Goal: Task Accomplishment & Management: Manage account settings

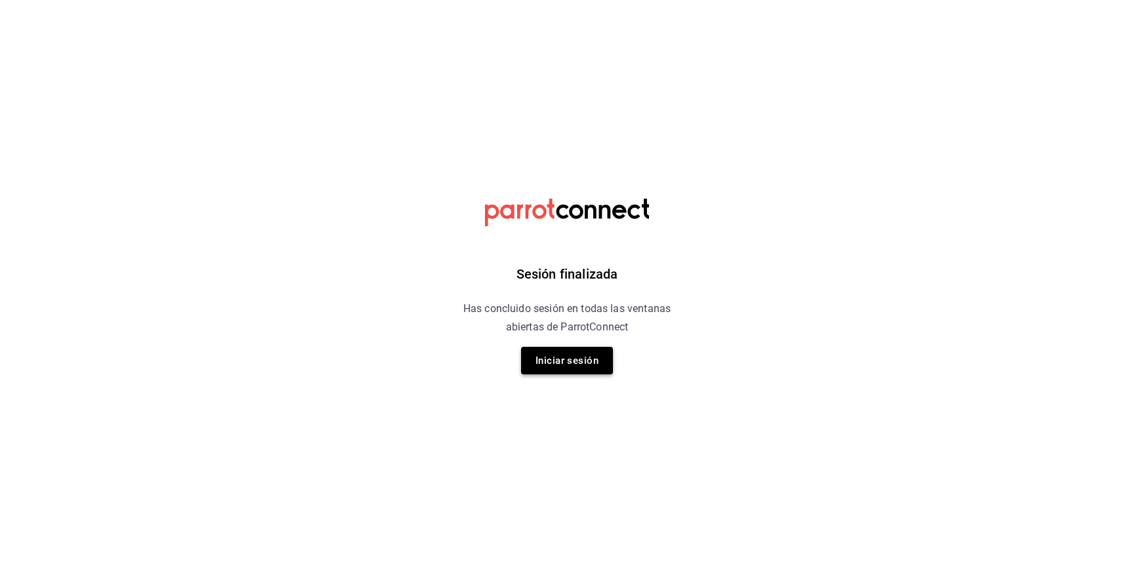
click at [581, 352] on button "Iniciar sesión" at bounding box center [567, 361] width 92 height 28
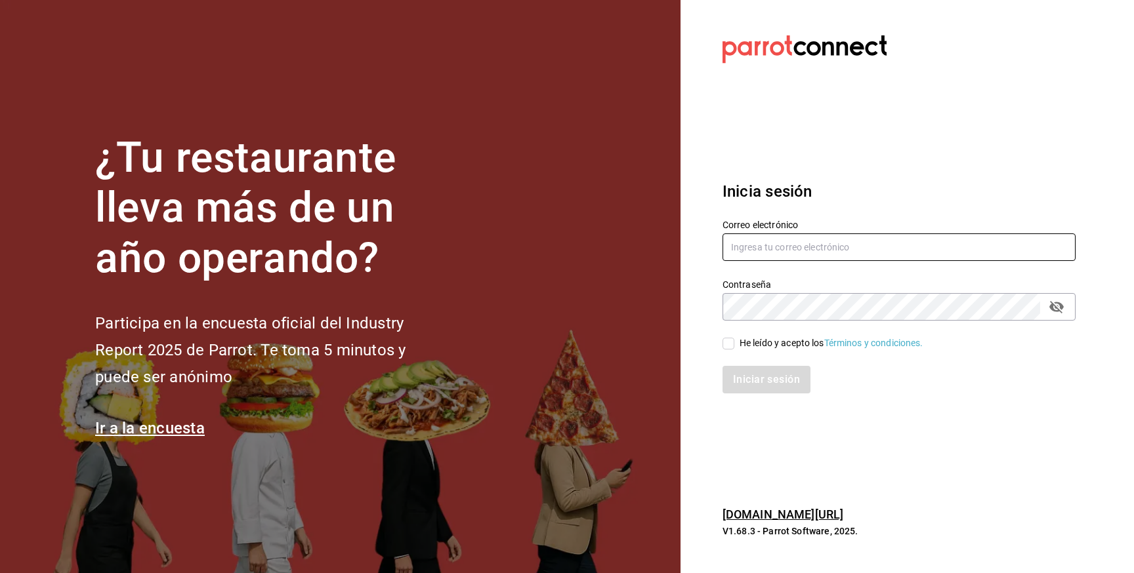
click at [766, 238] on input "text" at bounding box center [898, 248] width 353 height 28
type input "[EMAIL_ADDRESS][DOMAIN_NAME]"
click at [756, 345] on div "He leído y acepto los Términos y condiciones." at bounding box center [831, 344] width 184 height 14
click at [734, 345] on input "He leído y acepto los Términos y condiciones." at bounding box center [728, 344] width 12 height 12
checkbox input "true"
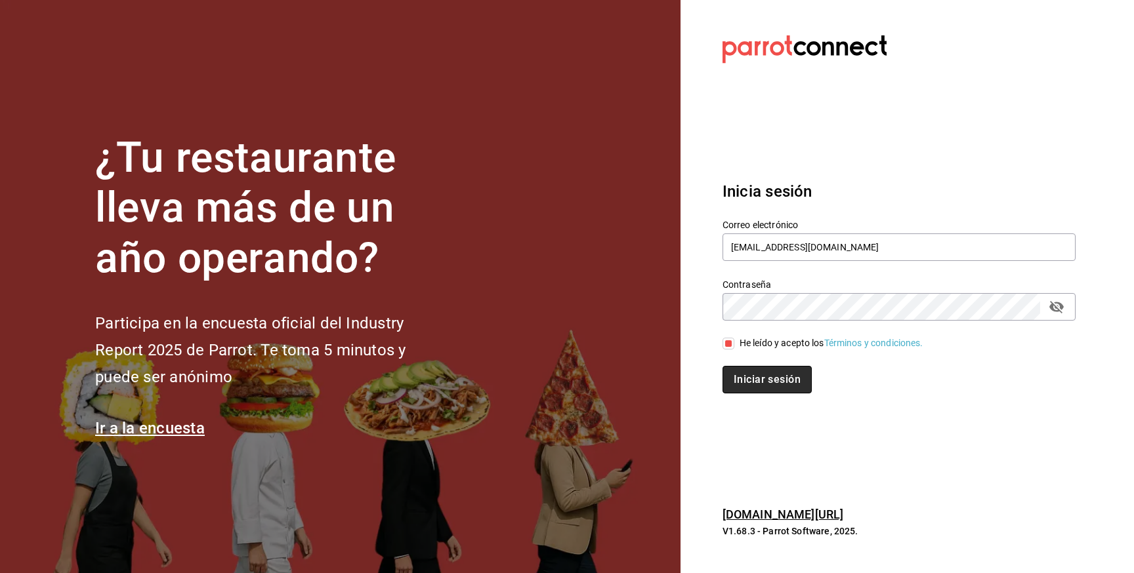
click at [757, 376] on button "Iniciar sesión" at bounding box center [766, 380] width 89 height 28
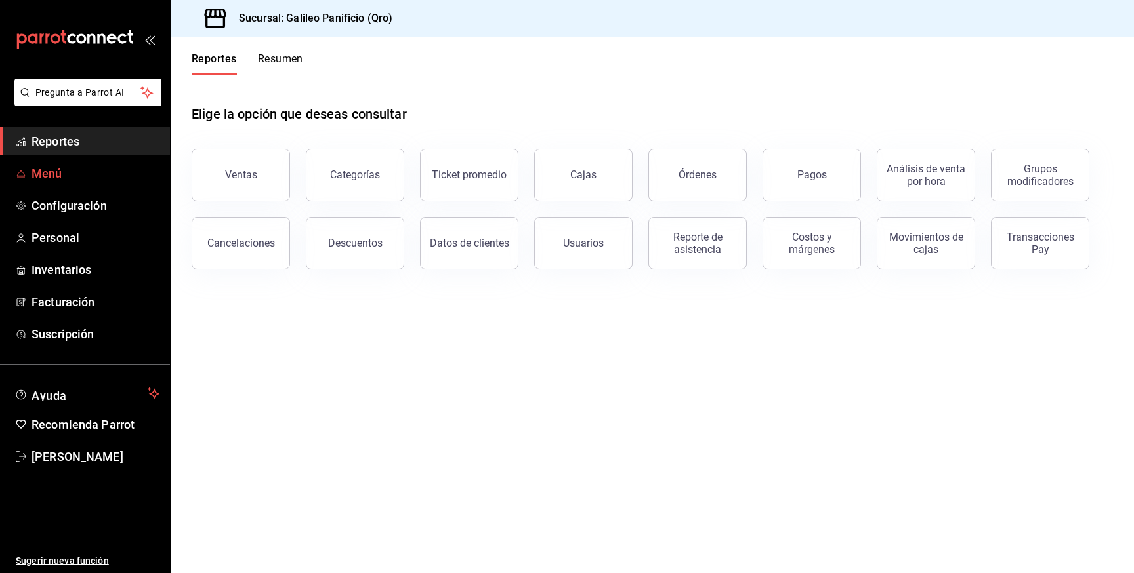
click at [72, 175] on span "Menú" at bounding box center [95, 174] width 128 height 18
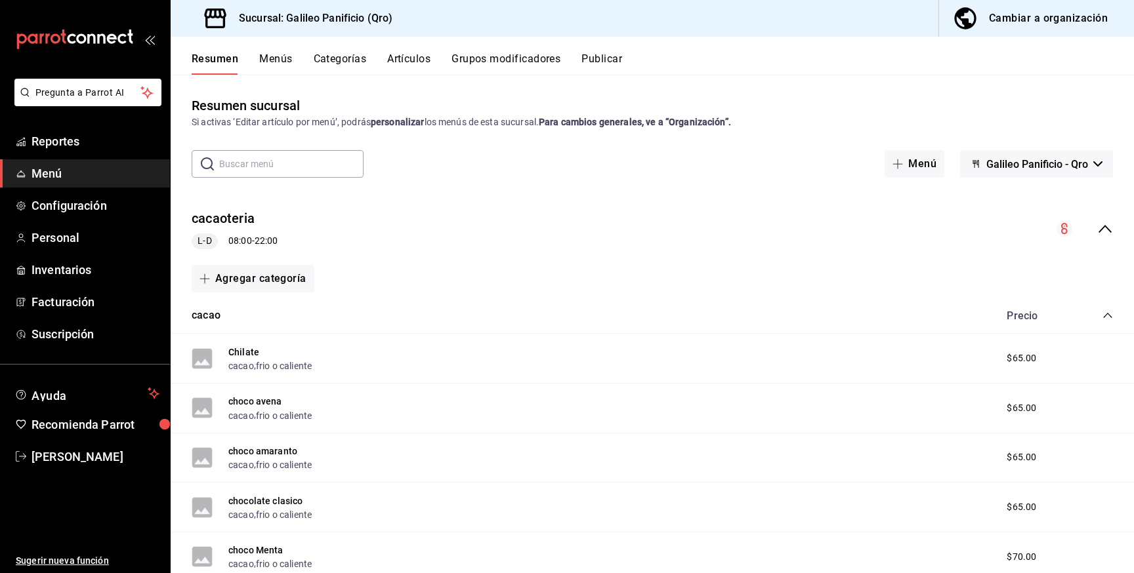
click at [1110, 231] on icon "collapse-menu-row" at bounding box center [1105, 229] width 16 height 16
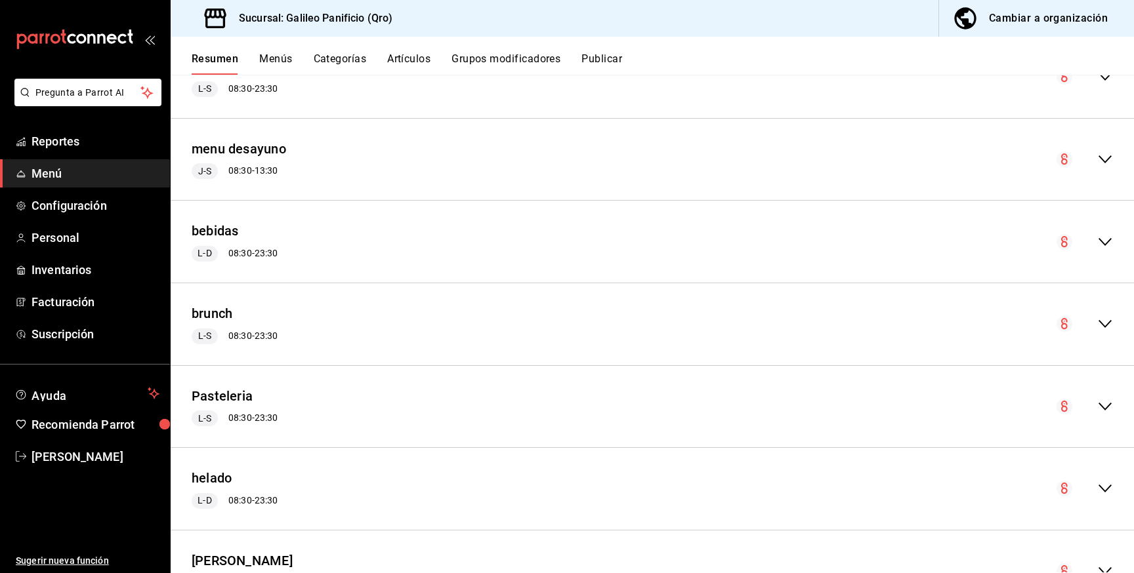
scroll to position [321, 0]
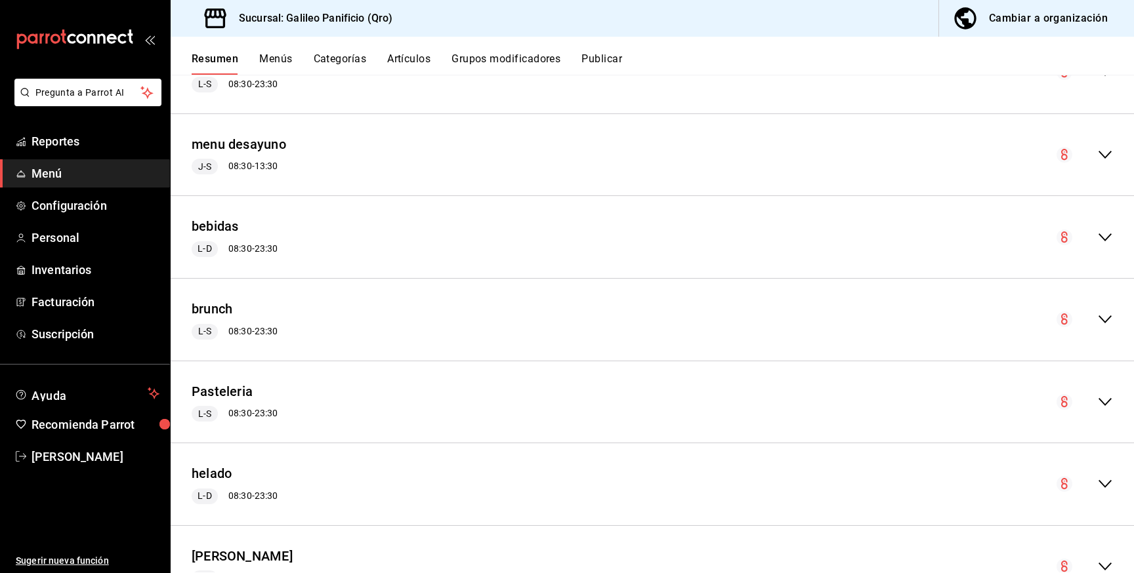
click at [1100, 238] on icon "collapse-menu-row" at bounding box center [1105, 238] width 16 height 16
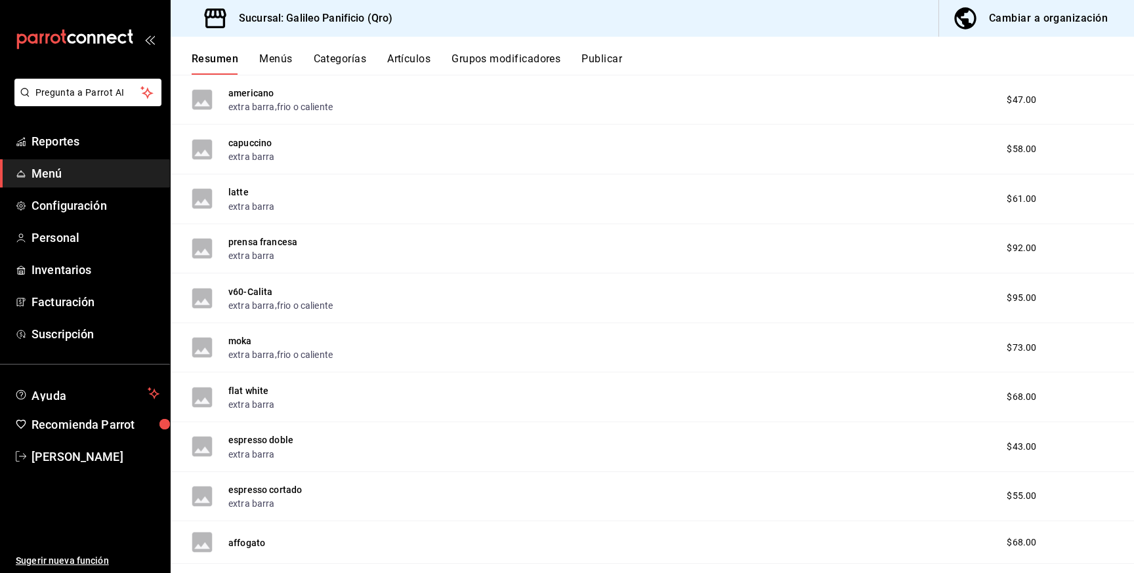
scroll to position [597, 0]
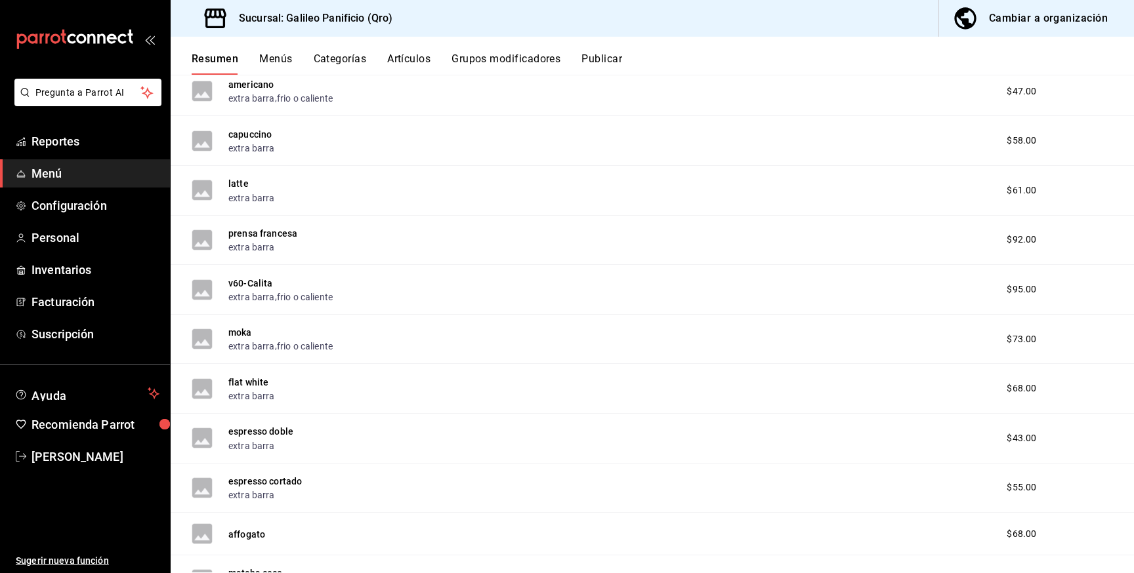
click at [423, 344] on div "moka extra barra , frio o caliente $73.00" at bounding box center [652, 340] width 963 height 50
click at [1121, 360] on div "moka extra barra , frio o caliente $73.00" at bounding box center [652, 340] width 963 height 50
click at [239, 333] on button "moka" at bounding box center [240, 332] width 24 height 13
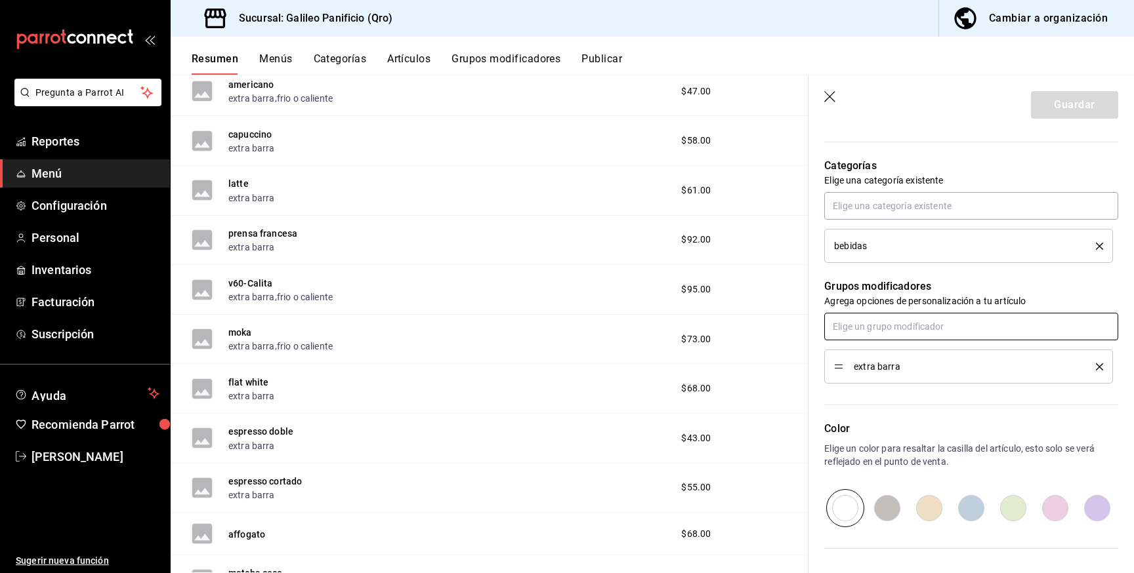
scroll to position [467, 0]
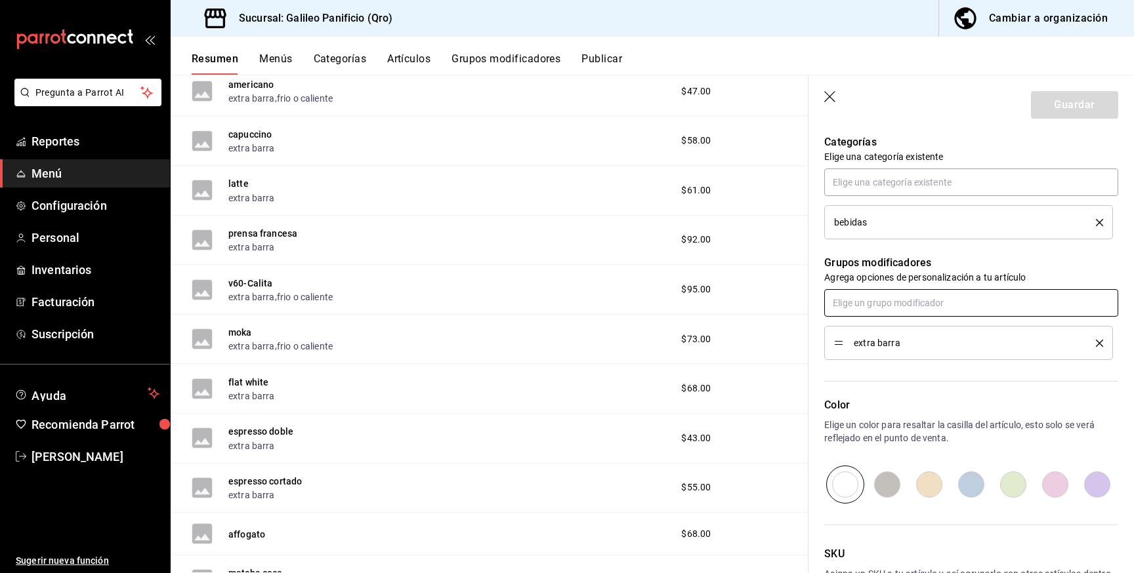
click at [960, 304] on input "text" at bounding box center [971, 303] width 294 height 28
type input "frio"
click at [957, 338] on li "frio o caliente (1)" at bounding box center [971, 333] width 294 height 22
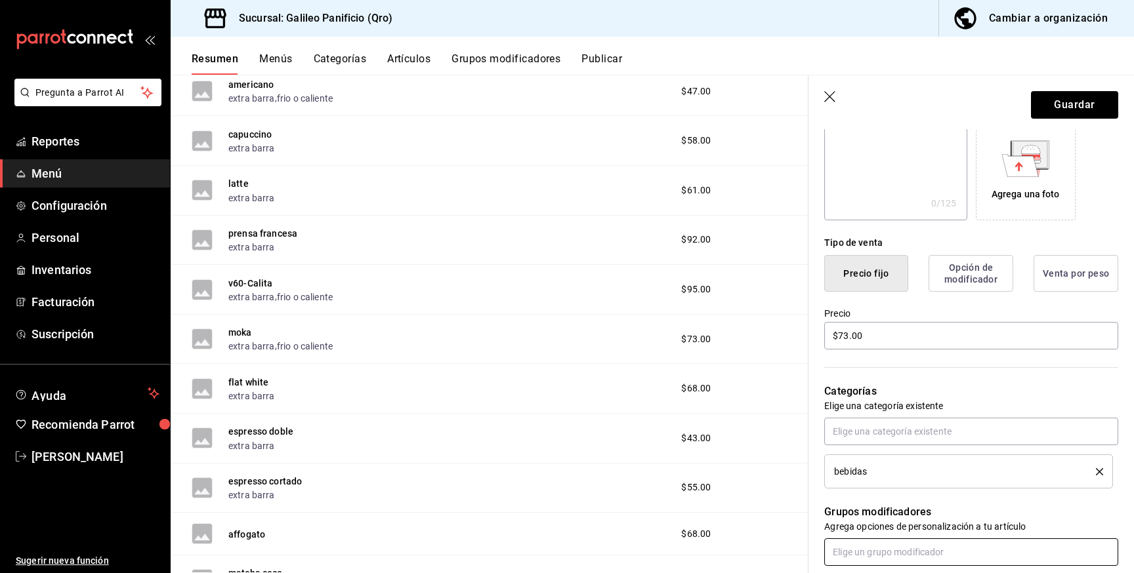
scroll to position [0, 0]
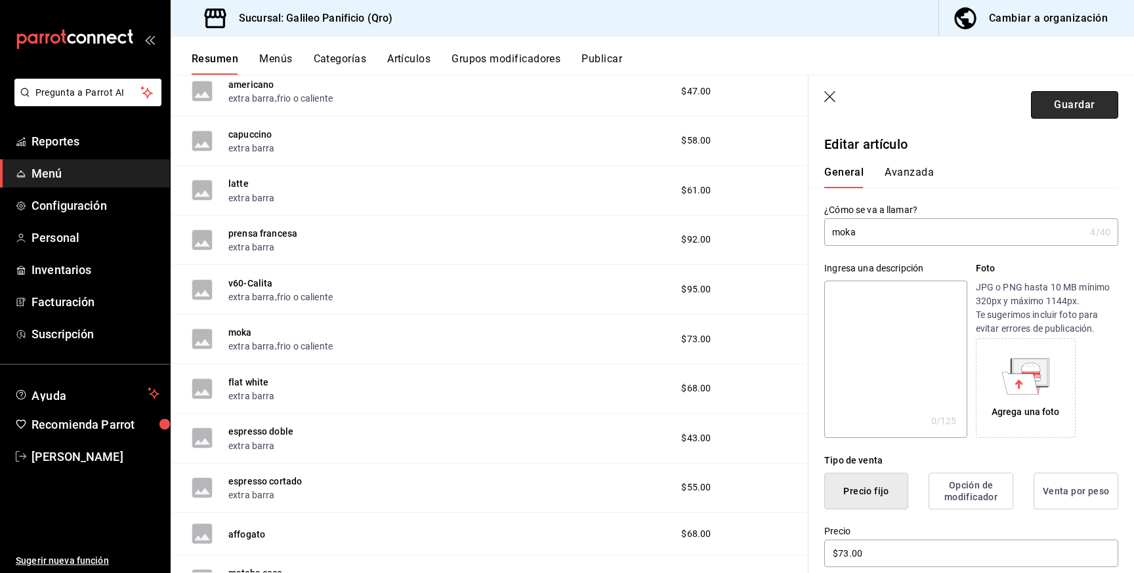
click at [1084, 110] on button "Guardar" at bounding box center [1074, 105] width 87 height 28
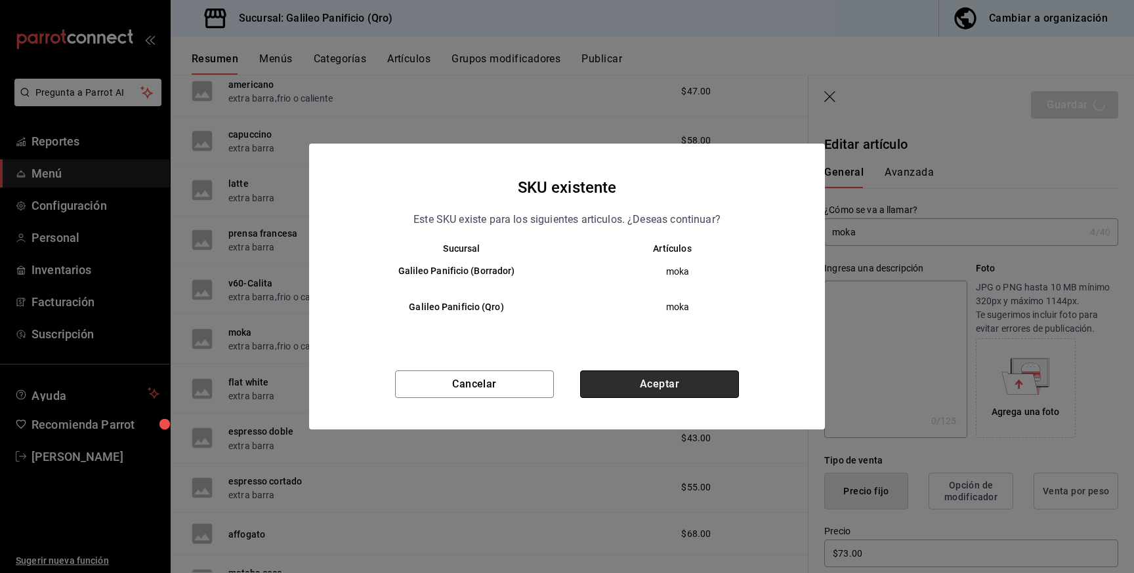
click at [659, 378] on button "Aceptar" at bounding box center [659, 385] width 159 height 28
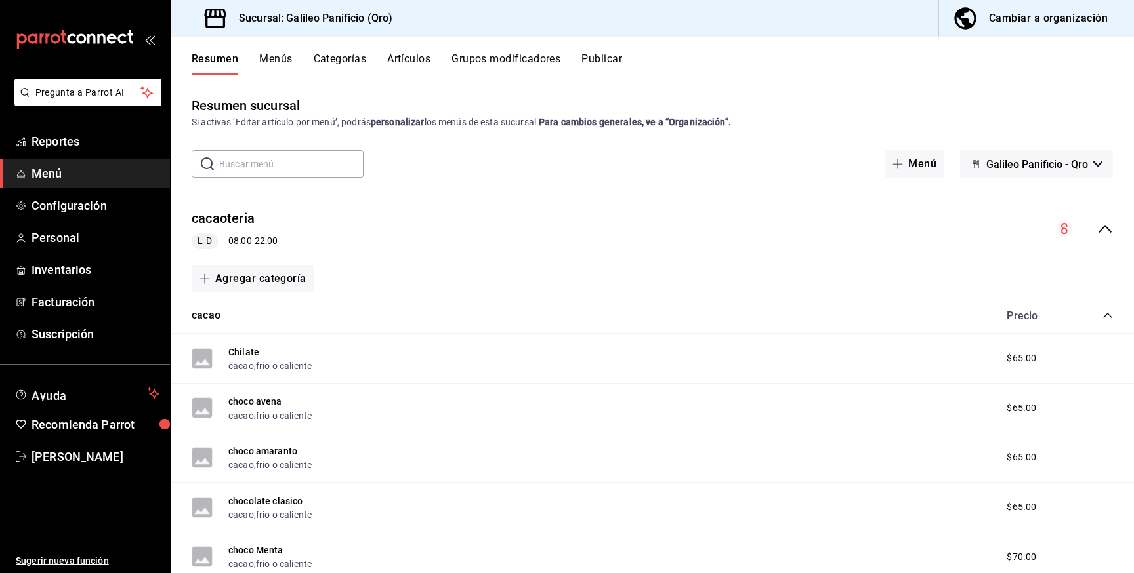
click at [1100, 226] on icon "collapse-menu-row" at bounding box center [1105, 229] width 16 height 16
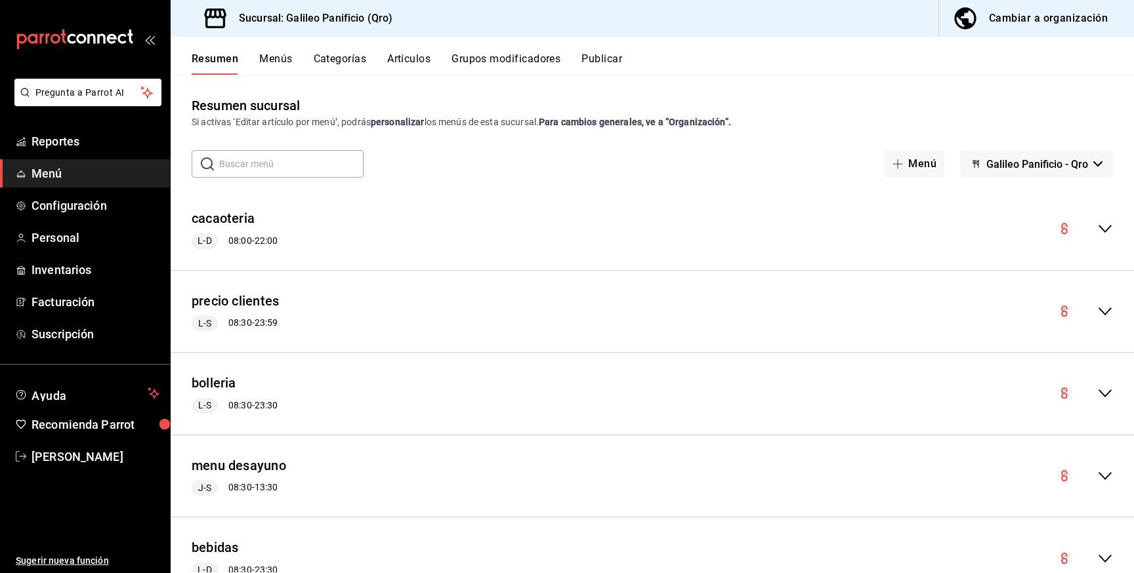
click at [1075, 16] on div "Cambiar a organización" at bounding box center [1048, 18] width 119 height 18
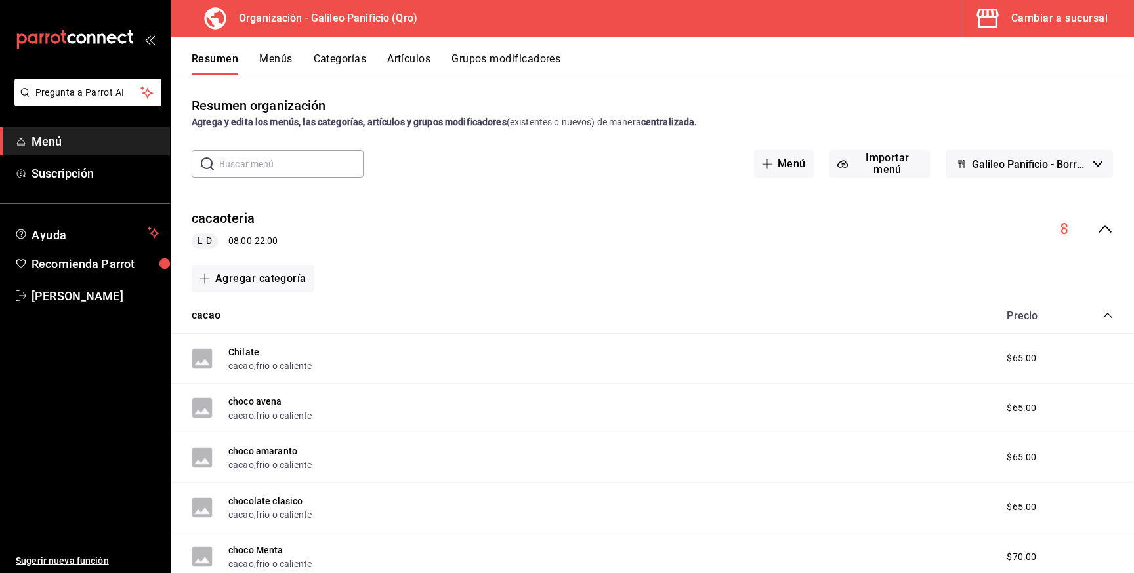
click at [342, 159] on input "text" at bounding box center [291, 164] width 144 height 26
click at [529, 282] on div "Agregar categoría" at bounding box center [652, 279] width 921 height 28
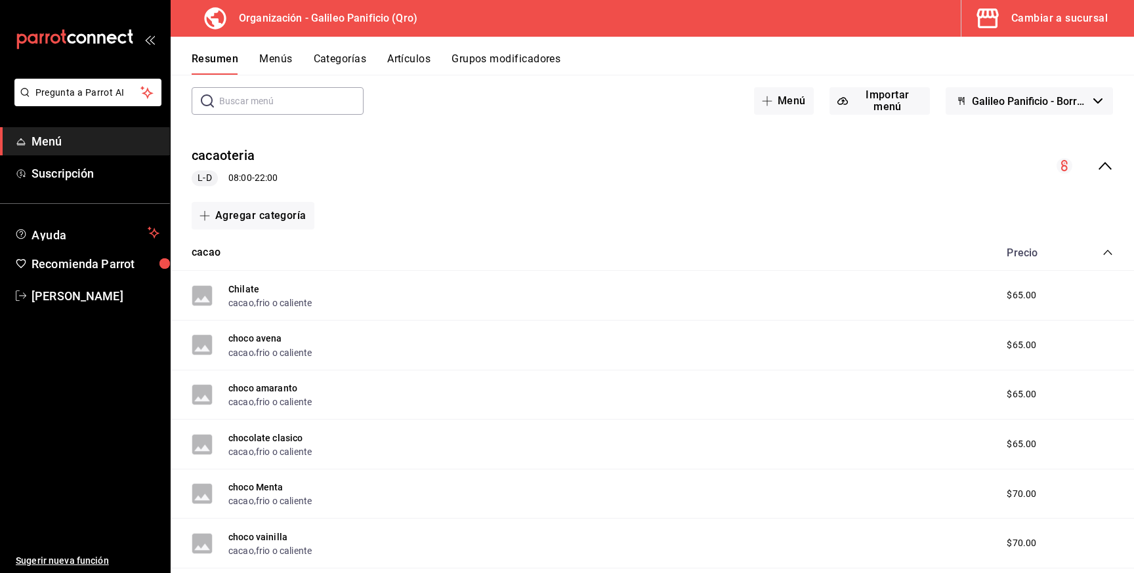
click at [1102, 161] on icon "collapse-menu-row" at bounding box center [1105, 166] width 16 height 16
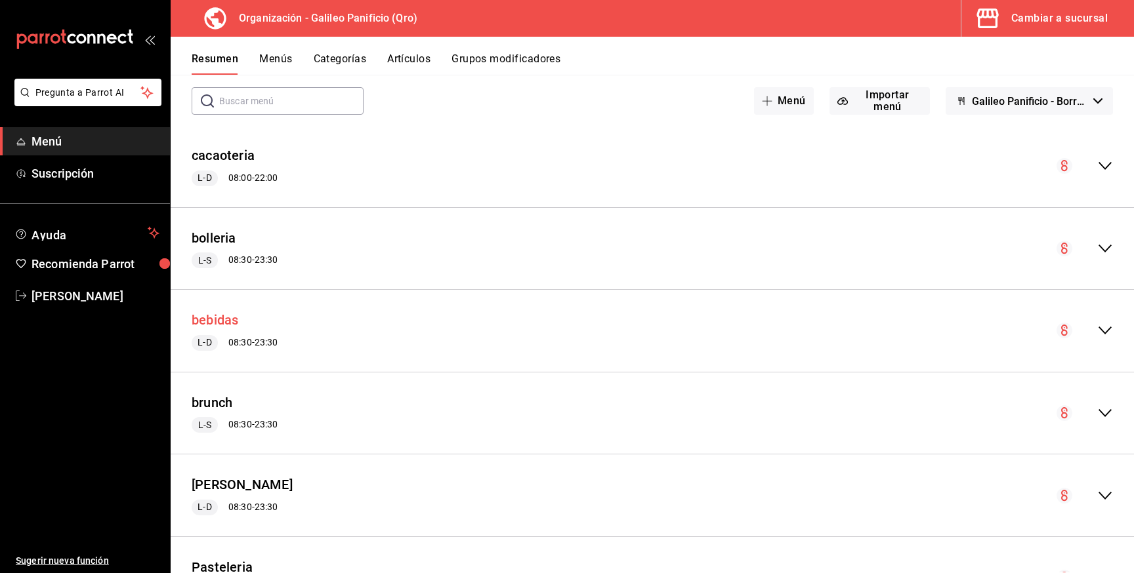
click at [229, 320] on button "bebidas" at bounding box center [215, 320] width 47 height 19
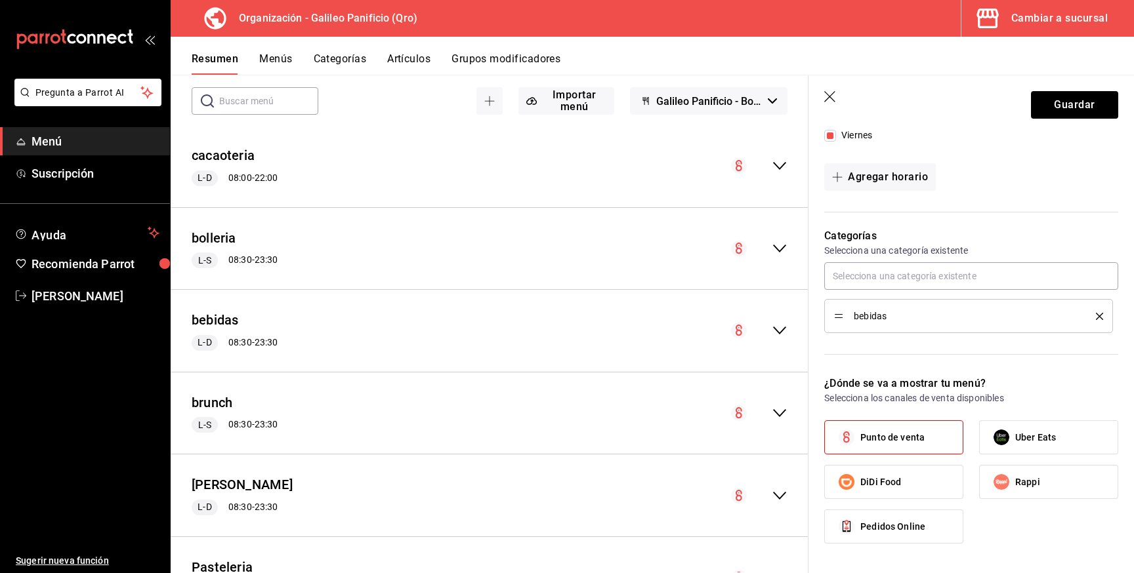
scroll to position [601, 0]
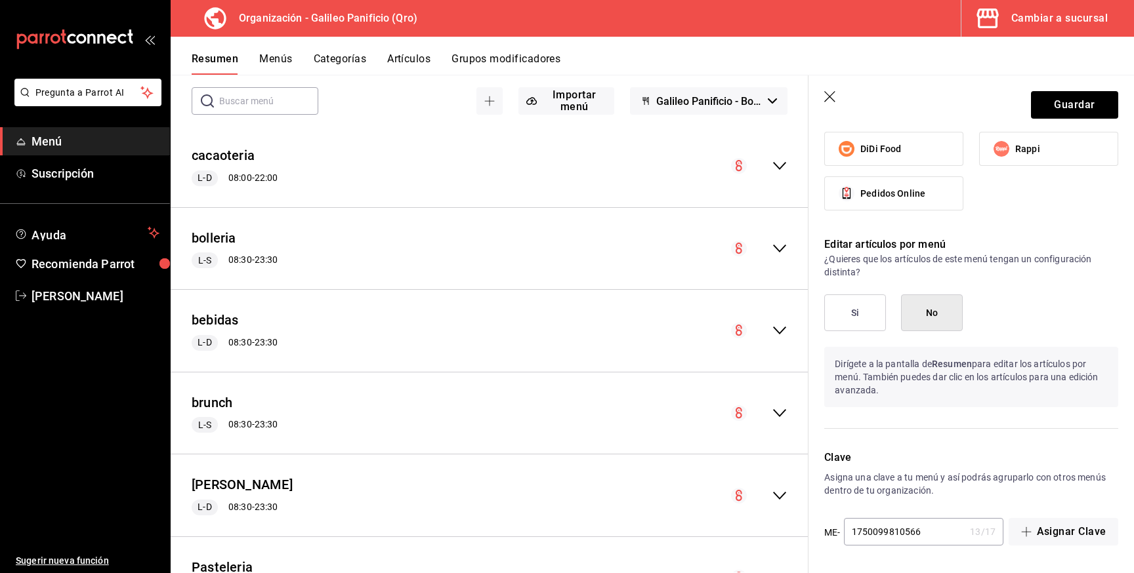
click at [776, 332] on icon "collapse-menu-row" at bounding box center [780, 331] width 16 height 16
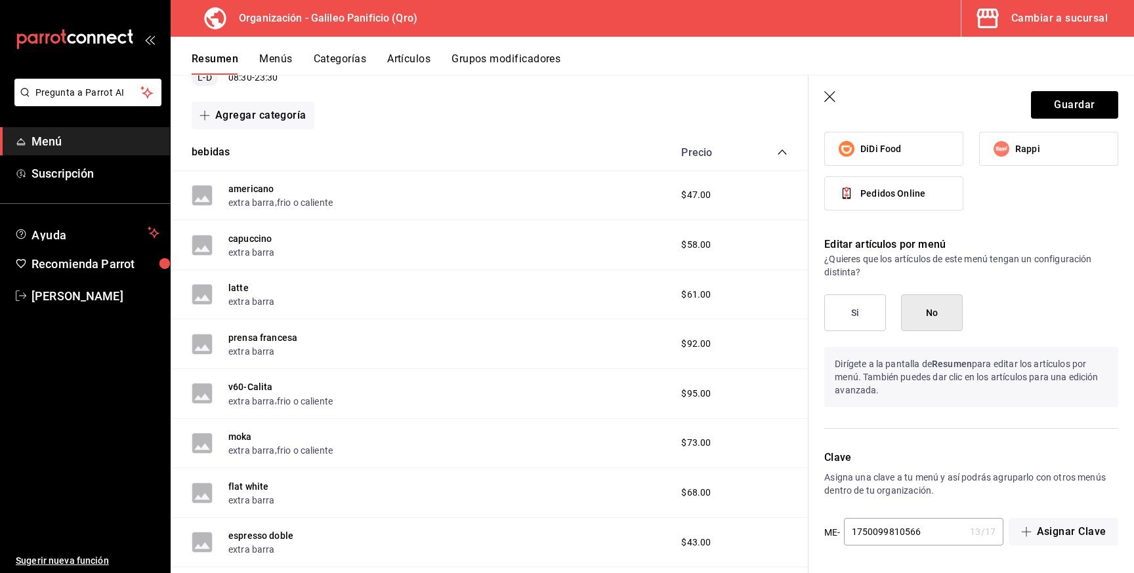
scroll to position [336, 0]
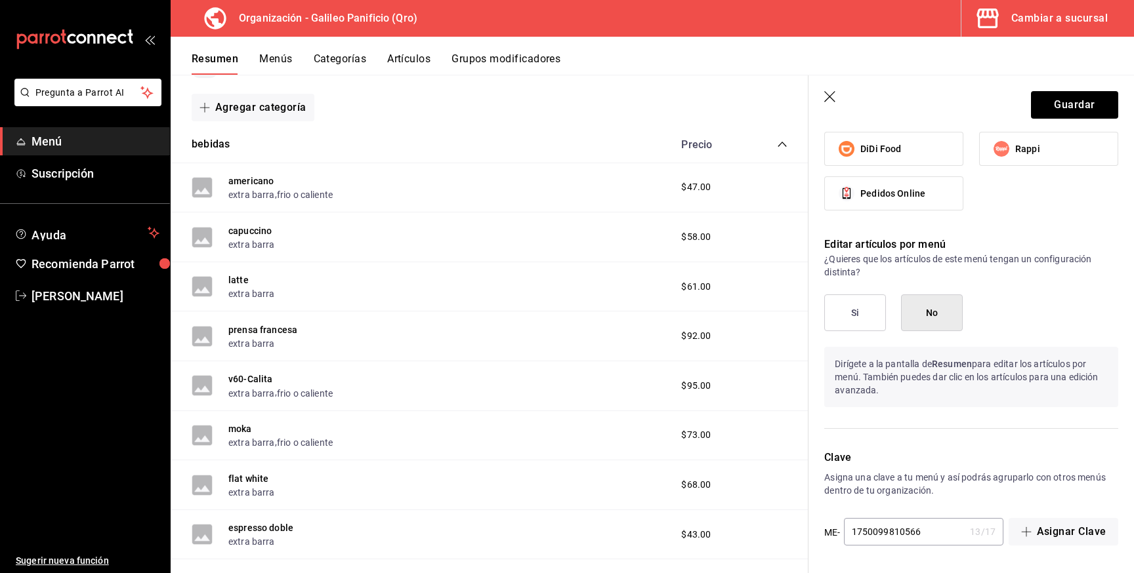
click at [827, 96] on icon "button" at bounding box center [830, 97] width 13 height 13
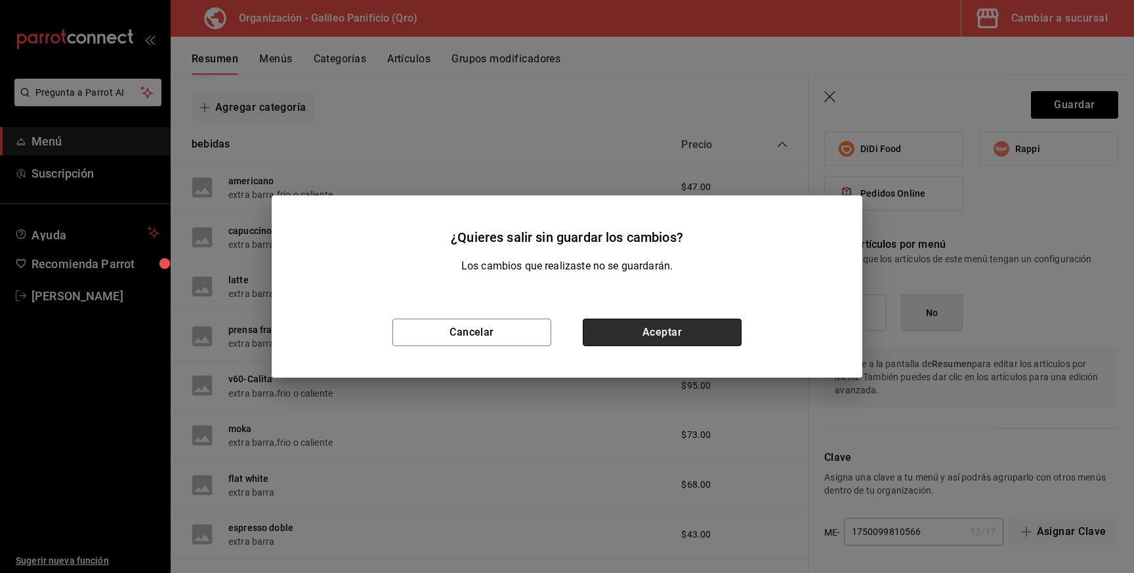
click at [648, 331] on button "Aceptar" at bounding box center [662, 333] width 159 height 28
checkbox input "false"
type input "1756254506015"
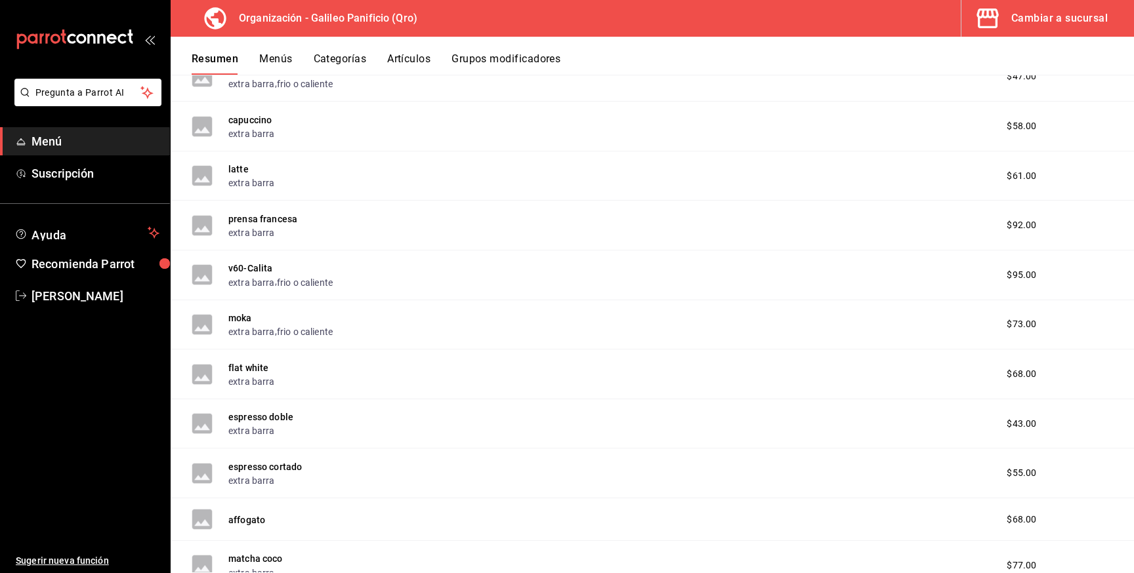
scroll to position [447, 0]
click at [241, 335] on button "extra barra" at bounding box center [251, 331] width 47 height 13
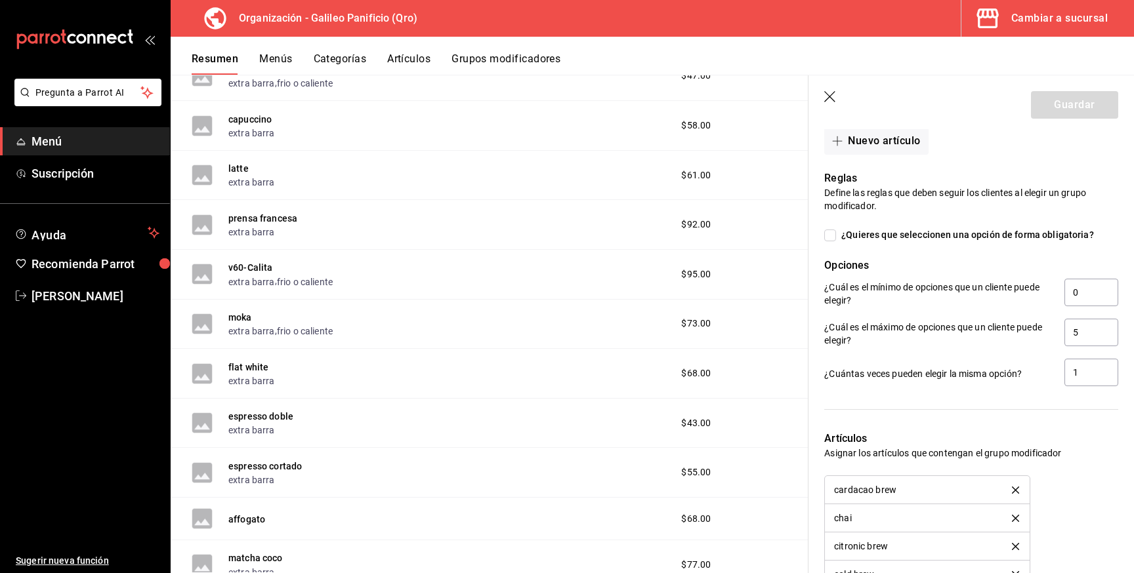
scroll to position [729, 0]
drag, startPoint x: 1080, startPoint y: 291, endPoint x: 975, endPoint y: 291, distance: 105.0
click at [975, 291] on div "¿Cuál es el mínimo de opciones que un cliente puede elegir? 0" at bounding box center [971, 293] width 294 height 30
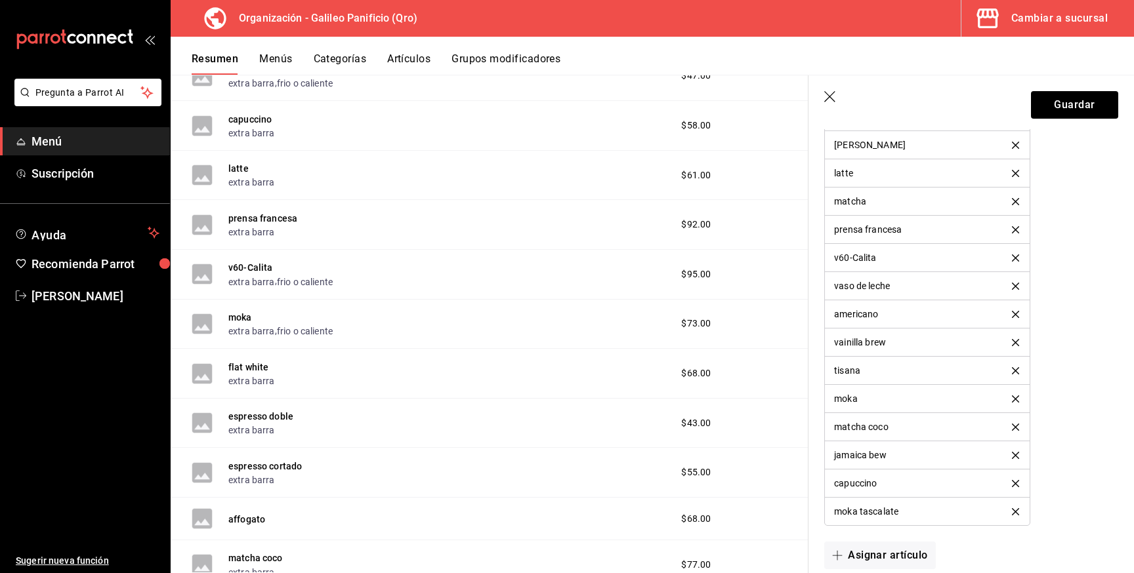
scroll to position [1325, 0]
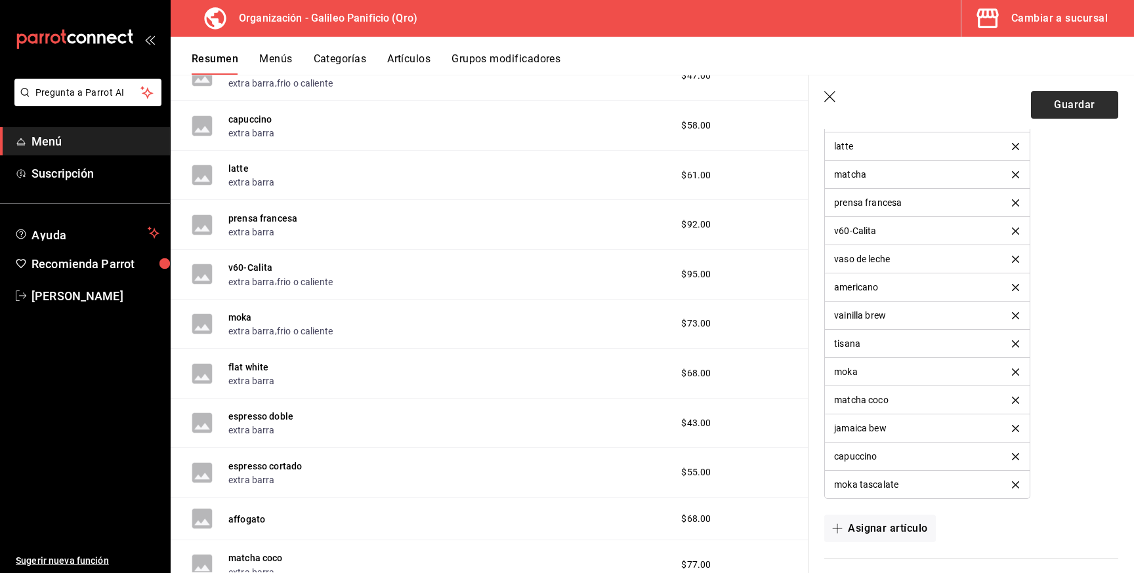
type input "5"
click at [1068, 115] on button "Guardar" at bounding box center [1074, 105] width 87 height 28
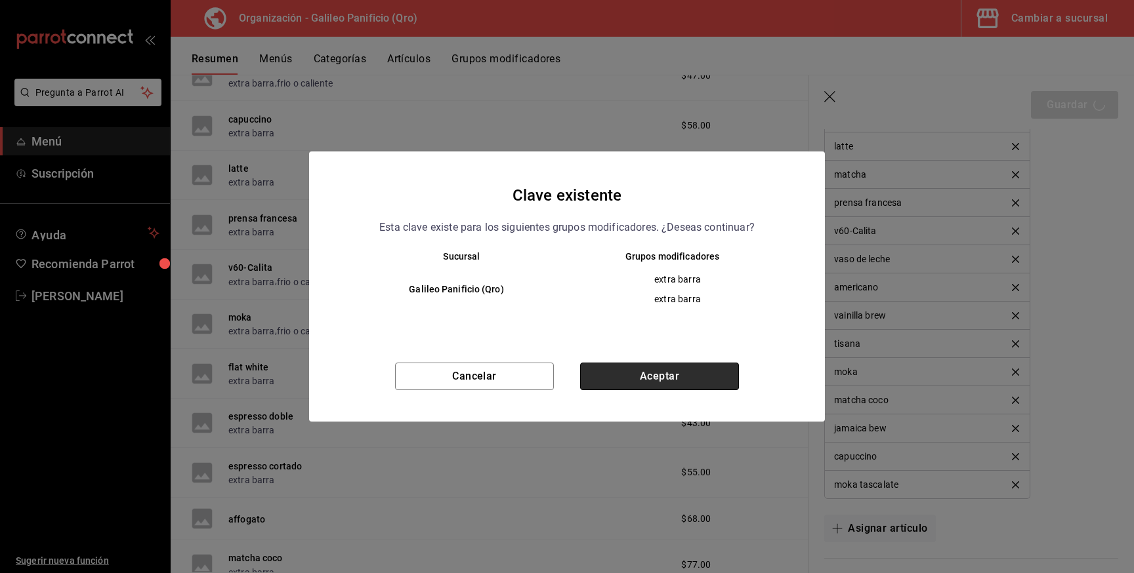
click at [651, 371] on button "Aceptar" at bounding box center [659, 377] width 159 height 28
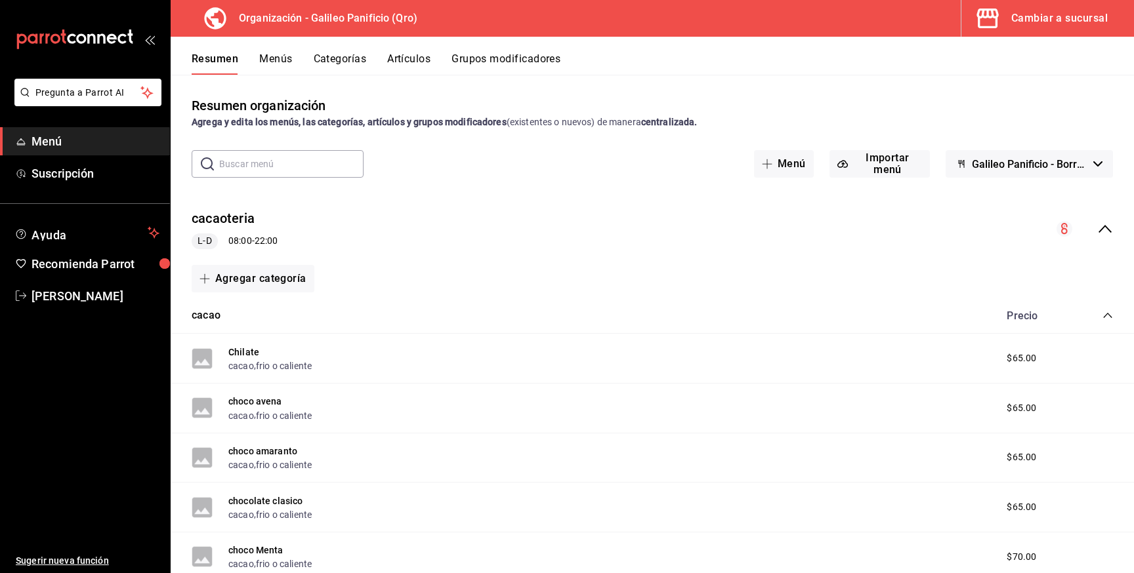
click at [1099, 228] on icon "collapse-menu-row" at bounding box center [1105, 229] width 16 height 16
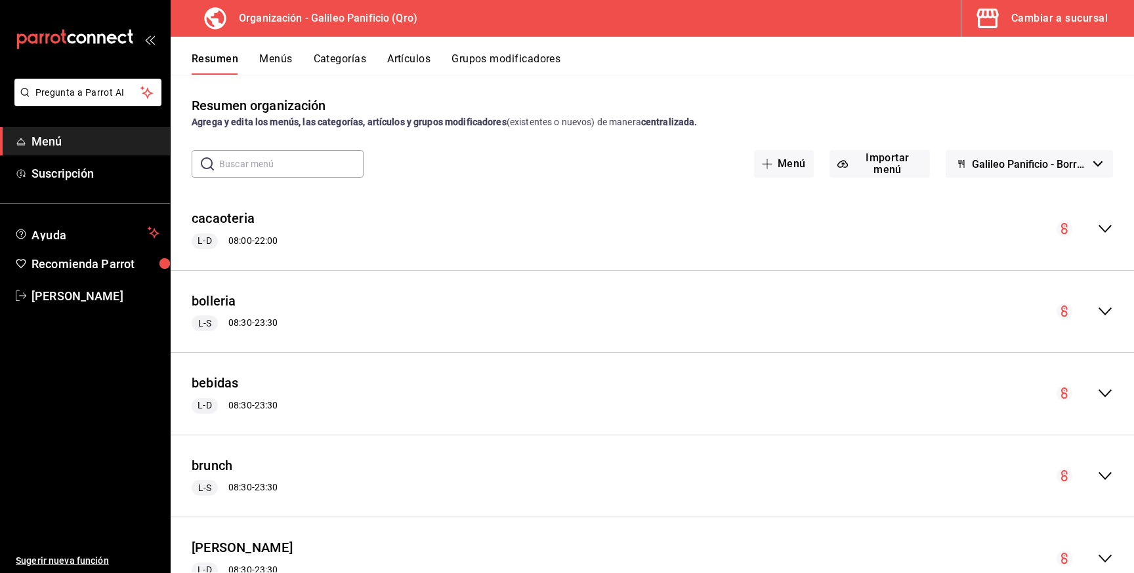
click at [1067, 16] on div "Cambiar a sucursal" at bounding box center [1059, 18] width 96 height 18
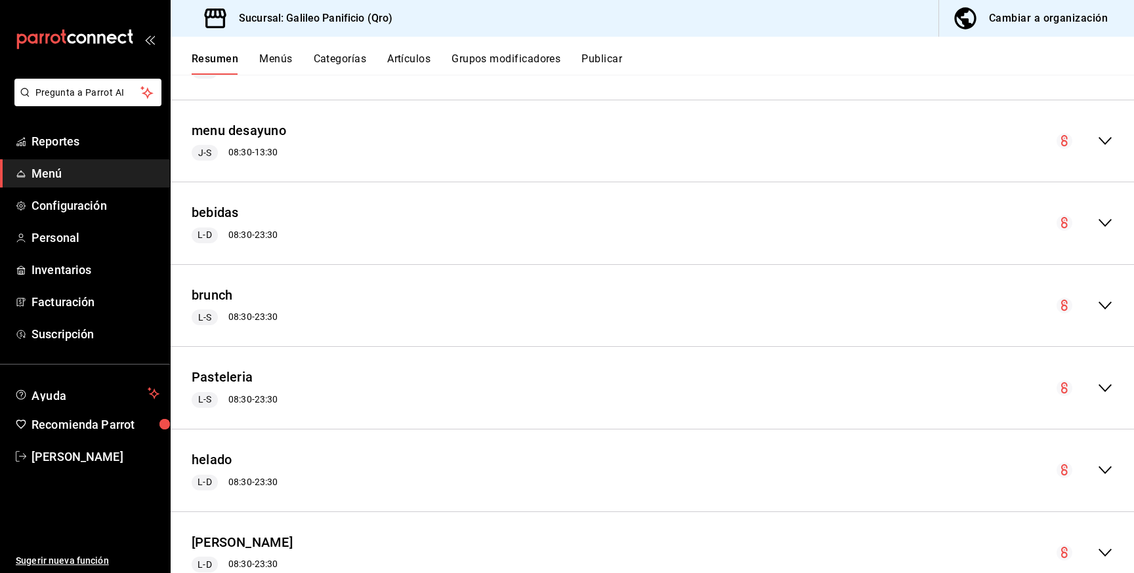
scroll to position [1368, 0]
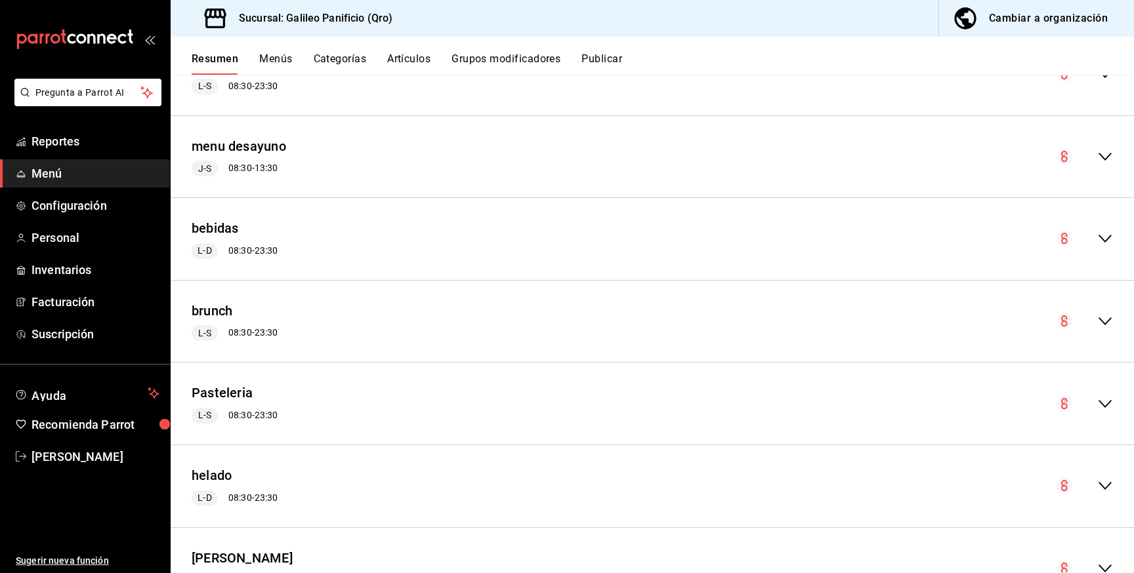
click at [1104, 239] on icon "collapse-menu-row" at bounding box center [1105, 239] width 16 height 16
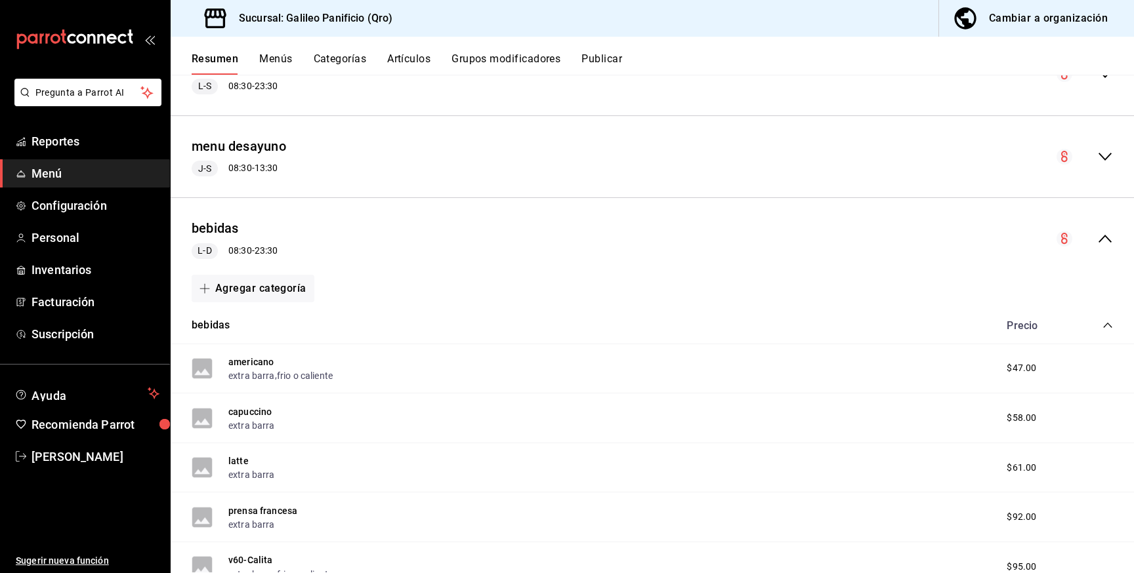
click at [1106, 246] on icon "collapse-menu-row" at bounding box center [1105, 239] width 16 height 16
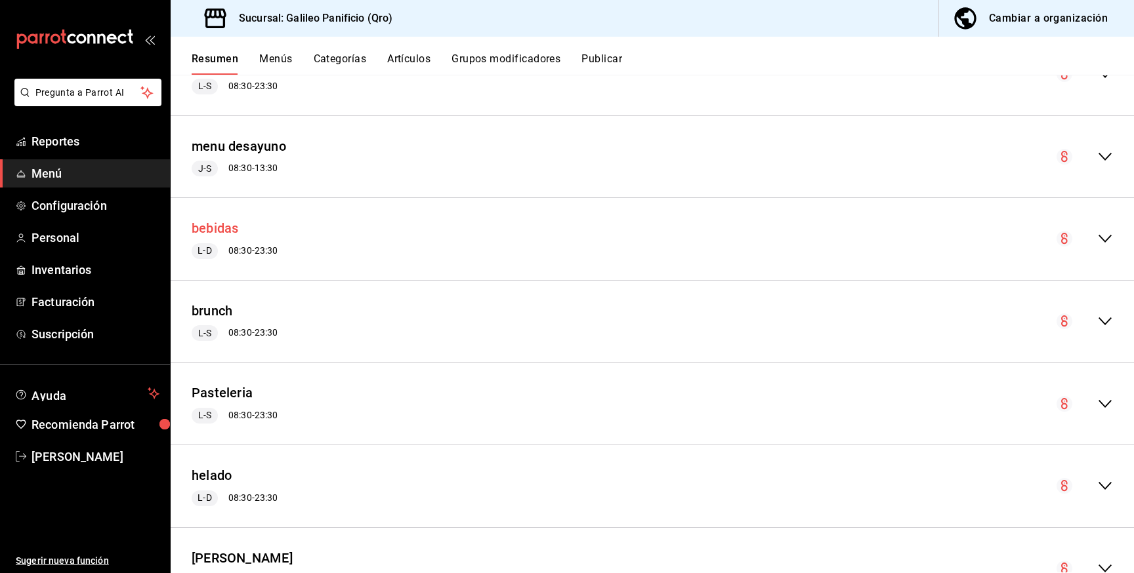
click at [232, 223] on button "bebidas" at bounding box center [215, 228] width 47 height 19
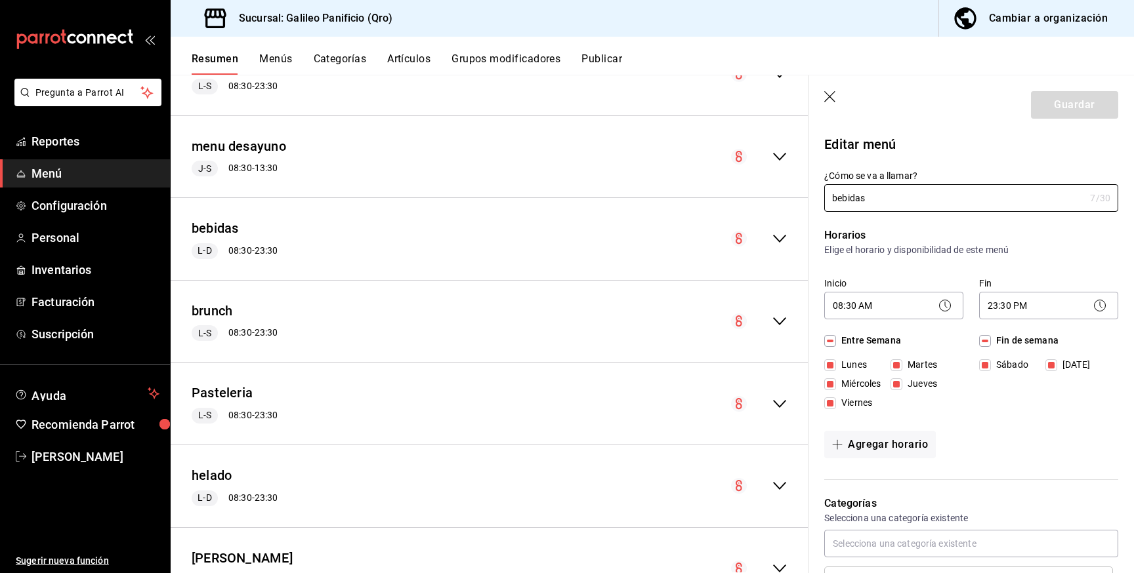
click at [281, 45] on div "Resumen Menús Categorías Artículos Grupos modificadores Publicar" at bounding box center [652, 56] width 963 height 38
click at [281, 51] on div "Resumen Menús Categorías Artículos Grupos modificadores Publicar" at bounding box center [652, 56] width 963 height 38
click at [279, 64] on button "Menús" at bounding box center [275, 63] width 33 height 22
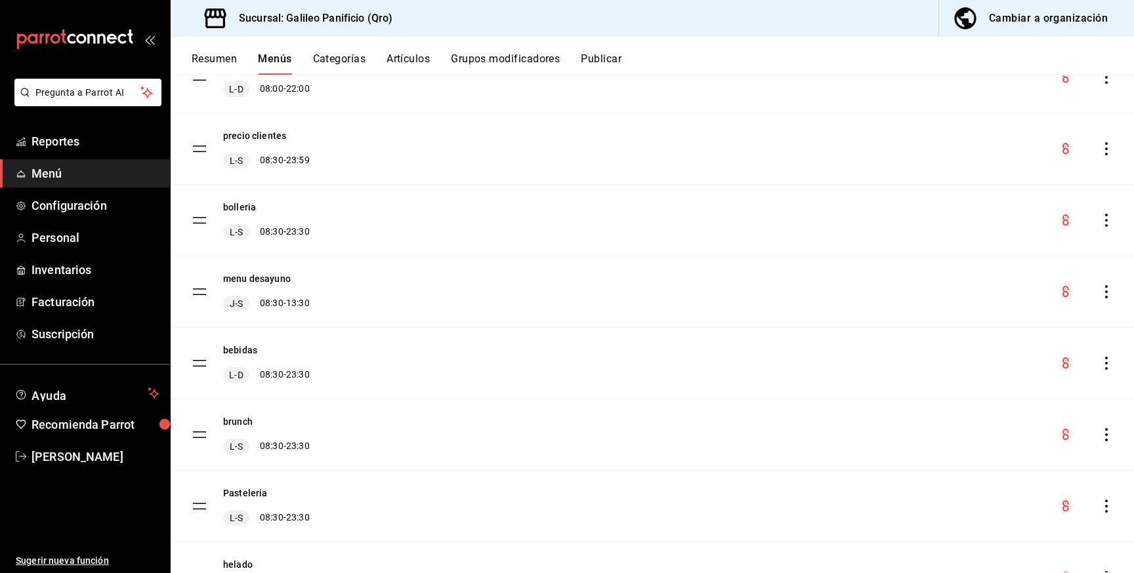
scroll to position [152, 0]
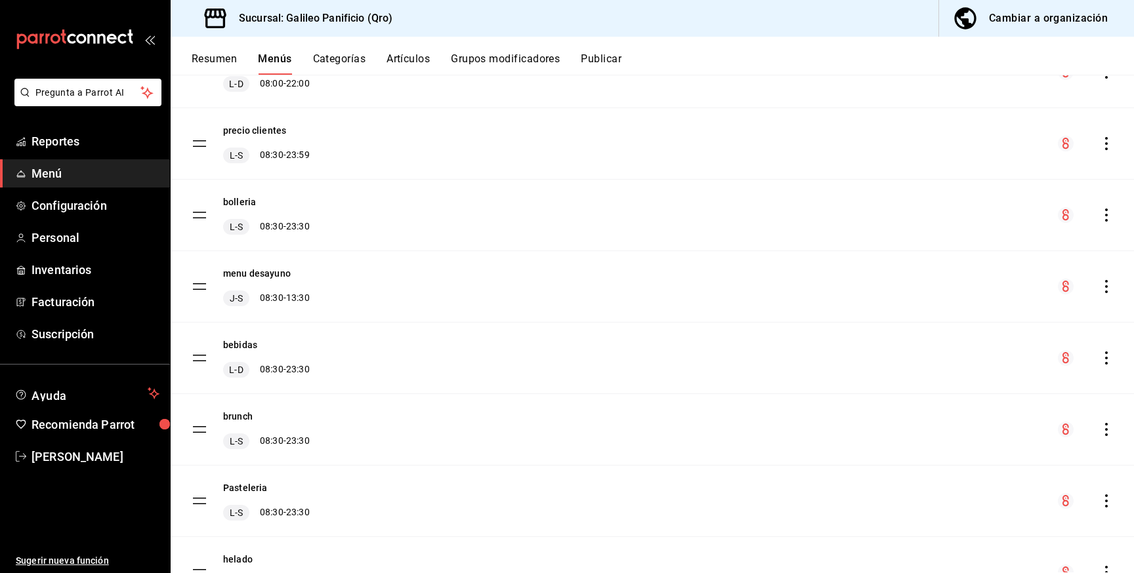
click at [1107, 348] on div "bebidas L-D 08:30 - 23:30" at bounding box center [652, 358] width 963 height 71
click at [1106, 361] on icon "actions" at bounding box center [1106, 358] width 13 height 13
click at [1037, 497] on span "Eliminar menú y contenido relacionado" at bounding box center [1002, 496] width 160 height 10
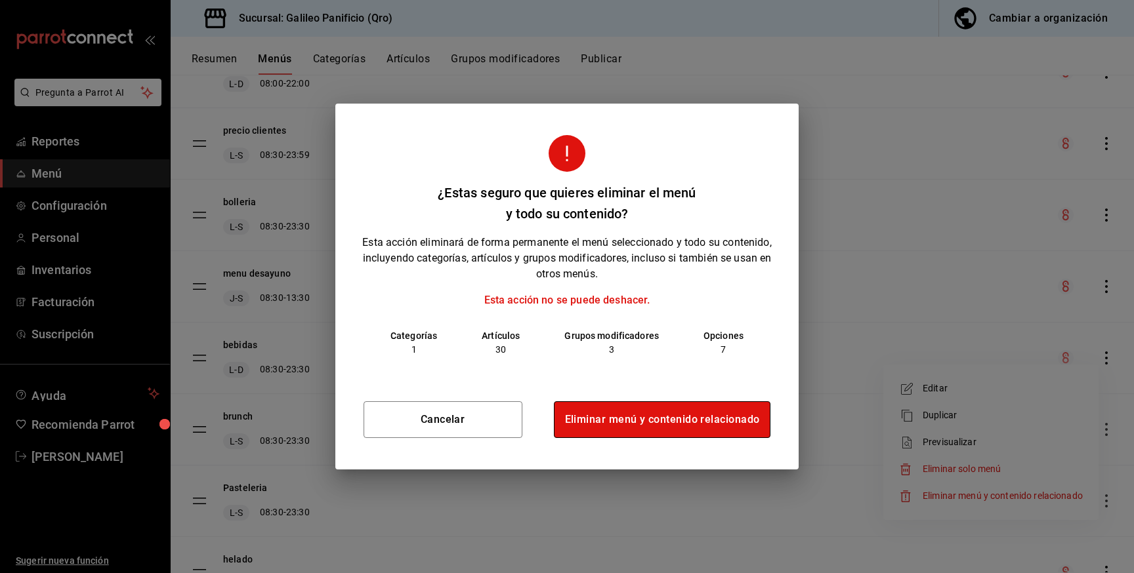
click at [705, 419] on button "Eliminar menú y contenido relacionado" at bounding box center [662, 420] width 217 height 37
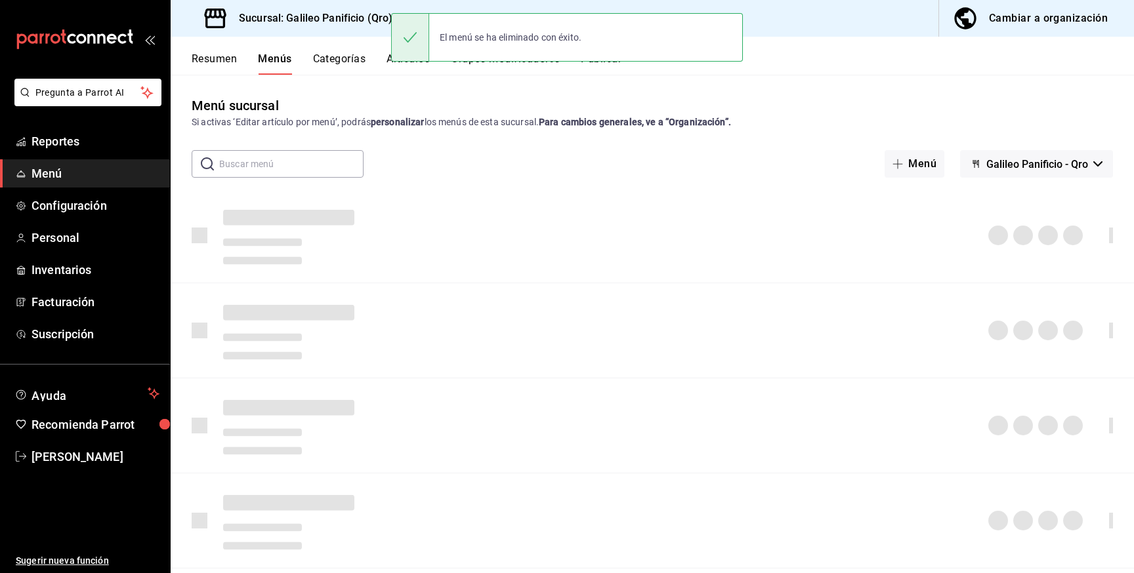
click at [692, 419] on div at bounding box center [652, 426] width 963 height 94
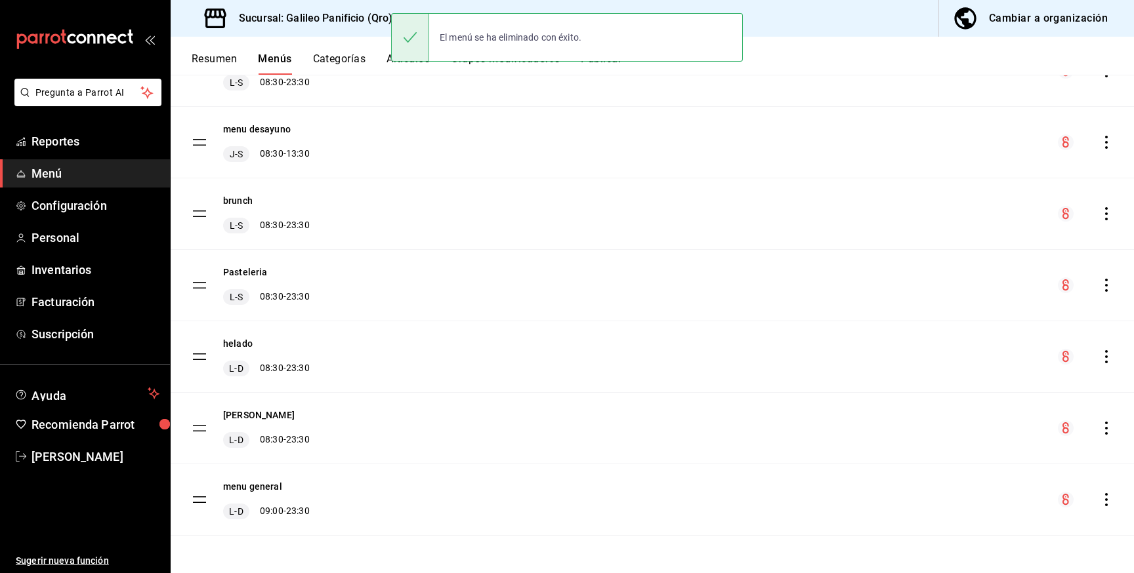
scroll to position [0, 0]
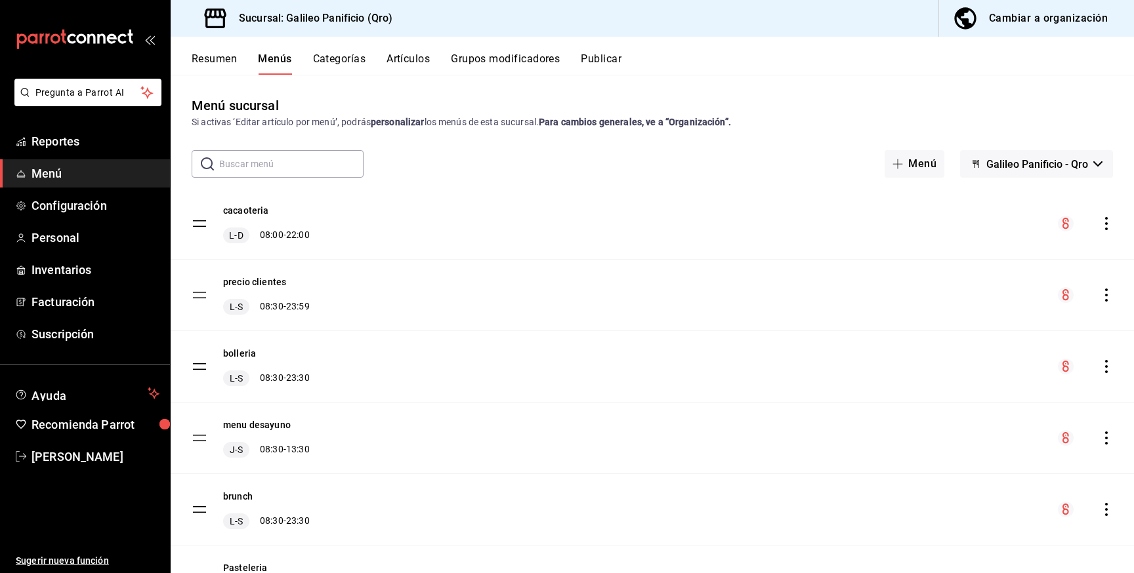
click at [1067, 29] on button "Cambiar a organización" at bounding box center [1031, 18] width 184 height 37
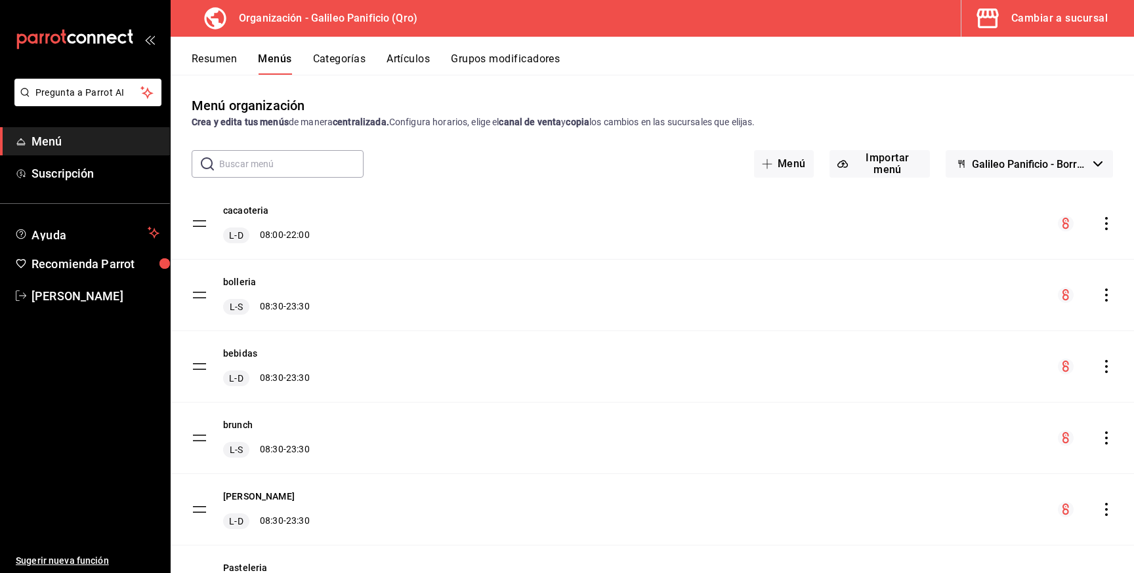
click at [1106, 366] on icon "actions" at bounding box center [1106, 366] width 3 height 13
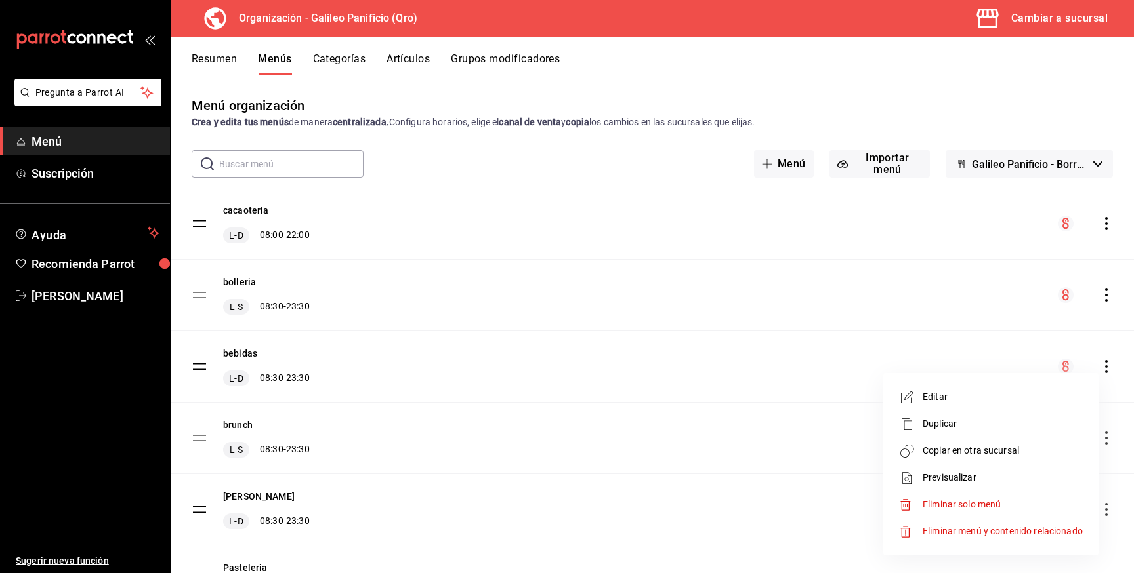
click at [985, 455] on span "Copiar en otra sucursal" at bounding box center [1002, 451] width 160 height 14
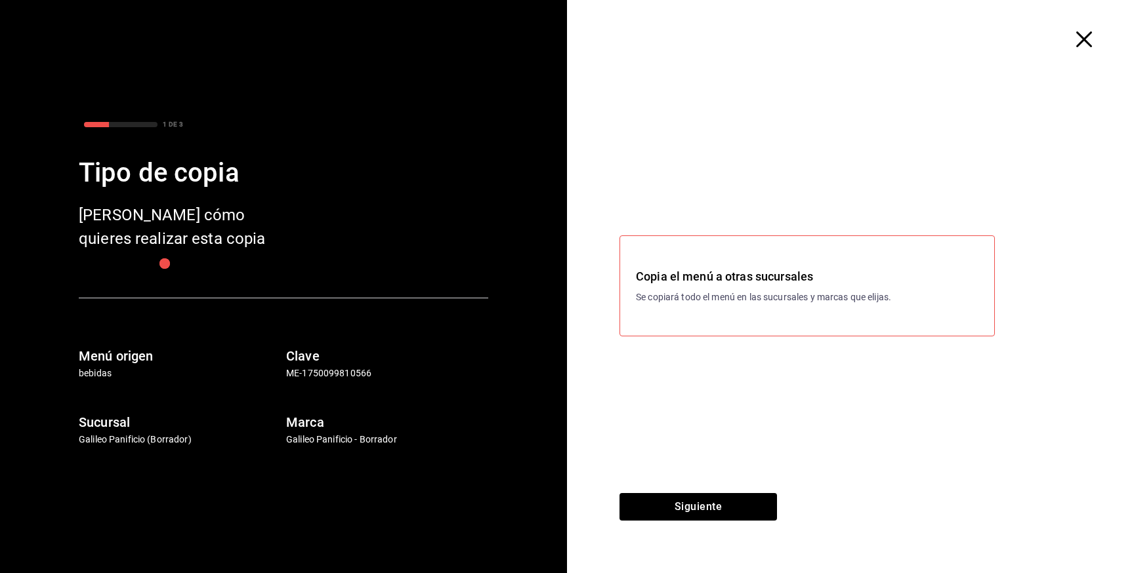
click at [737, 295] on p "Se copiará todo el menú en las sucursales y marcas que elijas." at bounding box center [807, 298] width 342 height 14
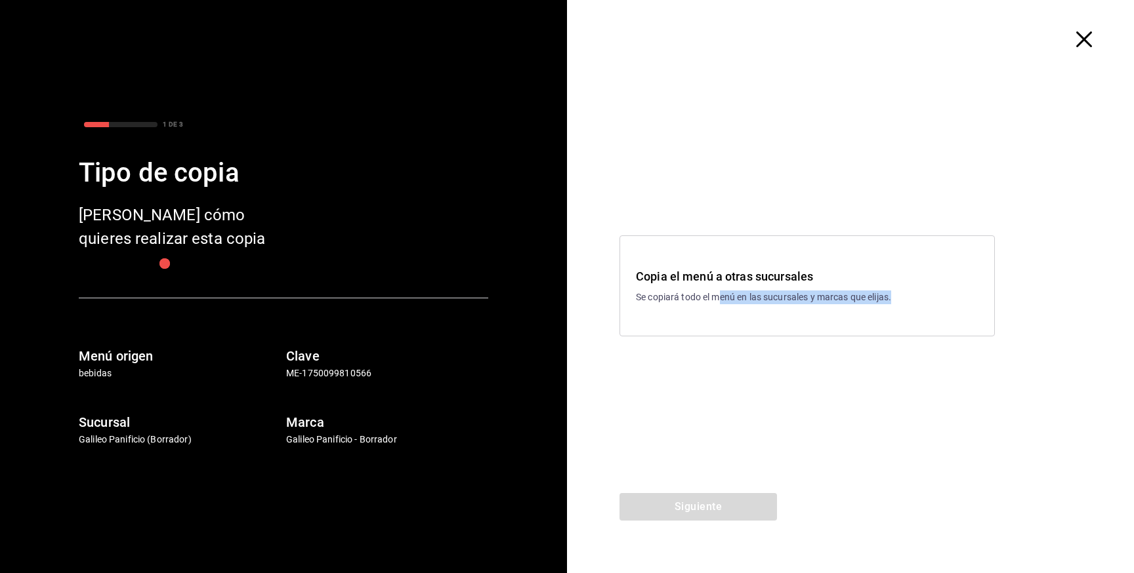
click at [720, 304] on div "Copia el menú a otras sucursales Se copiará todo el menú en las sucursales y ma…" at bounding box center [806, 286] width 375 height 101
click at [730, 512] on button "Siguiente" at bounding box center [697, 507] width 157 height 28
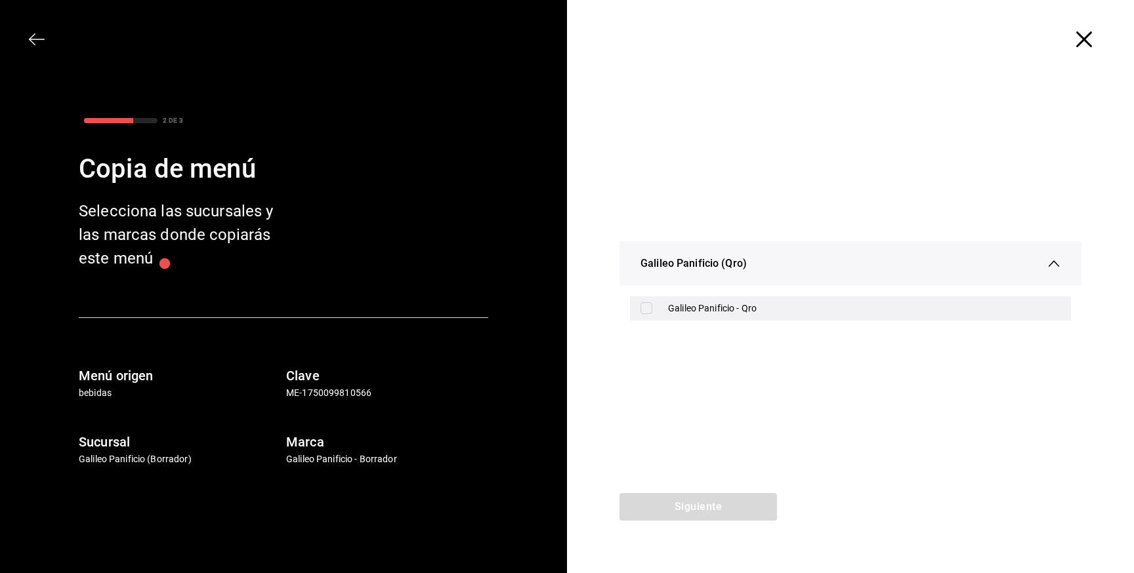
click at [682, 309] on div "Galileo Panificio - Qro" at bounding box center [864, 309] width 392 height 14
checkbox input "true"
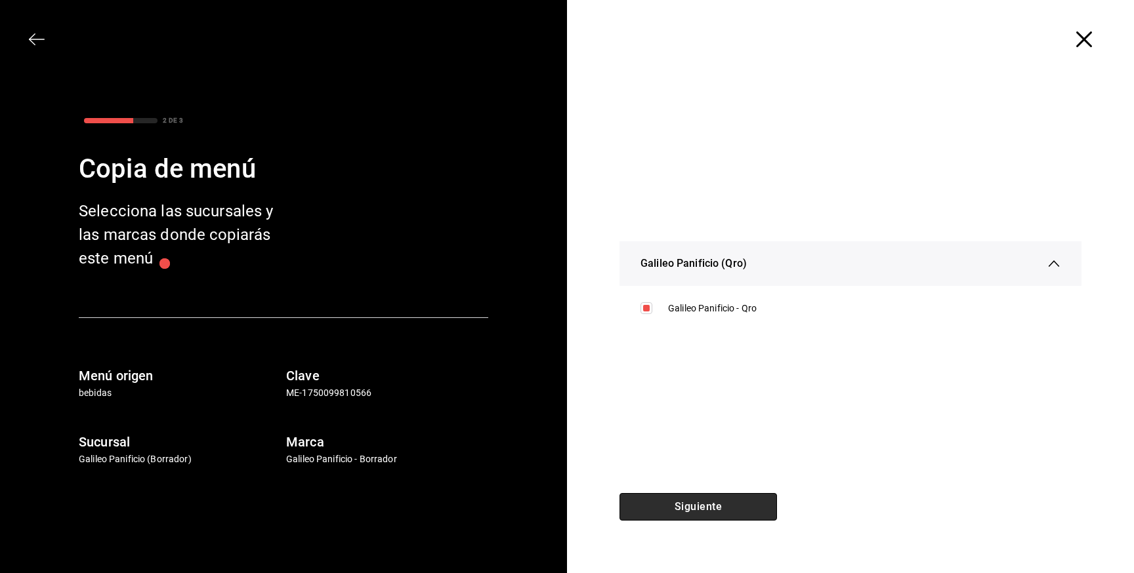
click at [693, 499] on button "Siguiente" at bounding box center [697, 507] width 157 height 28
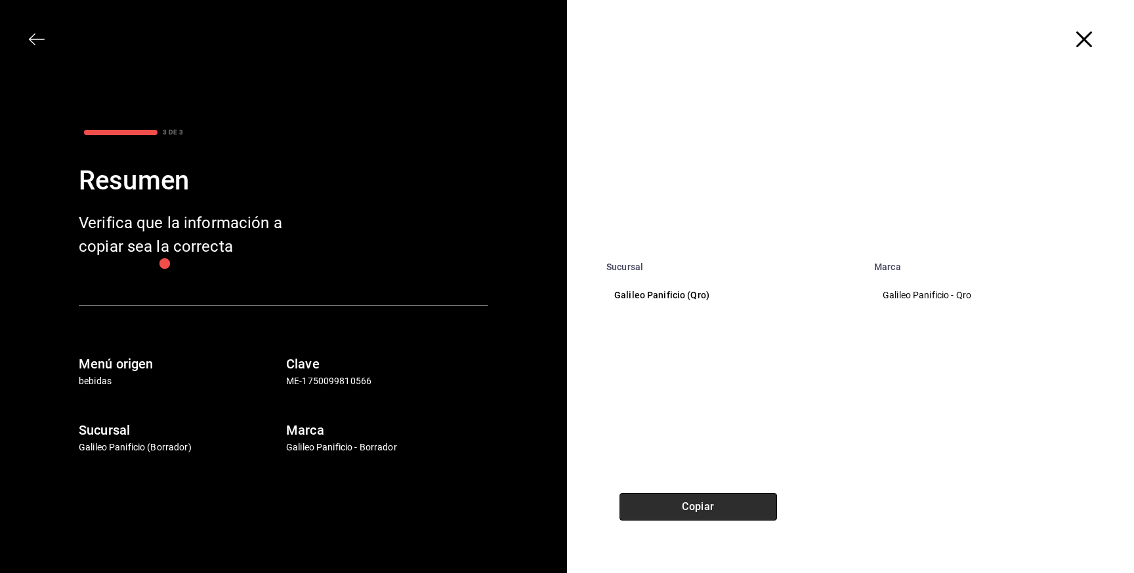
click at [701, 503] on button "Copiar" at bounding box center [697, 507] width 157 height 28
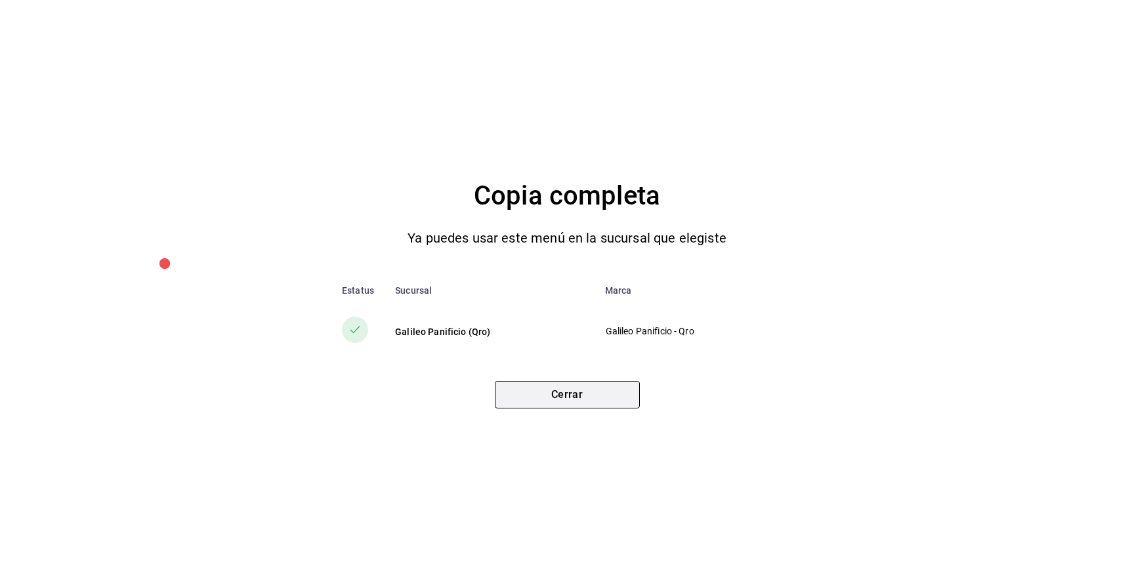
click at [566, 399] on button "Cerrar" at bounding box center [567, 395] width 145 height 28
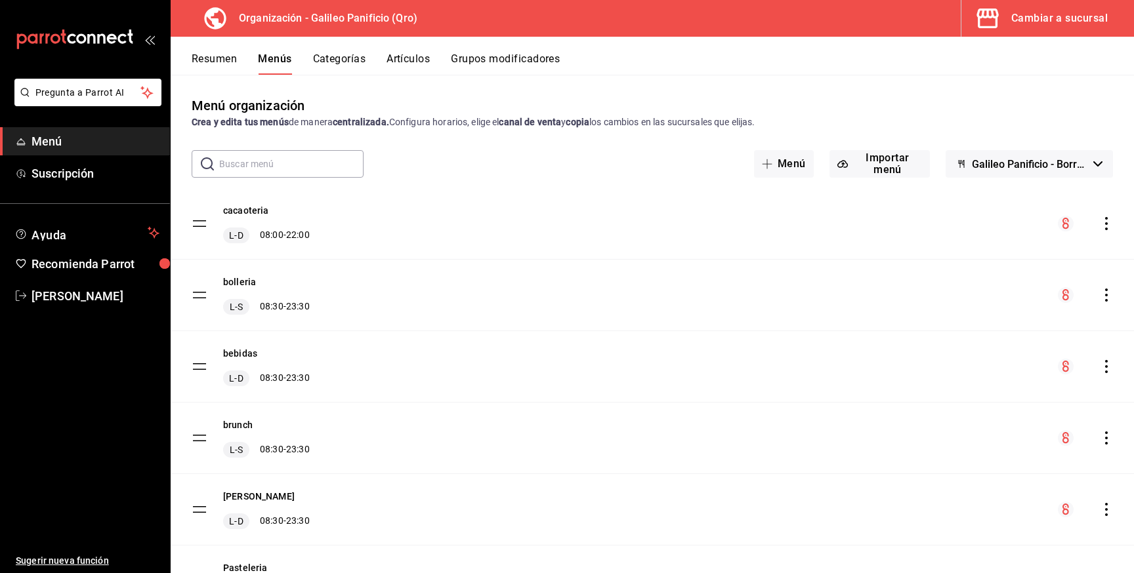
click at [1069, 30] on button "Cambiar a sucursal" at bounding box center [1042, 18] width 162 height 37
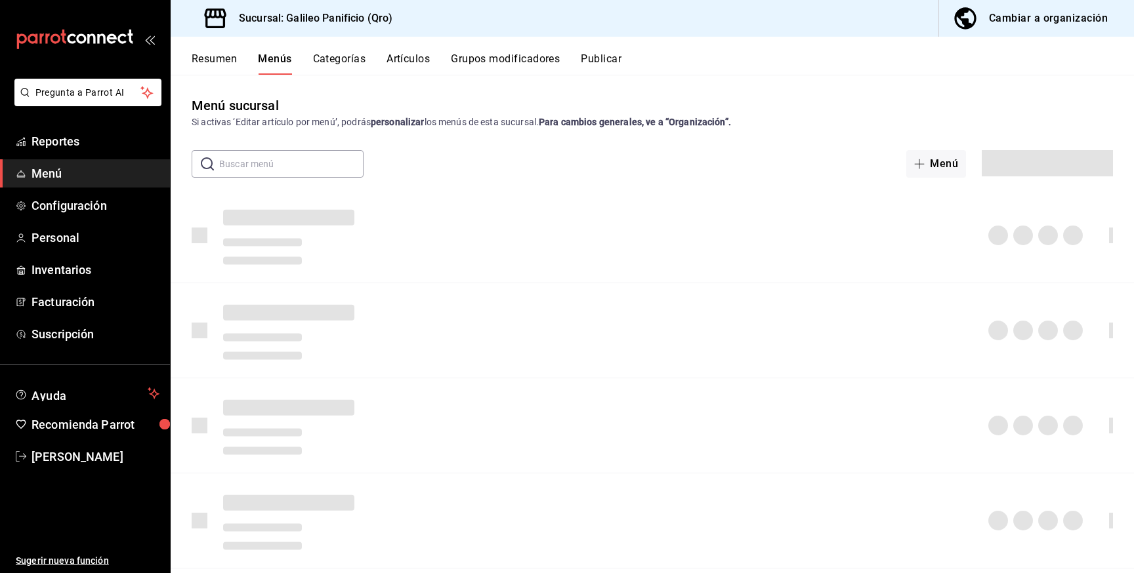
click at [610, 63] on button "Publicar" at bounding box center [601, 63] width 41 height 22
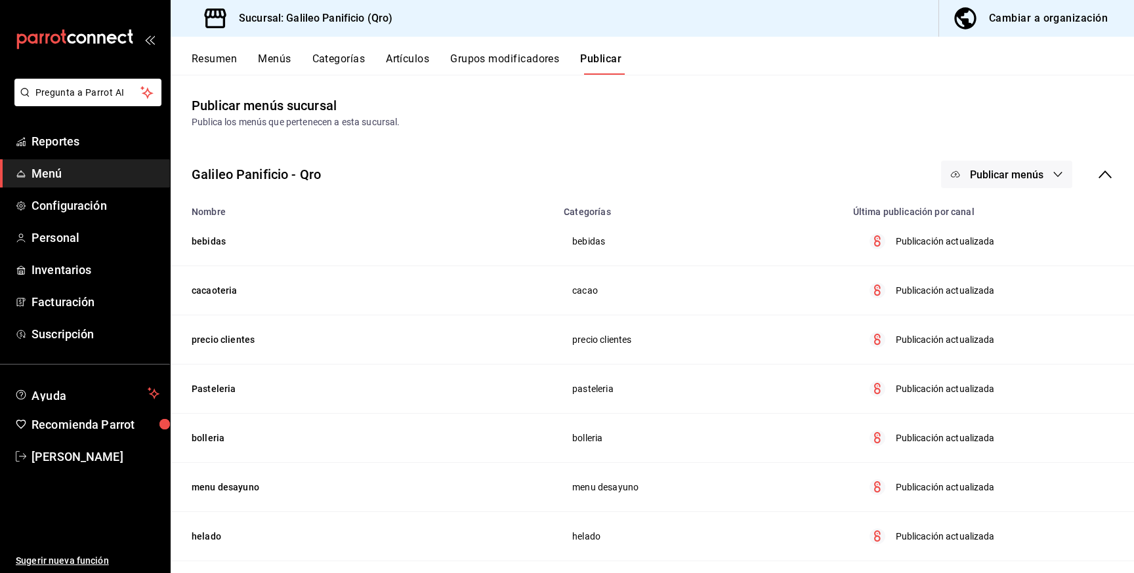
click at [1012, 180] on button "Publicar menús" at bounding box center [1006, 175] width 131 height 28
click at [1008, 224] on li "Punto de venta" at bounding box center [1007, 217] width 121 height 37
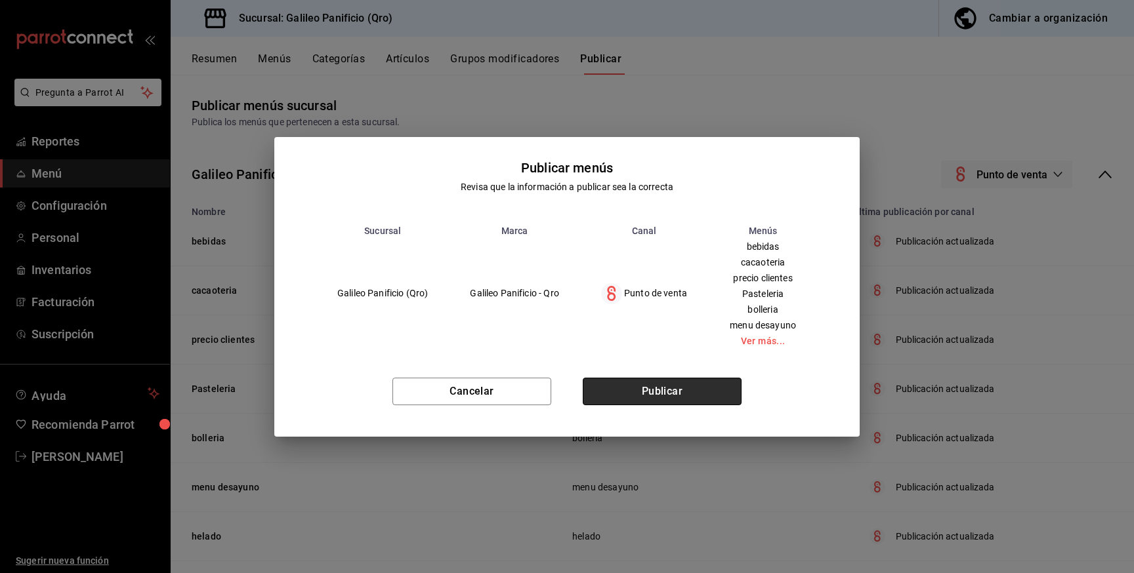
click at [694, 395] on button "Publicar" at bounding box center [662, 392] width 159 height 28
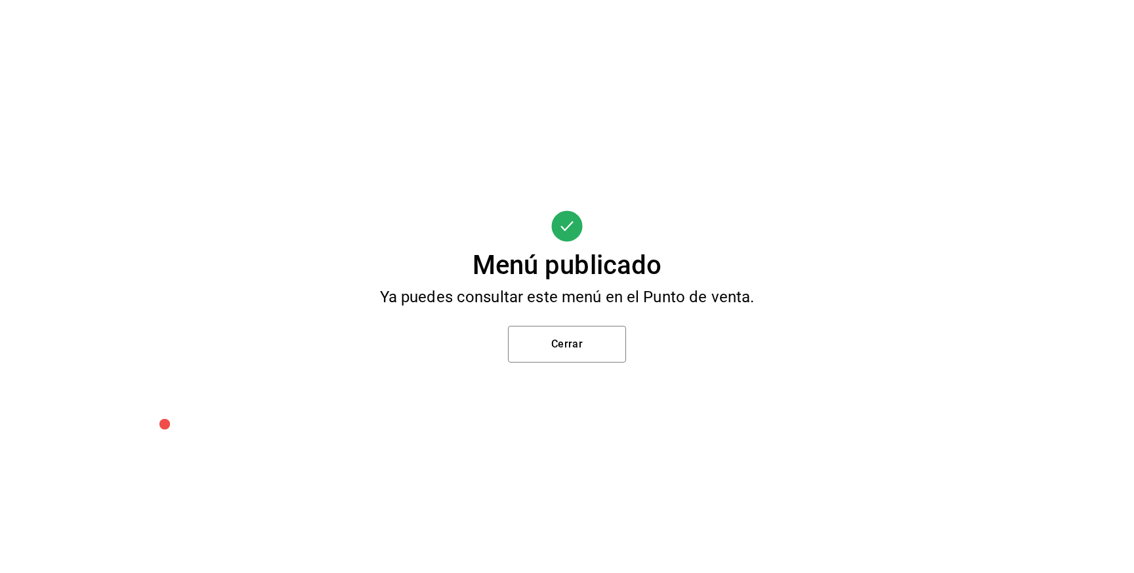
click at [616, 370] on div "Menú publicado Ya puedes consultar este menú en el Punto de venta. Cerrar" at bounding box center [567, 286] width 1134 height 573
click at [598, 348] on button "Cerrar" at bounding box center [567, 344] width 118 height 37
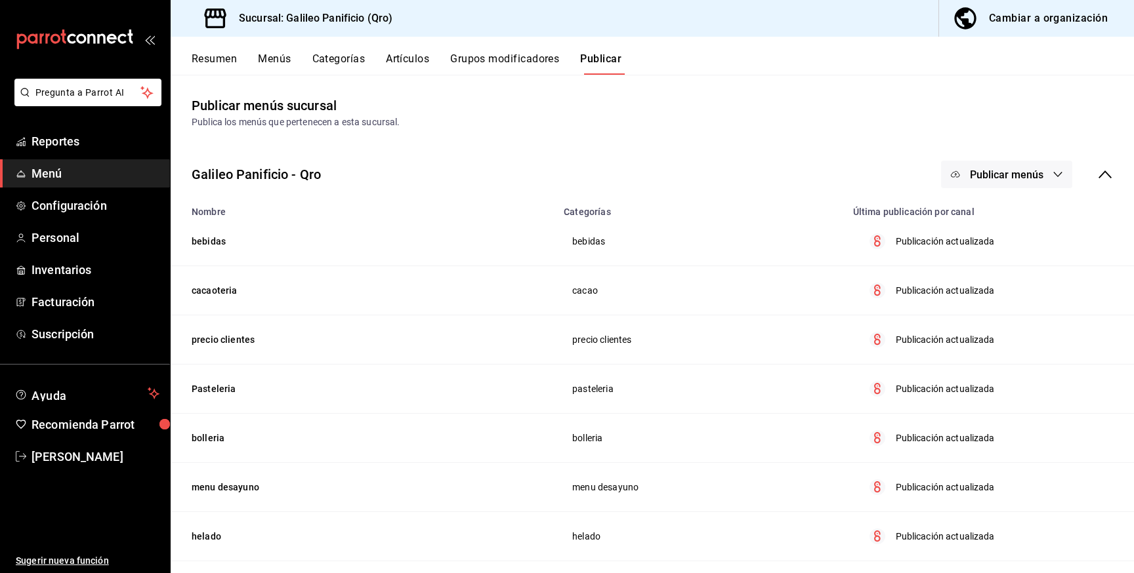
click at [512, 56] on button "Grupos modificadores" at bounding box center [504, 63] width 109 height 22
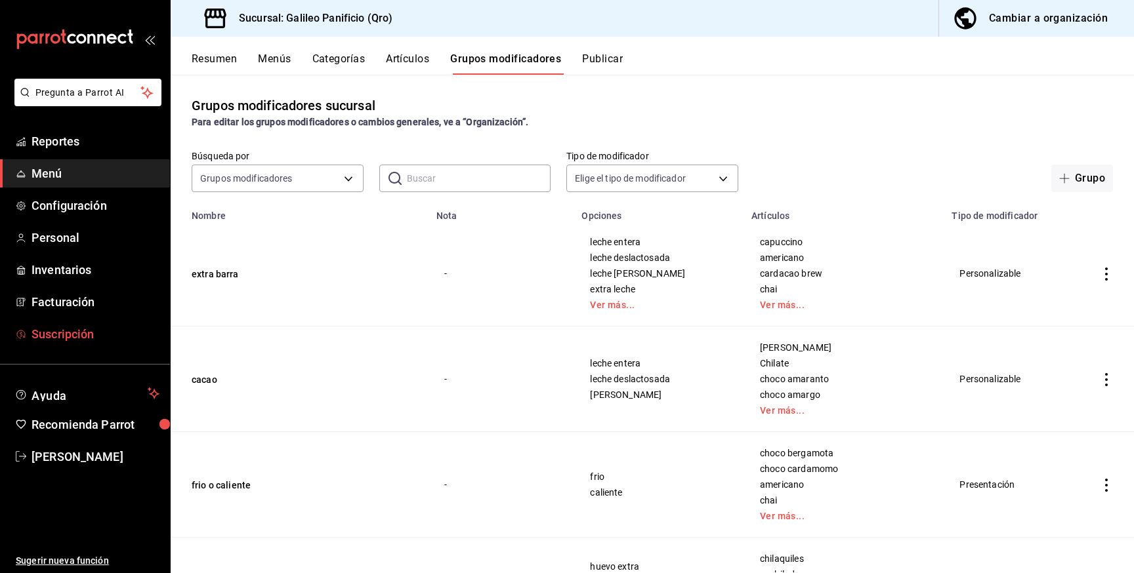
click at [65, 338] on span "Suscripción" at bounding box center [95, 334] width 128 height 18
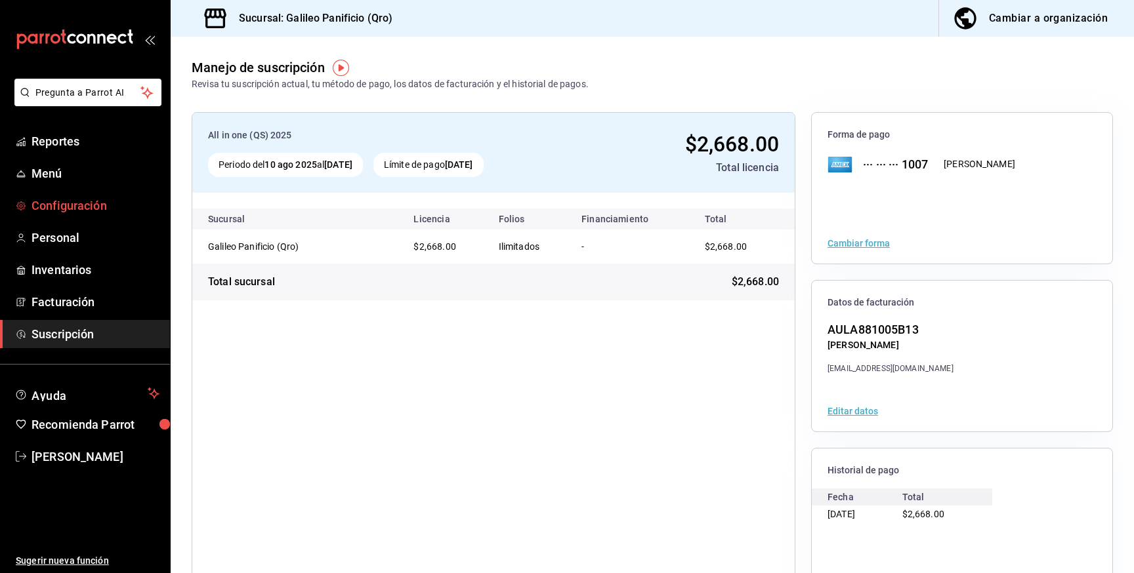
click at [83, 207] on span "Configuración" at bounding box center [95, 206] width 128 height 18
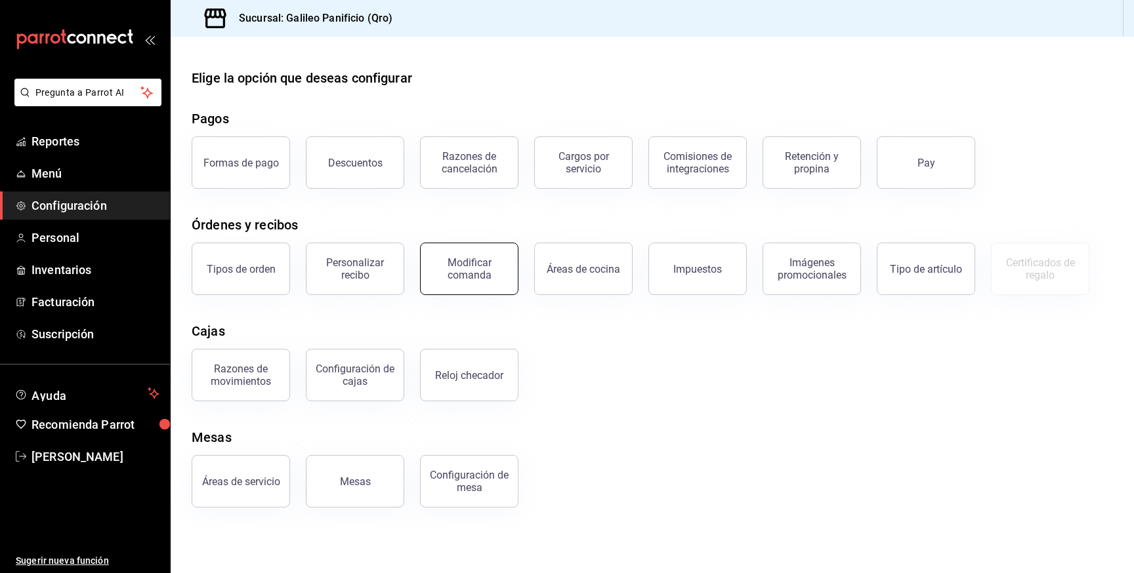
click at [423, 267] on div "Modificar comanda" at bounding box center [461, 261] width 114 height 68
click at [669, 384] on div "Razones de movimientos Configuración [PERSON_NAME] Reloj checador" at bounding box center [644, 367] width 937 height 68
click at [371, 376] on div "Configuración de cajas" at bounding box center [354, 375] width 81 height 25
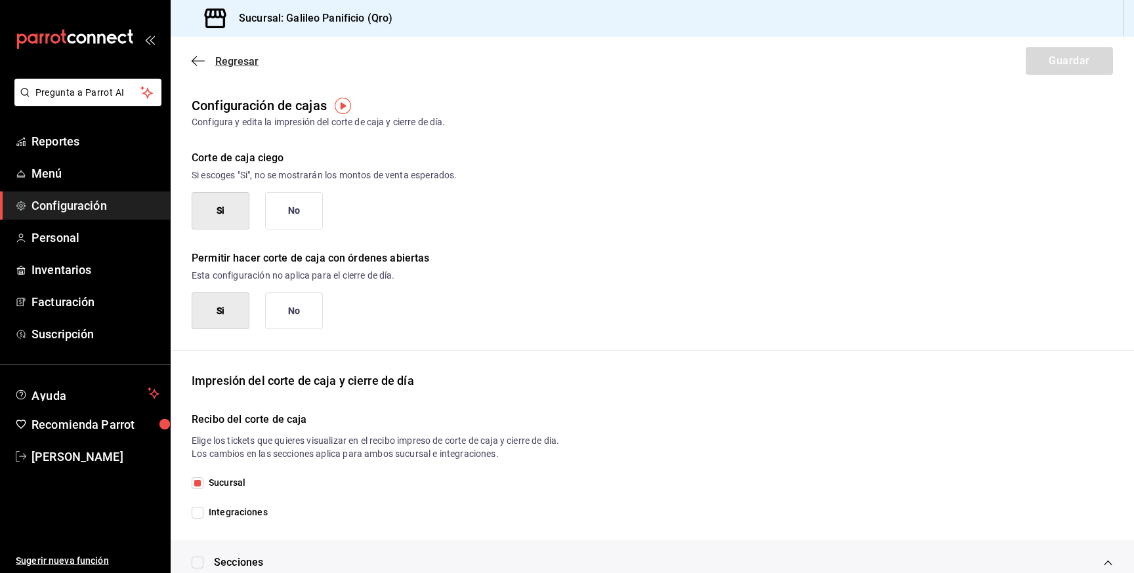
click at [198, 59] on icon "button" at bounding box center [198, 61] width 13 height 12
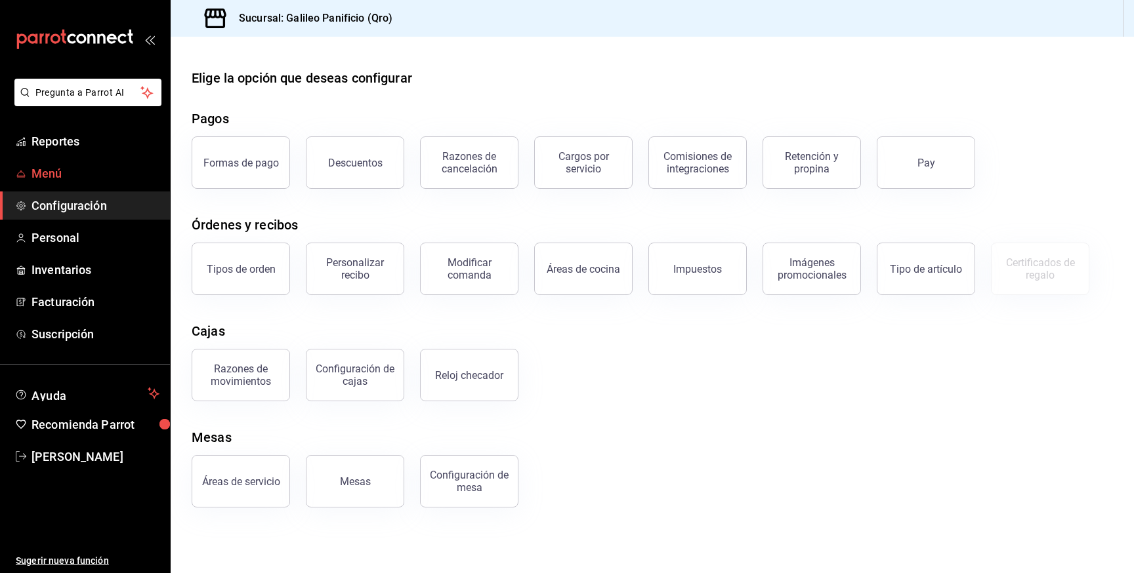
click at [67, 171] on span "Menú" at bounding box center [95, 174] width 128 height 18
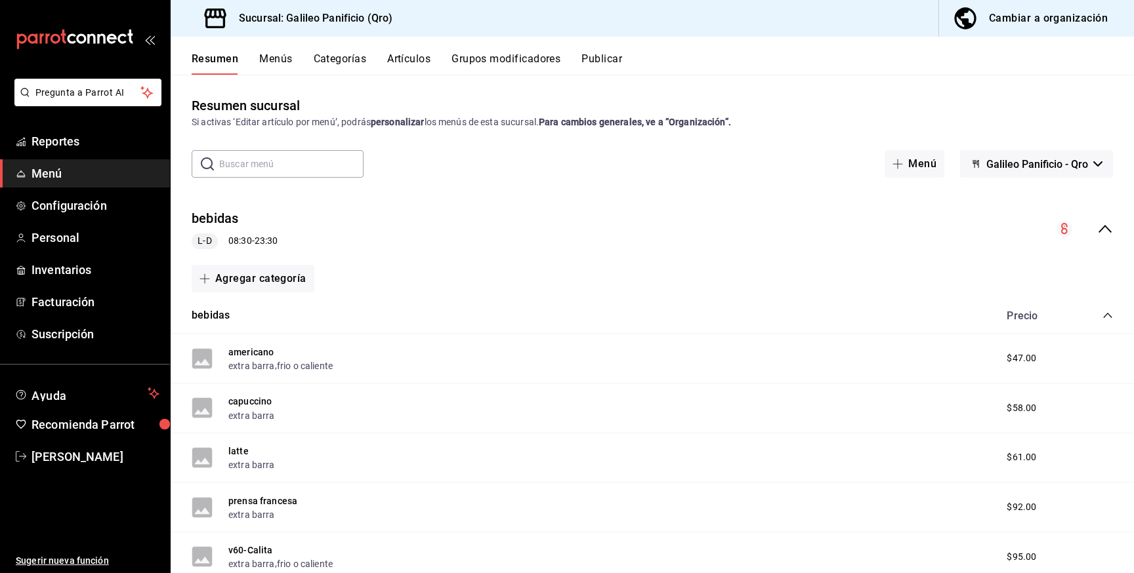
click at [1065, 21] on div "Cambiar a organización" at bounding box center [1048, 18] width 119 height 18
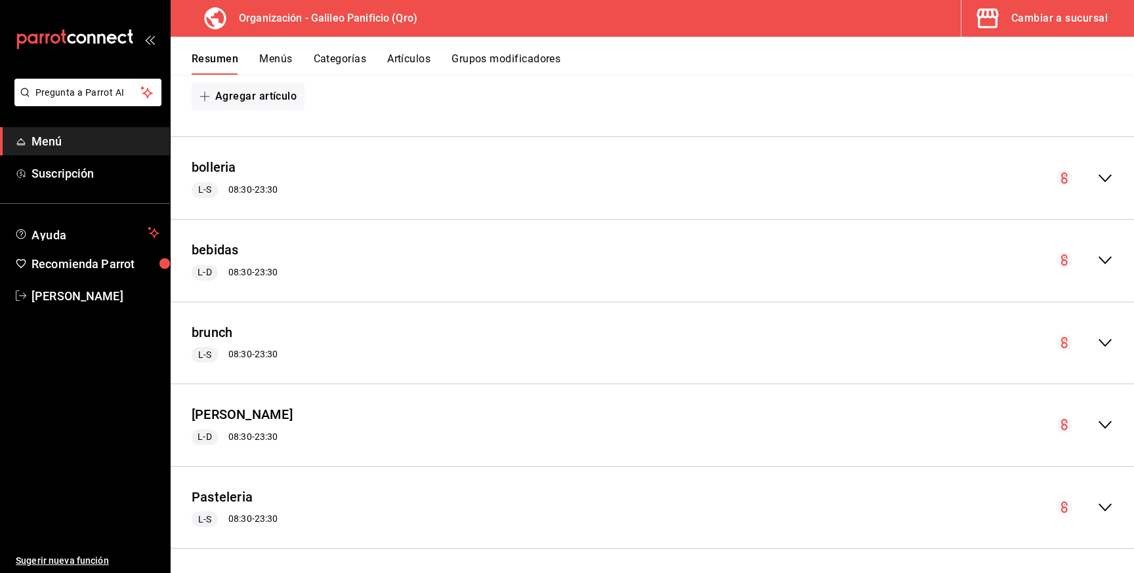
scroll to position [1183, 0]
click at [228, 252] on button "bebidas" at bounding box center [215, 248] width 47 height 19
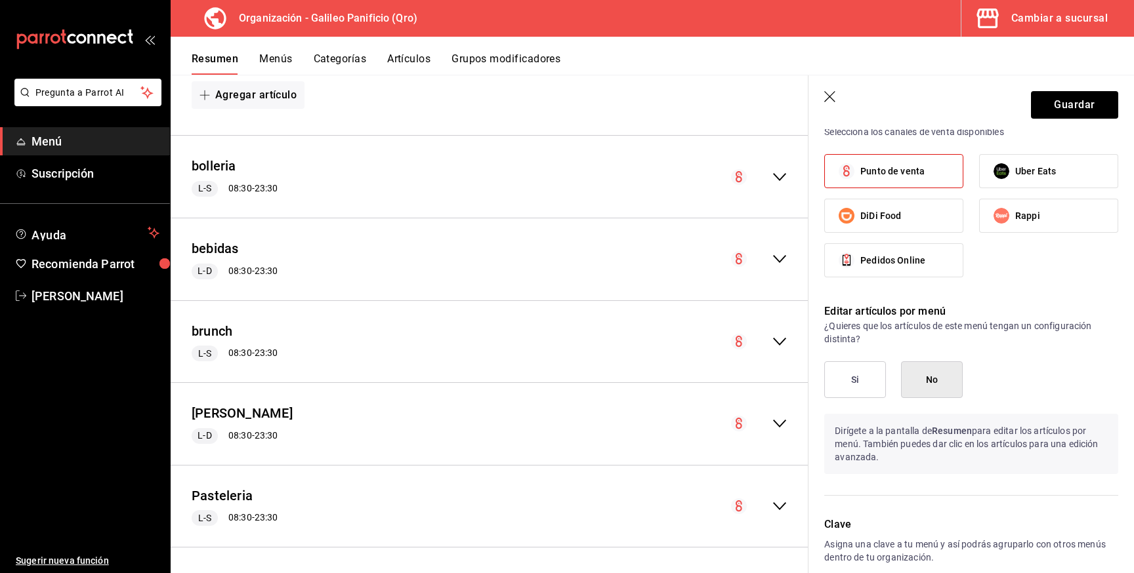
scroll to position [533, 0]
click at [782, 255] on icon "collapse-menu-row" at bounding box center [780, 259] width 16 height 16
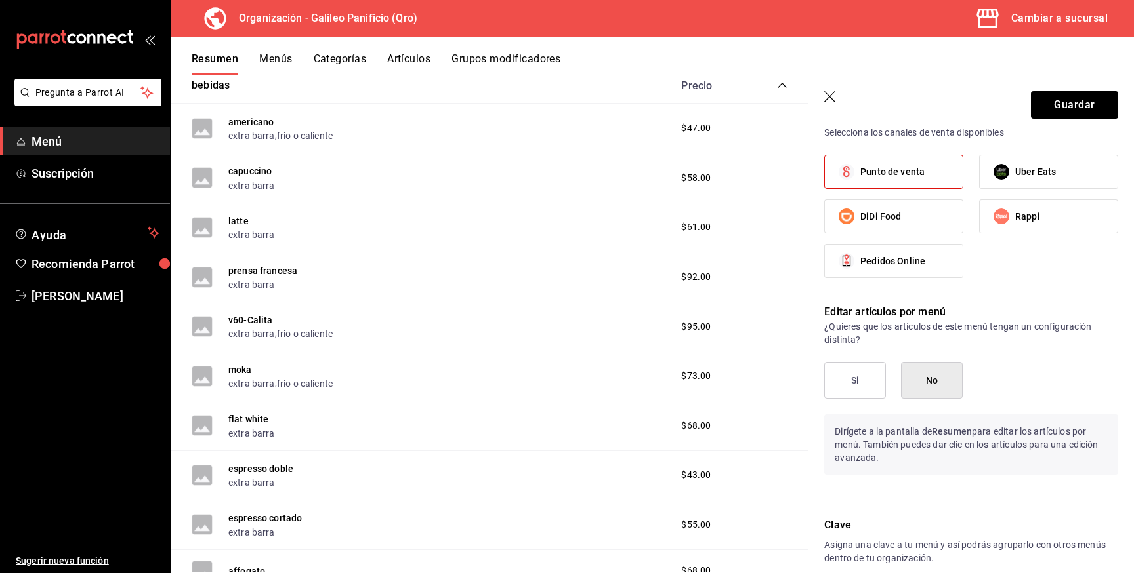
scroll to position [1388, 0]
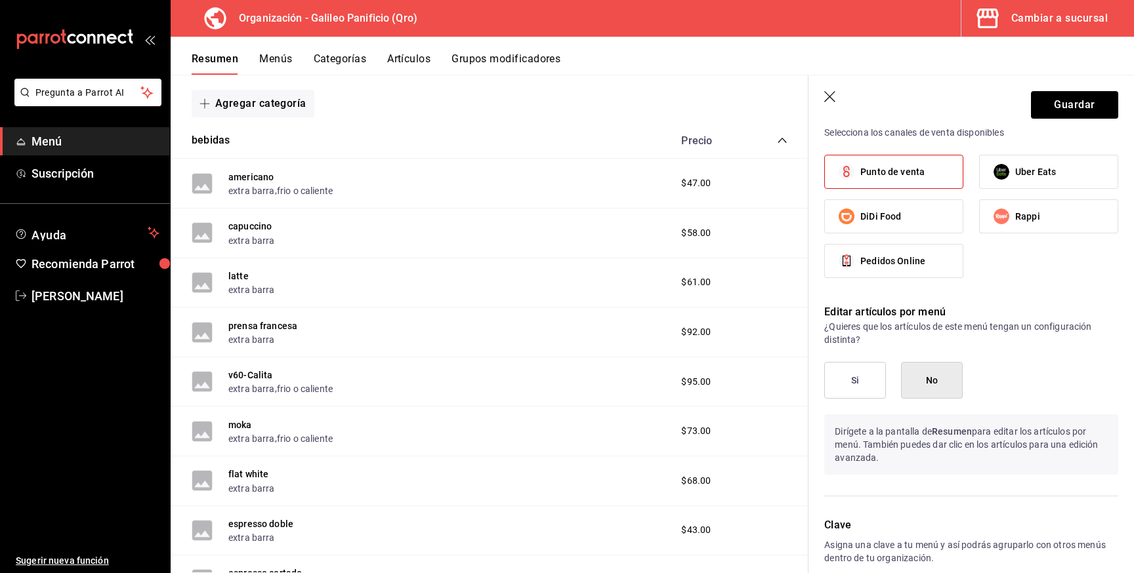
click at [597, 367] on div "v60-Calita extra barra , frio o caliente $95.00" at bounding box center [490, 383] width 638 height 50
click at [280, 386] on button "frio o caliente" at bounding box center [305, 389] width 56 height 13
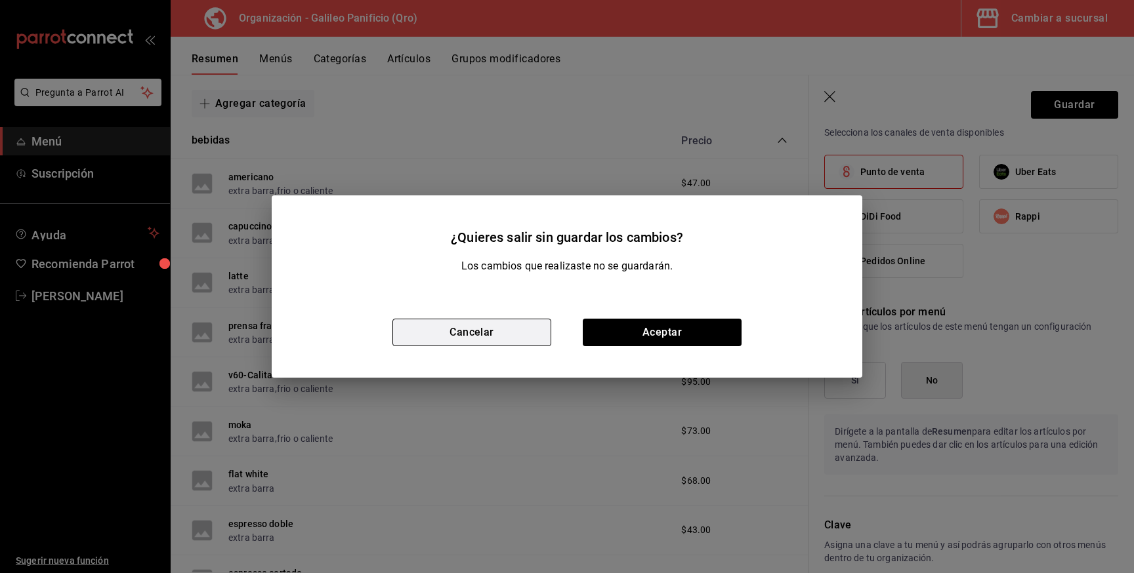
click at [475, 329] on button "Cancelar" at bounding box center [471, 333] width 159 height 28
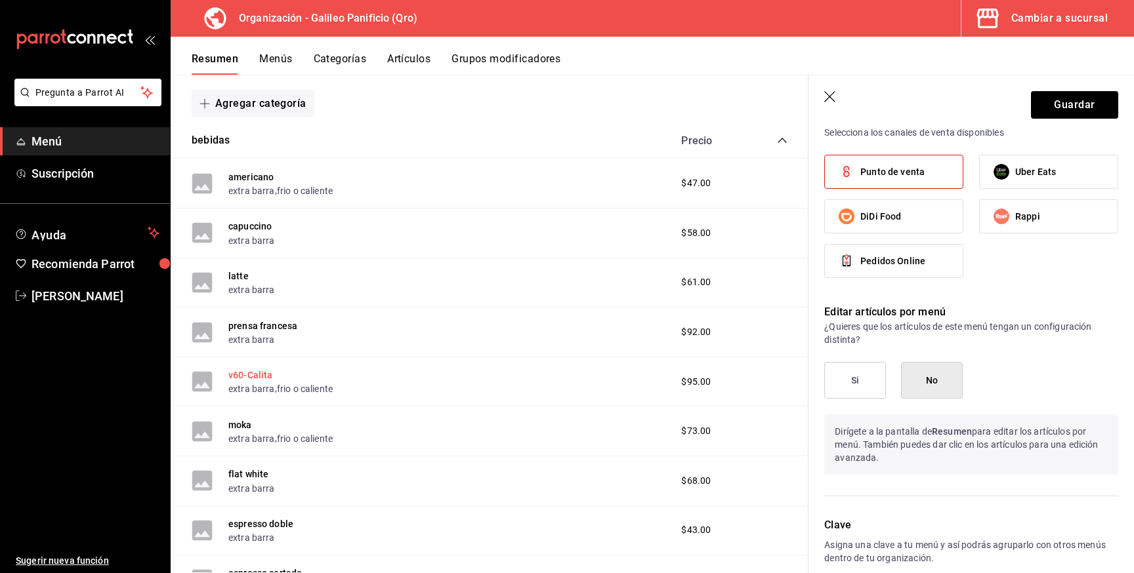
click at [261, 373] on button "v60-Calita" at bounding box center [250, 375] width 45 height 13
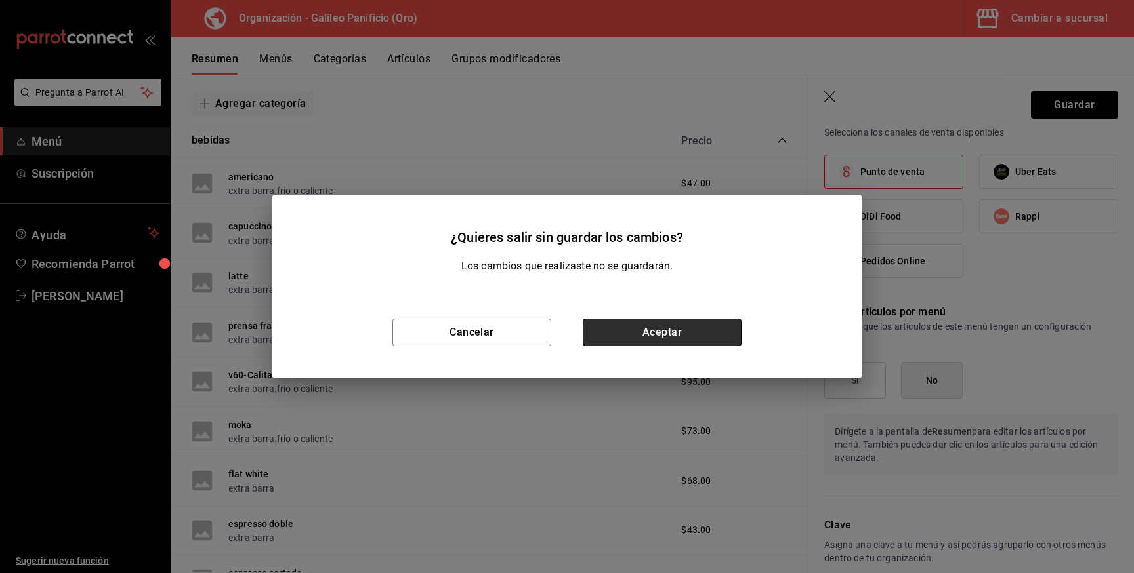
click at [698, 331] on button "Aceptar" at bounding box center [662, 333] width 159 height 28
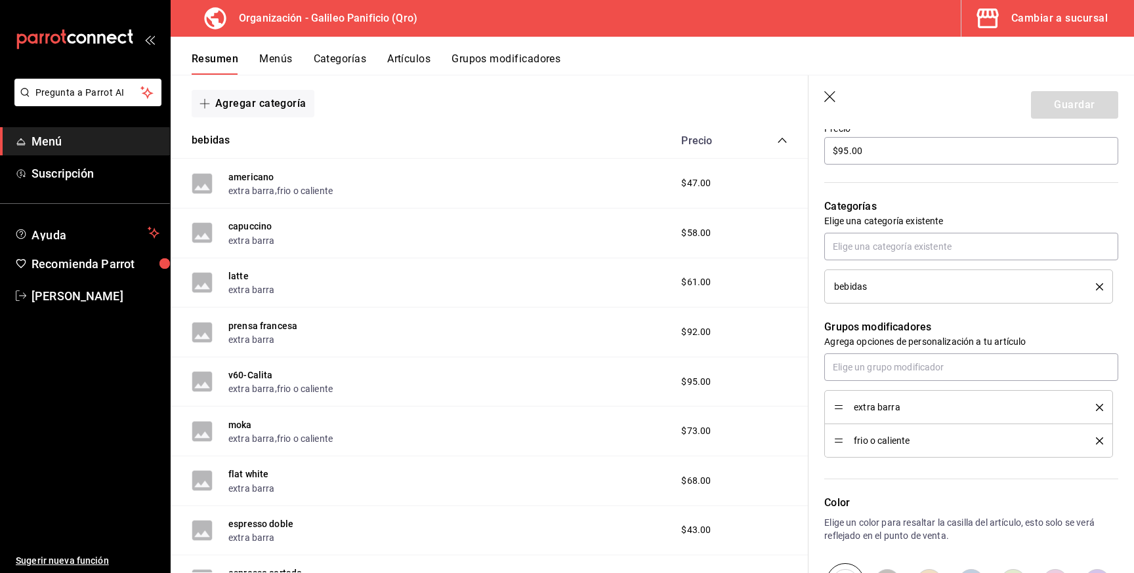
scroll to position [348, 0]
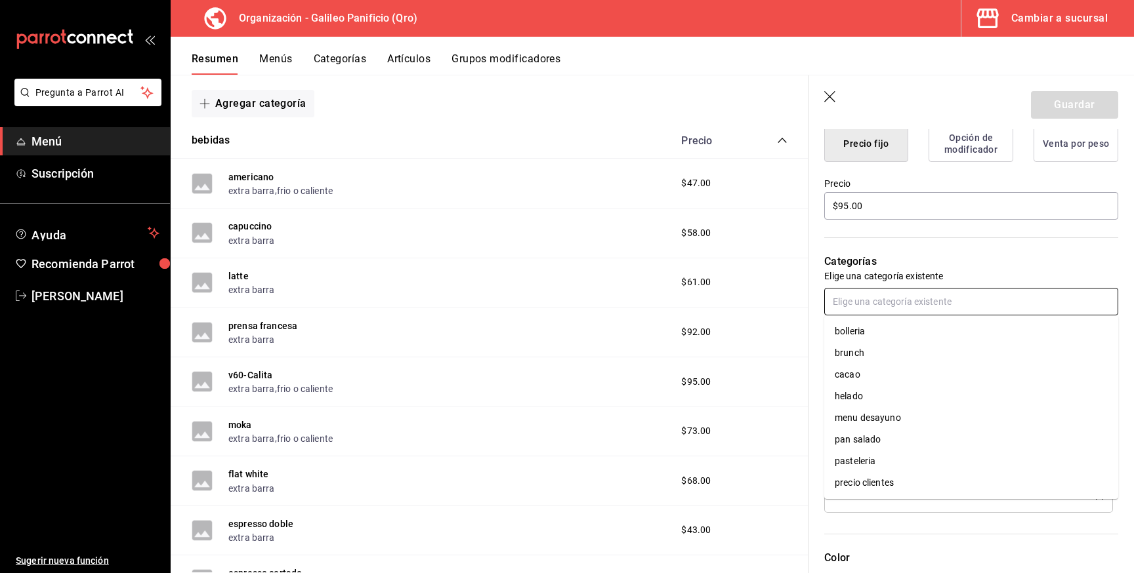
click at [976, 304] on input "text" at bounding box center [971, 302] width 294 height 28
click at [974, 243] on div "Categorías Elige una categoría existente bebidas" at bounding box center [963, 290] width 310 height 137
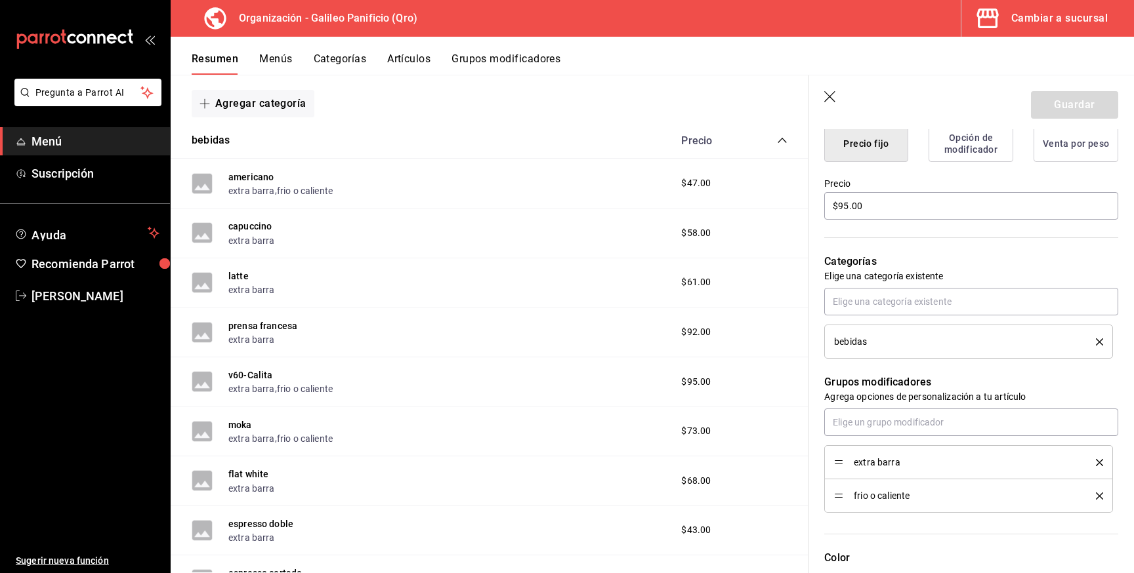
click at [937, 334] on li "bebidas" at bounding box center [968, 342] width 289 height 34
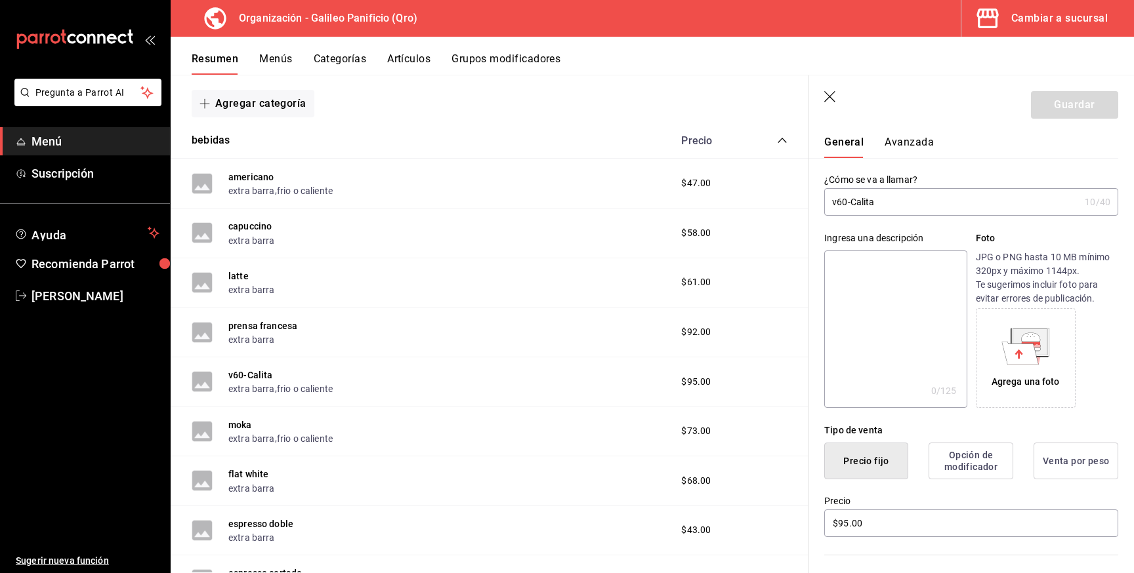
scroll to position [0, 0]
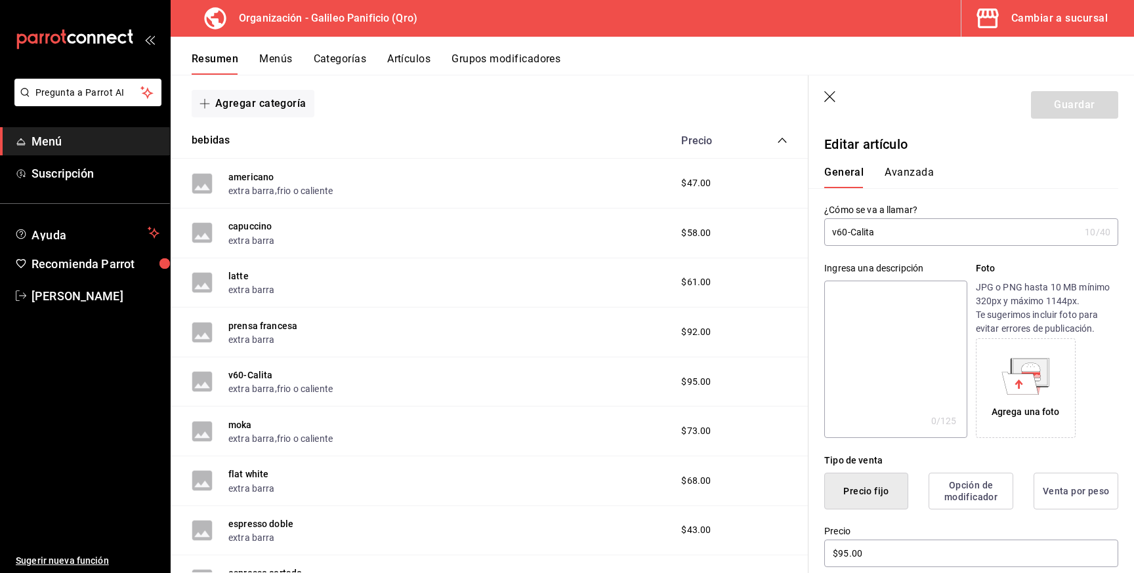
click at [911, 175] on button "Avanzada" at bounding box center [908, 177] width 49 height 22
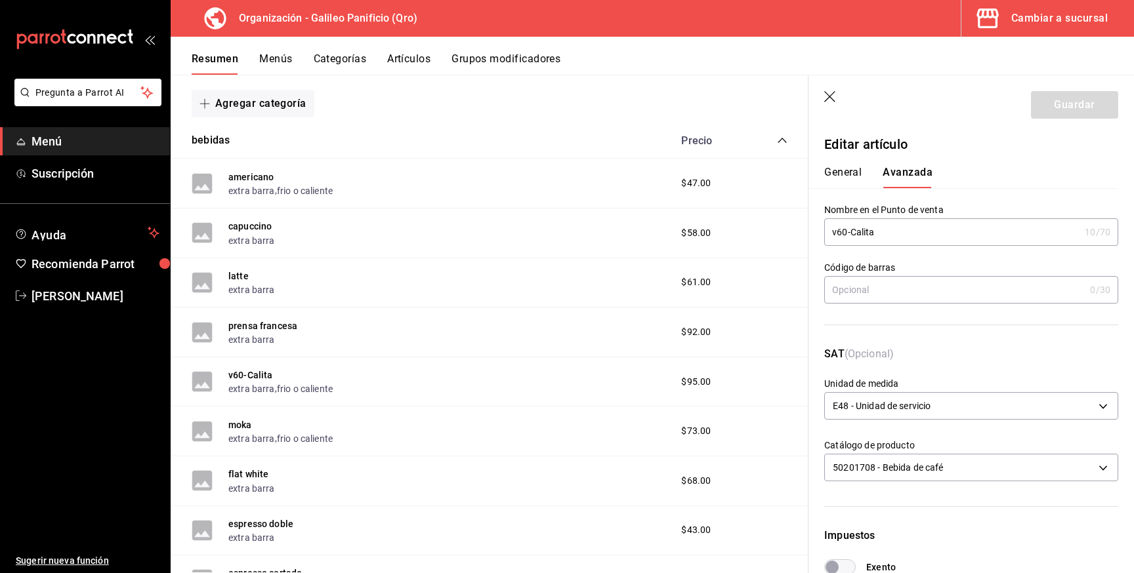
click at [825, 98] on icon "button" at bounding box center [830, 97] width 13 height 13
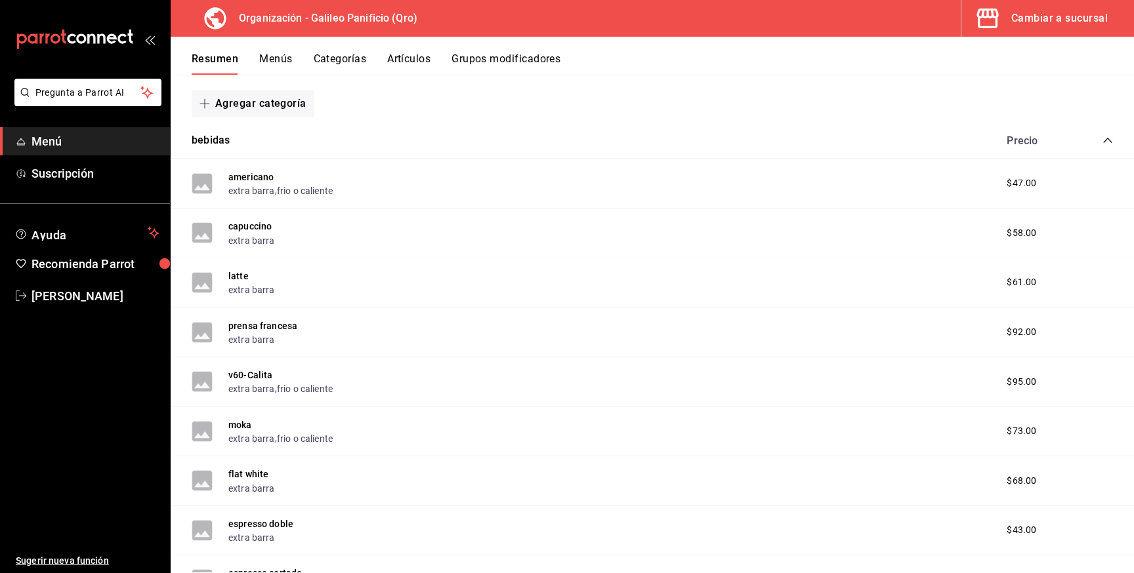
click at [1065, 23] on div "Cambiar a sucursal" at bounding box center [1059, 18] width 96 height 18
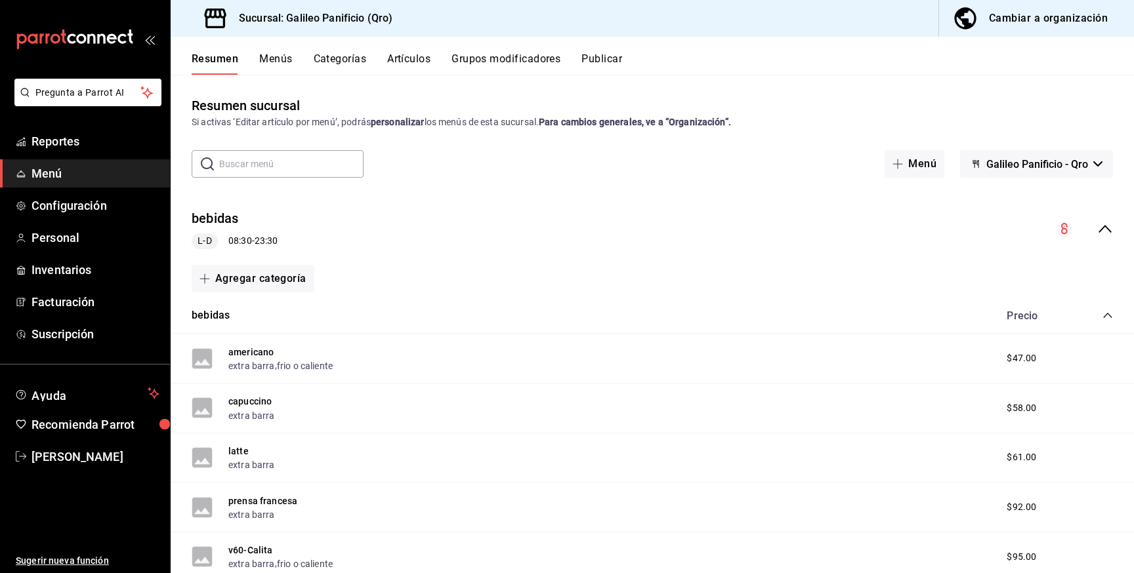
scroll to position [41, 0]
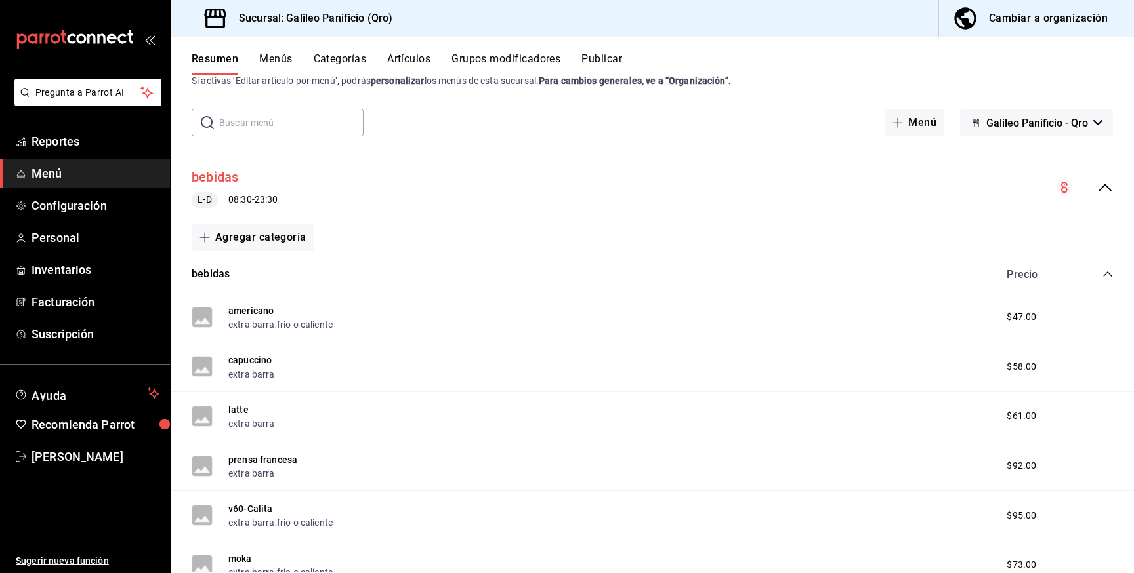
click at [230, 178] on button "bebidas" at bounding box center [215, 177] width 47 height 19
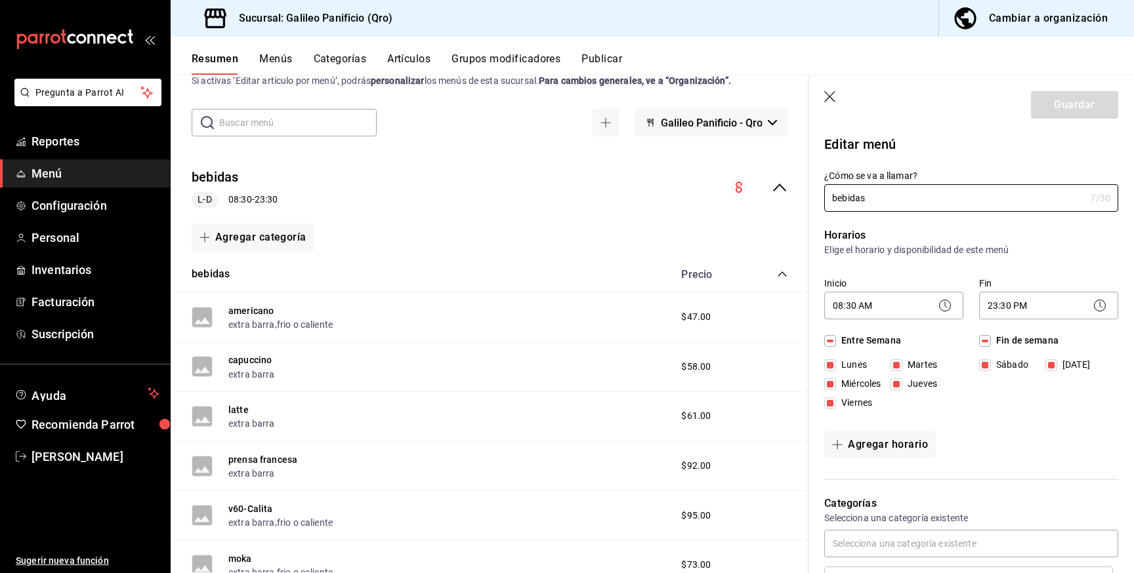
click at [829, 98] on icon "button" at bounding box center [830, 97] width 13 height 13
checkbox input "false"
type input "1756255032130"
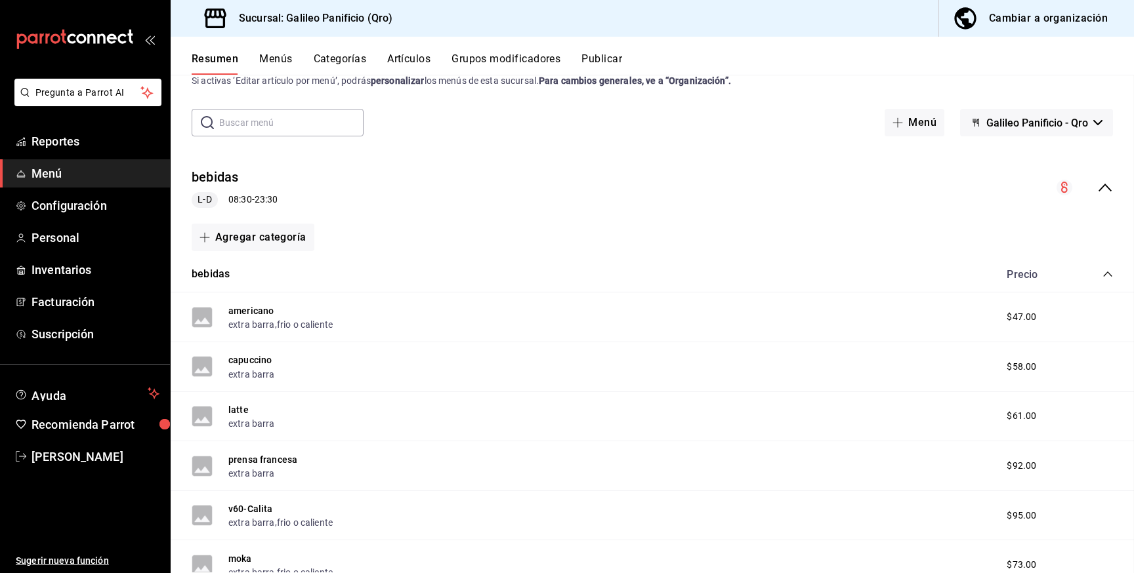
checkbox input "false"
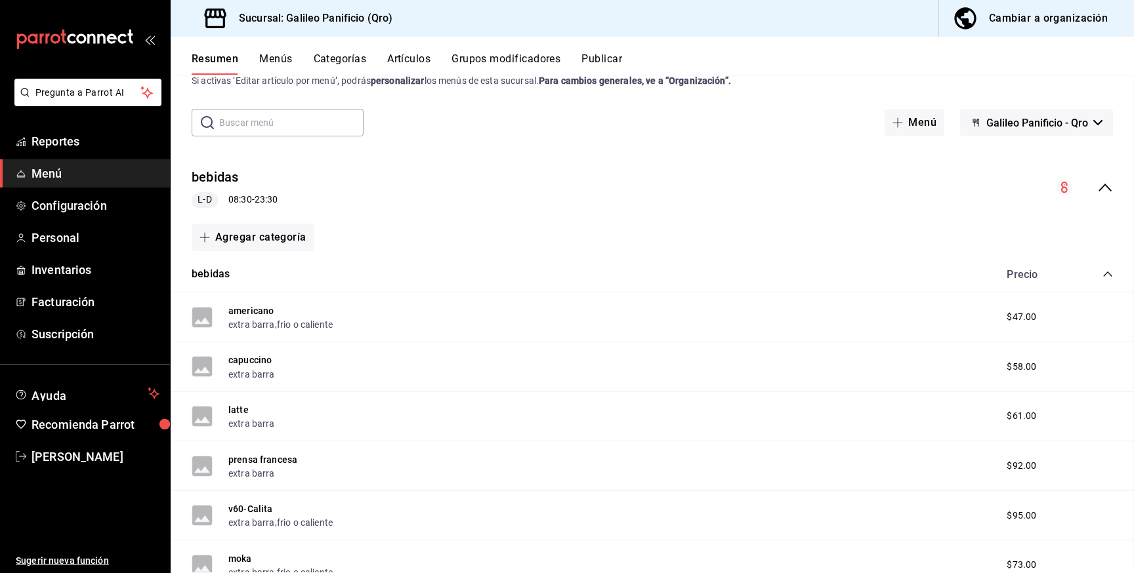
checkbox input "false"
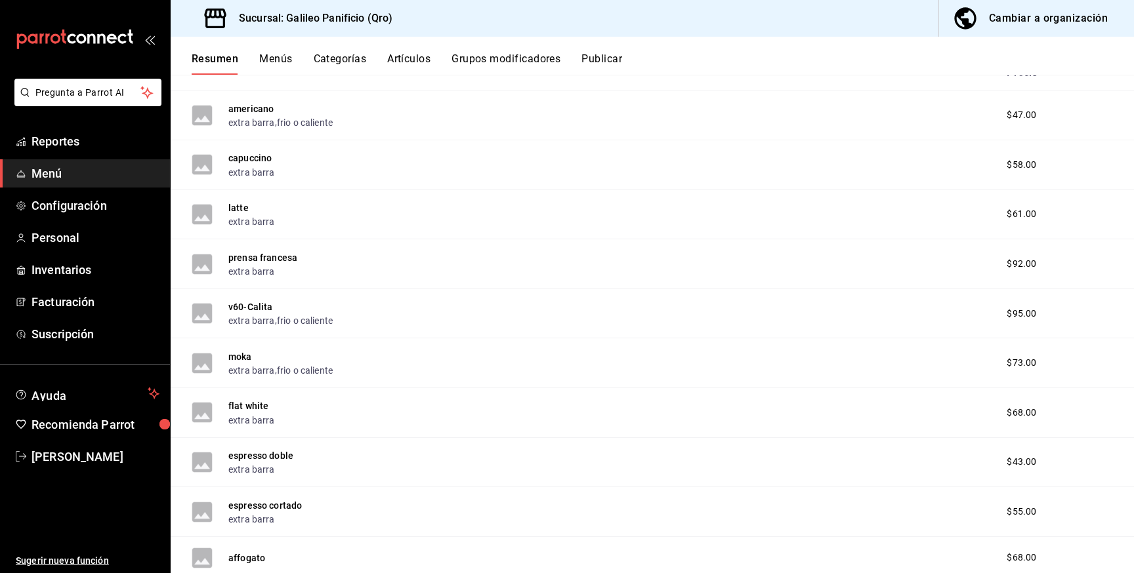
scroll to position [249, 0]
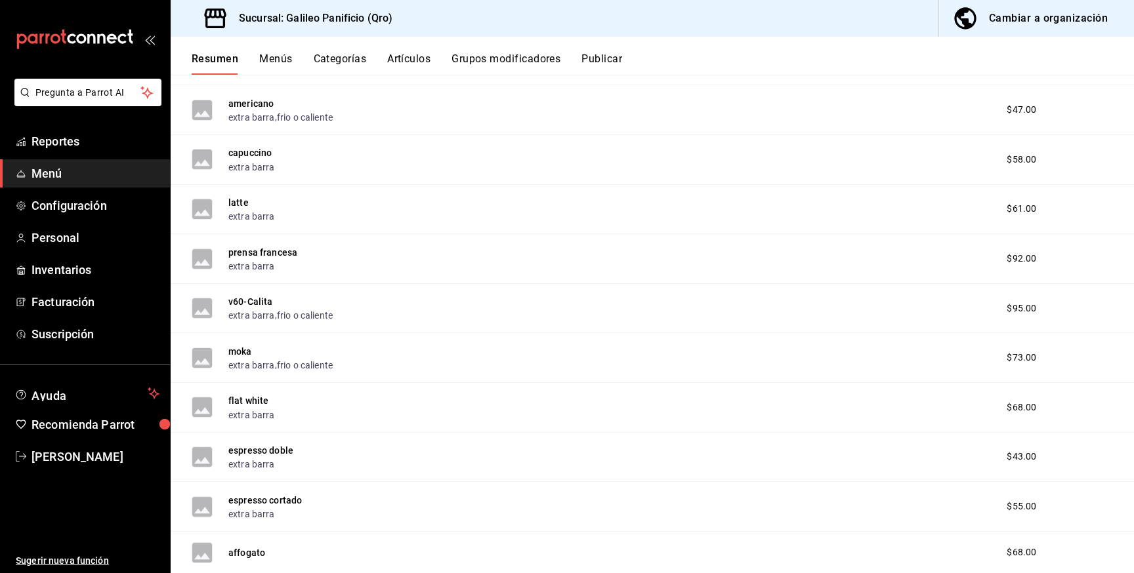
click at [930, 318] on div "v60-Calita extra barra , frio o caliente $95.00" at bounding box center [652, 309] width 963 height 50
click at [238, 300] on button "v60-Calita" at bounding box center [250, 301] width 45 height 13
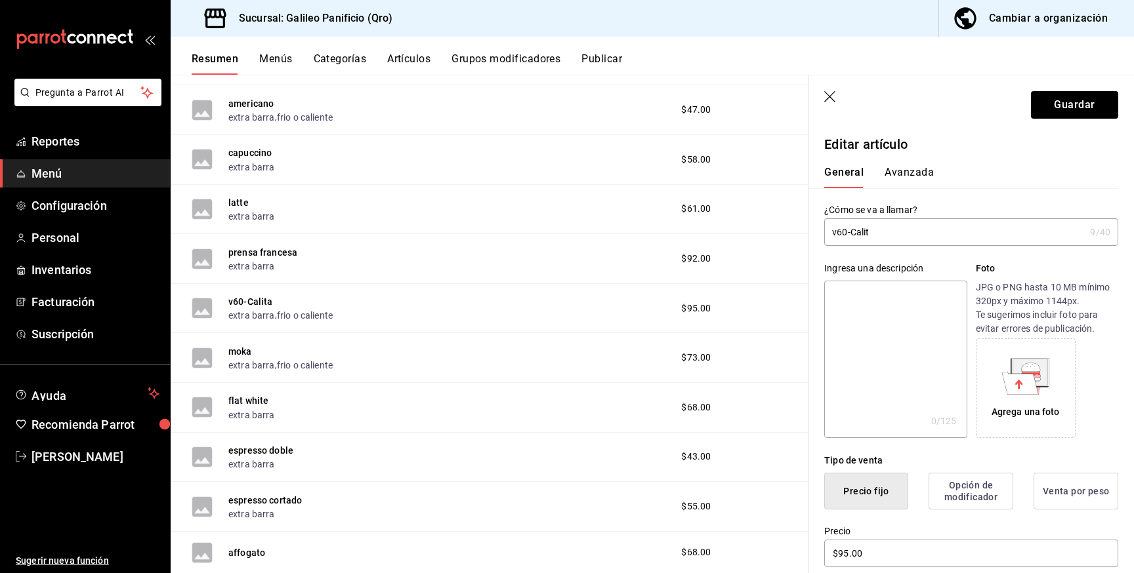
type input "v60-Calita"
click at [969, 142] on p "Editar artículo" at bounding box center [971, 144] width 294 height 20
click at [835, 100] on icon "button" at bounding box center [830, 97] width 13 height 13
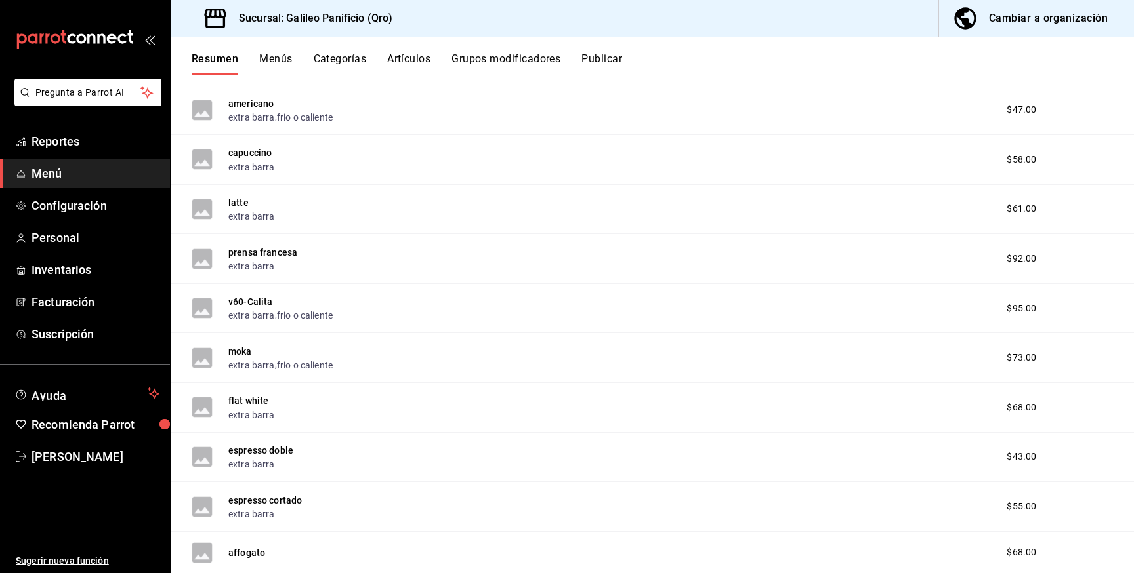
click at [602, 59] on button "Publicar" at bounding box center [601, 63] width 41 height 22
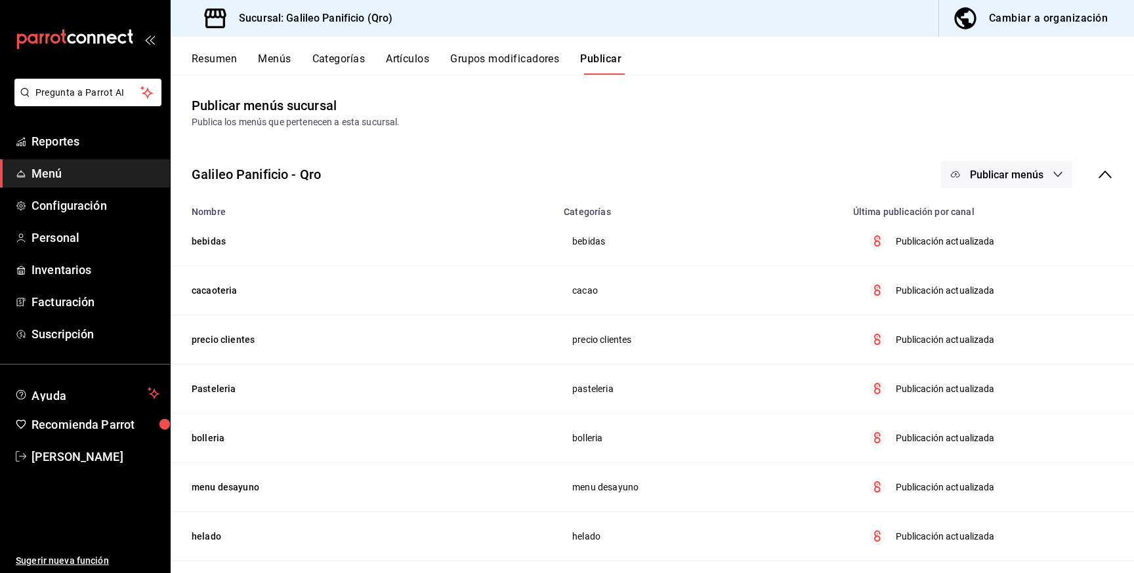
click at [206, 249] on td "bebidas" at bounding box center [363, 241] width 385 height 49
click at [206, 246] on td "bebidas" at bounding box center [363, 241] width 385 height 49
click at [594, 235] on td "bebidas" at bounding box center [700, 241] width 289 height 49
click at [903, 238] on p "Publicación actualizada" at bounding box center [945, 242] width 99 height 14
click at [854, 249] on td "Publicación actualizada" at bounding box center [989, 241] width 289 height 49
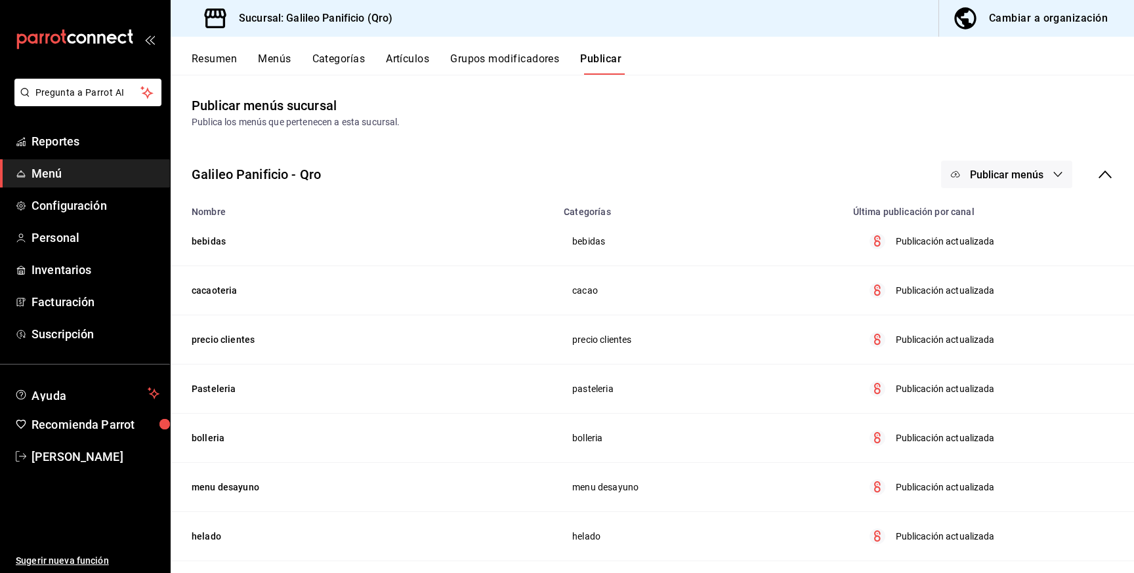
click at [878, 241] on icon "menu maker table for brand" at bounding box center [877, 241] width 7 height 11
click at [946, 237] on p "Publicación actualizada" at bounding box center [945, 242] width 99 height 14
click at [572, 240] on span "bebidas" at bounding box center [700, 241] width 256 height 9
click at [215, 241] on td "bebidas" at bounding box center [363, 241] width 385 height 49
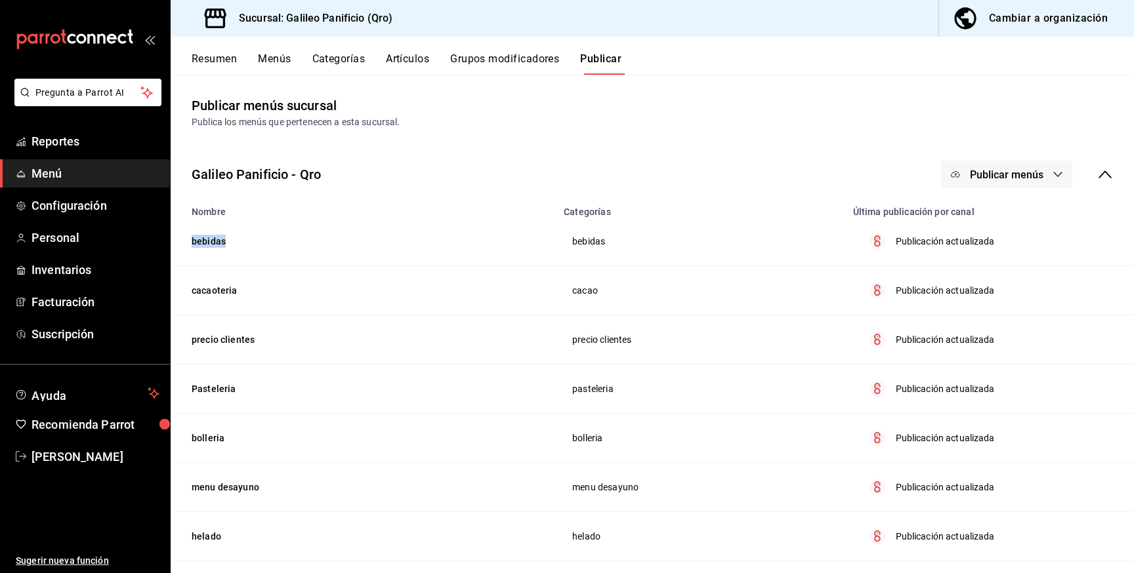
click at [1006, 188] on button "Publicar menús" at bounding box center [1006, 175] width 131 height 28
click at [1013, 215] on span "Punto de venta" at bounding box center [1025, 218] width 63 height 14
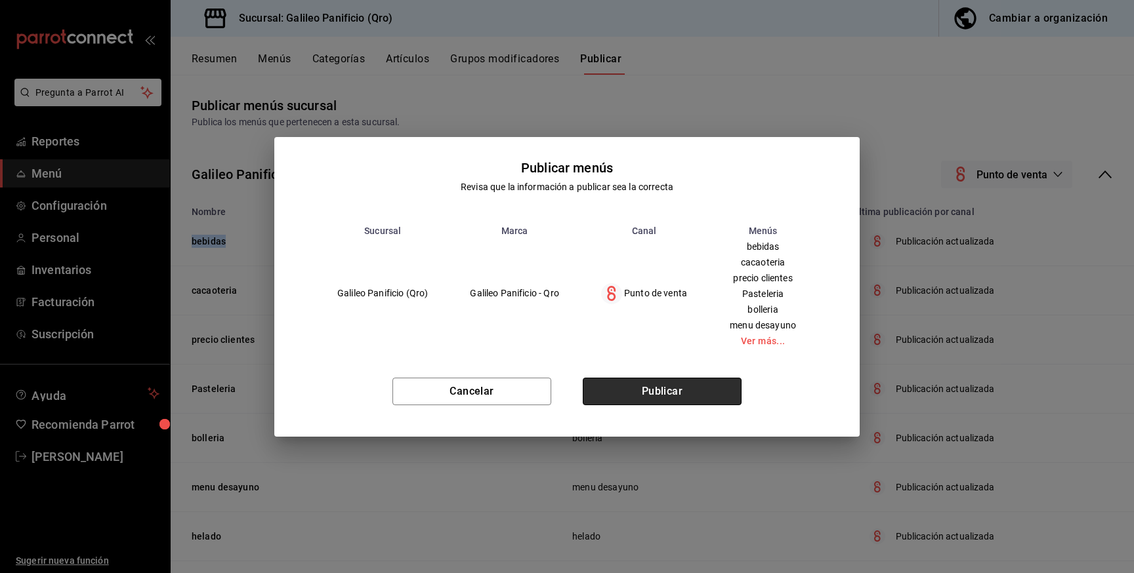
click at [658, 383] on button "Publicar" at bounding box center [662, 392] width 159 height 28
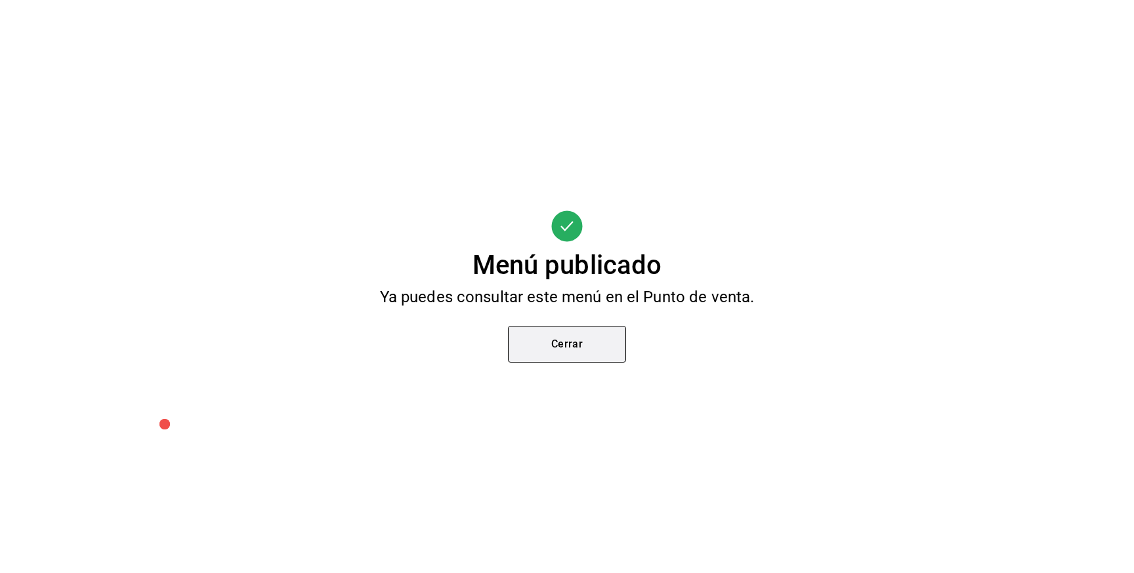
click at [609, 359] on button "Cerrar" at bounding box center [567, 344] width 118 height 37
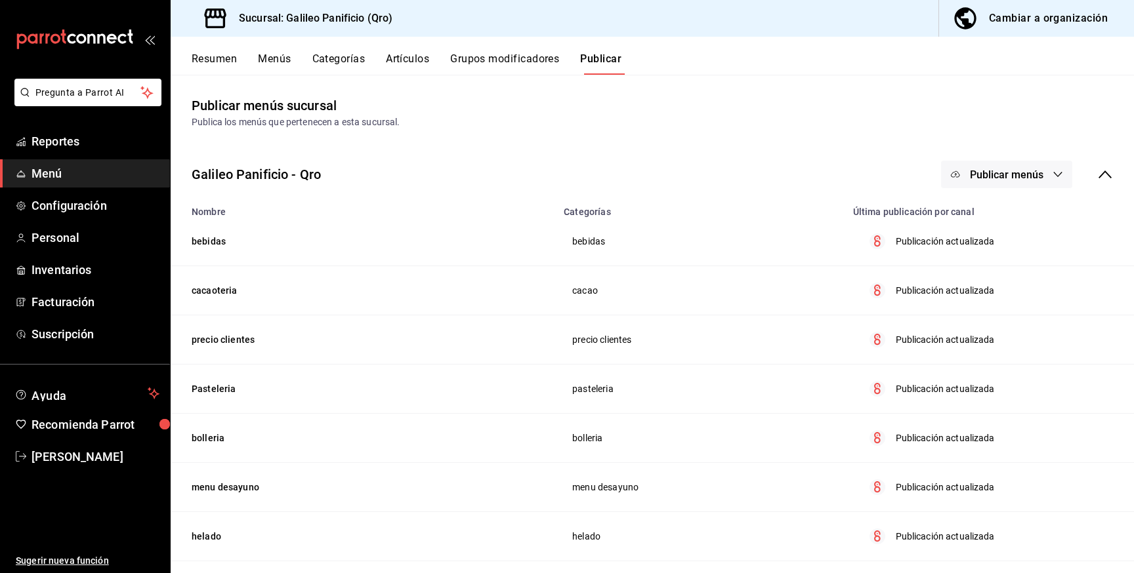
click at [1071, 20] on div "Cambiar a organización" at bounding box center [1048, 18] width 119 height 18
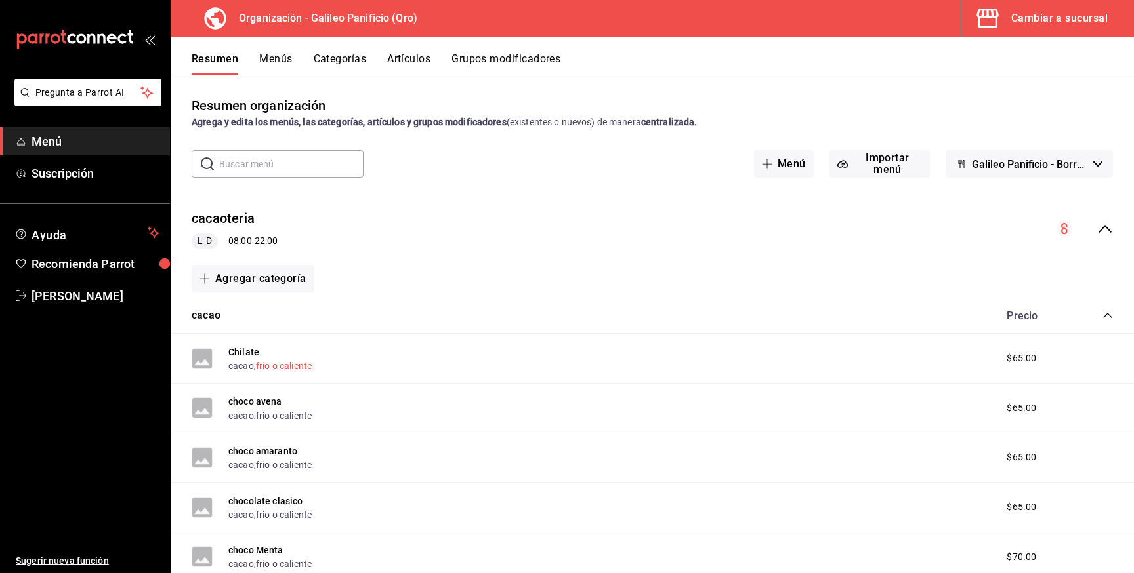
click at [289, 369] on button "frio o caliente" at bounding box center [284, 366] width 56 height 13
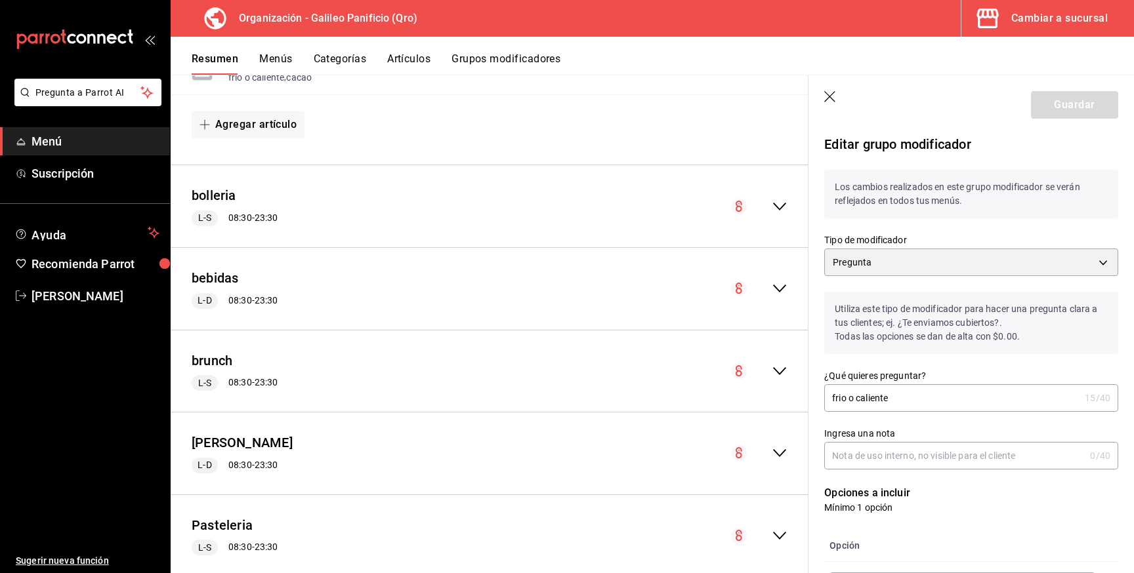
scroll to position [1140, 0]
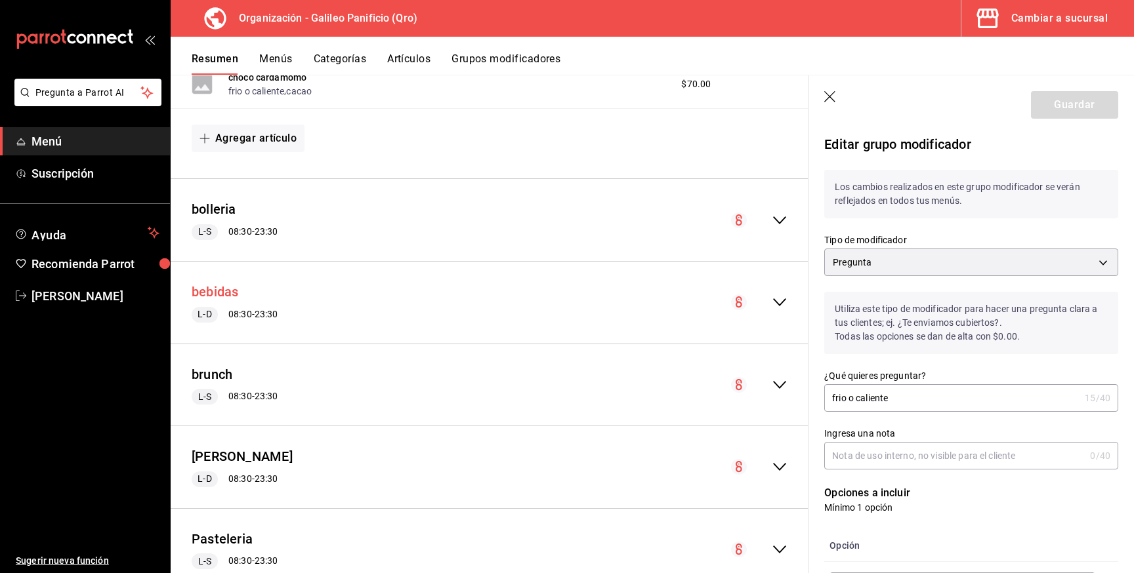
click at [227, 286] on button "bebidas" at bounding box center [215, 292] width 47 height 19
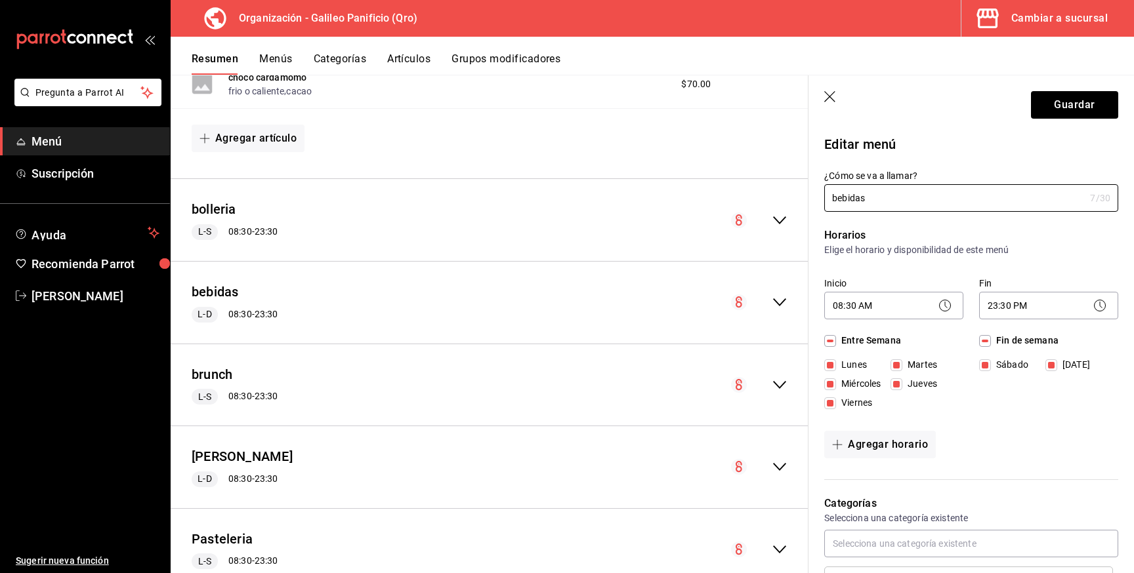
click at [784, 310] on div "bebidas L-D 08:30 - 23:30" at bounding box center [490, 302] width 638 height 61
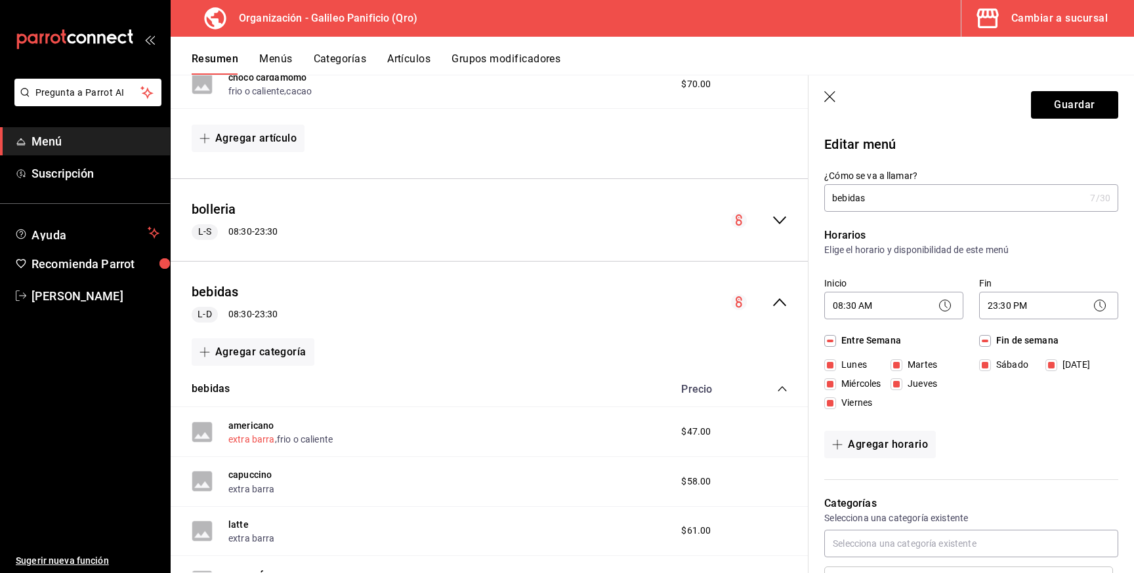
click at [251, 442] on button "extra barra" at bounding box center [251, 439] width 47 height 13
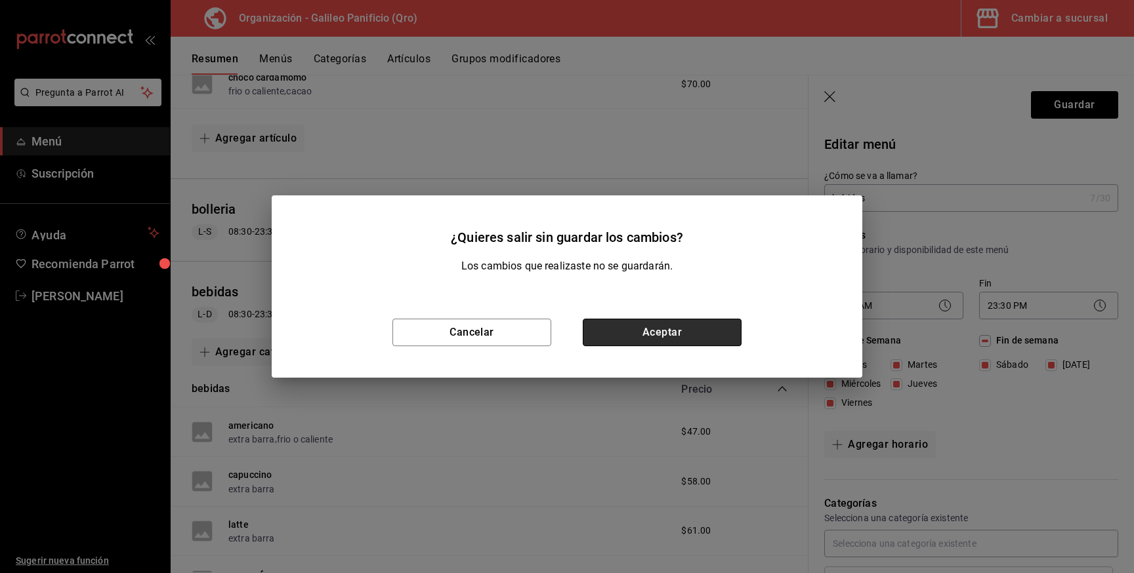
click at [648, 338] on button "Aceptar" at bounding box center [662, 333] width 159 height 28
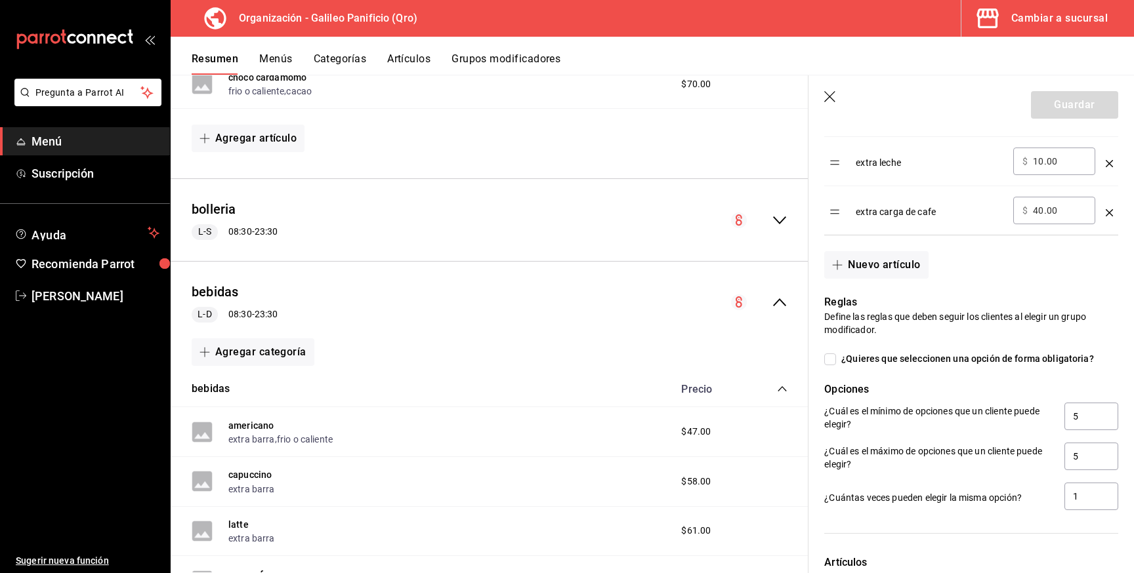
scroll to position [695, 0]
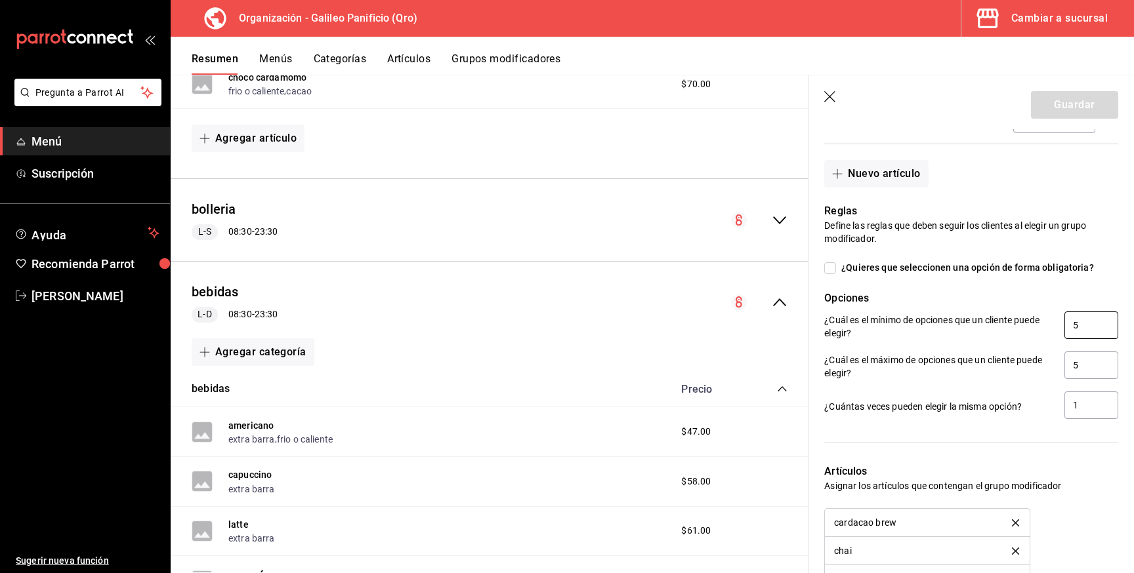
drag, startPoint x: 1096, startPoint y: 329, endPoint x: 1051, endPoint y: 321, distance: 46.1
click at [1051, 321] on div "¿Cuál es el mínimo de opciones que un cliente puede elegir? 5" at bounding box center [971, 327] width 294 height 30
type input "1"
click at [1071, 114] on button "Guardar" at bounding box center [1074, 105] width 87 height 28
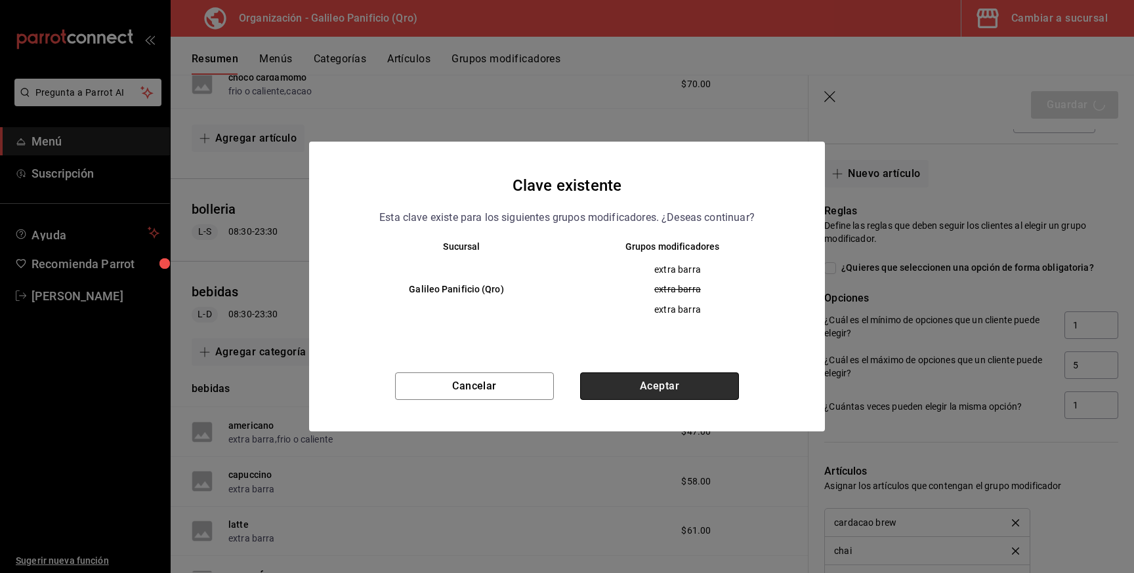
click at [726, 377] on button "Aceptar" at bounding box center [659, 387] width 159 height 28
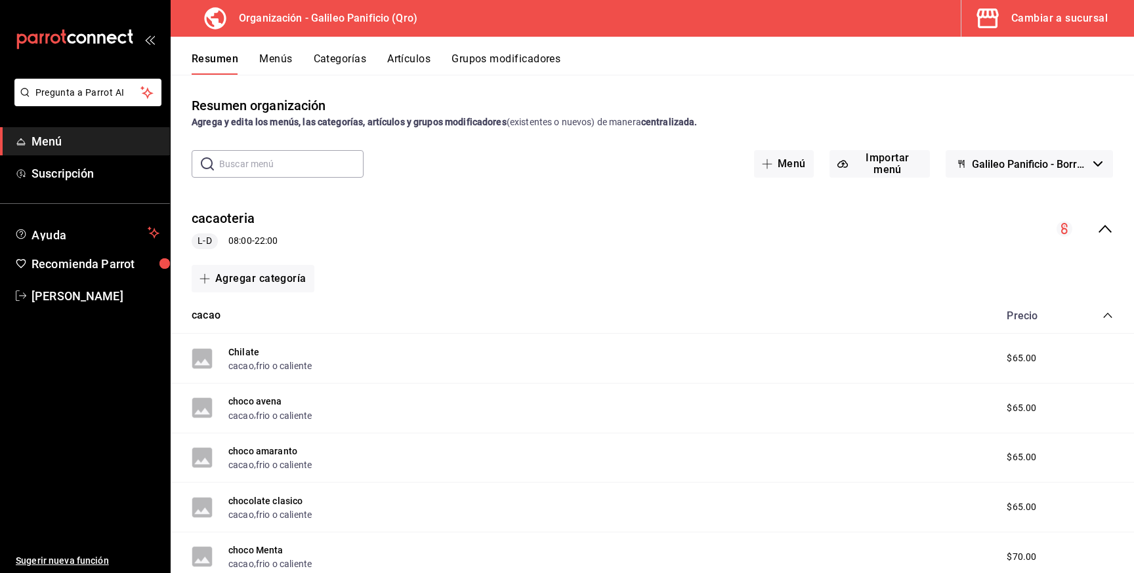
click at [498, 64] on button "Grupos modificadores" at bounding box center [505, 63] width 109 height 22
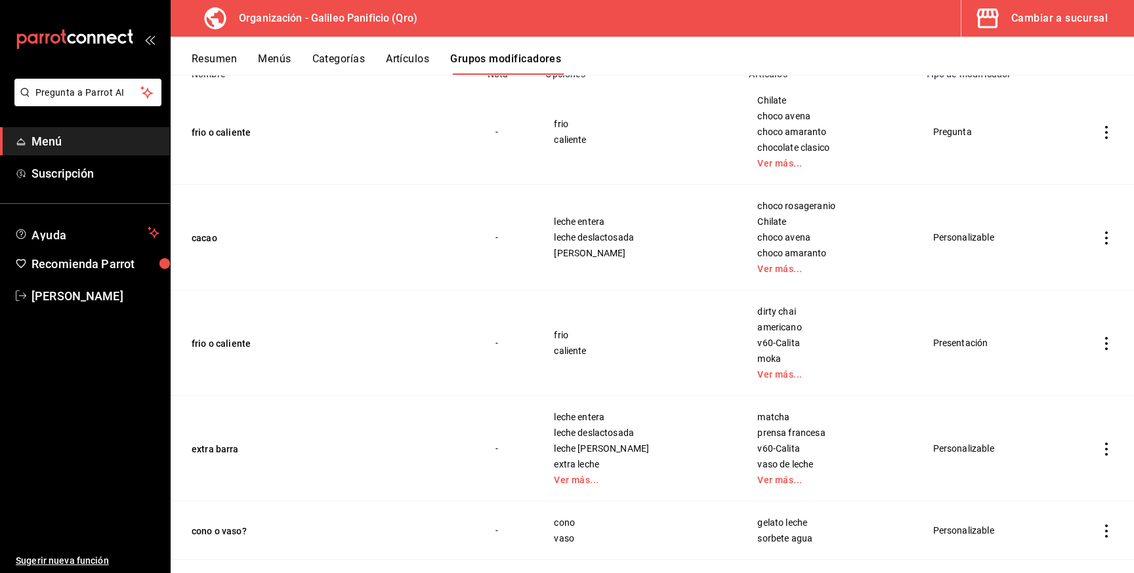
scroll to position [149, 0]
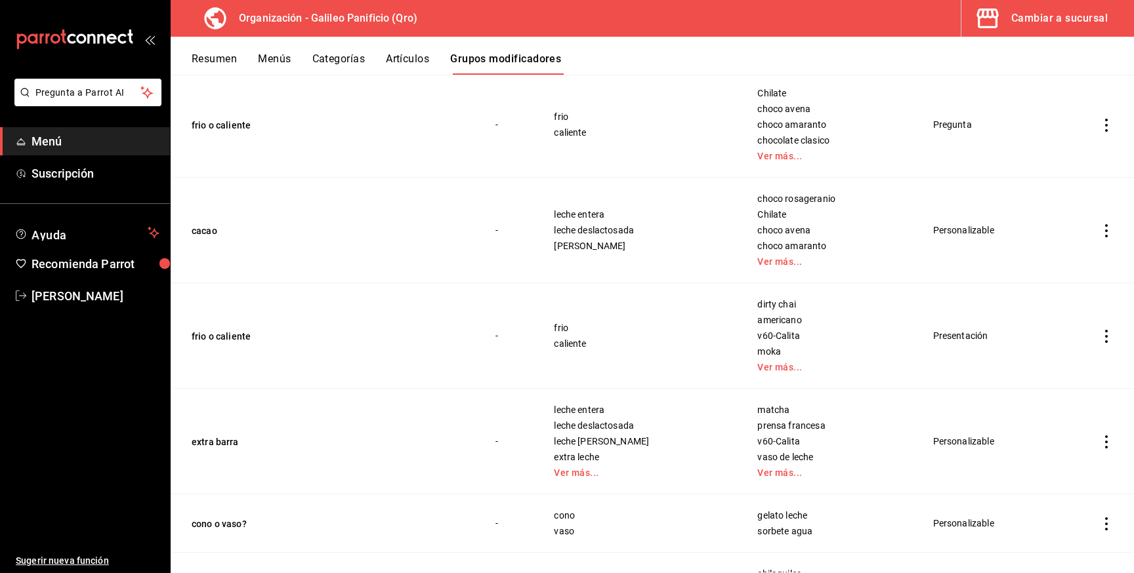
click at [1106, 234] on icon "actions" at bounding box center [1106, 230] width 13 height 13
click at [1042, 224] on div at bounding box center [567, 286] width 1134 height 573
click at [1108, 235] on icon "actions" at bounding box center [1106, 230] width 13 height 13
click at [1079, 267] on span "Editar" at bounding box center [1067, 262] width 34 height 14
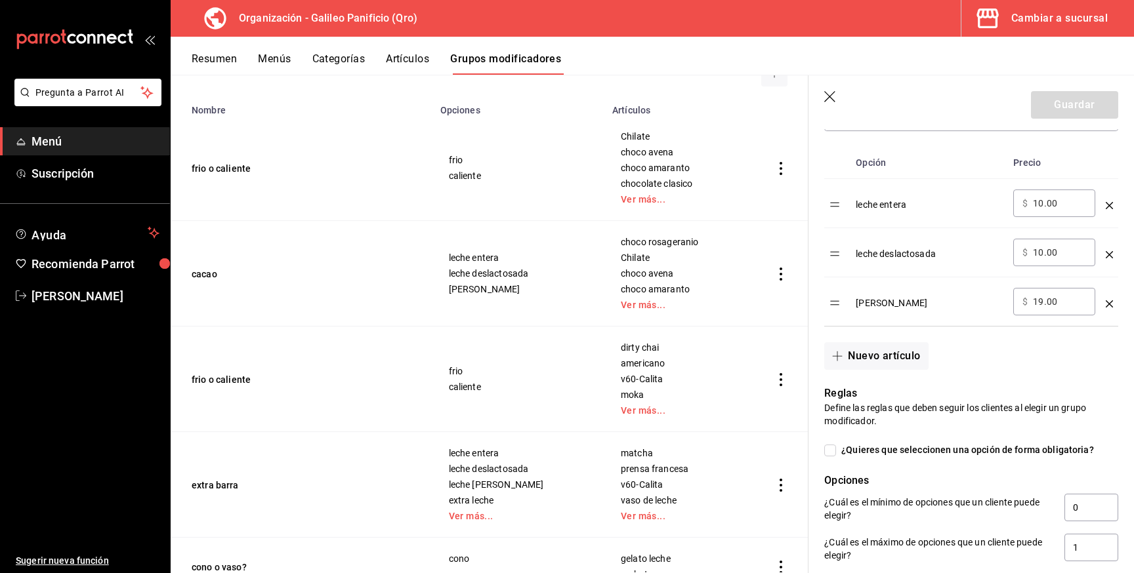
scroll to position [415, 0]
drag, startPoint x: 1086, startPoint y: 501, endPoint x: 1043, endPoint y: 501, distance: 44.0
click at [1043, 501] on div "¿Cuál es el mínimo de opciones que un cliente puede elegir? 0" at bounding box center [971, 508] width 294 height 30
click at [827, 104] on header "Guardar" at bounding box center [970, 102] width 325 height 54
click at [830, 92] on icon "button" at bounding box center [830, 97] width 13 height 13
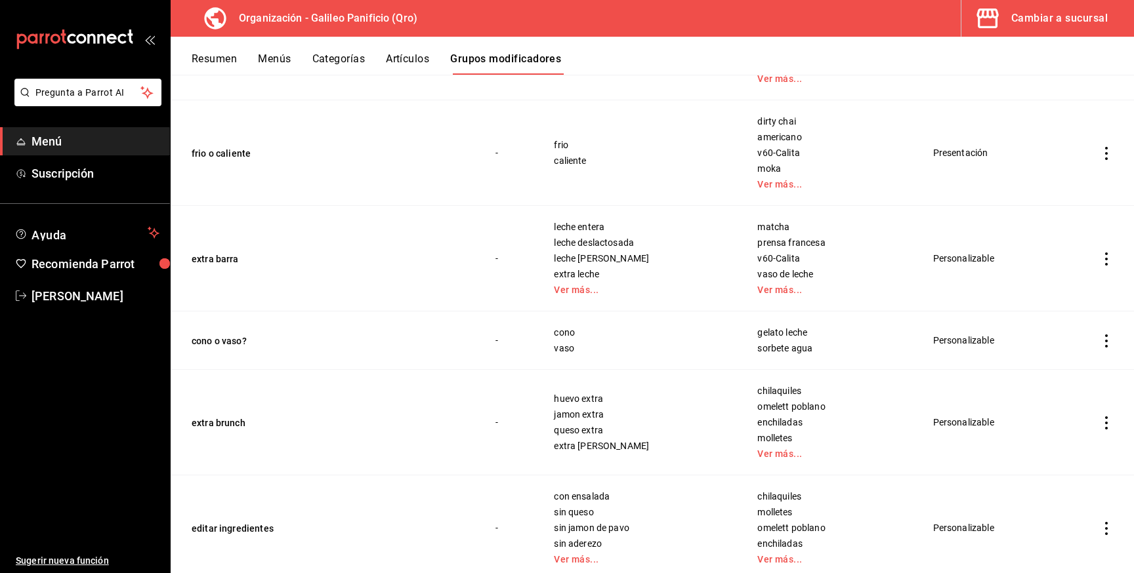
scroll to position [333, 0]
click at [1110, 264] on icon "actions" at bounding box center [1106, 258] width 13 height 13
click at [1084, 281] on li "Editar" at bounding box center [1055, 289] width 79 height 27
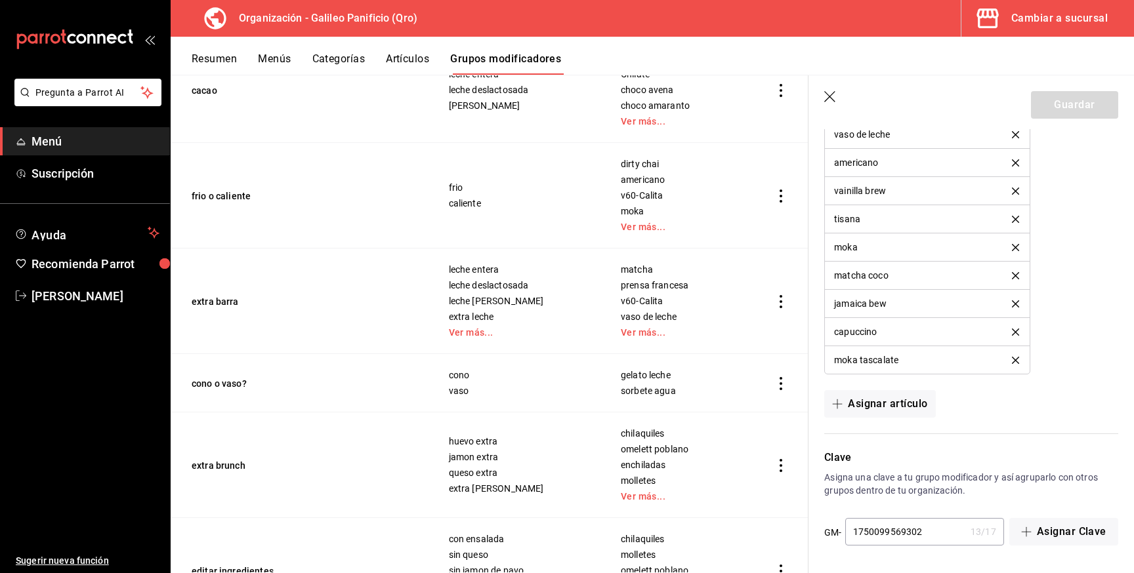
scroll to position [284, 0]
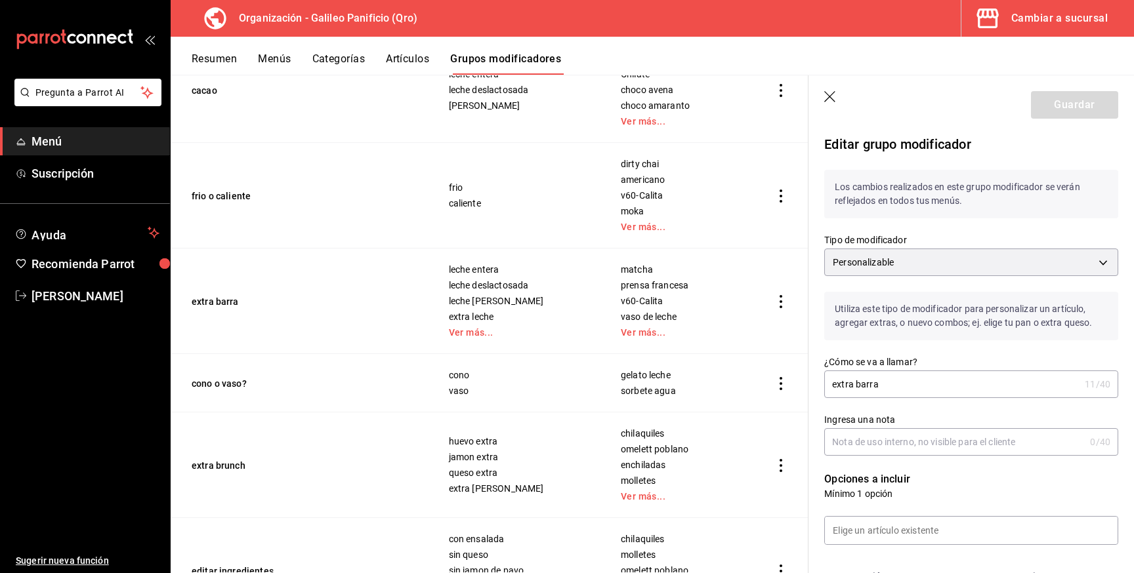
click at [834, 97] on icon "button" at bounding box center [830, 97] width 13 height 13
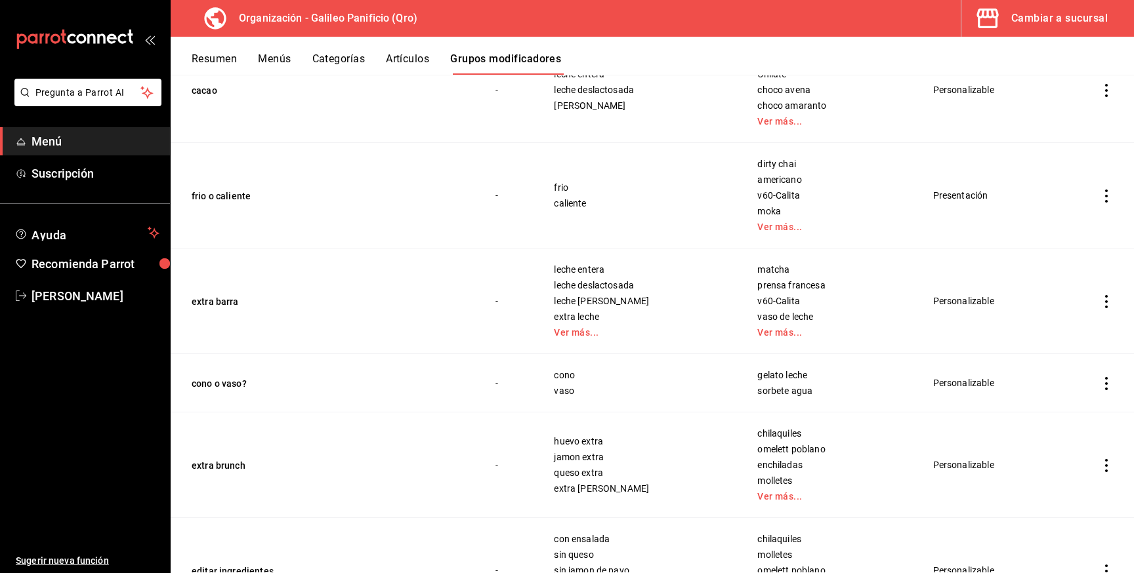
scroll to position [371, 0]
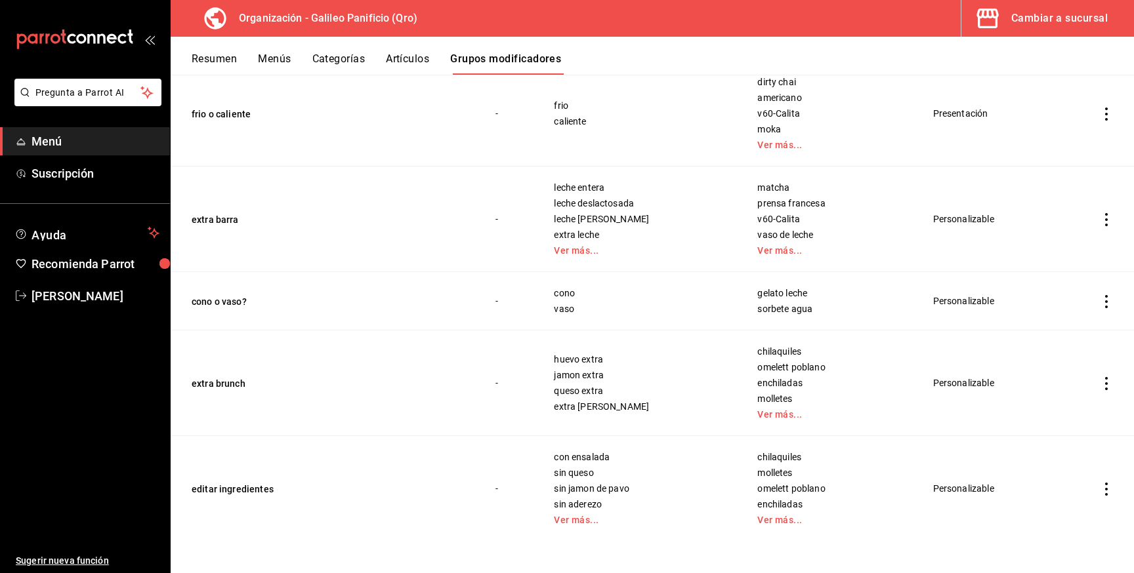
click at [1107, 388] on icon "actions" at bounding box center [1106, 383] width 13 height 13
click at [1083, 417] on span "Editar" at bounding box center [1067, 414] width 34 height 14
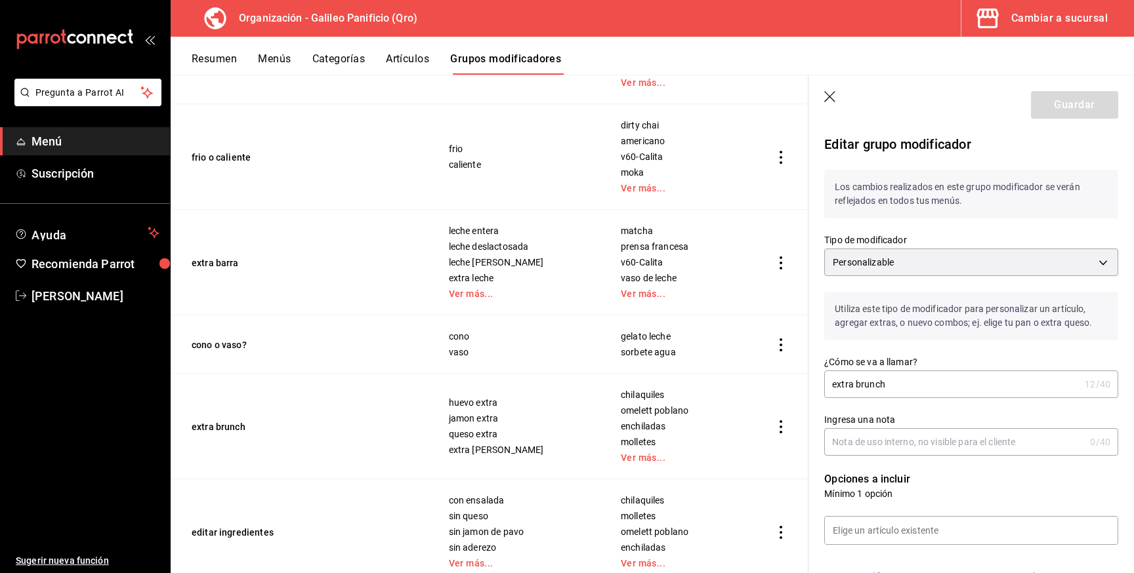
click at [823, 93] on header "Guardar" at bounding box center [970, 102] width 325 height 54
click at [834, 96] on icon "button" at bounding box center [830, 97] width 13 height 13
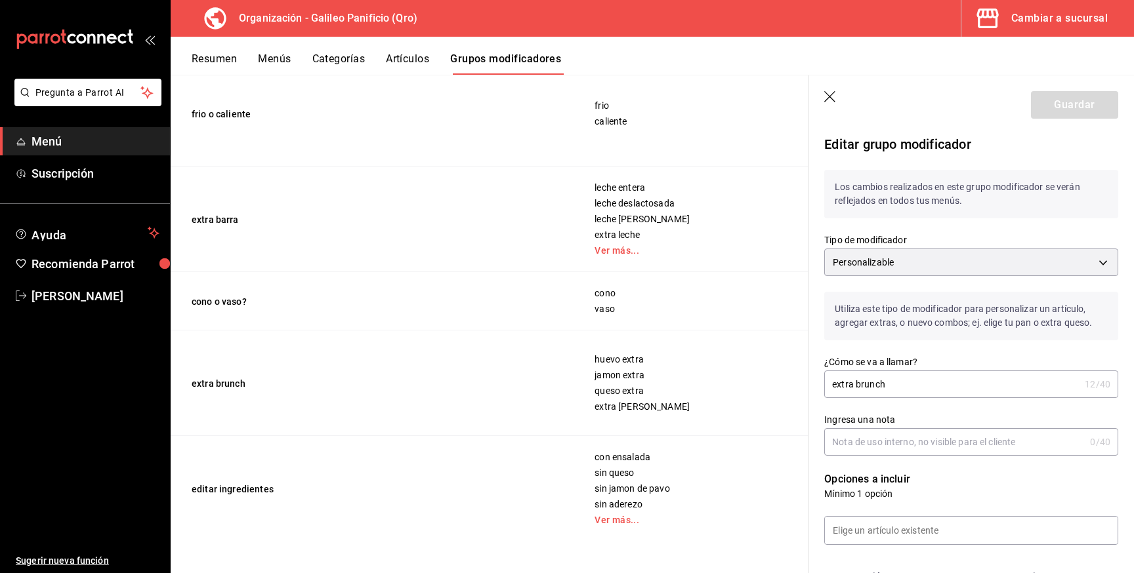
scroll to position [328, 0]
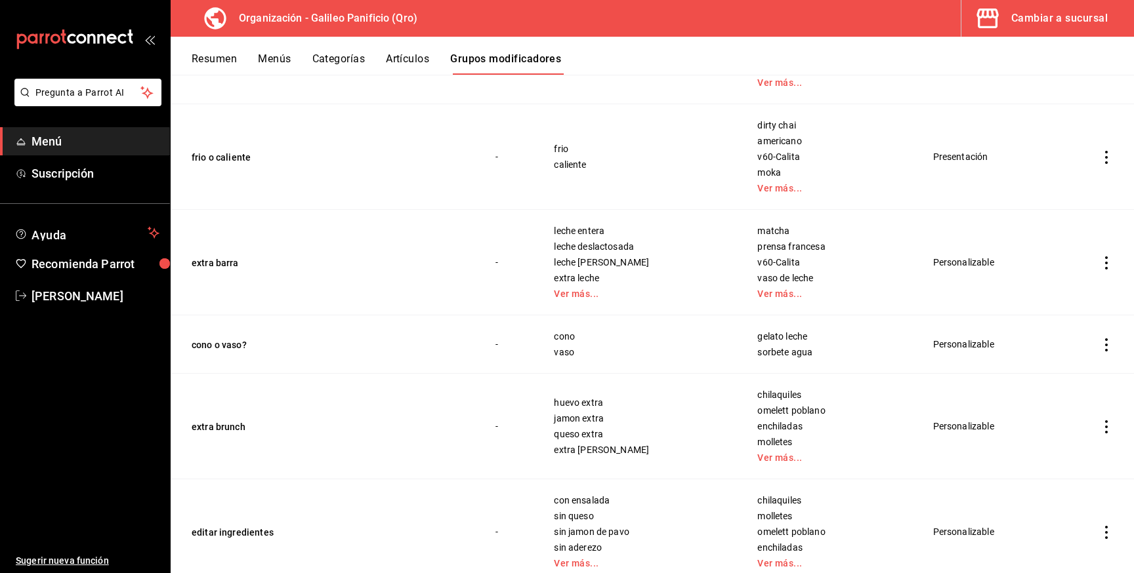
click at [1048, 18] on div "Cambiar a sucursal" at bounding box center [1059, 18] width 96 height 18
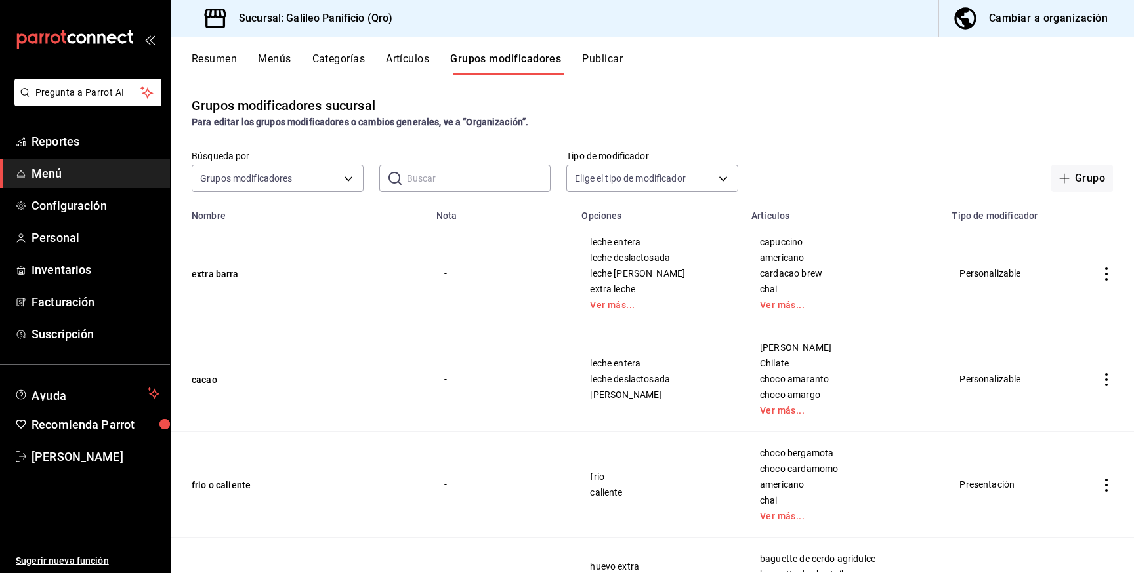
click at [1069, 24] on div "Cambiar a organización" at bounding box center [1048, 18] width 119 height 18
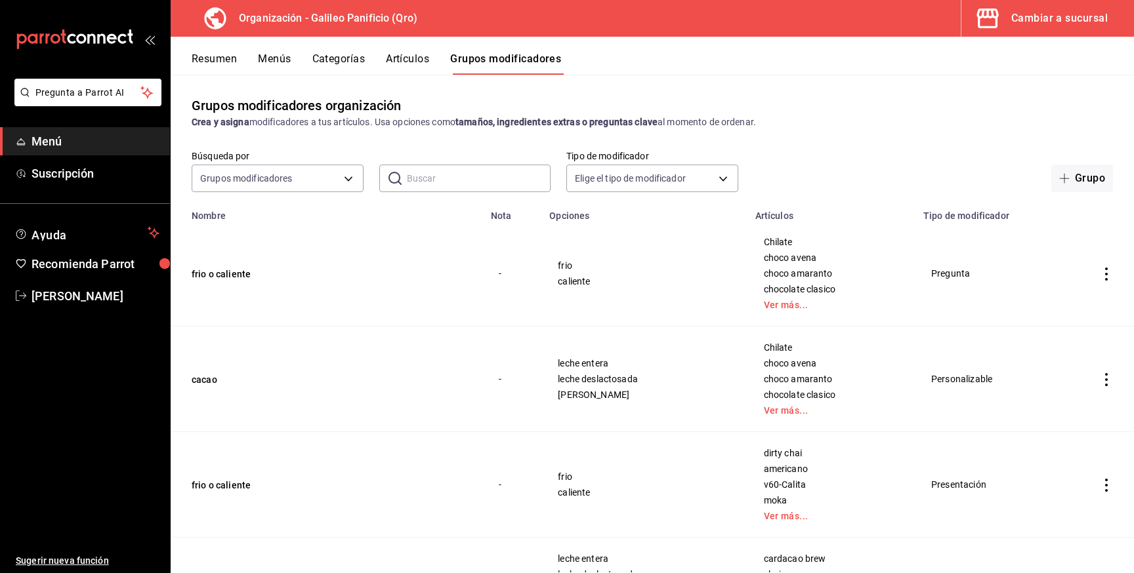
click at [214, 54] on button "Resumen" at bounding box center [214, 63] width 45 height 22
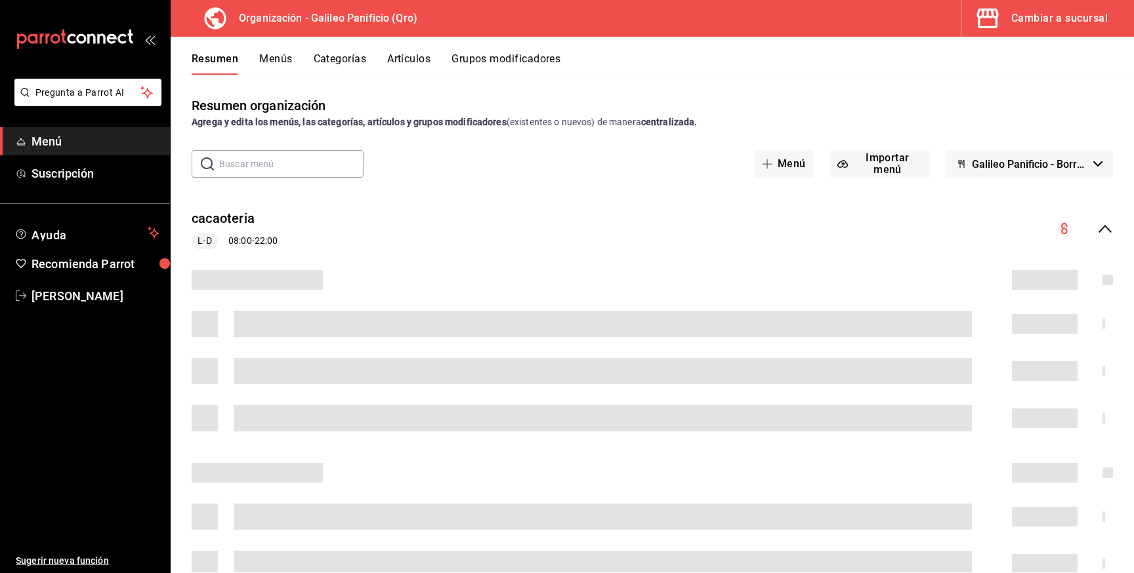
click at [269, 58] on button "Menús" at bounding box center [275, 63] width 33 height 22
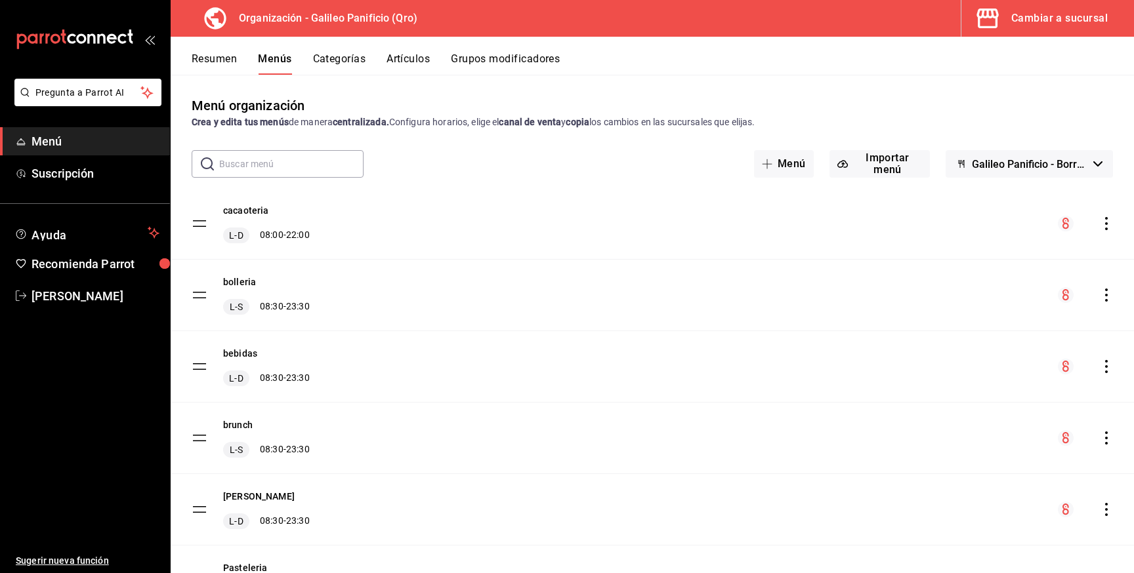
click at [1109, 363] on icon "actions" at bounding box center [1106, 366] width 13 height 13
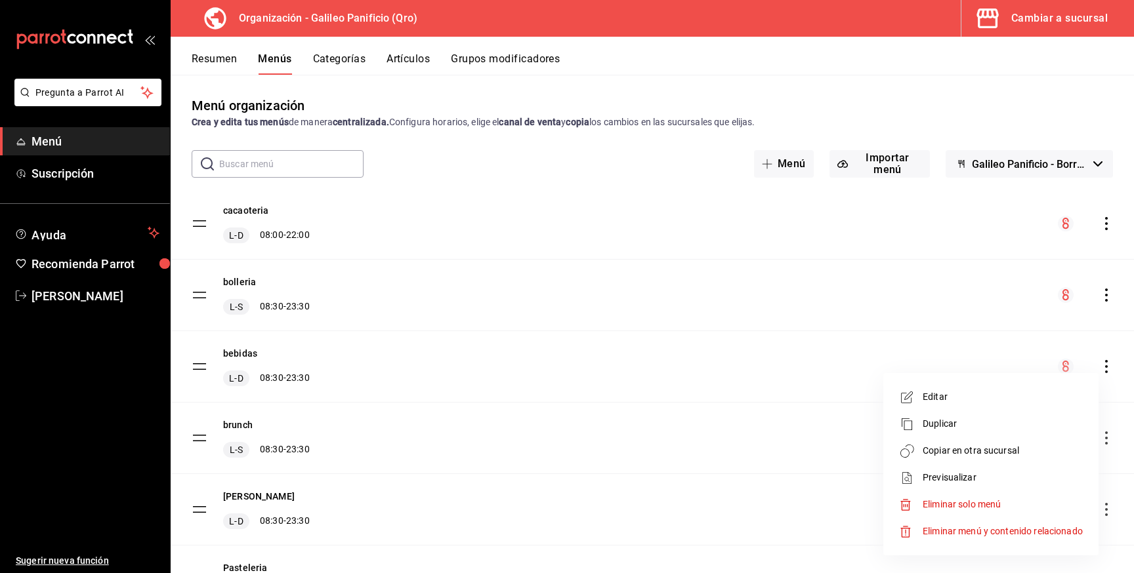
click at [972, 457] on span "Copiar en otra sucursal" at bounding box center [1002, 451] width 160 height 14
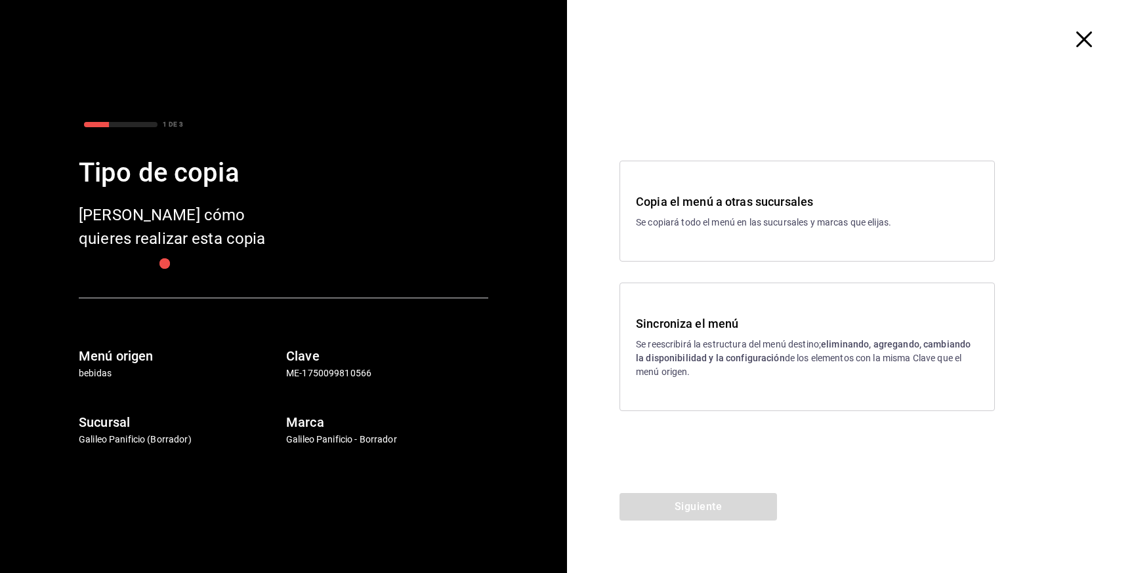
click at [752, 350] on p "Se reescribirá la estructura del menú destino; eliminando, agregando, cambiando…" at bounding box center [807, 358] width 342 height 41
click at [707, 504] on button "Siguiente" at bounding box center [697, 507] width 157 height 28
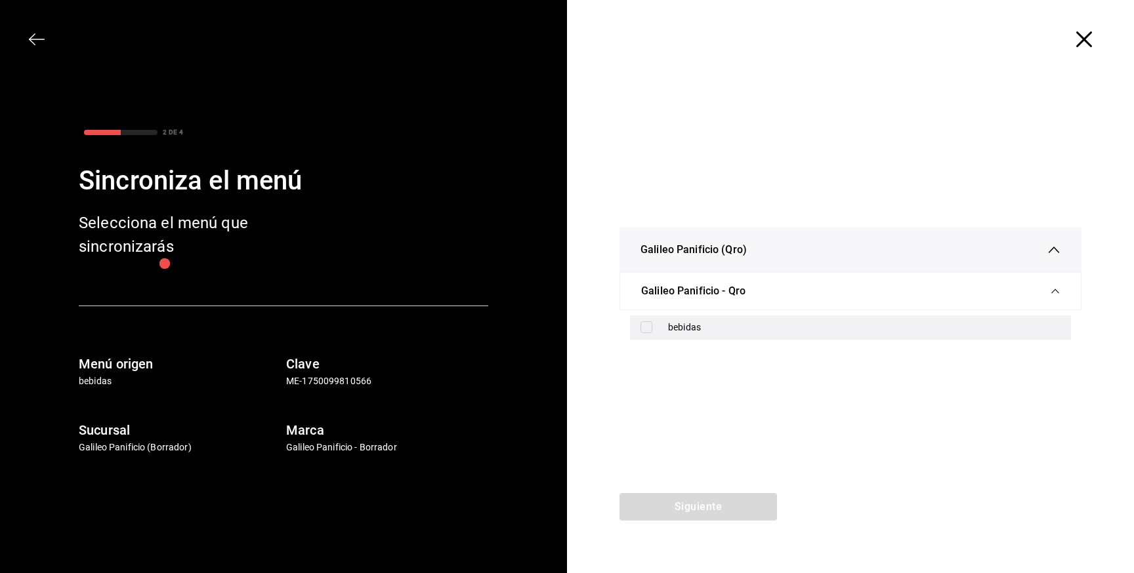
click at [687, 332] on div "bebidas" at bounding box center [864, 328] width 392 height 14
checkbox input "true"
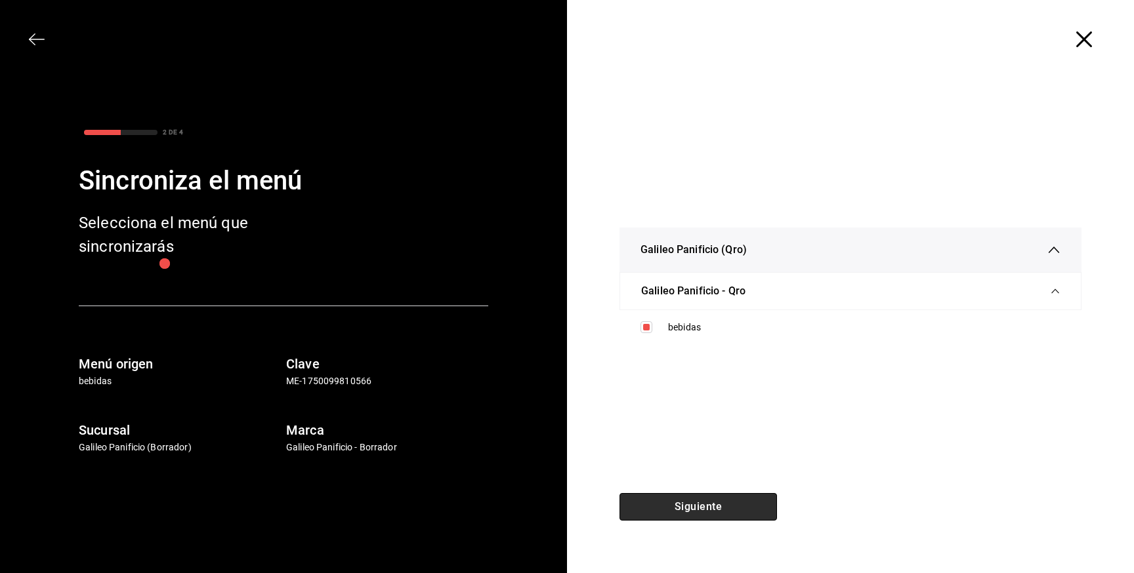
click at [702, 501] on button "Siguiente" at bounding box center [697, 507] width 157 height 28
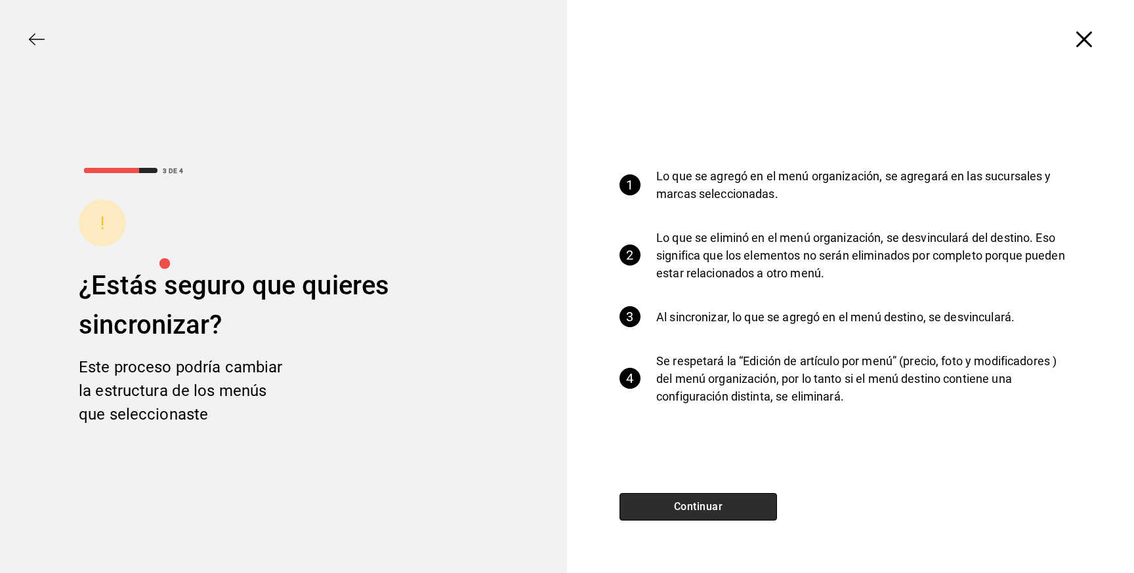
click at [710, 509] on button "Continuar" at bounding box center [697, 507] width 157 height 28
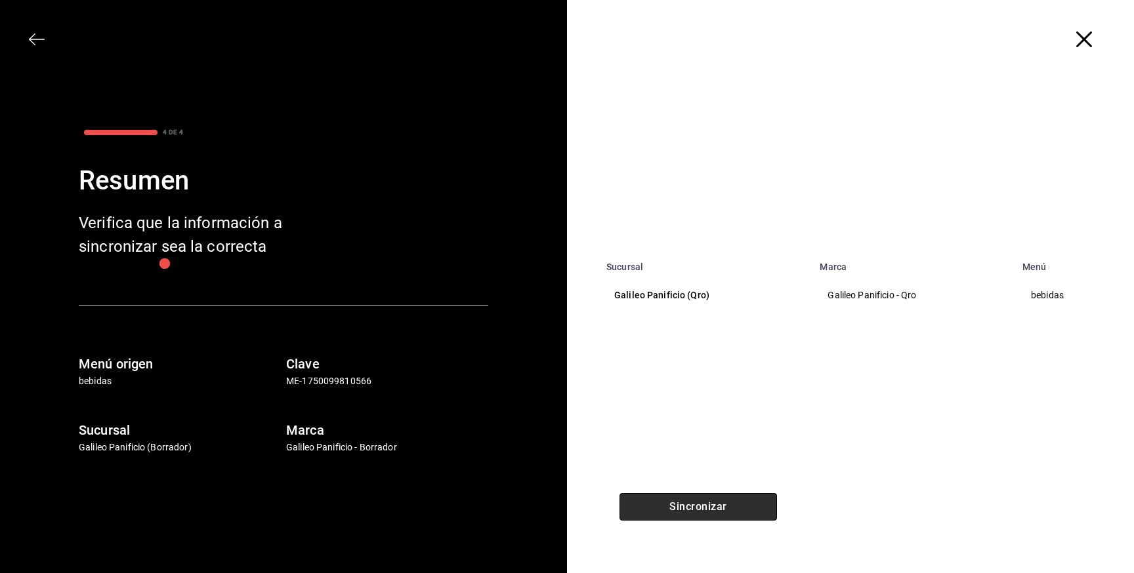
click at [710, 509] on button "Sincronizar" at bounding box center [697, 507] width 157 height 28
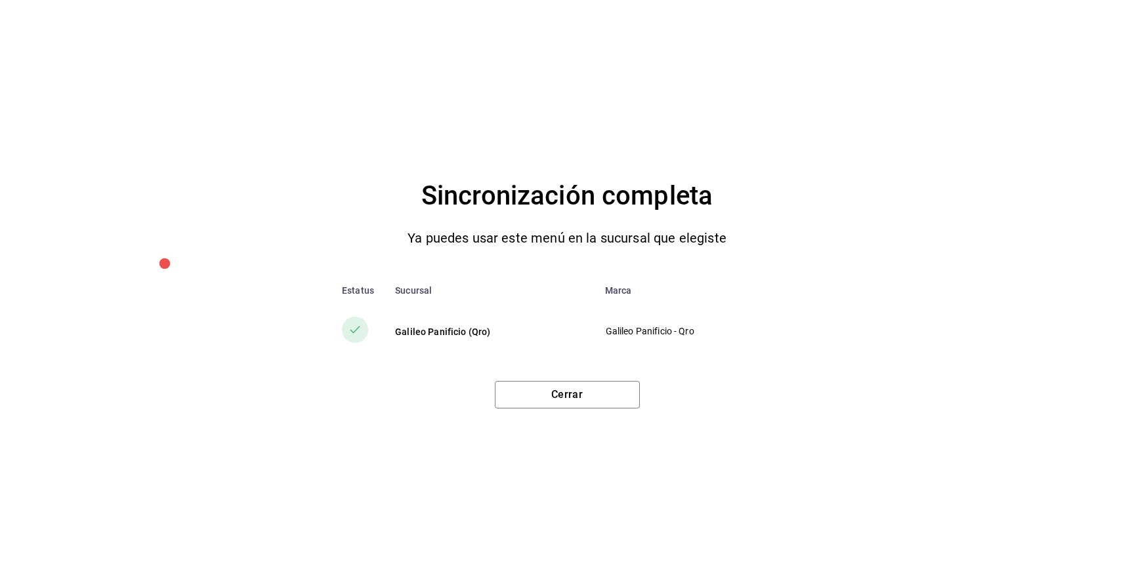
click at [553, 417] on div "Sincronización completa Ya puedes usar este menú en la sucursal que elegiste Es…" at bounding box center [567, 286] width 1134 height 573
click at [555, 386] on button "Cerrar" at bounding box center [567, 395] width 145 height 28
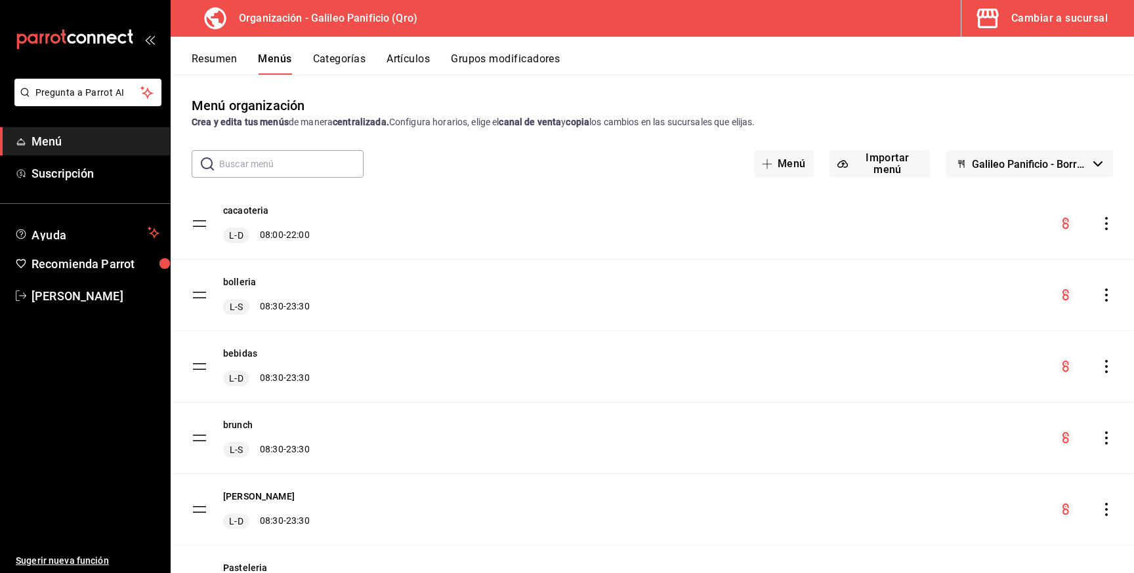
click at [1065, 22] on div "Cambiar a sucursal" at bounding box center [1059, 18] width 96 height 18
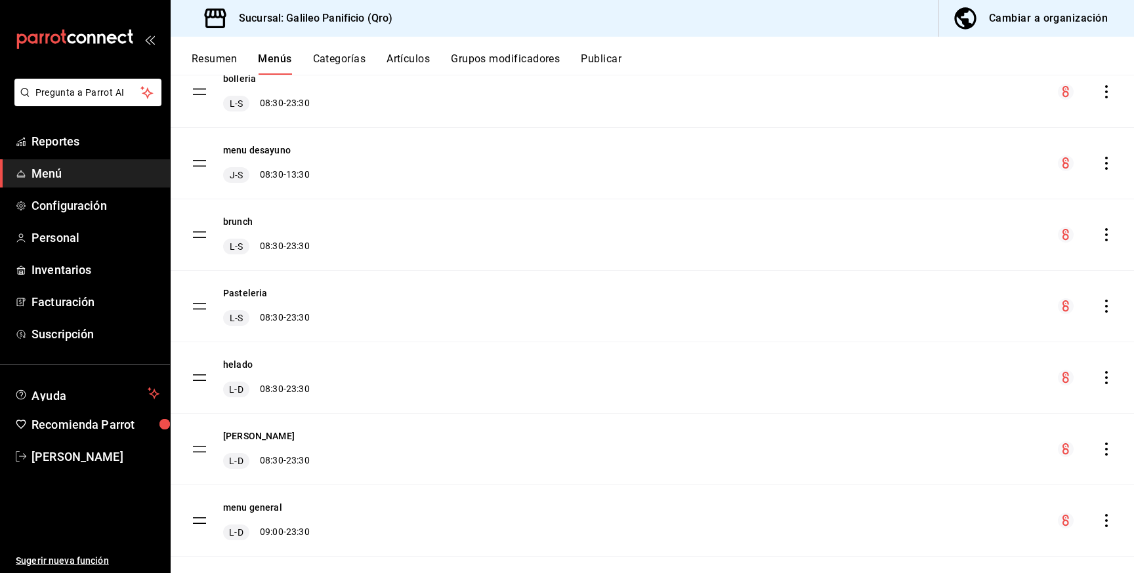
scroll to position [367, 0]
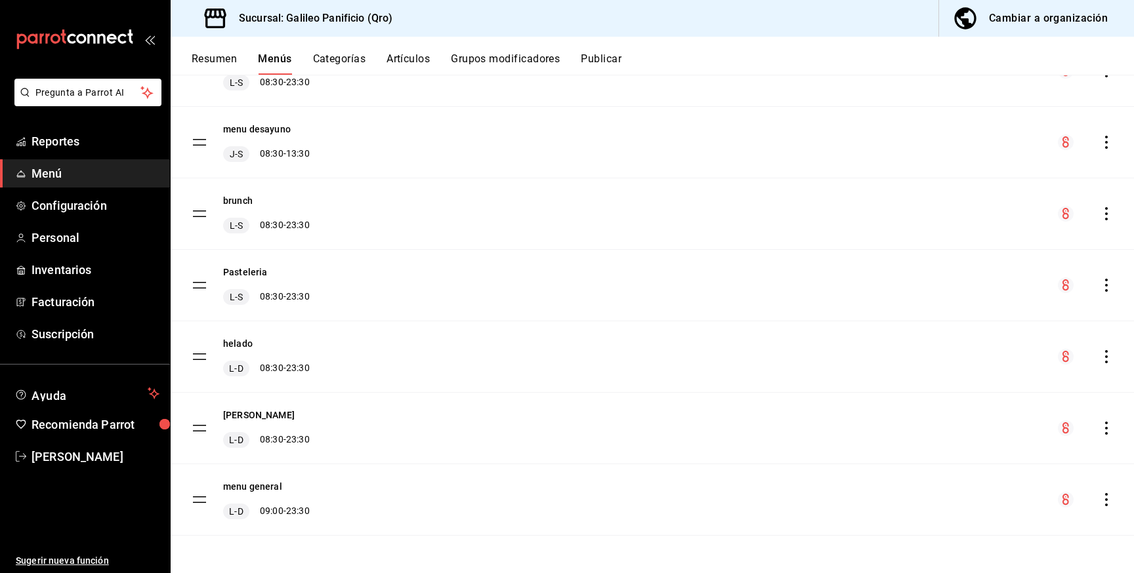
click at [607, 61] on button "Publicar" at bounding box center [601, 63] width 41 height 22
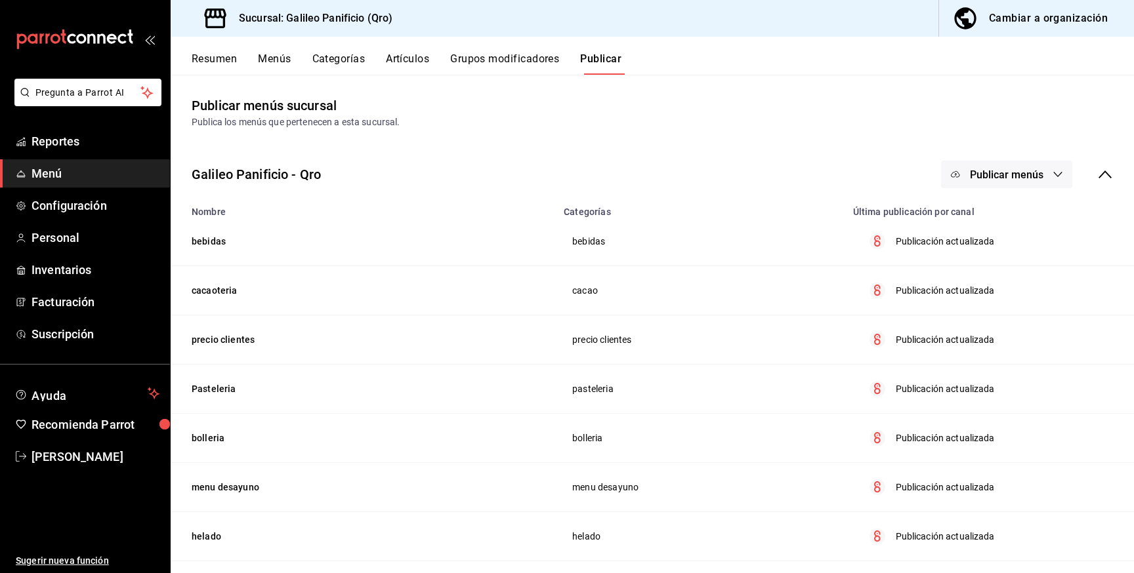
click at [1048, 173] on button "Publicar menús" at bounding box center [1006, 175] width 131 height 28
click at [1012, 231] on li "Punto de venta" at bounding box center [1007, 217] width 121 height 37
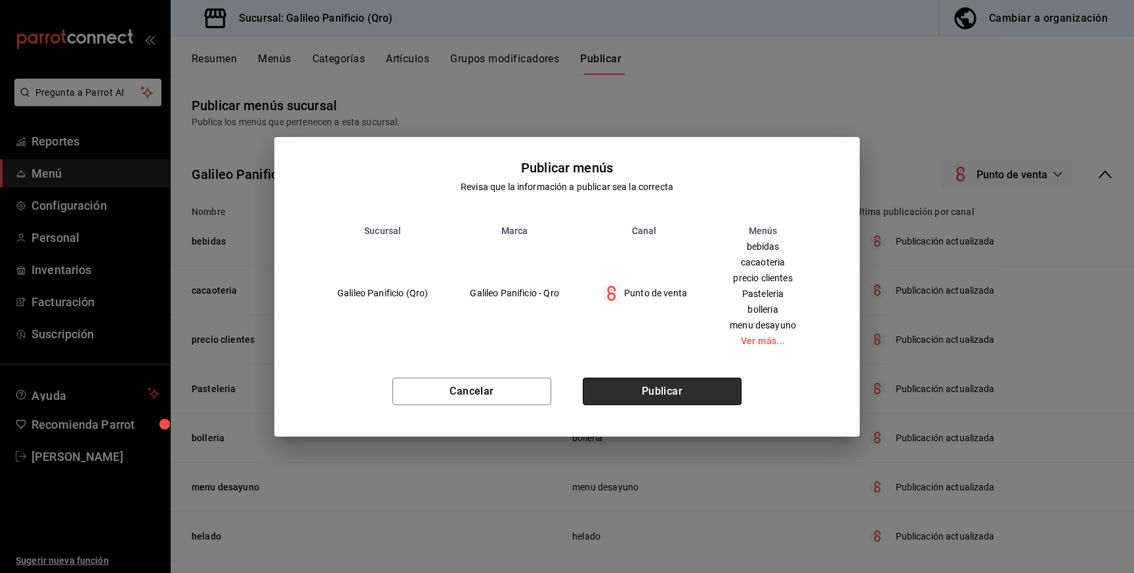
click at [705, 388] on button "Publicar" at bounding box center [662, 392] width 159 height 28
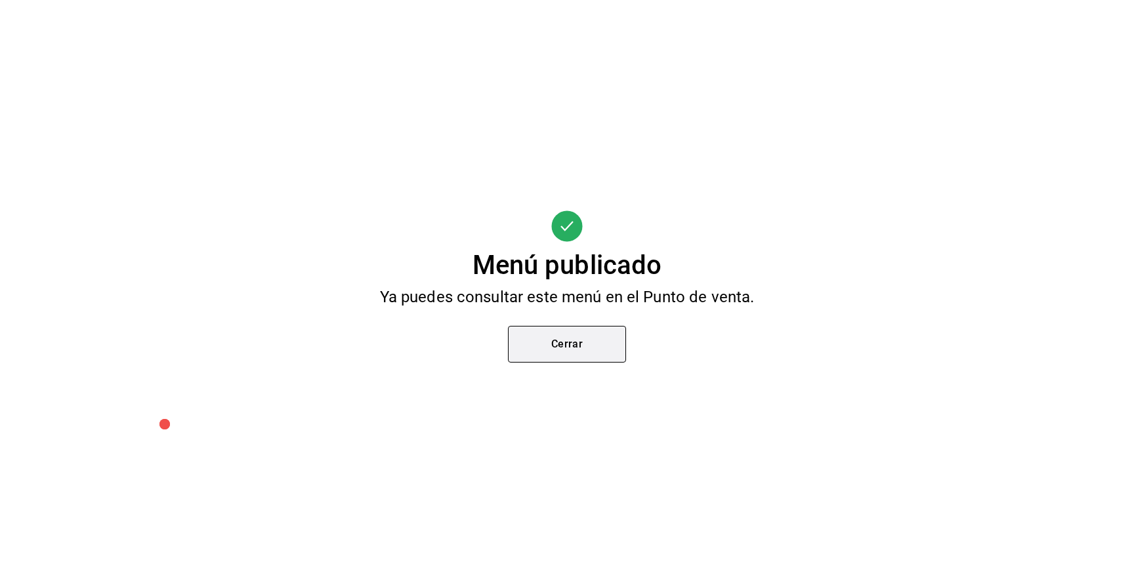
click at [585, 331] on button "Cerrar" at bounding box center [567, 344] width 118 height 37
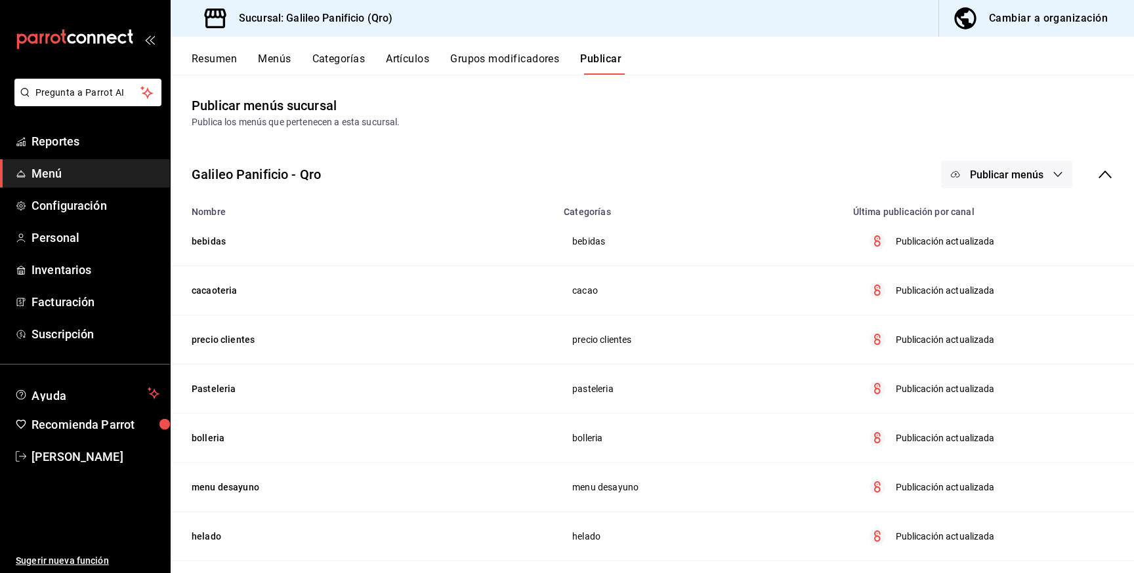
click at [1031, 26] on div "Cambiar a organización" at bounding box center [1048, 18] width 119 height 18
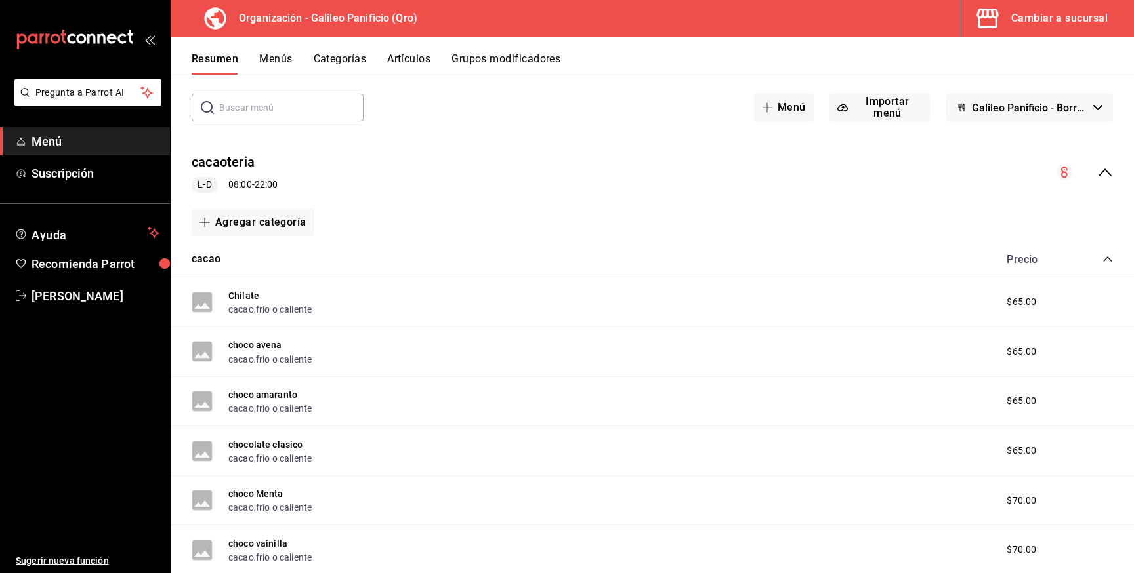
scroll to position [58, 0]
click at [274, 307] on button "frio o caliente" at bounding box center [284, 308] width 56 height 13
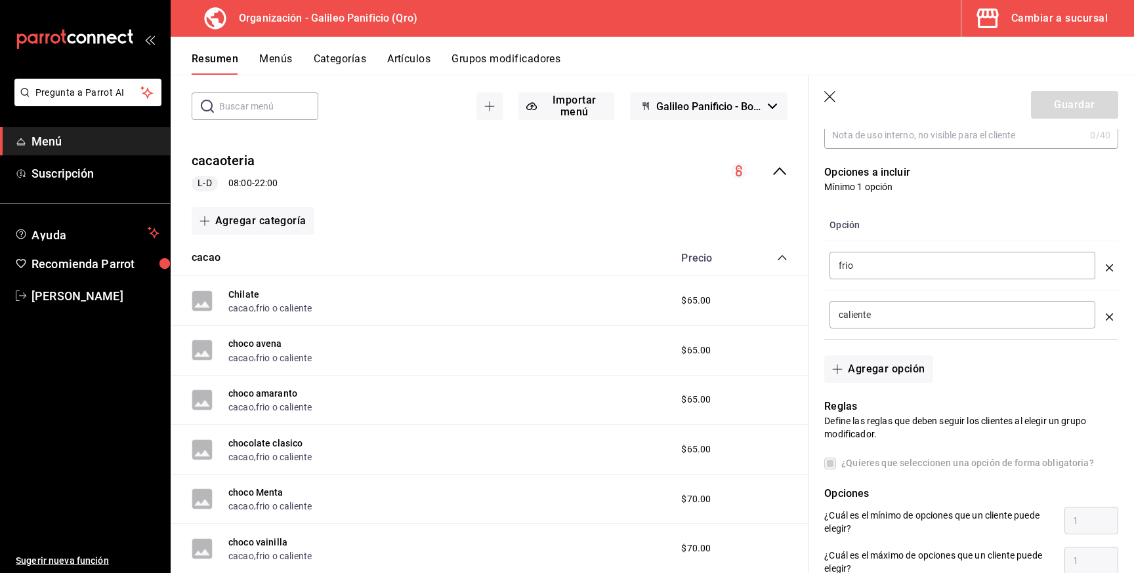
scroll to position [323, 0]
click at [909, 276] on div "frio ​" at bounding box center [962, 264] width 266 height 28
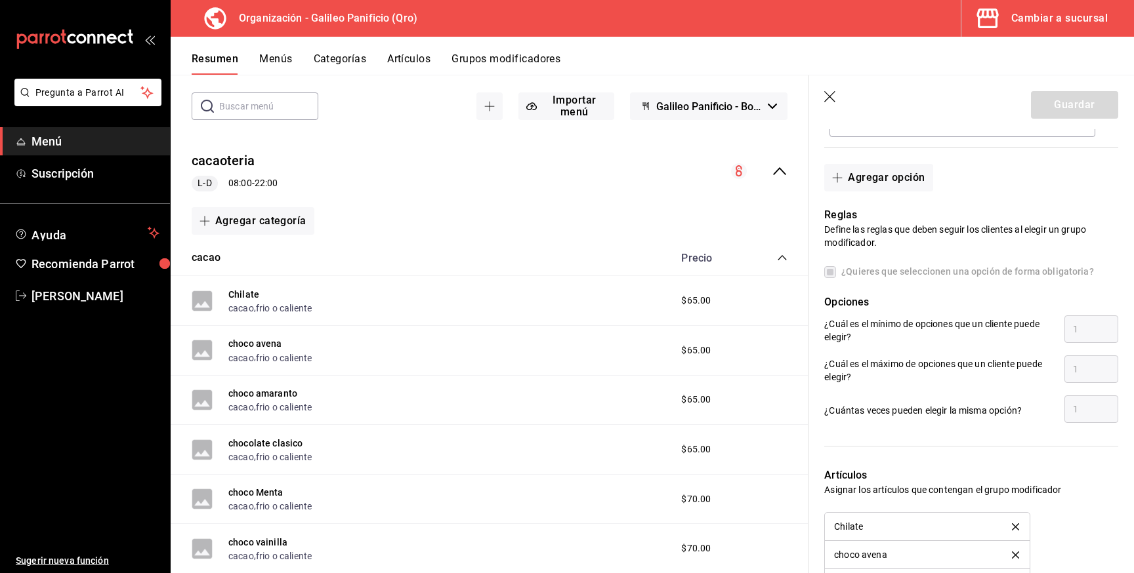
scroll to position [514, 0]
click at [827, 271] on label "¿Quieres que seleccionen una opción de forma obligatoria?" at bounding box center [959, 270] width 270 height 14
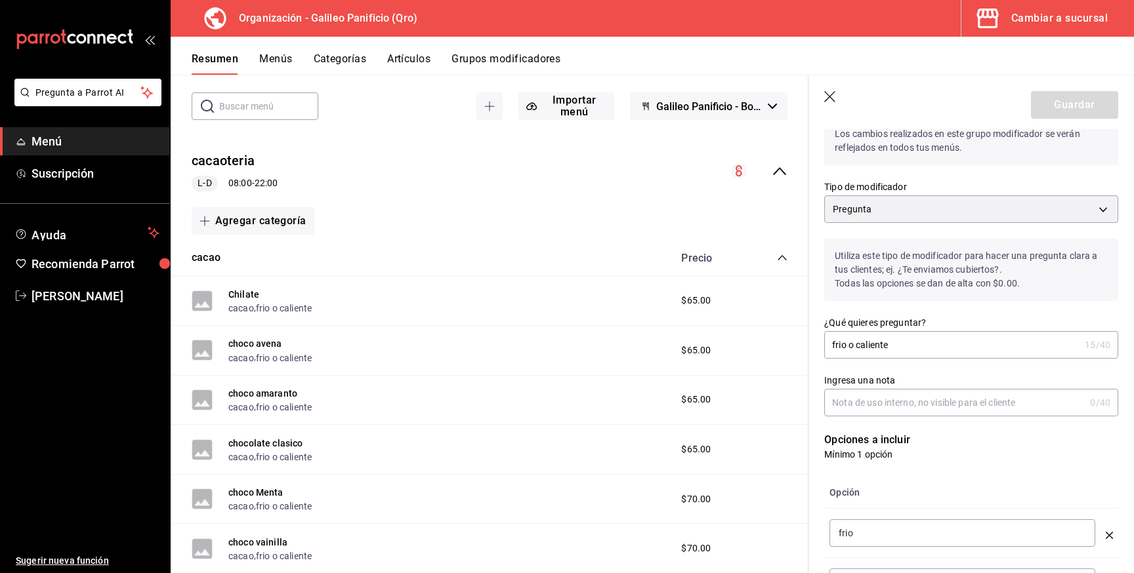
scroll to position [56, 0]
click at [1000, 340] on input "frio o caliente" at bounding box center [951, 342] width 255 height 26
click at [955, 411] on input "Ingresa una nota" at bounding box center [954, 400] width 260 height 26
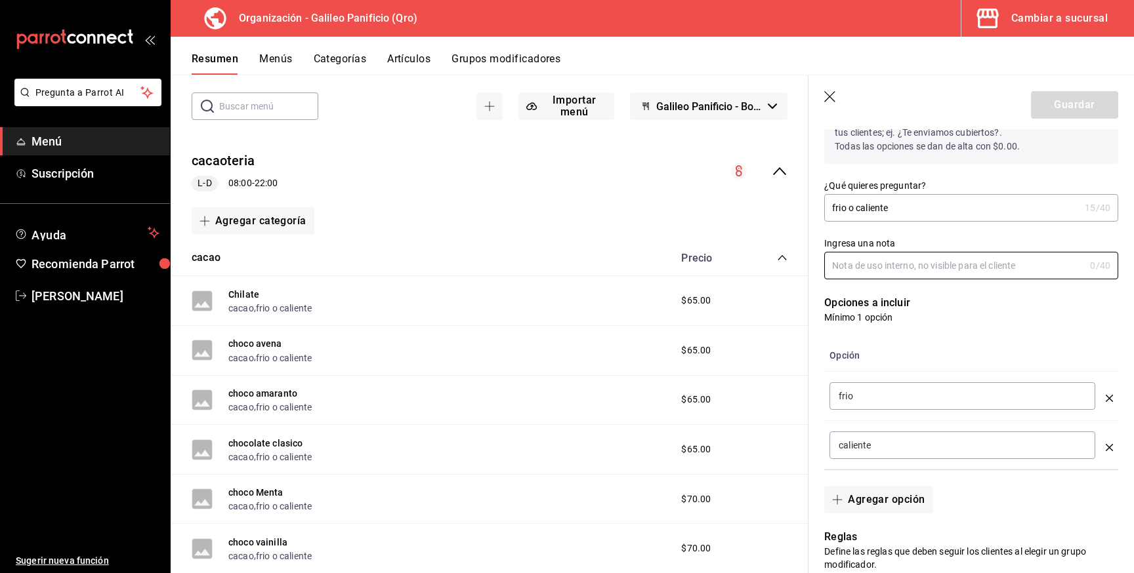
scroll to position [194, 0]
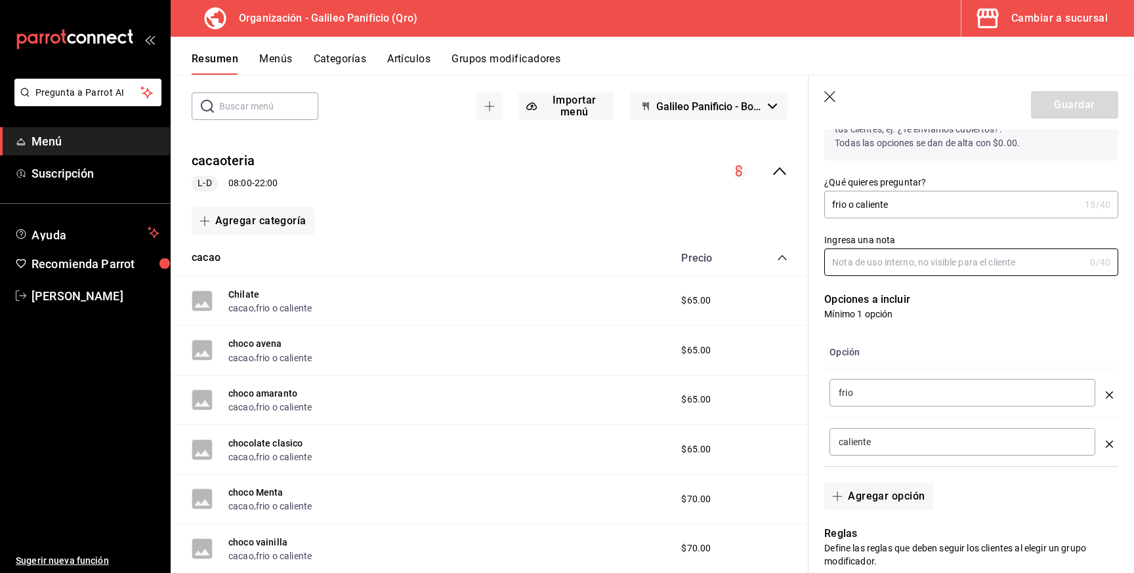
click at [955, 396] on input "frio" at bounding box center [961, 392] width 247 height 13
click at [952, 459] on td "caliente ​" at bounding box center [962, 442] width 276 height 49
click at [952, 440] on input "caliente" at bounding box center [961, 442] width 247 height 13
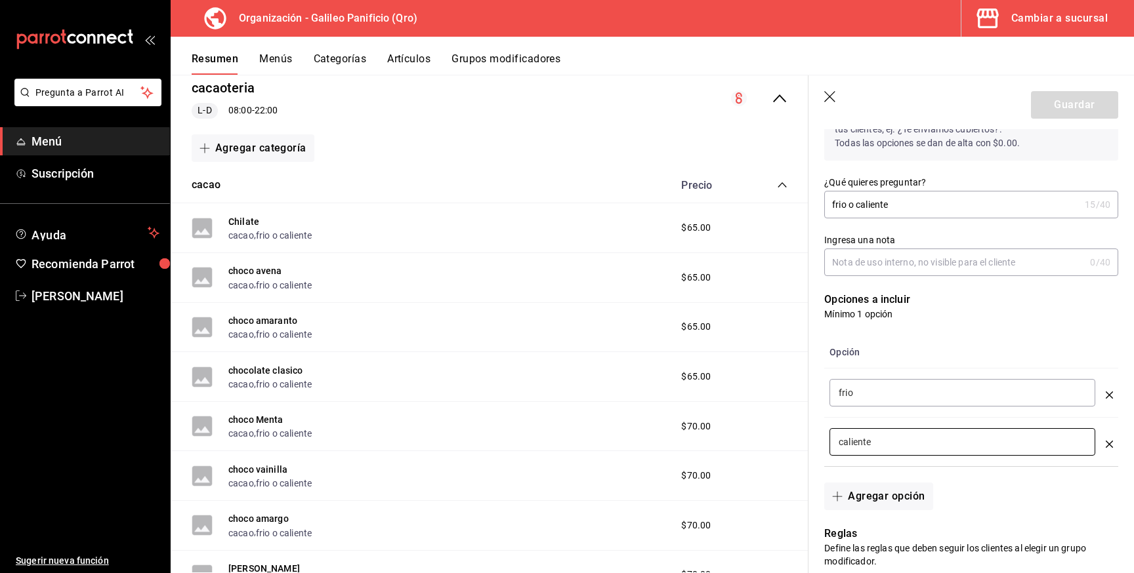
scroll to position [131, 0]
click at [301, 382] on button "frio o caliente" at bounding box center [284, 383] width 56 height 13
click at [296, 435] on button "frio o caliente" at bounding box center [284, 432] width 56 height 13
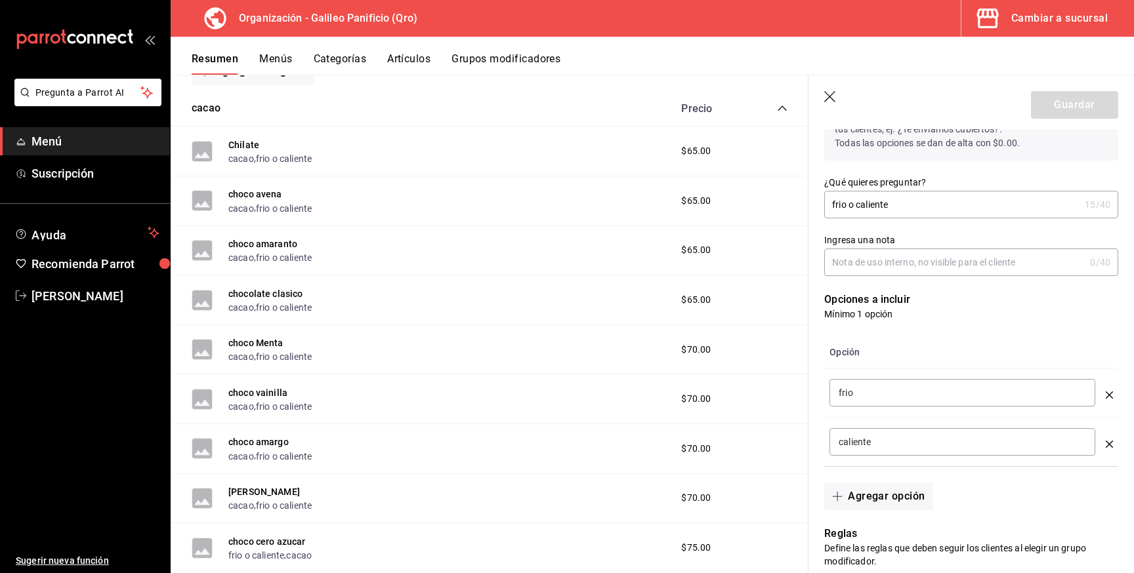
scroll to position [207, 0]
click at [297, 259] on button "frio o caliente" at bounding box center [284, 258] width 56 height 13
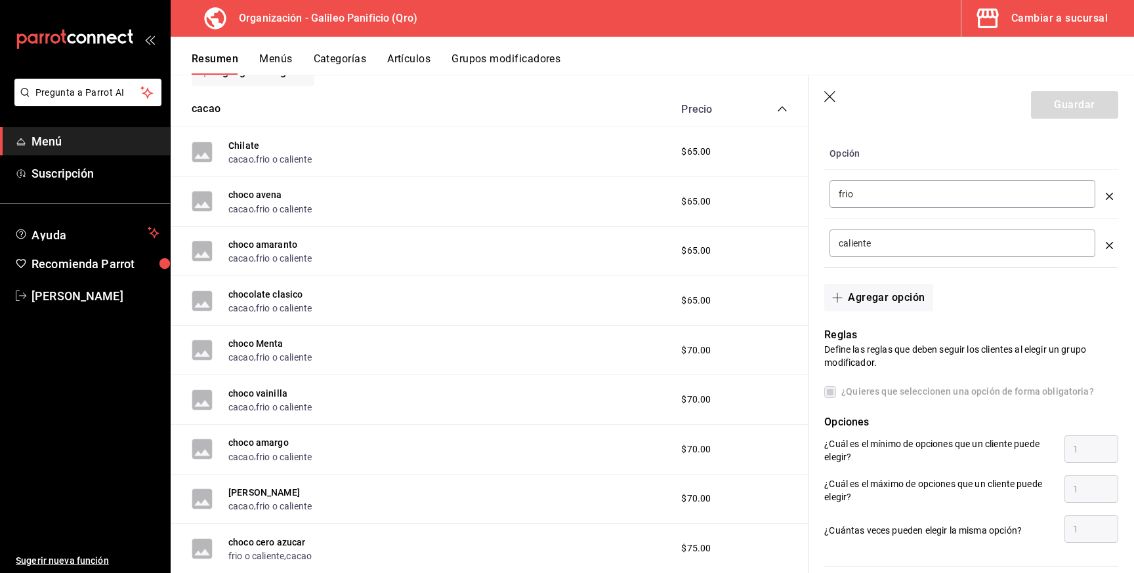
scroll to position [482, 0]
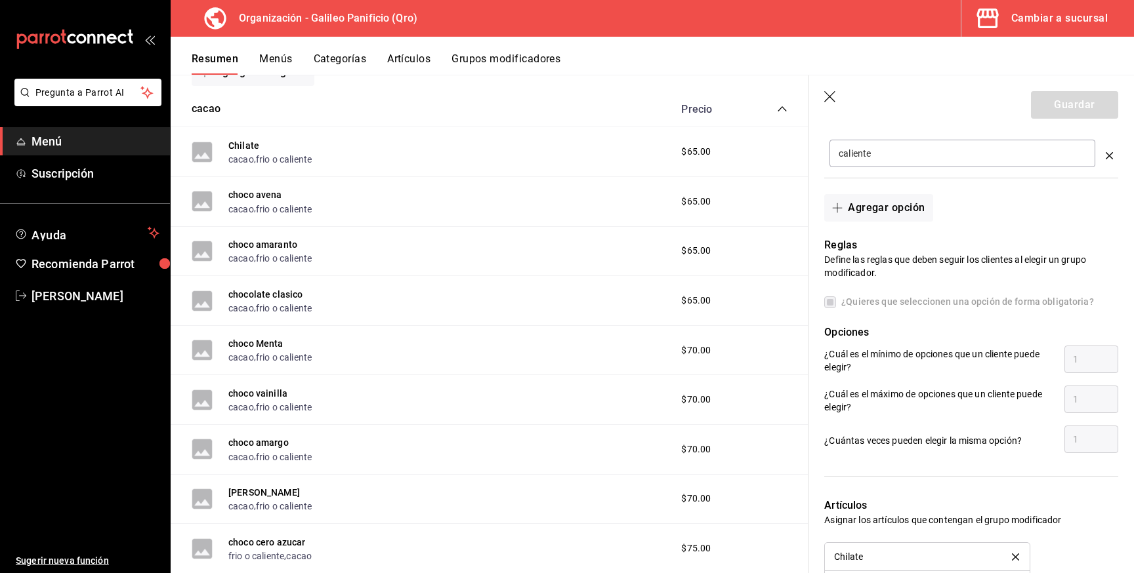
click at [902, 346] on div "¿Cuál es el mínimo de opciones que un cliente puede elegir? 1" at bounding box center [966, 355] width 304 height 40
click at [1052, 359] on p "¿Cuál es el mínimo de opciones que un cliente puede elegir?" at bounding box center [939, 361] width 230 height 26
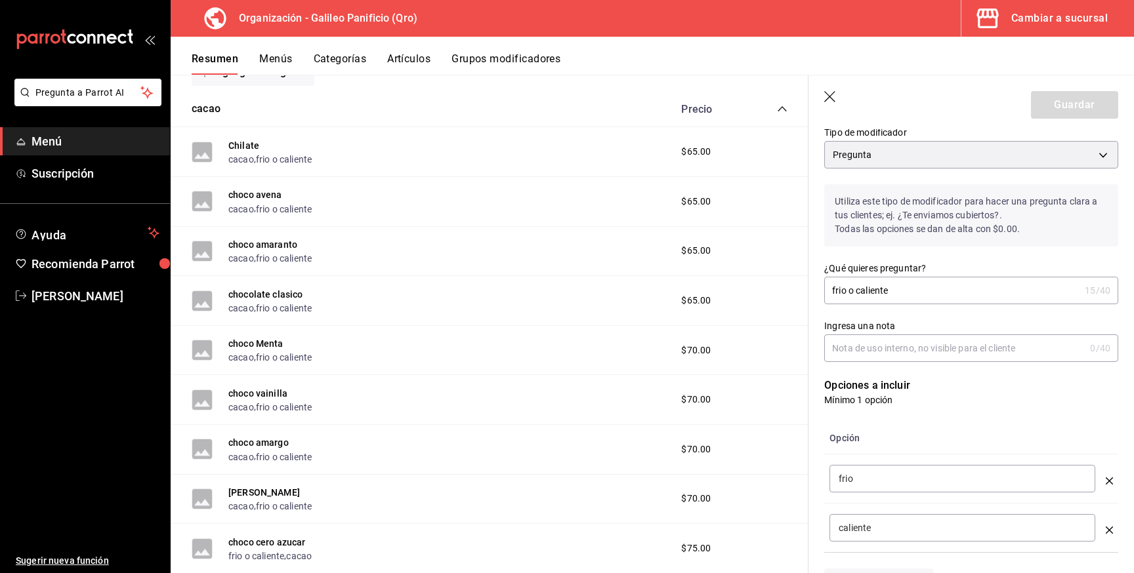
scroll to position [0, 0]
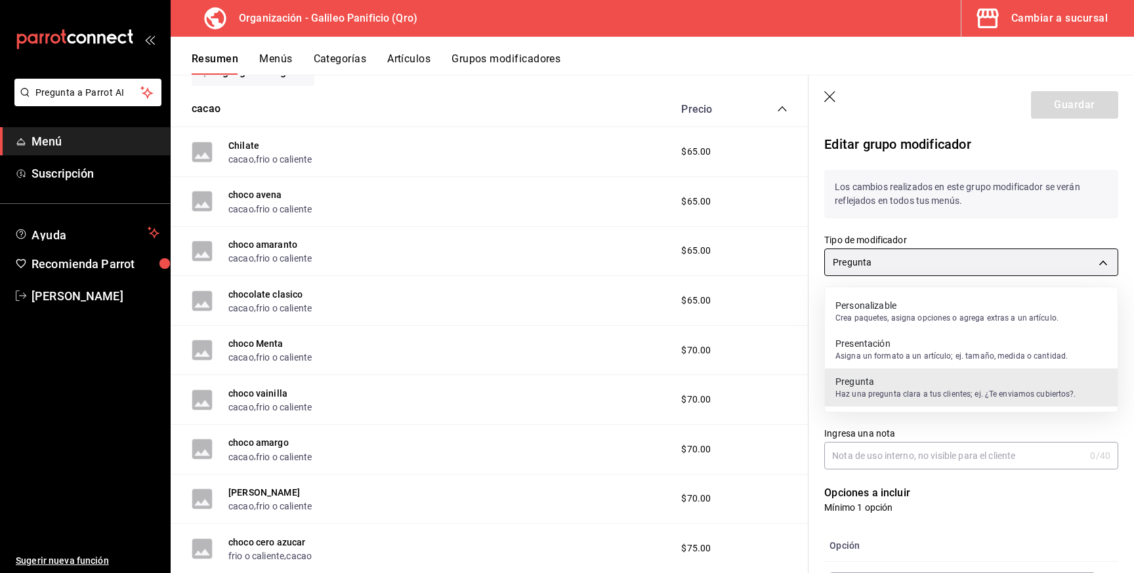
click at [857, 275] on body "Pregunta a Parrot AI Menú Suscripción Ayuda Recomienda Parrot [PERSON_NAME] Sug…" at bounding box center [567, 286] width 1134 height 573
click at [915, 212] on div at bounding box center [567, 286] width 1134 height 573
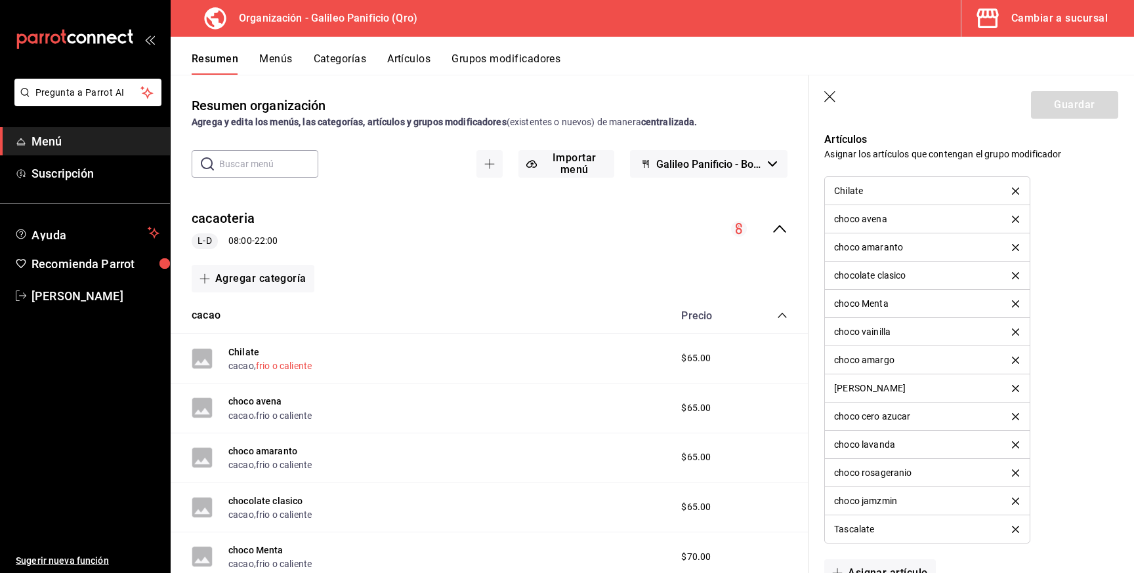
click at [285, 368] on button "frio o caliente" at bounding box center [284, 366] width 56 height 13
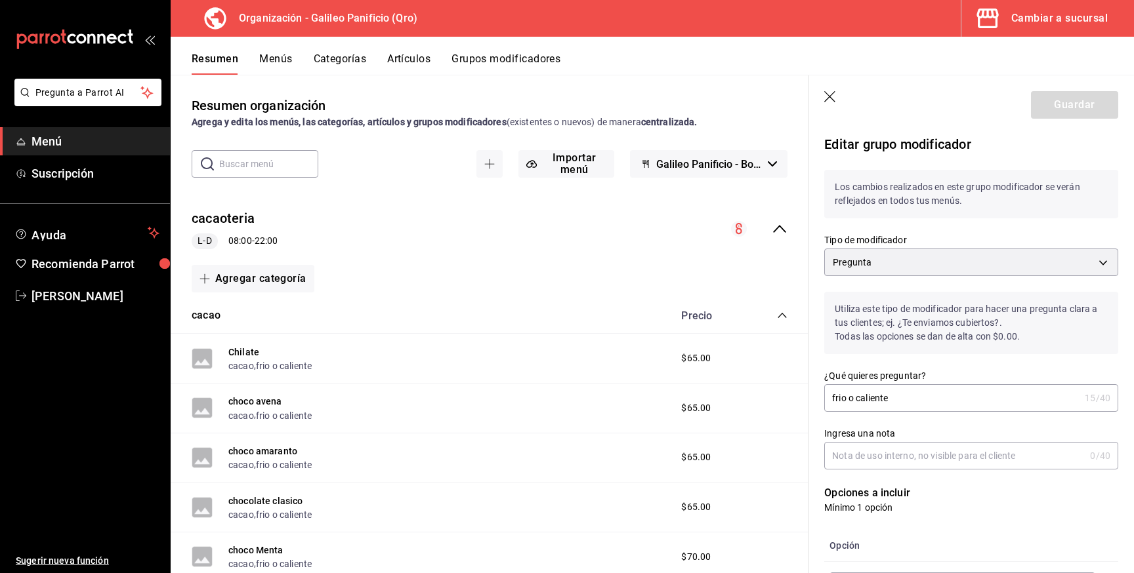
click at [514, 62] on button "Grupos modificadores" at bounding box center [505, 63] width 109 height 22
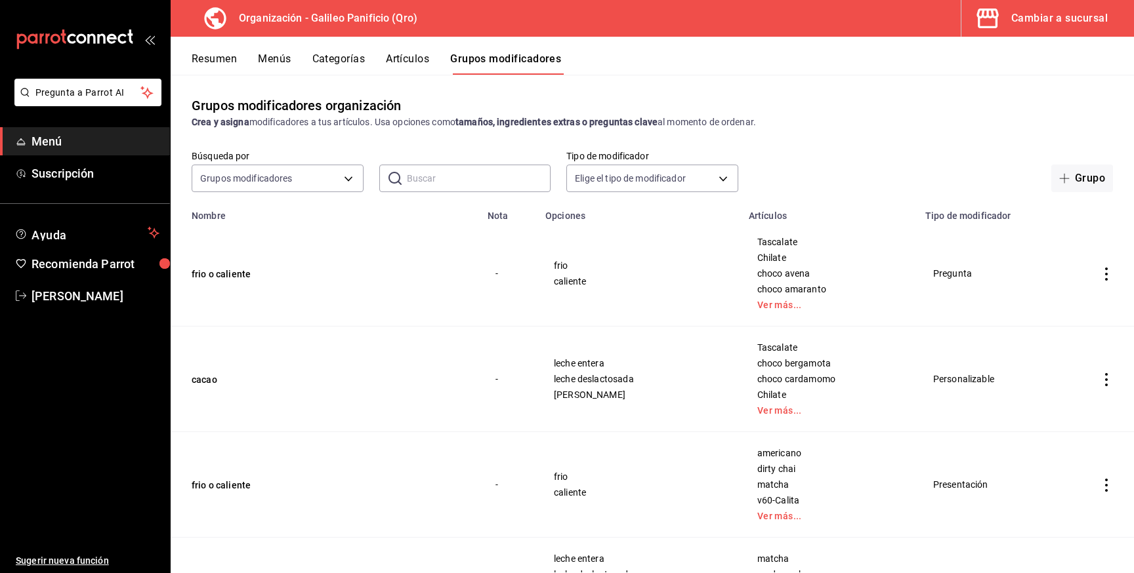
scroll to position [51, 0]
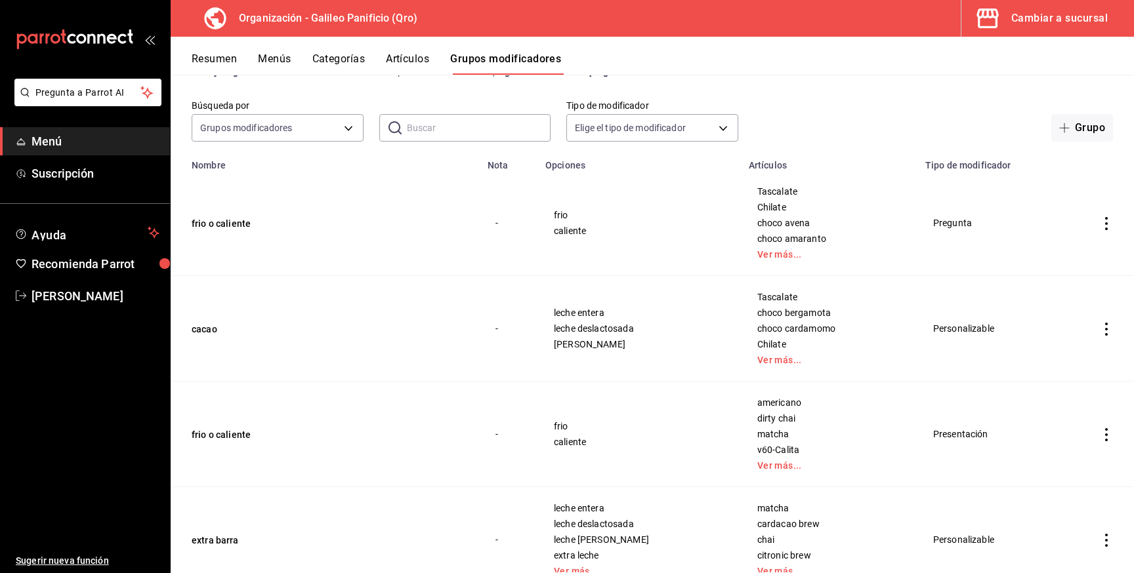
click at [1110, 221] on icon "actions" at bounding box center [1106, 223] width 13 height 13
click at [1077, 247] on span "Editar" at bounding box center [1067, 254] width 34 height 14
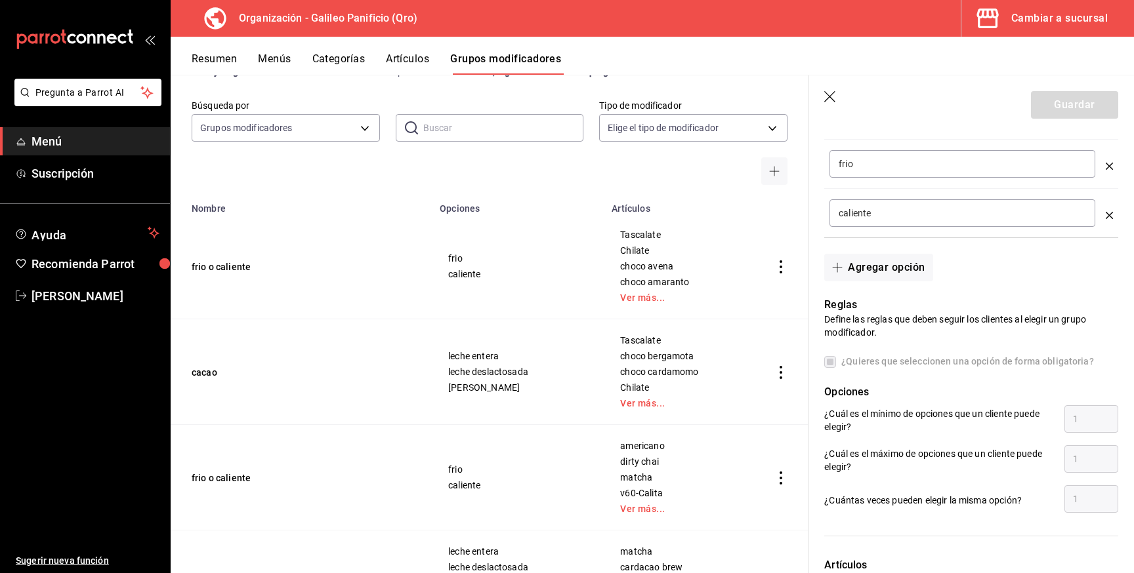
scroll to position [427, 0]
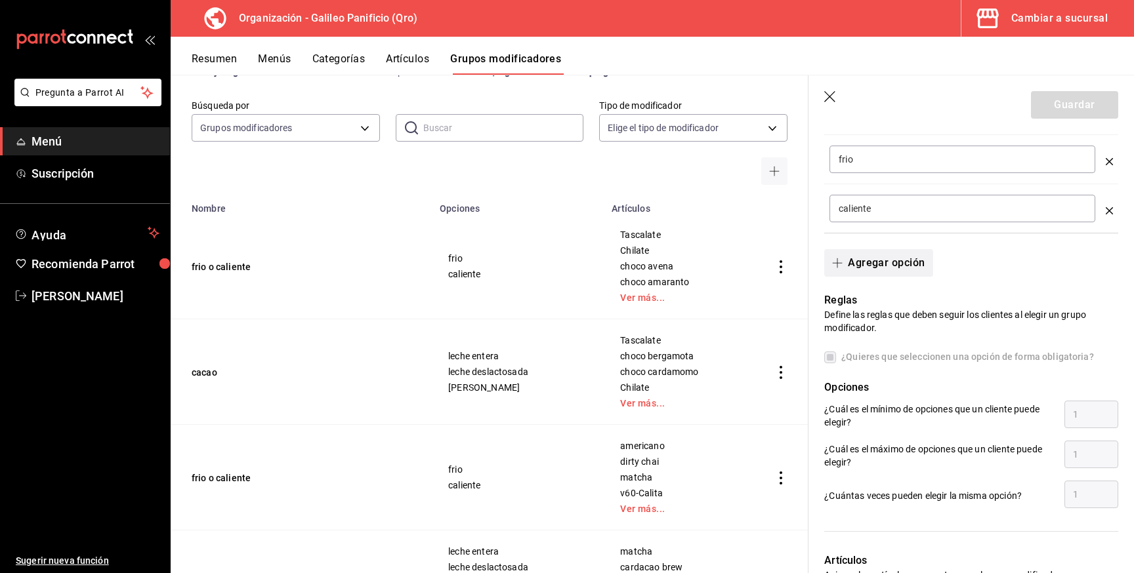
click at [886, 268] on button "Agregar opción" at bounding box center [878, 263] width 108 height 28
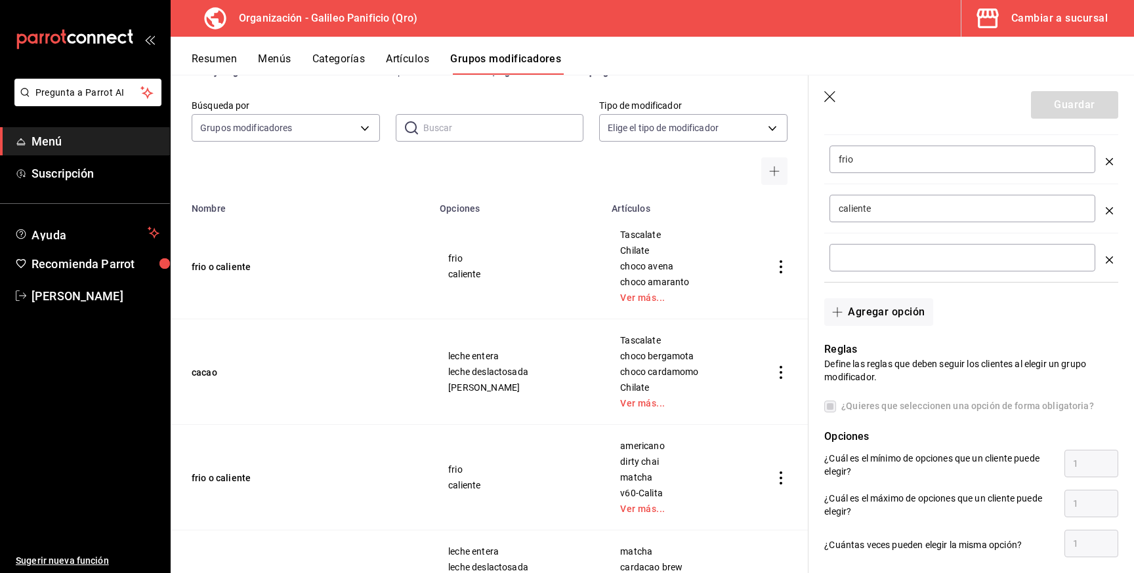
click at [1110, 262] on icon "optionsTable" at bounding box center [1109, 260] width 7 height 7
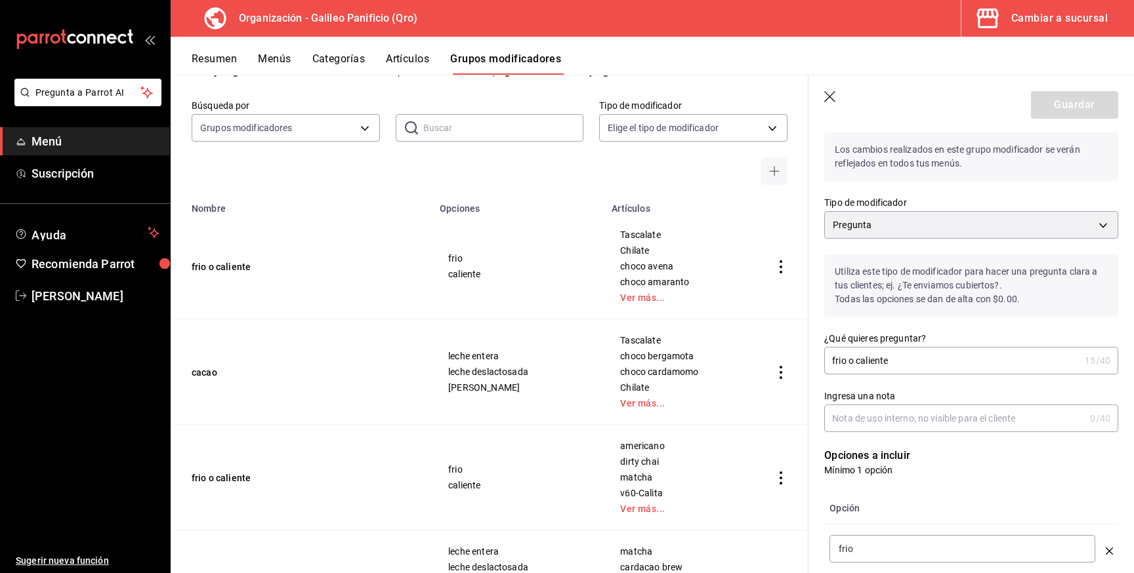
scroll to position [0, 0]
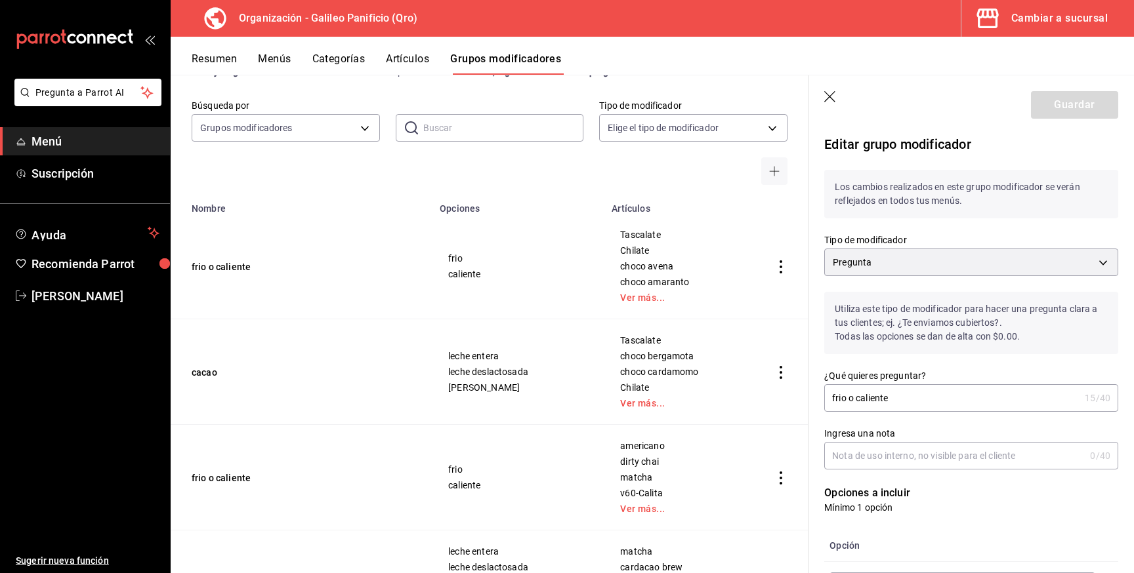
click at [1015, 279] on div "Utiliza este tipo de modificador para hacer una pregunta clara a tus clientes; …" at bounding box center [963, 315] width 310 height 78
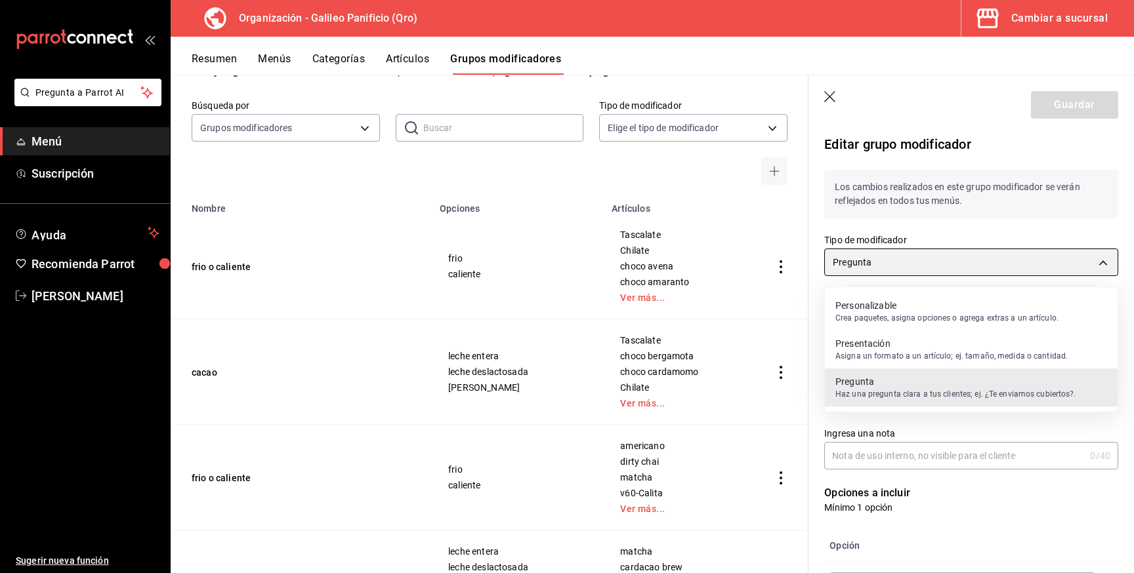
click at [1015, 276] on body "Pregunta a Parrot AI Menú Suscripción Ayuda Recomienda Parrot [PERSON_NAME] Sug…" at bounding box center [567, 286] width 1134 height 573
click at [989, 313] on p "Crea paquetes, asigna opciones o agrega extras a un artículo." at bounding box center [946, 318] width 223 height 12
click at [939, 266] on body "Pregunta a Parrot AI Menú Suscripción Ayuda Recomienda Parrot [PERSON_NAME] Sug…" at bounding box center [567, 286] width 1134 height 573
click at [942, 270] on div at bounding box center [567, 286] width 1134 height 573
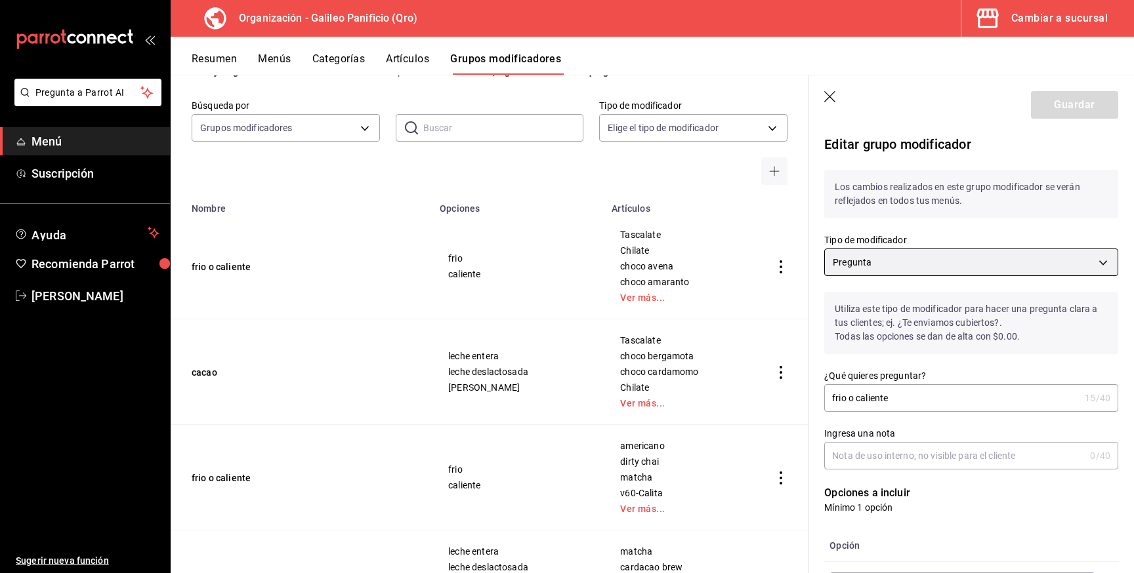
click at [940, 262] on body "Pregunta a Parrot AI Menú Suscripción Ayuda Recomienda Parrot [PERSON_NAME] Sug…" at bounding box center [567, 286] width 1134 height 573
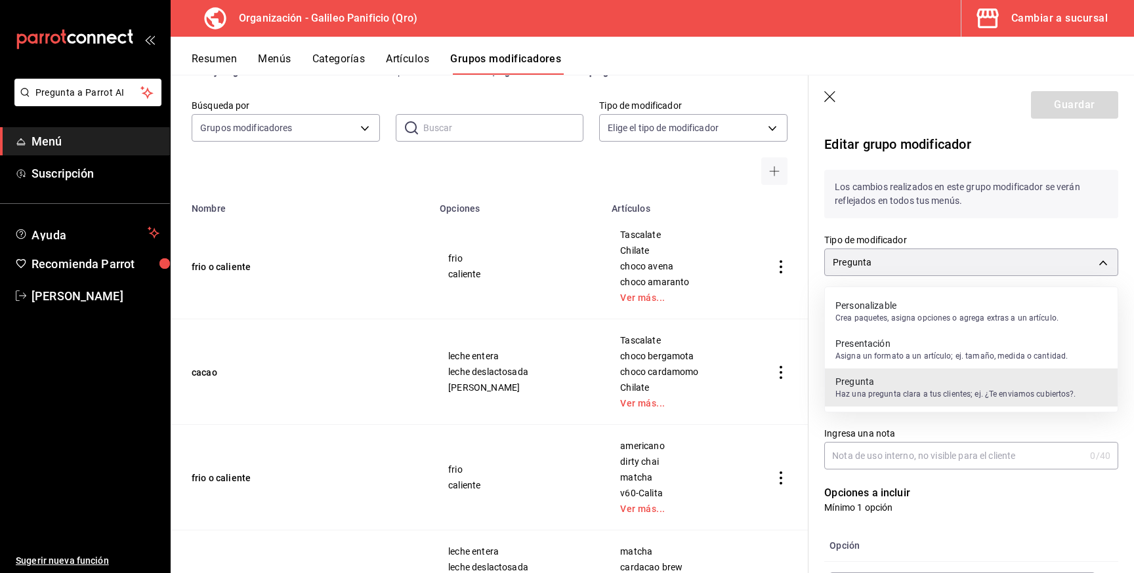
click at [926, 320] on p "Crea paquetes, asigna opciones o agrega extras a un artículo." at bounding box center [946, 318] width 223 height 12
type input "QUESTION"
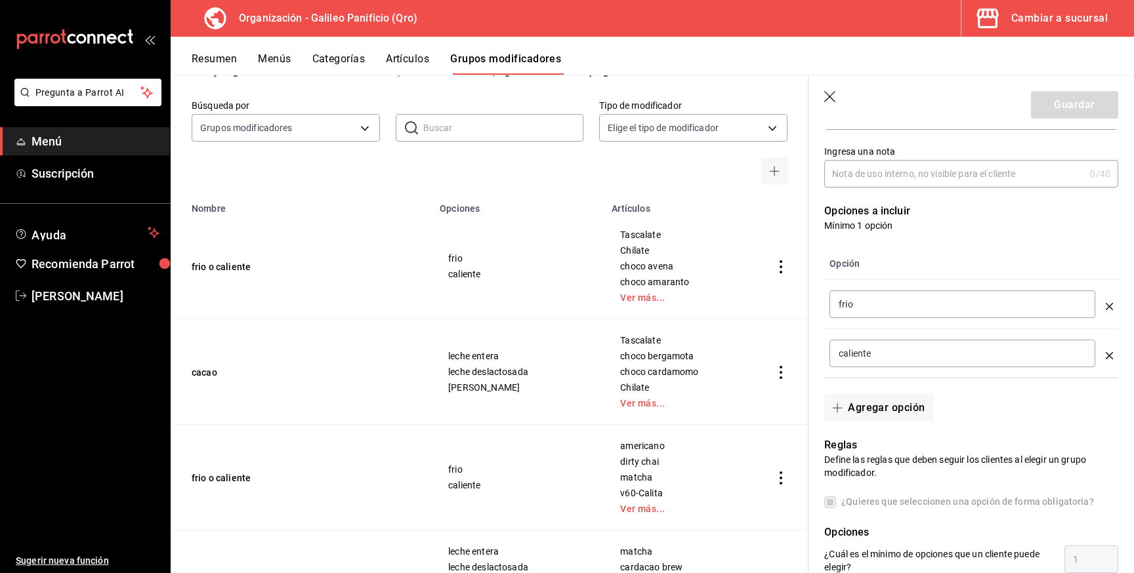
scroll to position [290, 0]
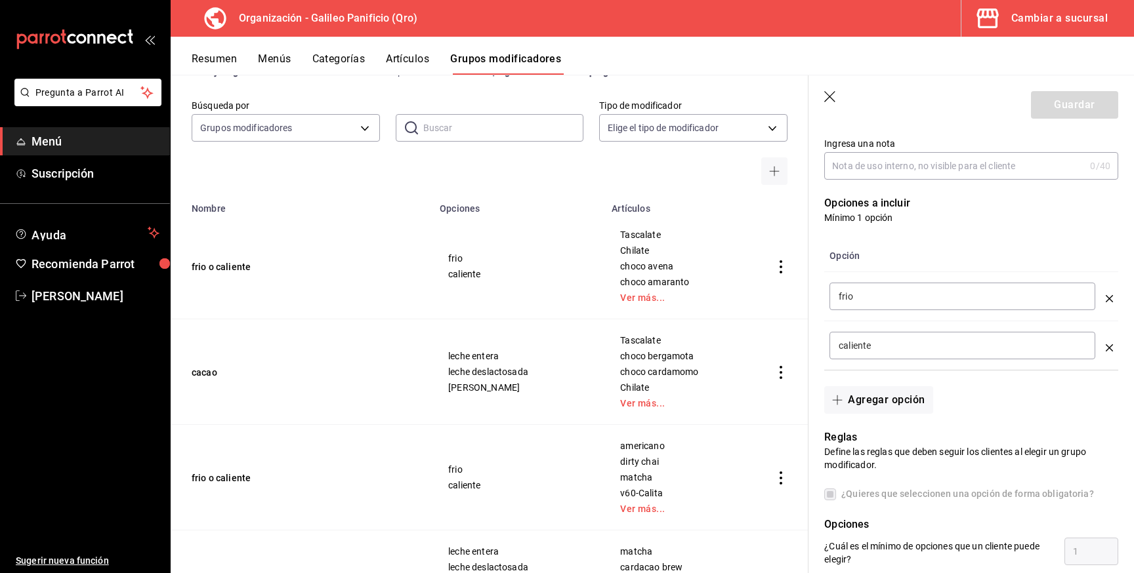
click at [951, 295] on input "frio" at bounding box center [961, 296] width 247 height 13
click at [962, 355] on div "caliente ​" at bounding box center [962, 346] width 266 height 28
click at [848, 417] on div "Reglas Define las reglas que deben seguir los clientes al elegir un grupo modif…" at bounding box center [963, 531] width 310 height 234
click at [865, 405] on button "Agregar opción" at bounding box center [878, 400] width 108 height 28
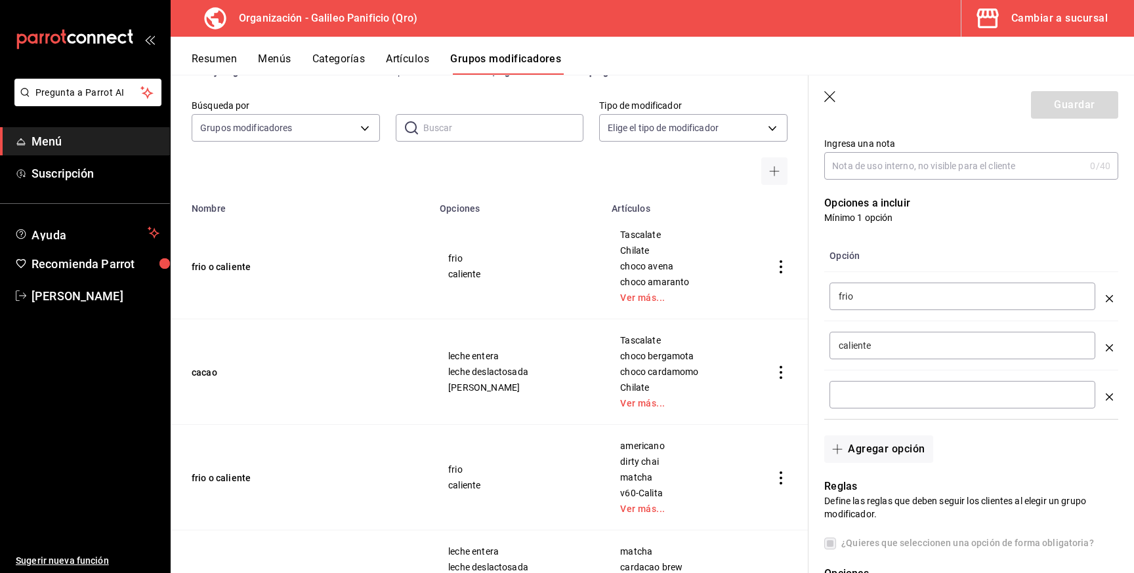
click at [1106, 394] on icon "optionsTable" at bounding box center [1109, 397] width 7 height 7
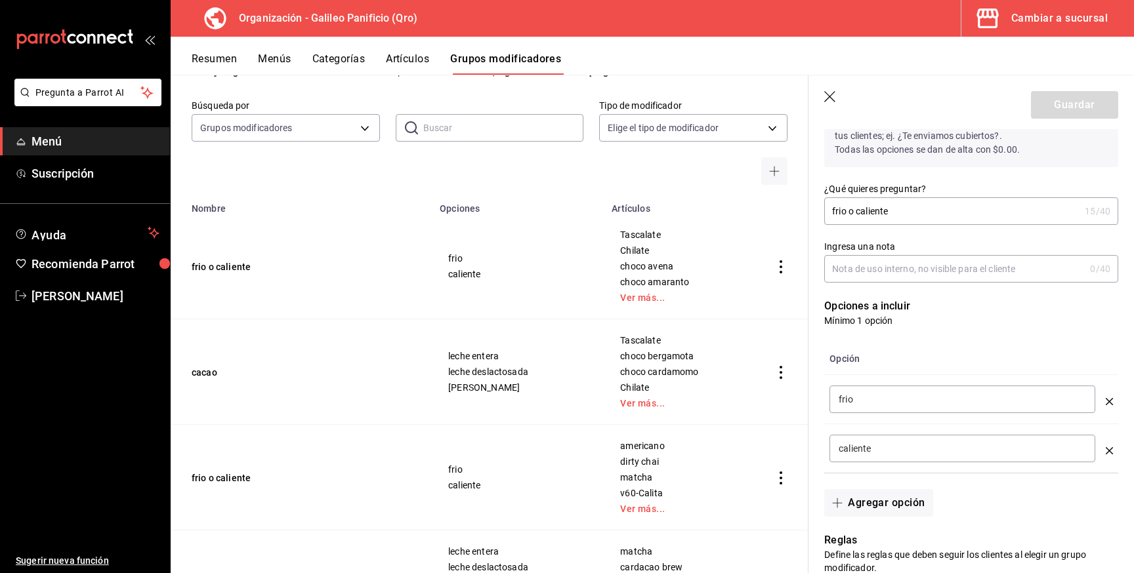
scroll to position [0, 0]
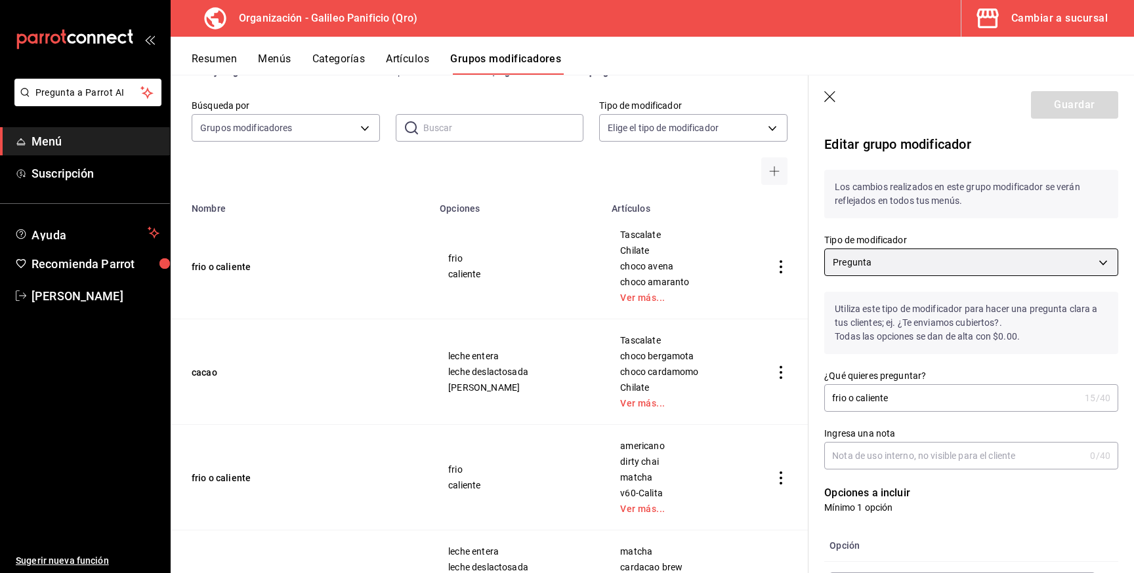
click at [936, 257] on body "Pregunta a Parrot AI Menú Suscripción Ayuda Recomienda Parrot [PERSON_NAME] Sug…" at bounding box center [567, 286] width 1134 height 573
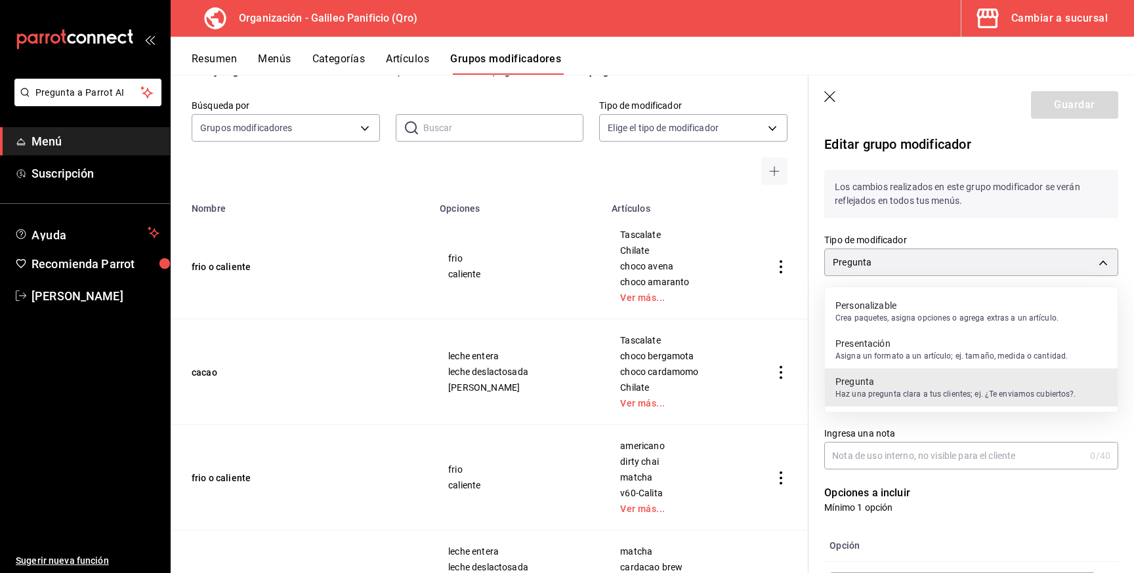
click at [911, 390] on p "Haz una pregunta clara a tus clientes; ej. ¿Te enviamos cubiertos?." at bounding box center [955, 394] width 241 height 12
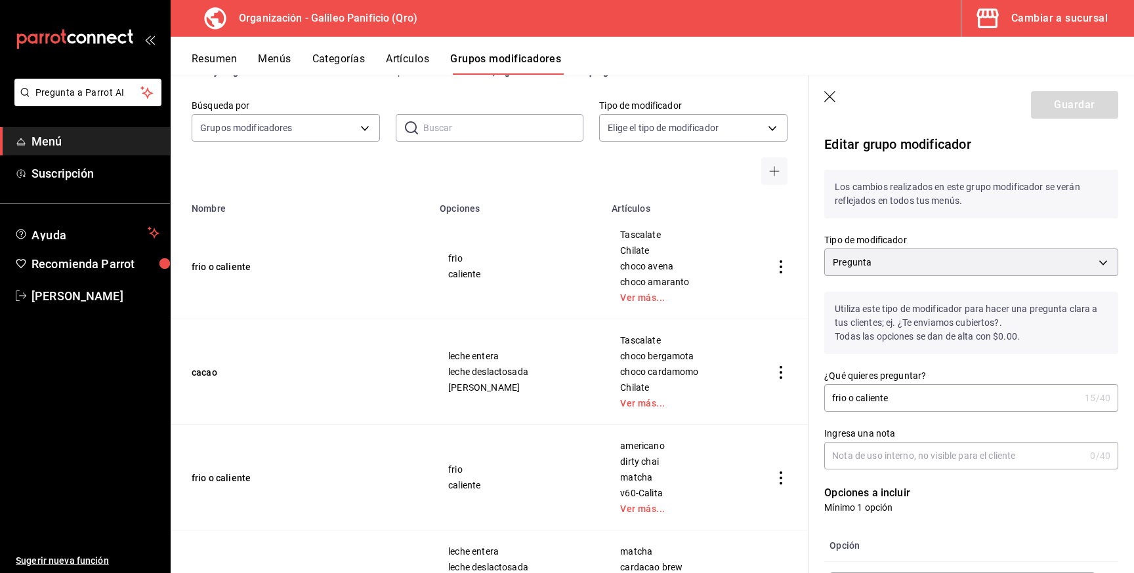
click at [1050, 15] on div "Cambiar a sucursal" at bounding box center [1059, 18] width 96 height 18
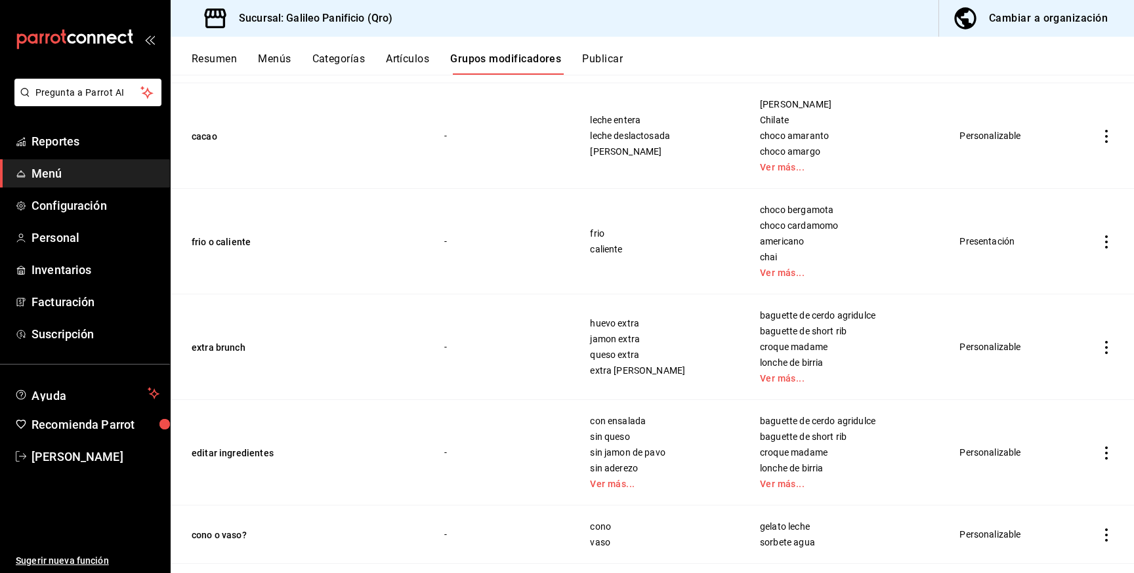
scroll to position [240, 0]
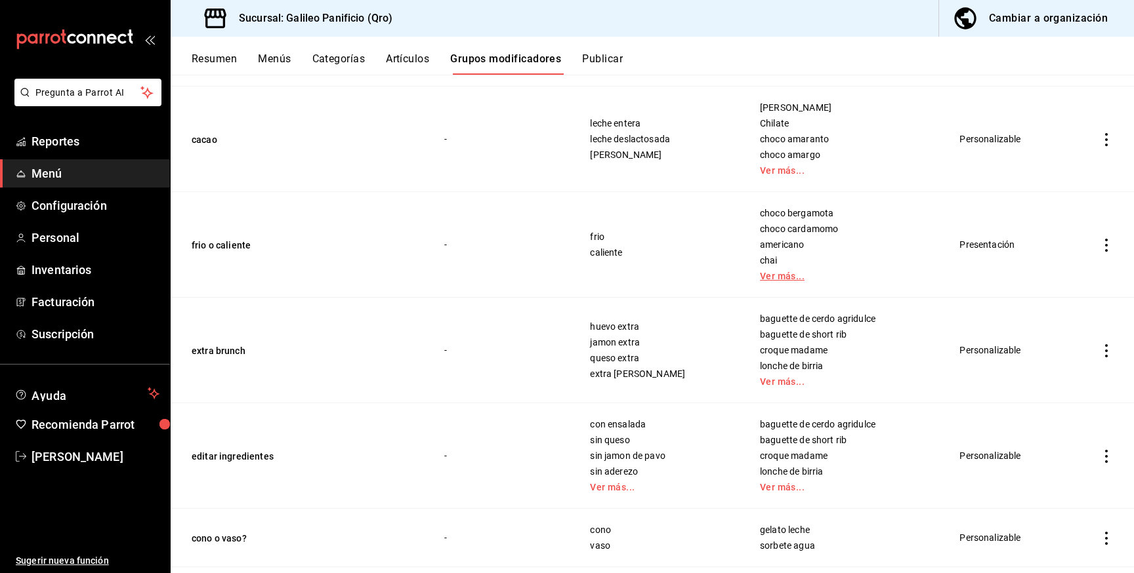
click at [785, 275] on link "Ver más..." at bounding box center [843, 276] width 167 height 9
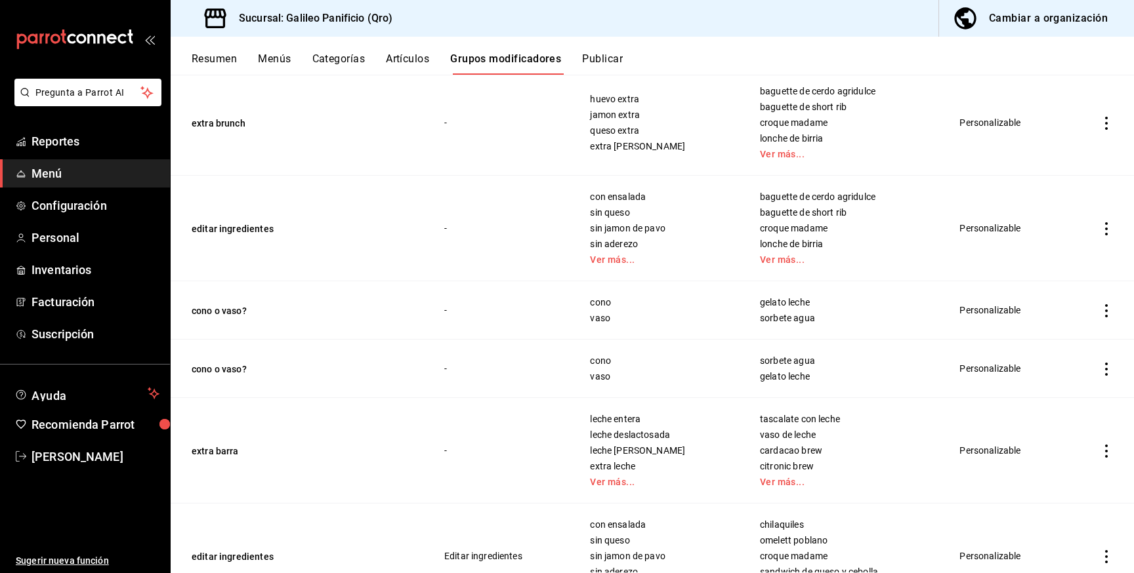
scroll to position [720, 0]
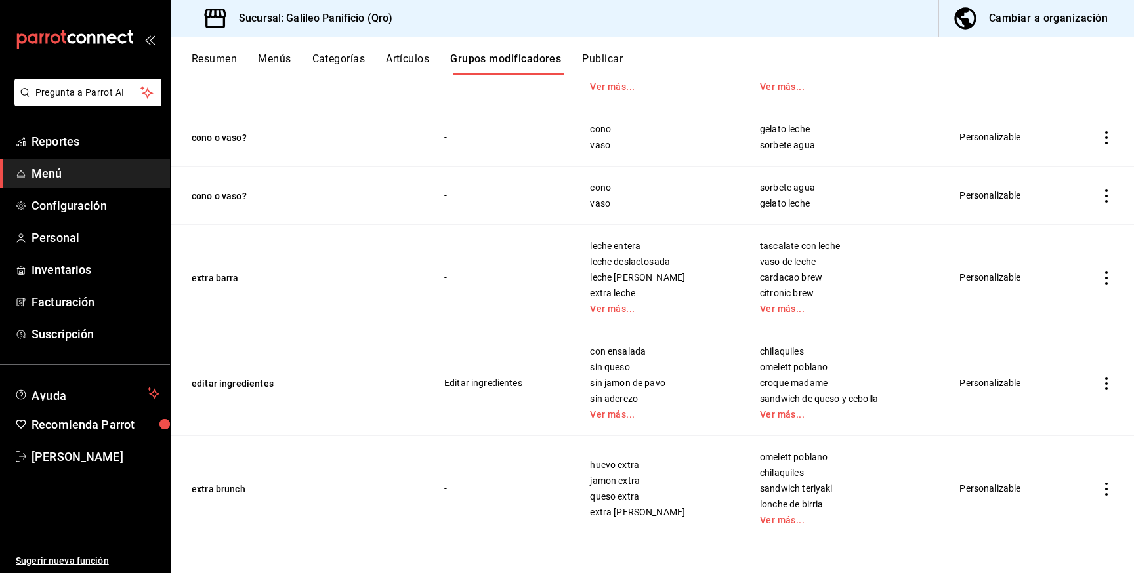
click at [1066, 22] on div "Cambiar a organización" at bounding box center [1048, 18] width 119 height 18
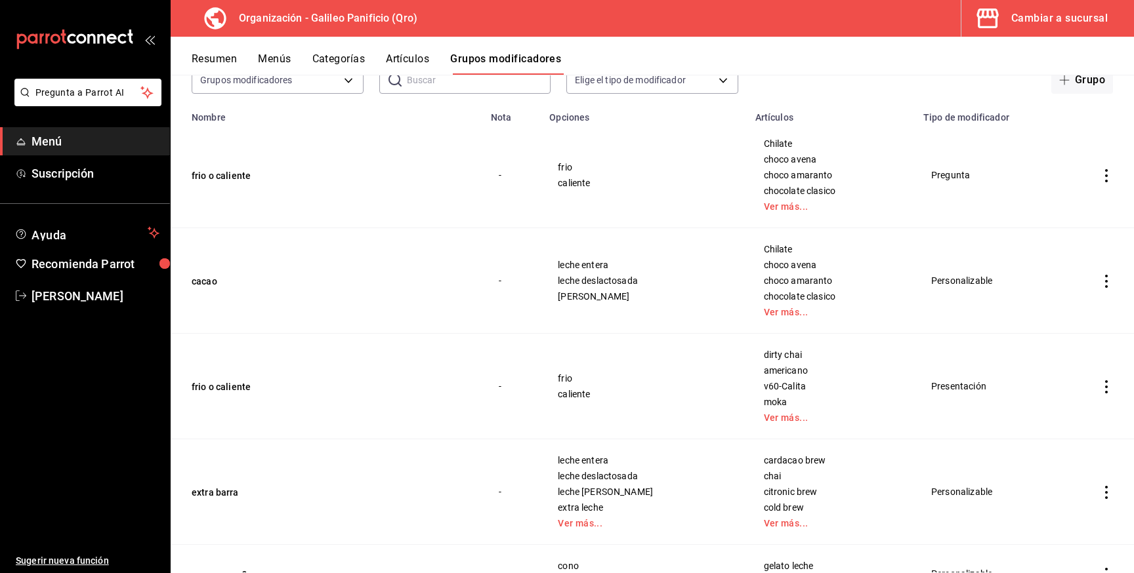
scroll to position [45, 0]
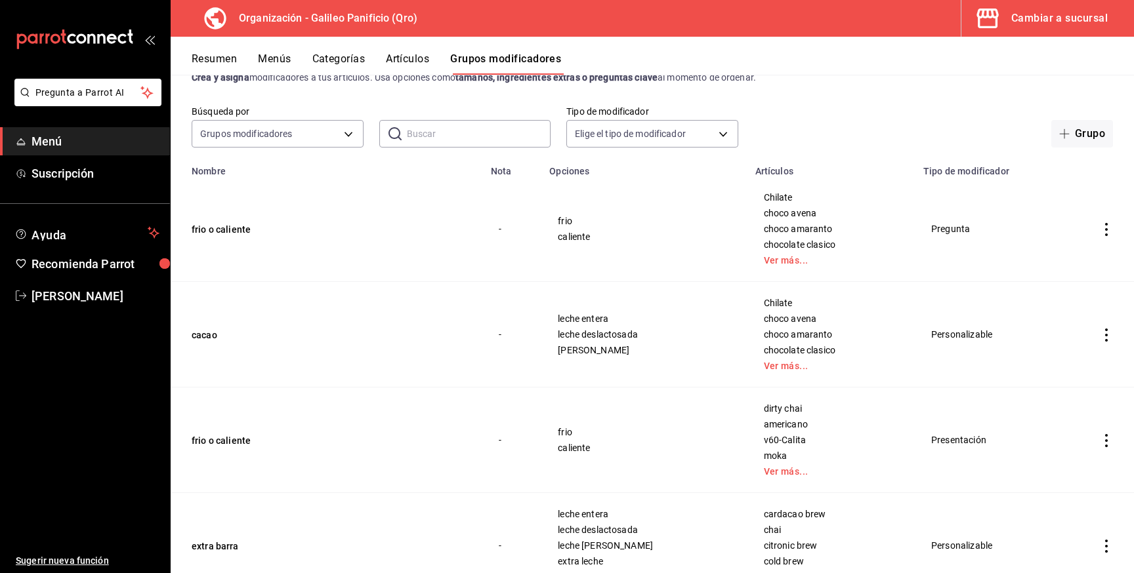
click at [1100, 228] on icon "actions" at bounding box center [1106, 229] width 13 height 13
click at [1079, 257] on span "Editar" at bounding box center [1067, 260] width 34 height 14
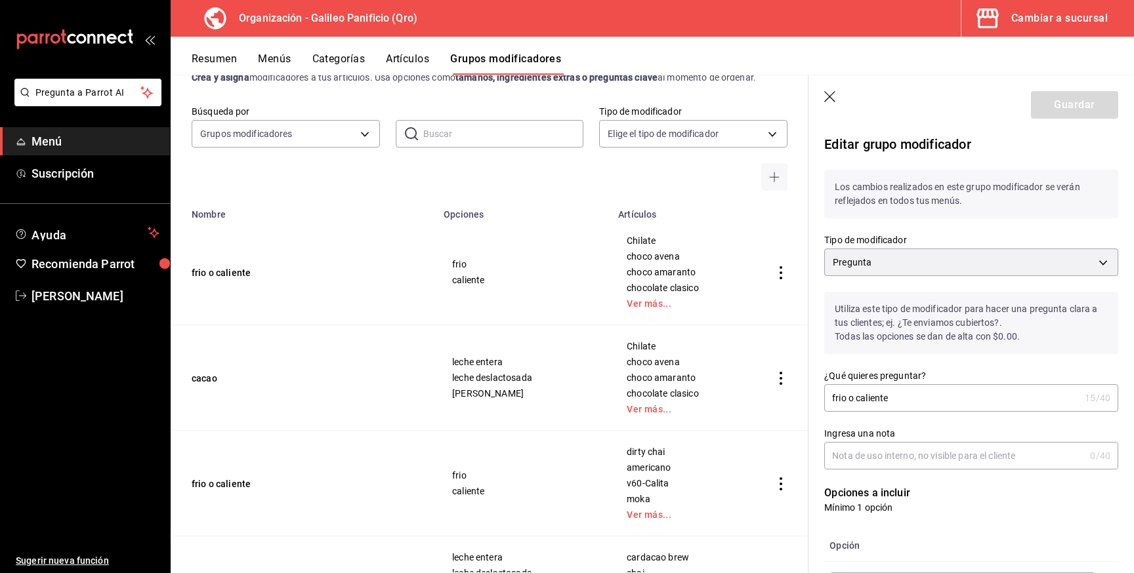
click at [823, 99] on header "Guardar" at bounding box center [970, 102] width 325 height 54
click at [830, 97] on icon "button" at bounding box center [829, 96] width 11 height 11
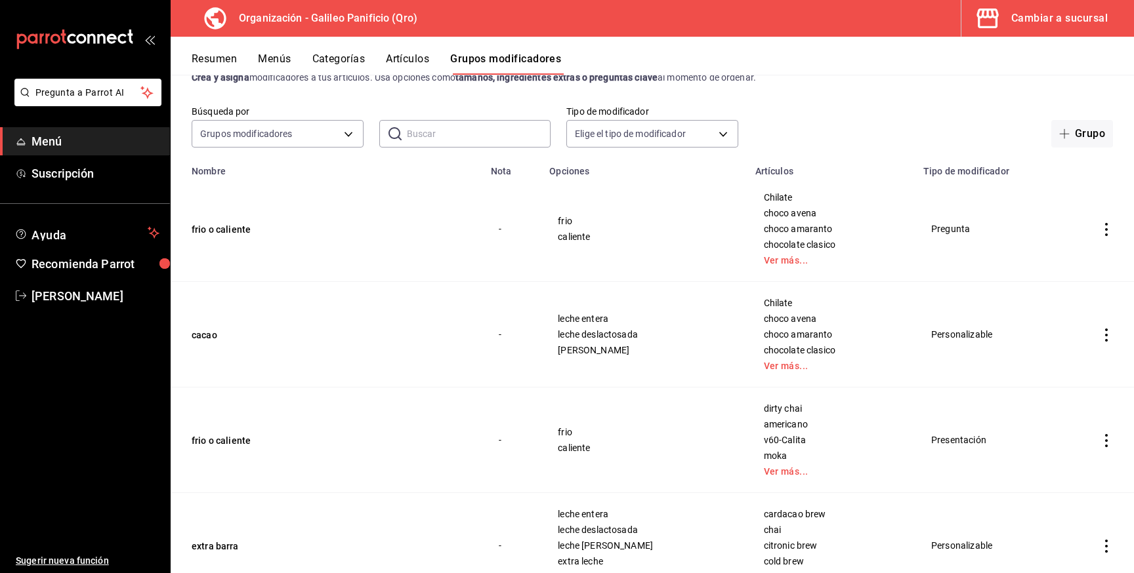
click at [230, 58] on button "Resumen" at bounding box center [214, 63] width 45 height 22
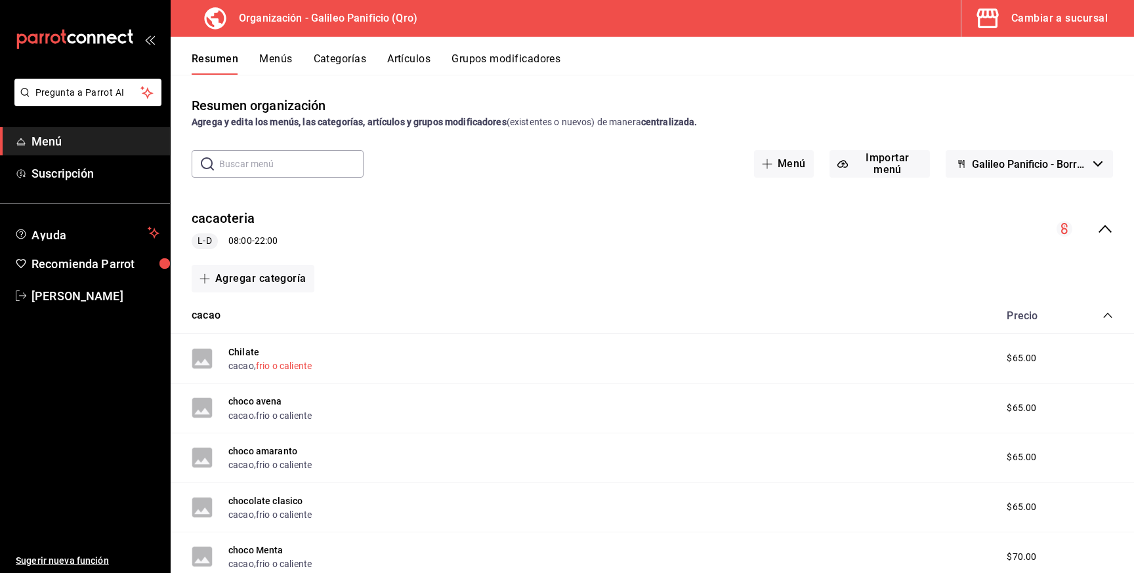
click at [283, 360] on button "frio o caliente" at bounding box center [284, 366] width 56 height 13
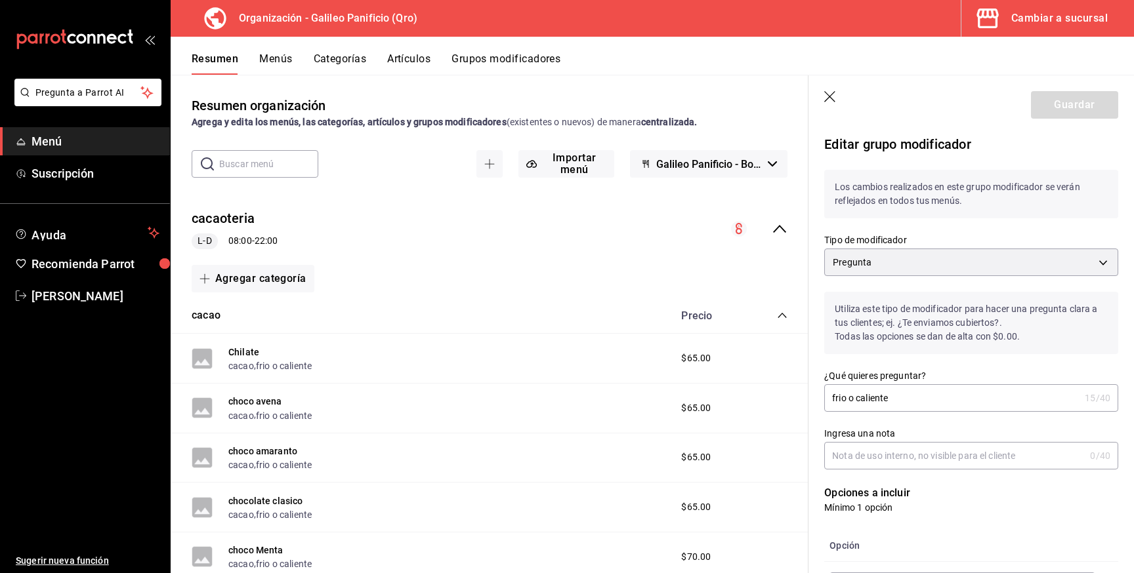
click at [1090, 98] on div "Guardar" at bounding box center [1074, 105] width 87 height 28
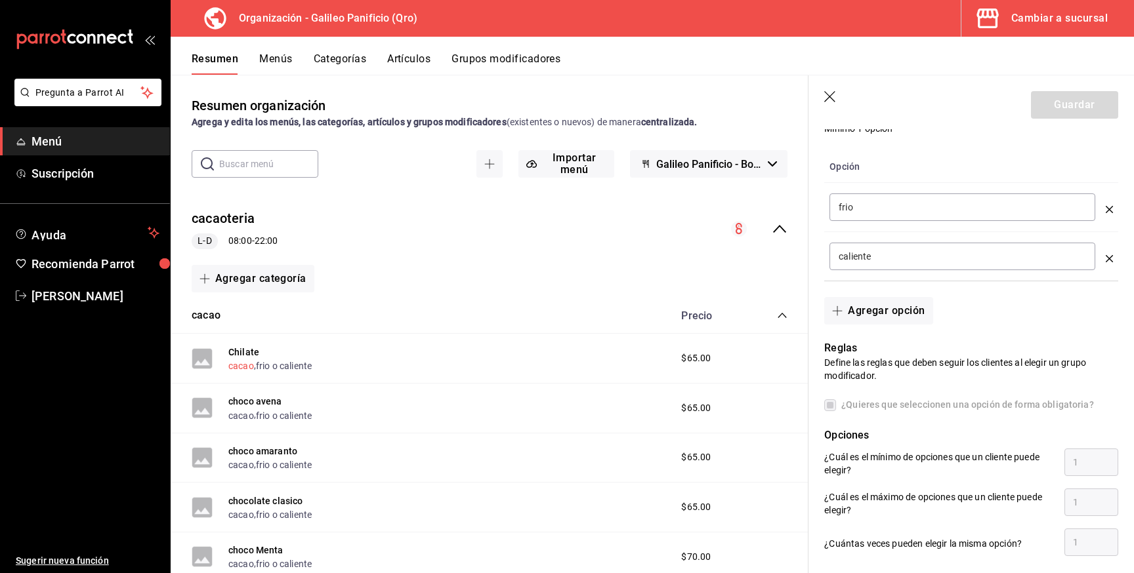
click at [235, 371] on button "cacao" at bounding box center [241, 366] width 26 height 13
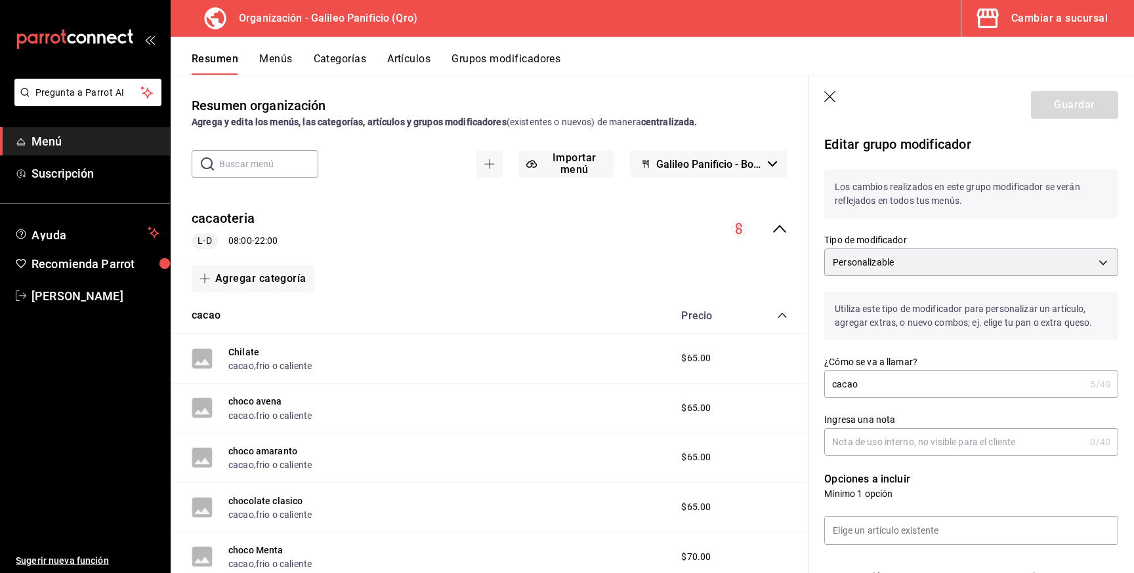
click at [893, 390] on input "cacao" at bounding box center [954, 384] width 260 height 26
type input "cacao"
click at [288, 369] on button "frio o caliente" at bounding box center [284, 366] width 56 height 13
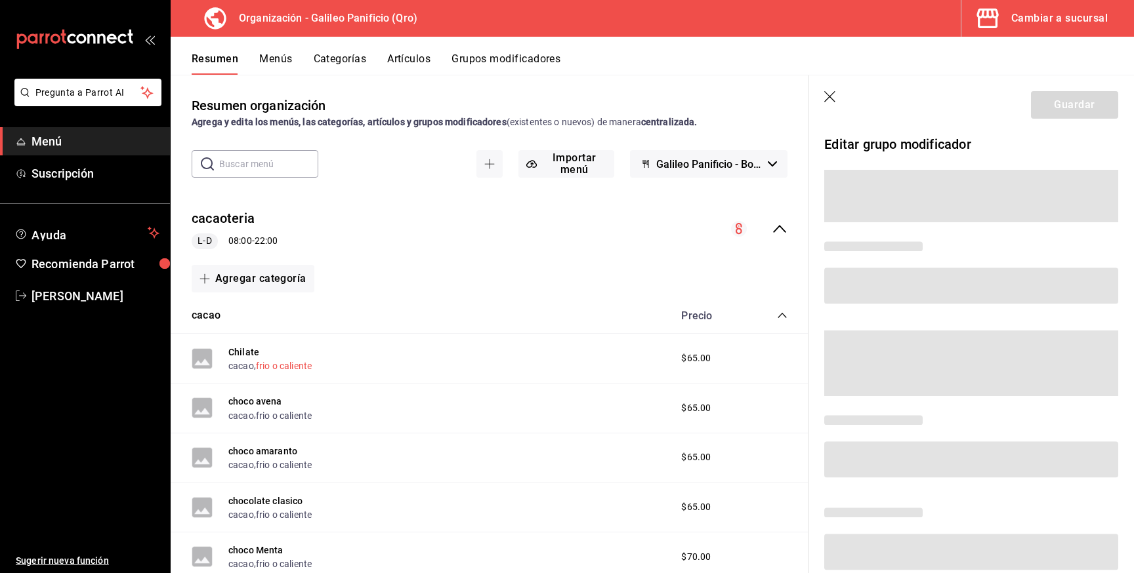
scroll to position [43, 0]
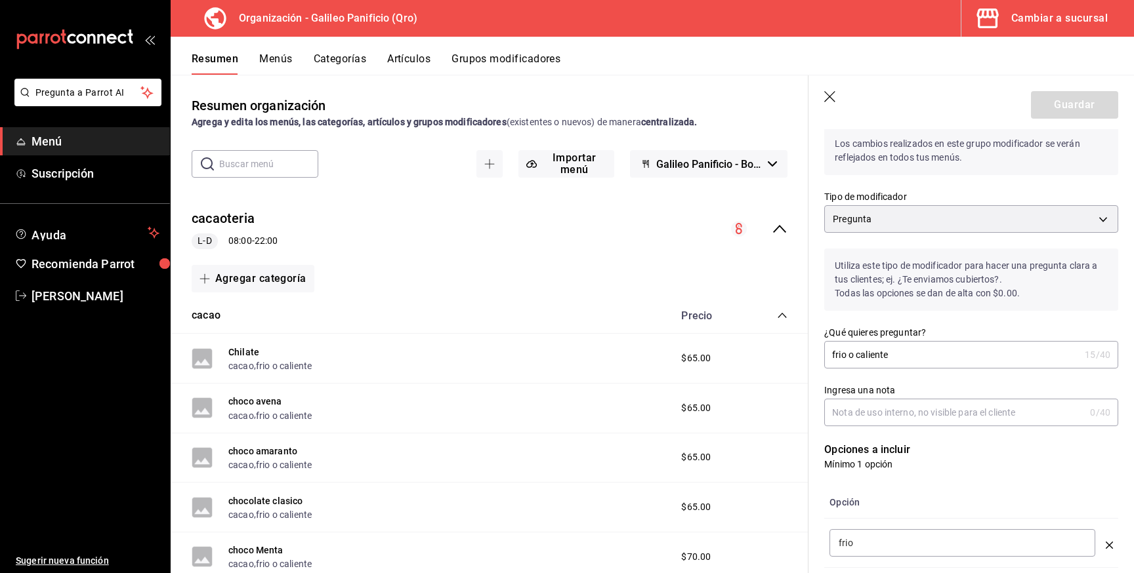
click at [907, 354] on input "frio o caliente" at bounding box center [951, 355] width 255 height 26
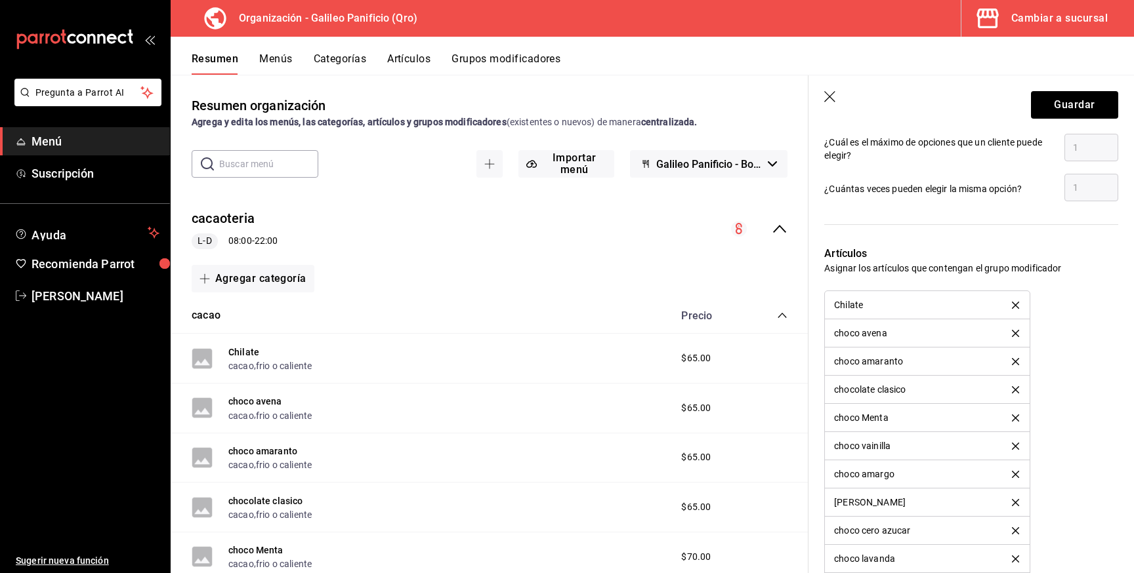
scroll to position [744, 0]
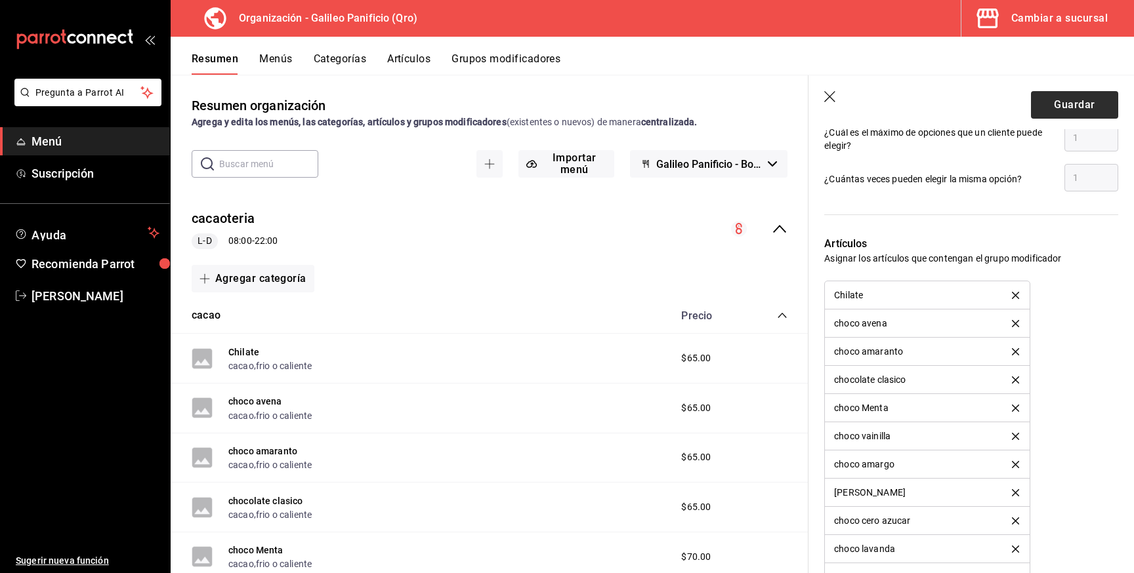
type input "frio o calient"
click at [1071, 115] on button "Guardar" at bounding box center [1074, 105] width 87 height 28
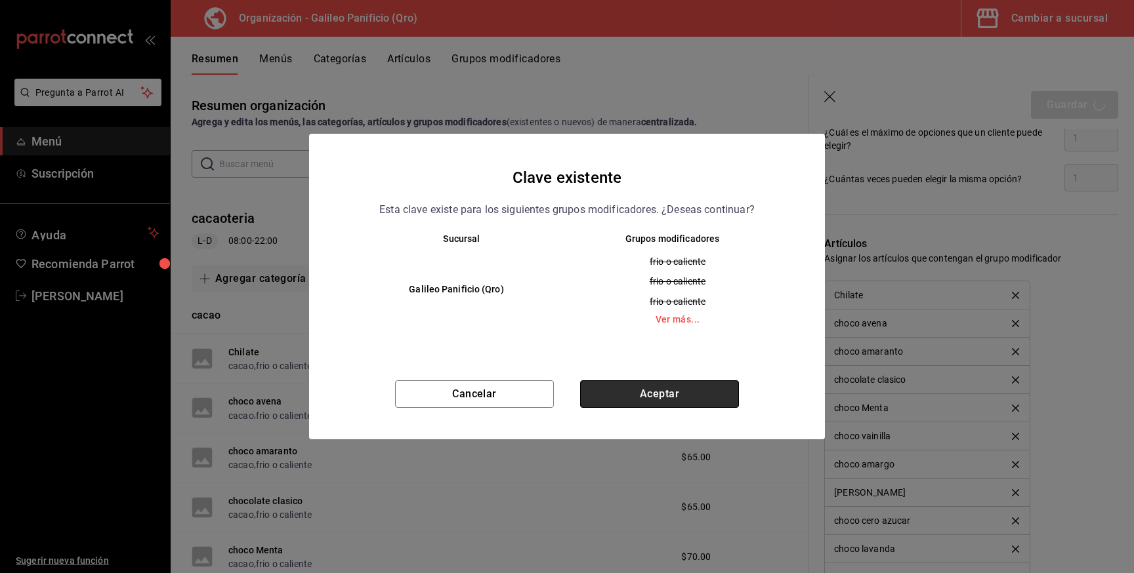
click at [667, 394] on button "Aceptar" at bounding box center [659, 395] width 159 height 28
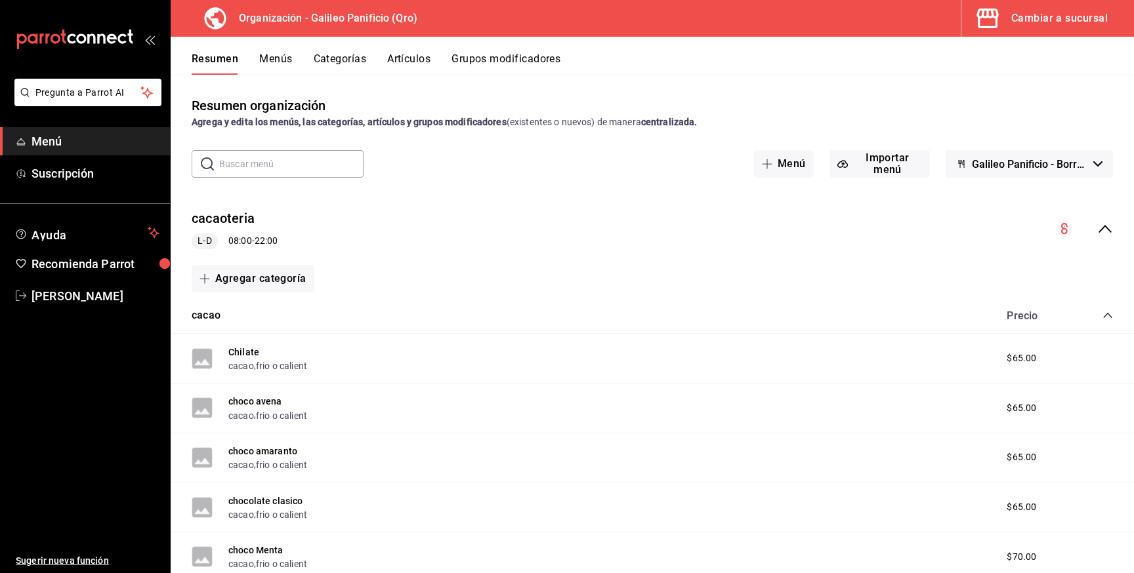
click at [479, 57] on button "Grupos modificadores" at bounding box center [505, 63] width 109 height 22
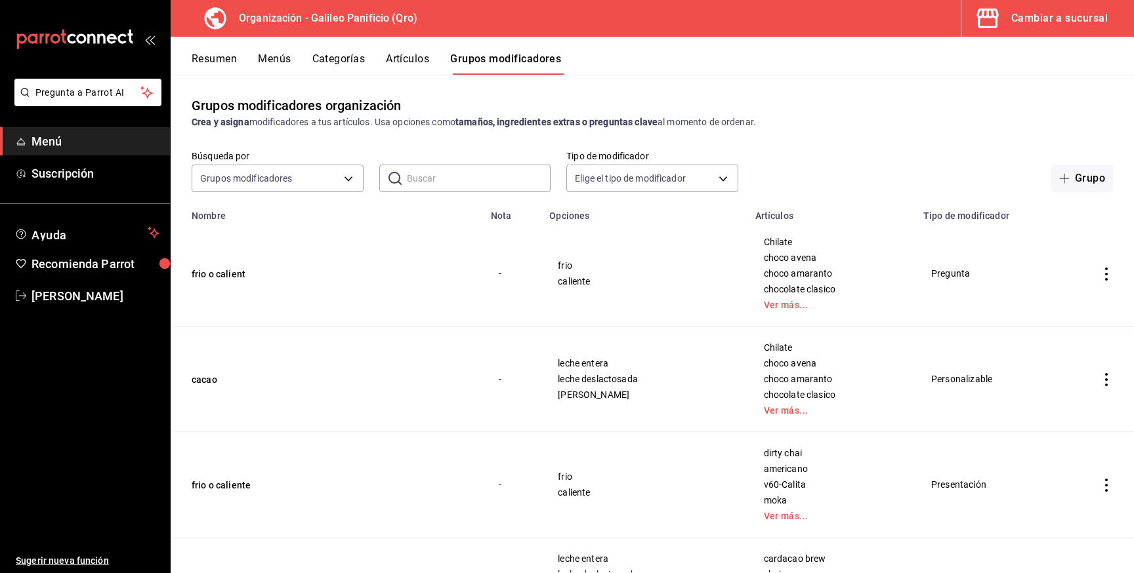
click at [1104, 272] on icon "actions" at bounding box center [1106, 274] width 13 height 13
click at [980, 182] on div at bounding box center [567, 286] width 1134 height 573
click at [214, 60] on button "Resumen" at bounding box center [214, 63] width 45 height 22
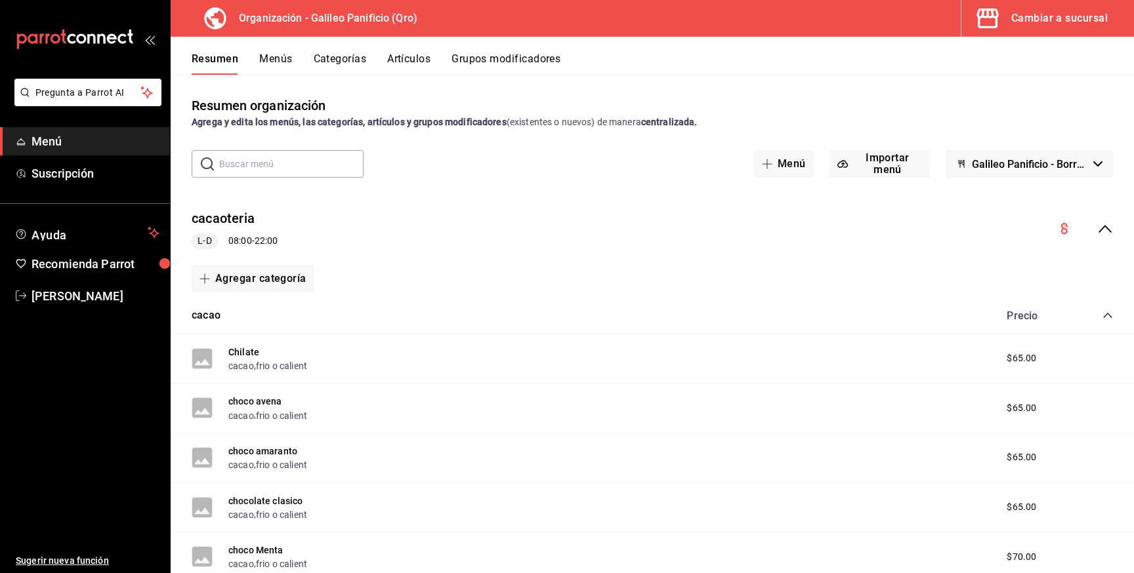
click at [1109, 227] on icon "collapse-menu-row" at bounding box center [1105, 229] width 16 height 16
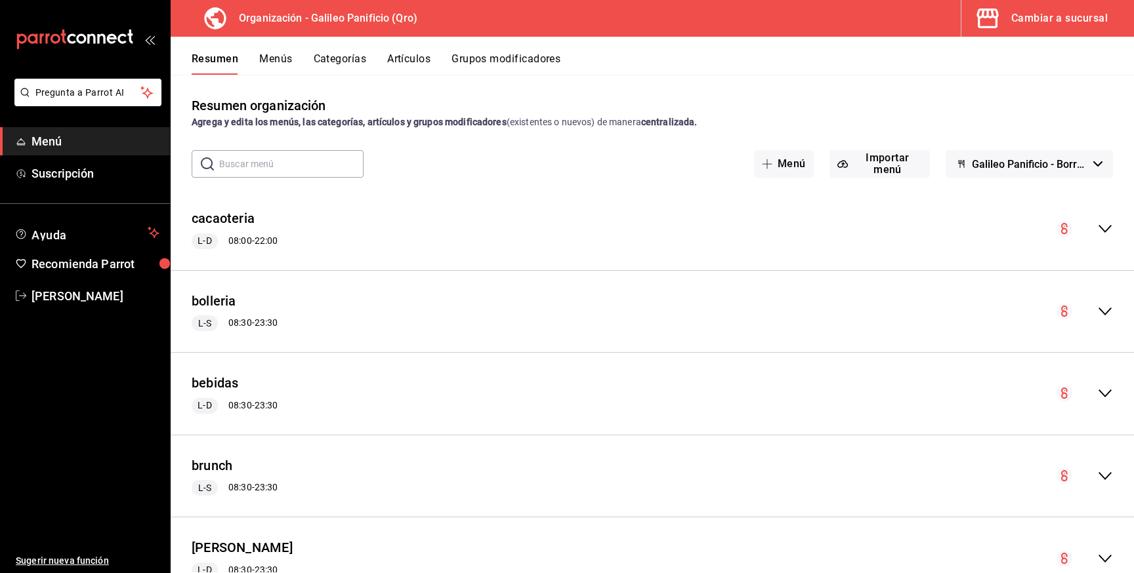
click at [1062, 228] on circle "collapse-menu-row" at bounding box center [1064, 229] width 16 height 16
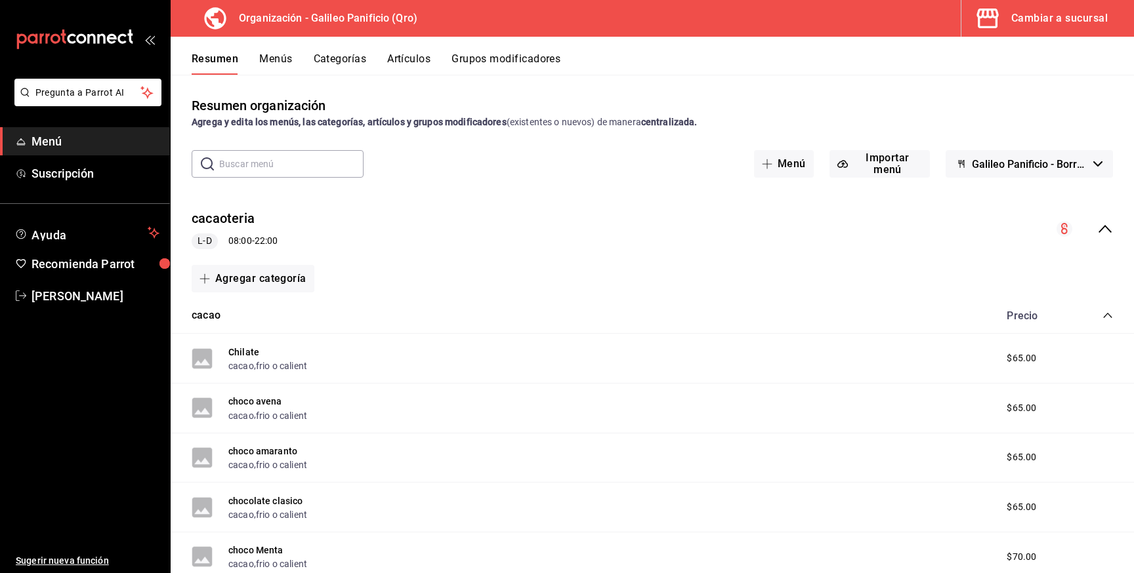
click at [1111, 224] on icon "collapse-menu-row" at bounding box center [1105, 229] width 16 height 16
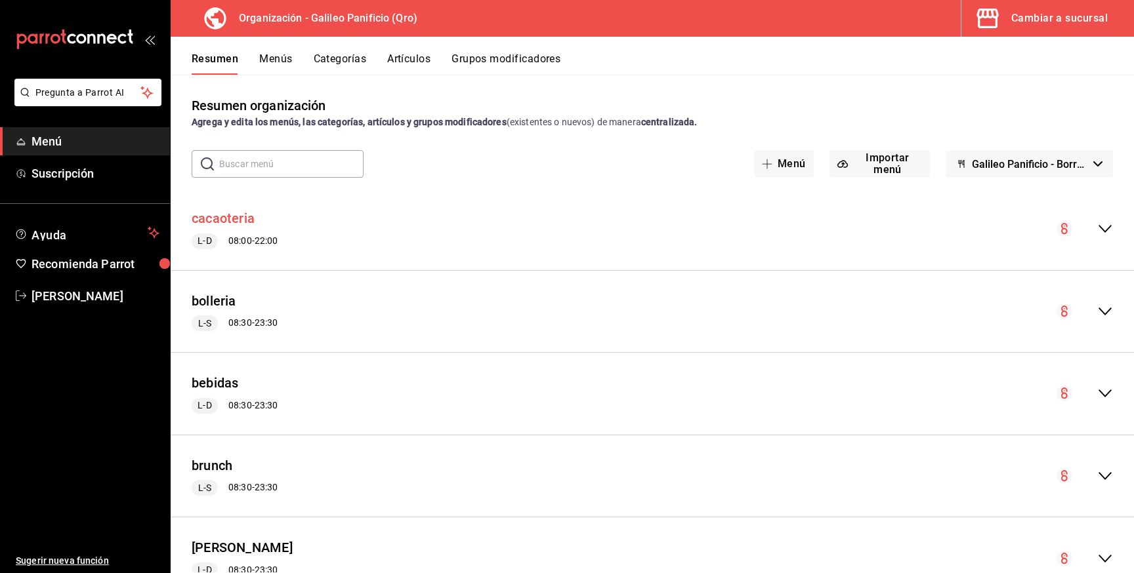
click at [228, 215] on button "cacaoteria" at bounding box center [223, 218] width 63 height 19
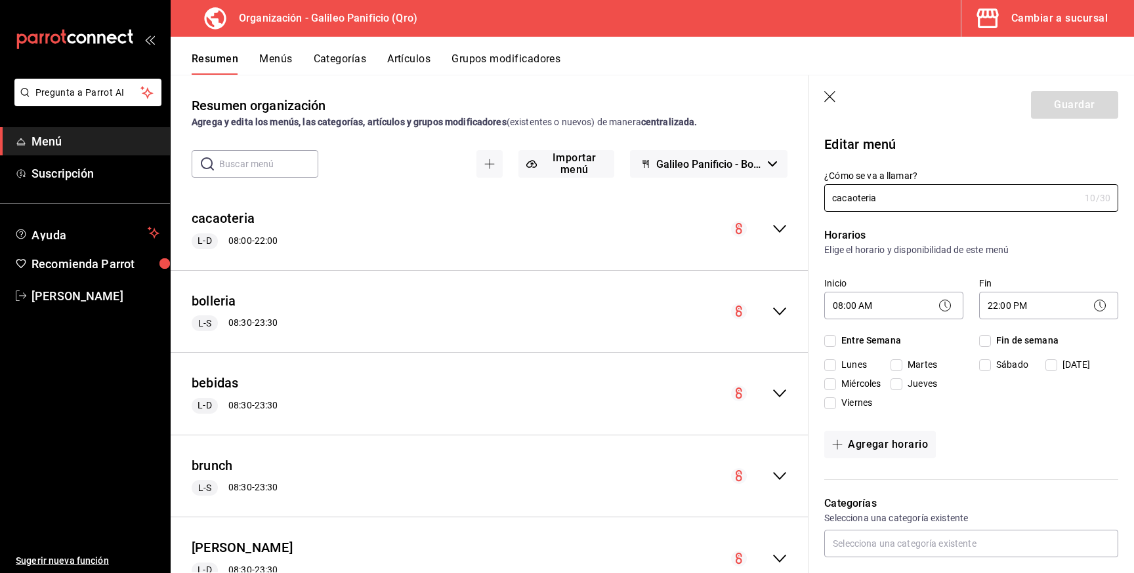
checkbox input "true"
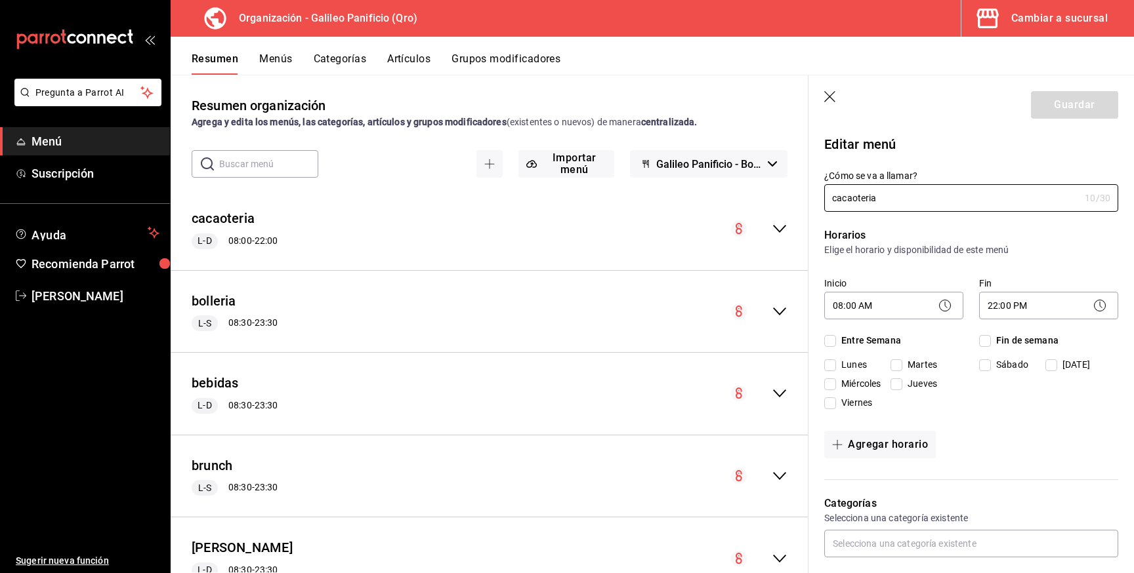
checkbox input "true"
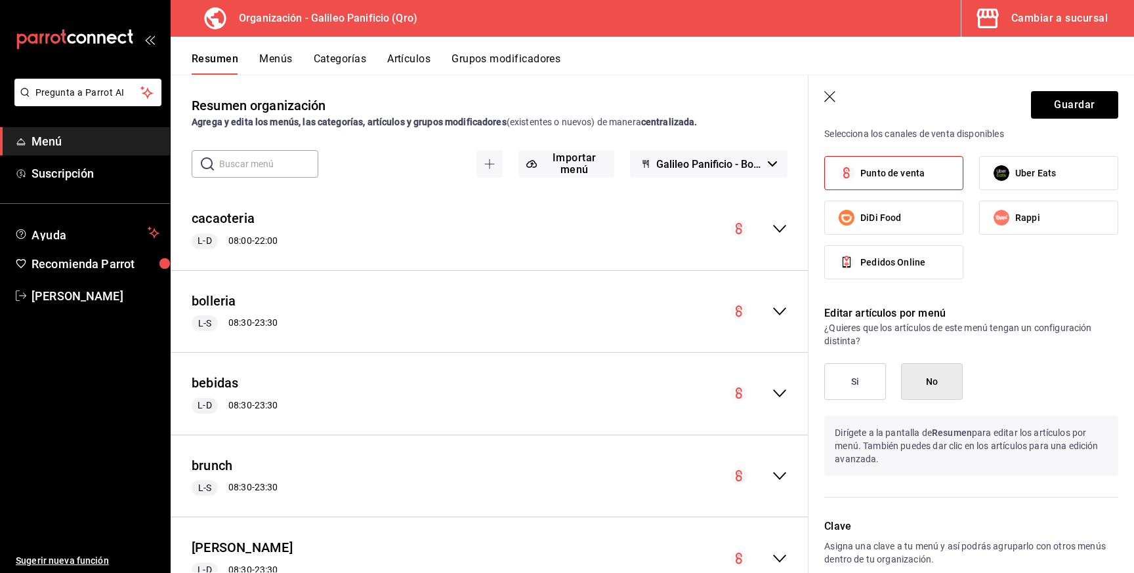
scroll to position [601, 0]
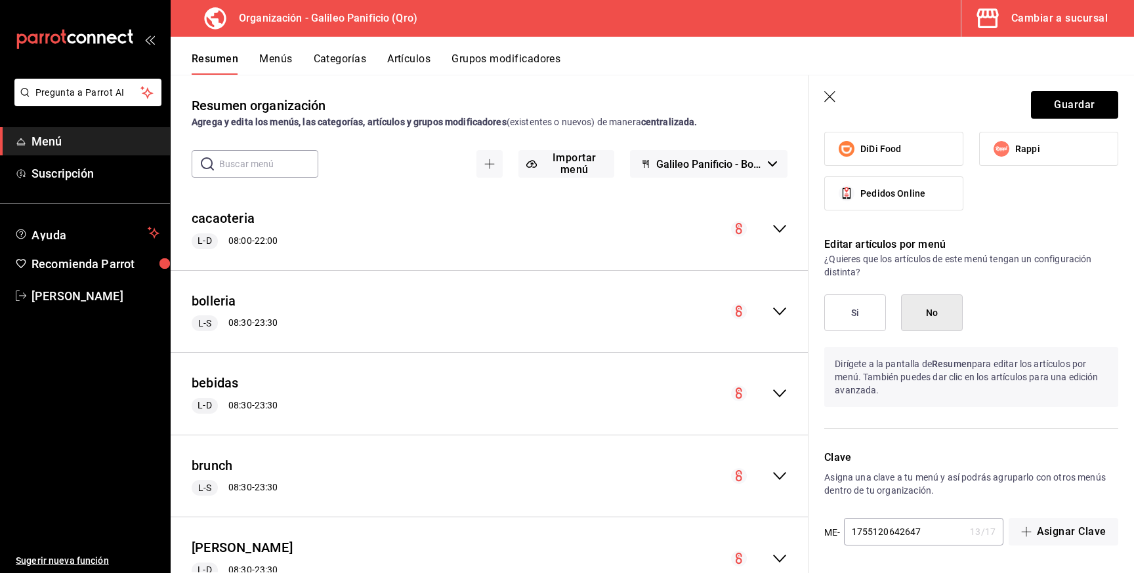
click at [270, 58] on button "Menús" at bounding box center [275, 63] width 33 height 22
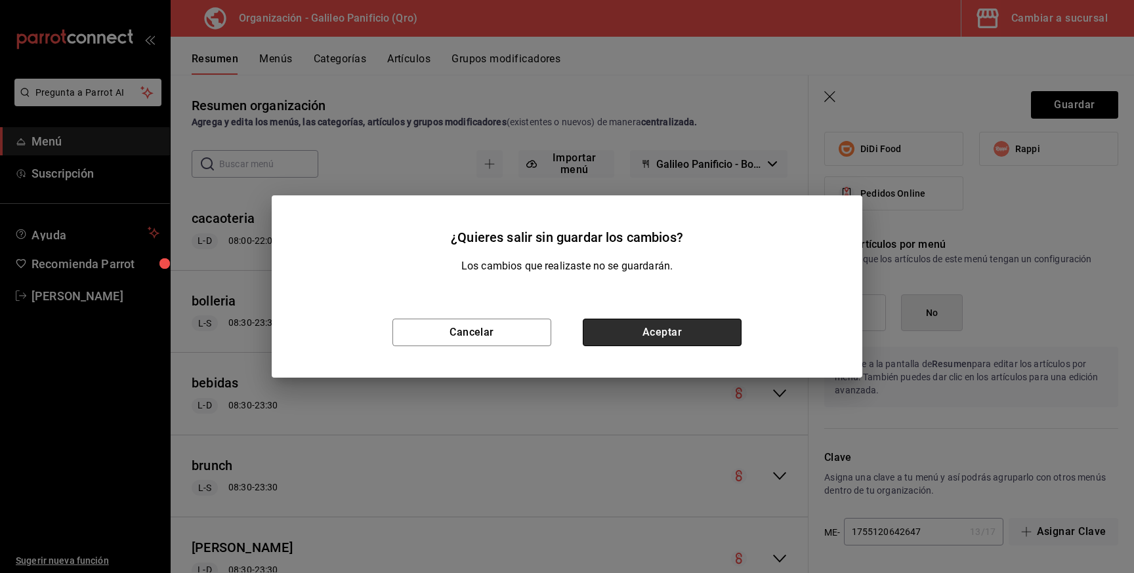
click at [694, 339] on button "Aceptar" at bounding box center [662, 333] width 159 height 28
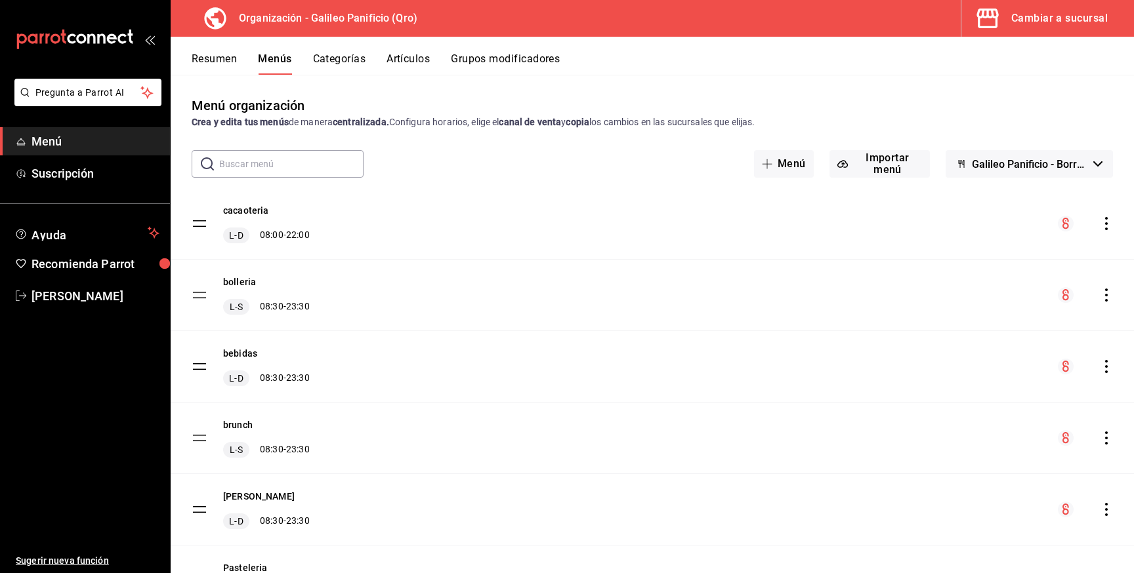
click at [1109, 222] on icon "actions" at bounding box center [1106, 223] width 13 height 13
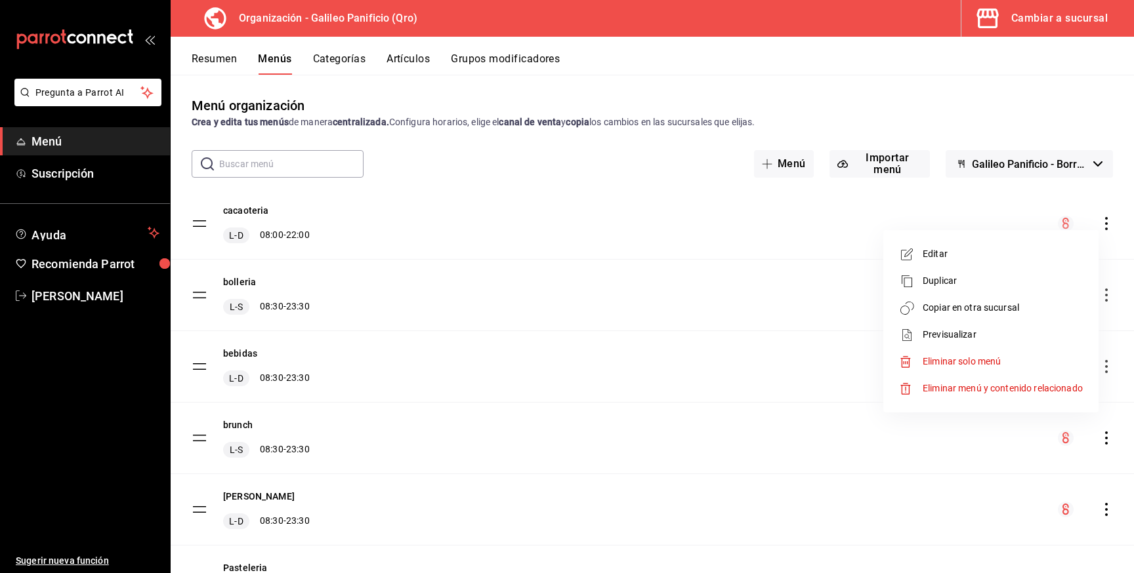
click at [994, 310] on span "Copiar en otra sucursal" at bounding box center [1002, 308] width 160 height 14
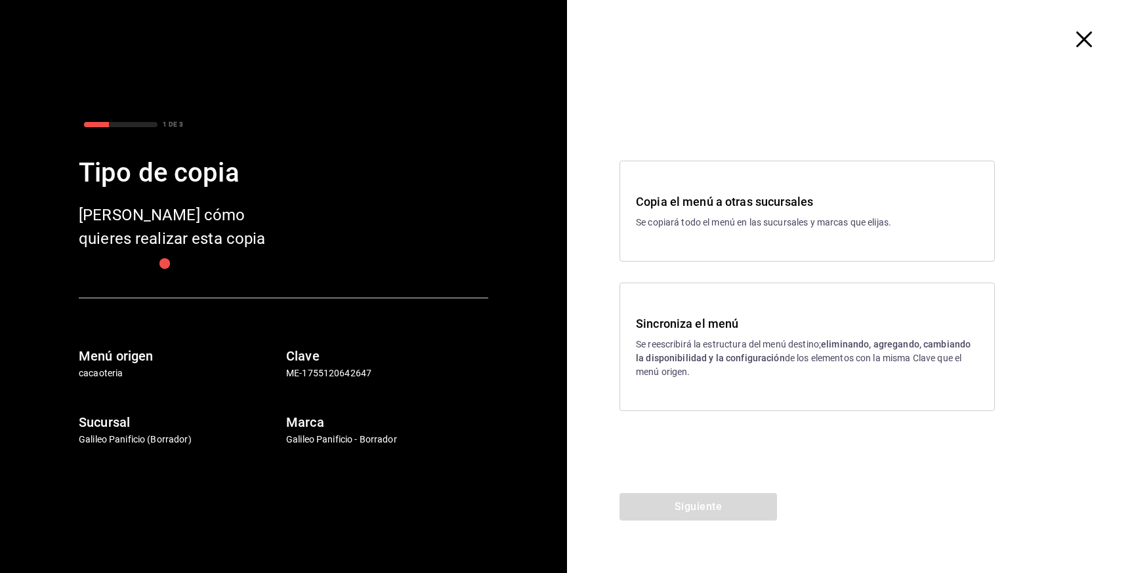
click at [703, 350] on p "Se reescribirá la estructura del menú destino; eliminando, agregando, cambiando…" at bounding box center [807, 358] width 342 height 41
click at [714, 513] on button "Siguiente" at bounding box center [697, 507] width 157 height 28
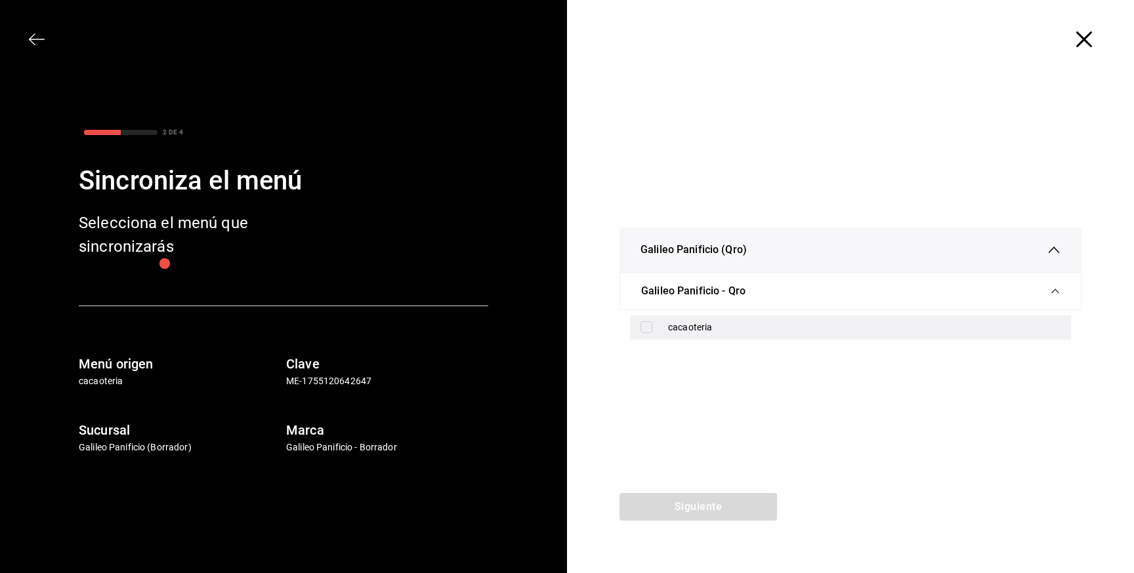
click at [690, 331] on div "cacaoteria" at bounding box center [864, 328] width 392 height 14
checkbox input "true"
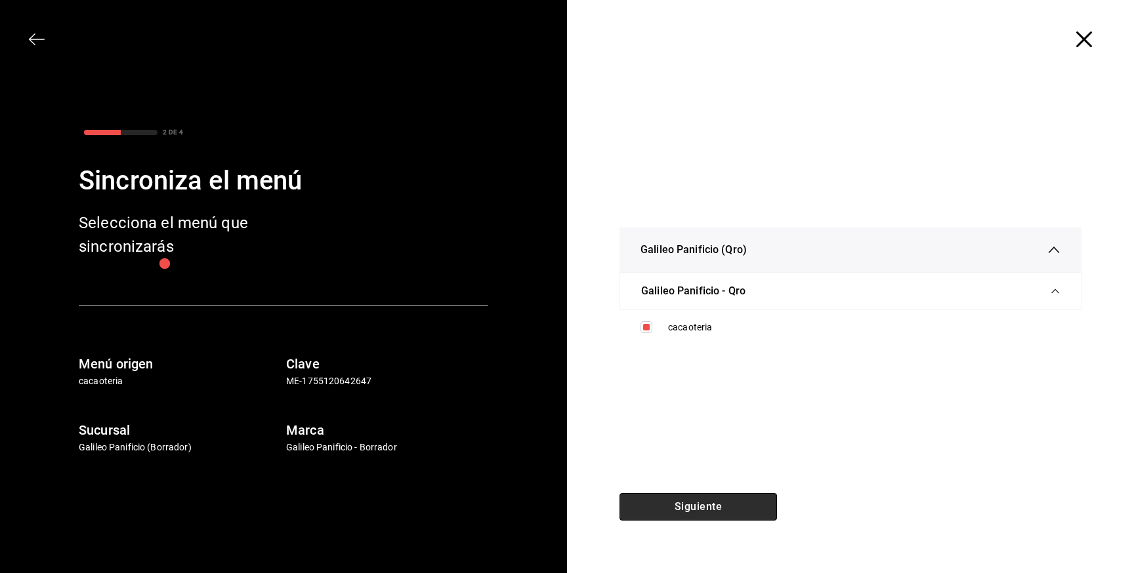
click at [720, 502] on button "Siguiente" at bounding box center [697, 507] width 157 height 28
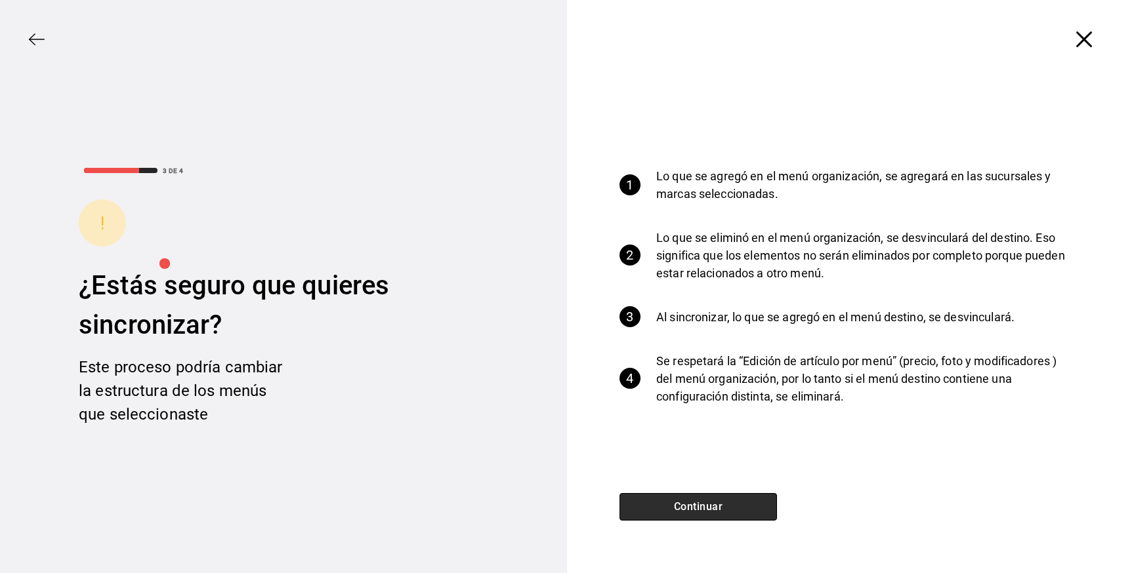
click at [720, 502] on button "Continuar" at bounding box center [697, 507] width 157 height 28
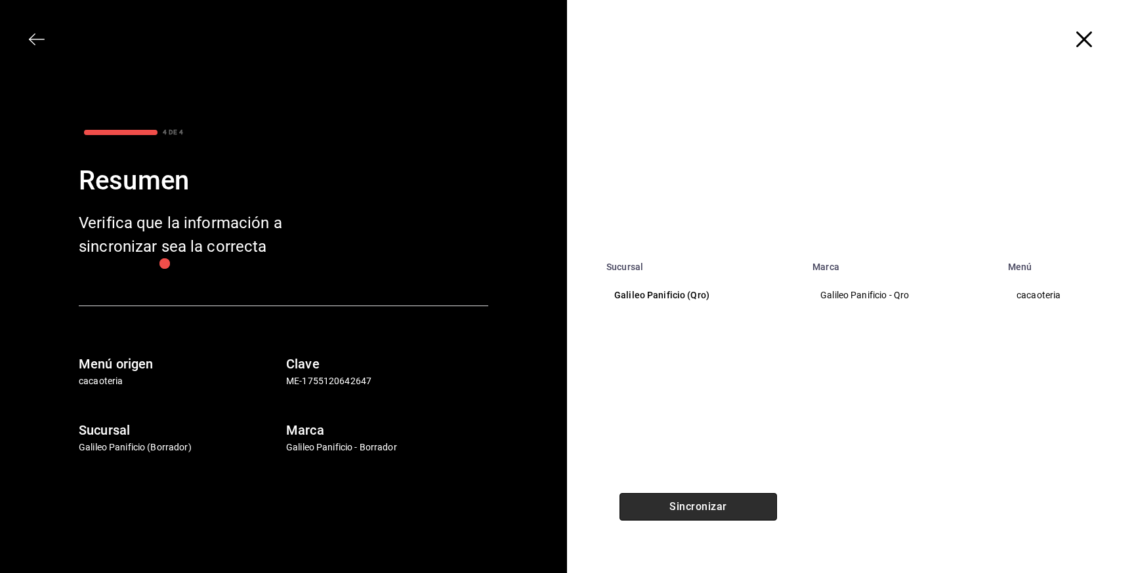
click at [720, 502] on button "Sincronizar" at bounding box center [697, 507] width 157 height 28
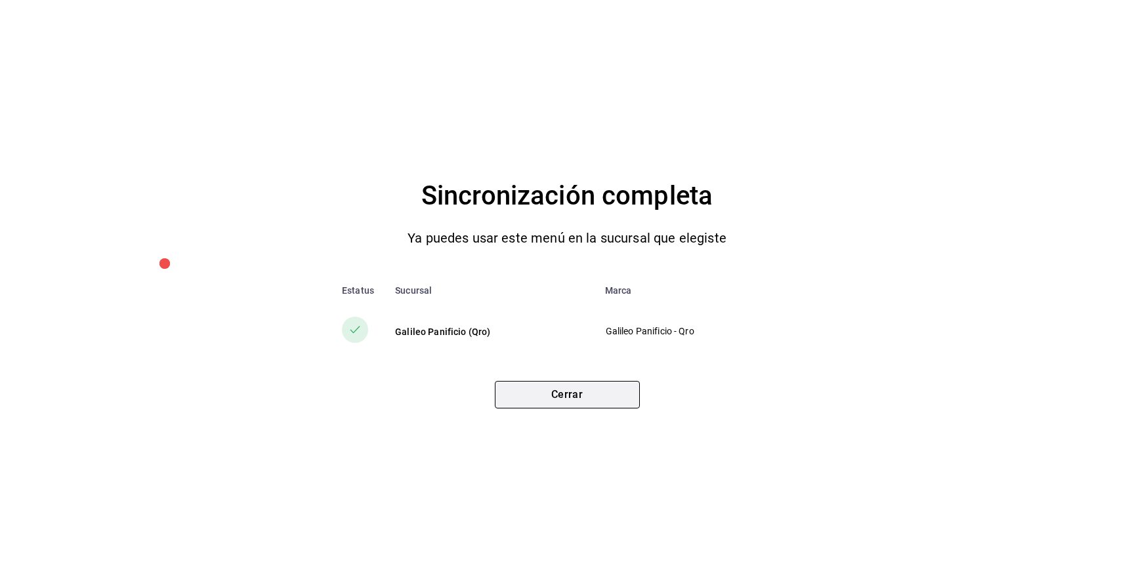
click at [530, 387] on button "Cerrar" at bounding box center [567, 395] width 145 height 28
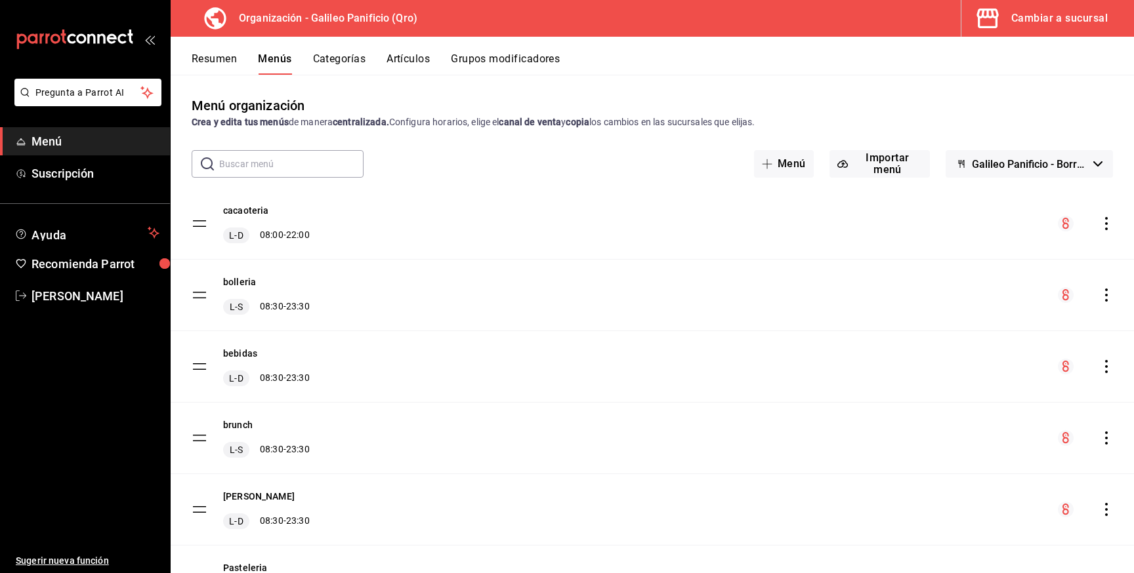
click at [1044, 17] on div "Cambiar a sucursal" at bounding box center [1059, 18] width 96 height 18
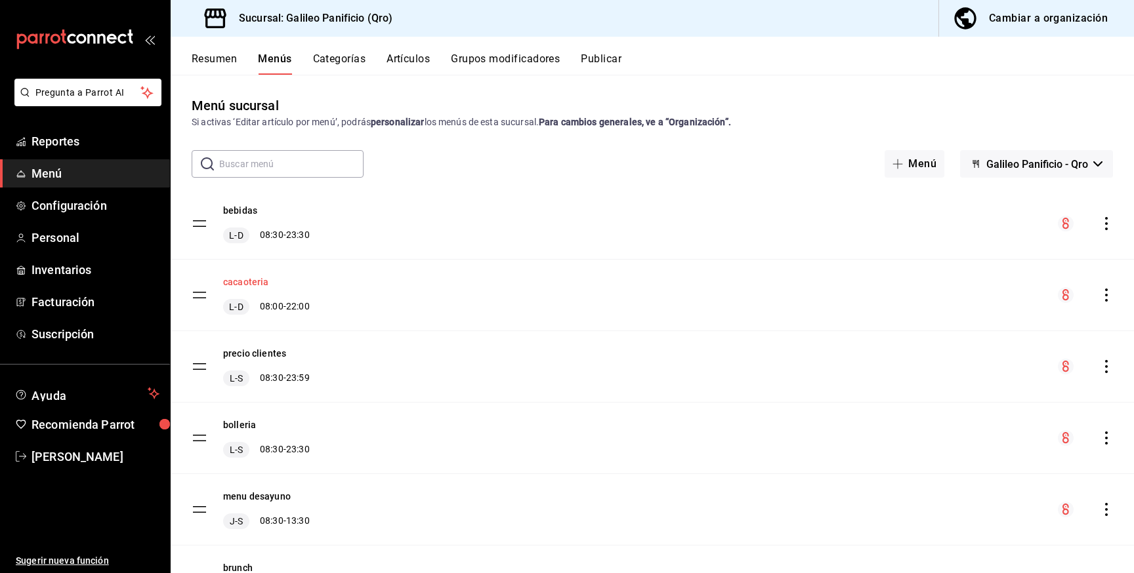
click at [260, 285] on button "cacaoteria" at bounding box center [246, 282] width 46 height 13
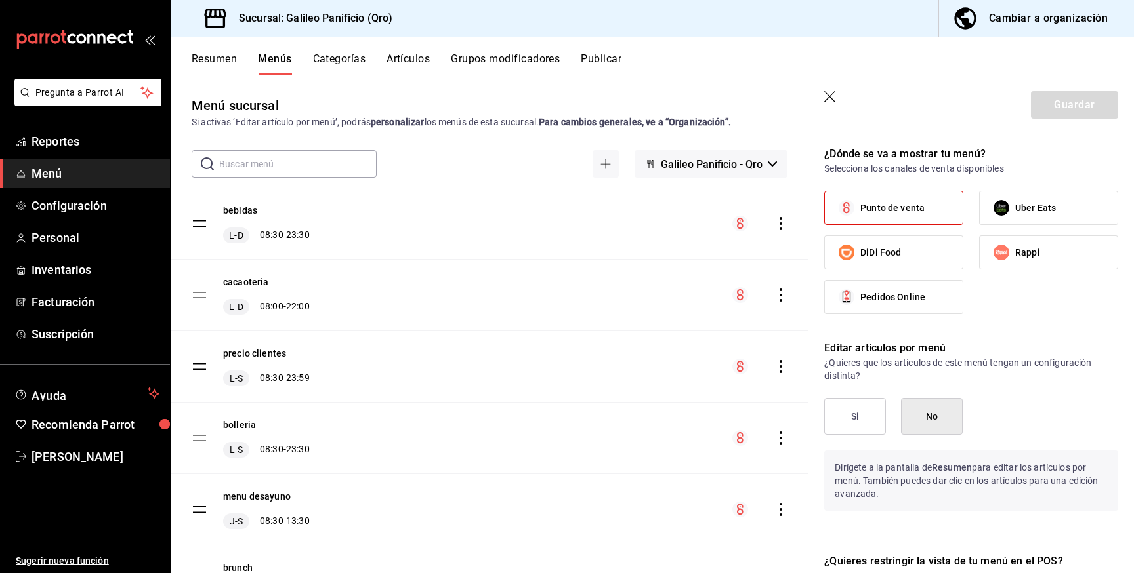
scroll to position [773, 0]
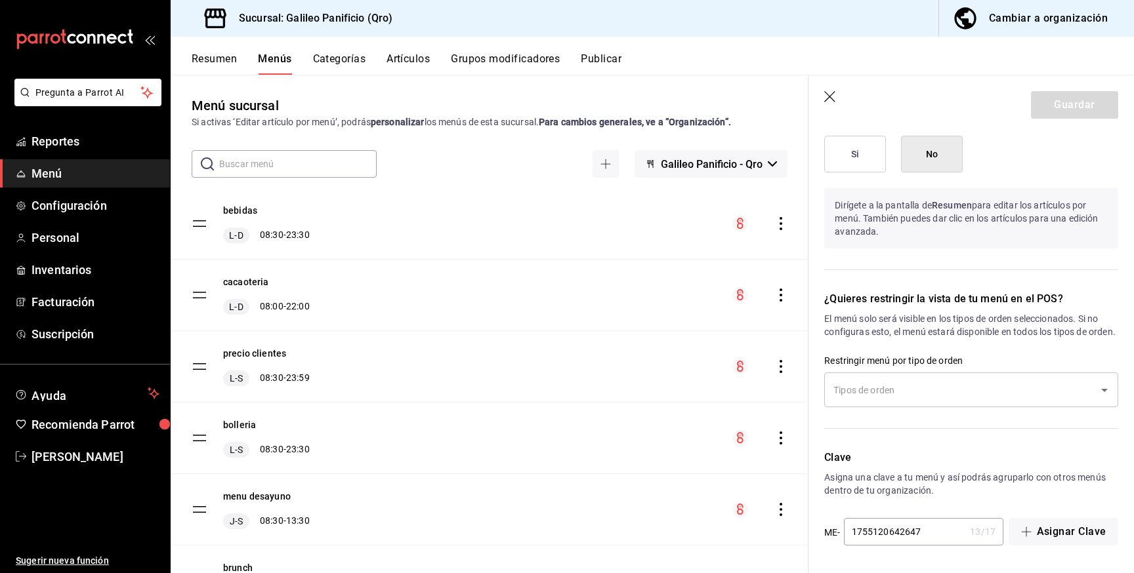
click at [525, 55] on button "Grupos modificadores" at bounding box center [505, 63] width 109 height 22
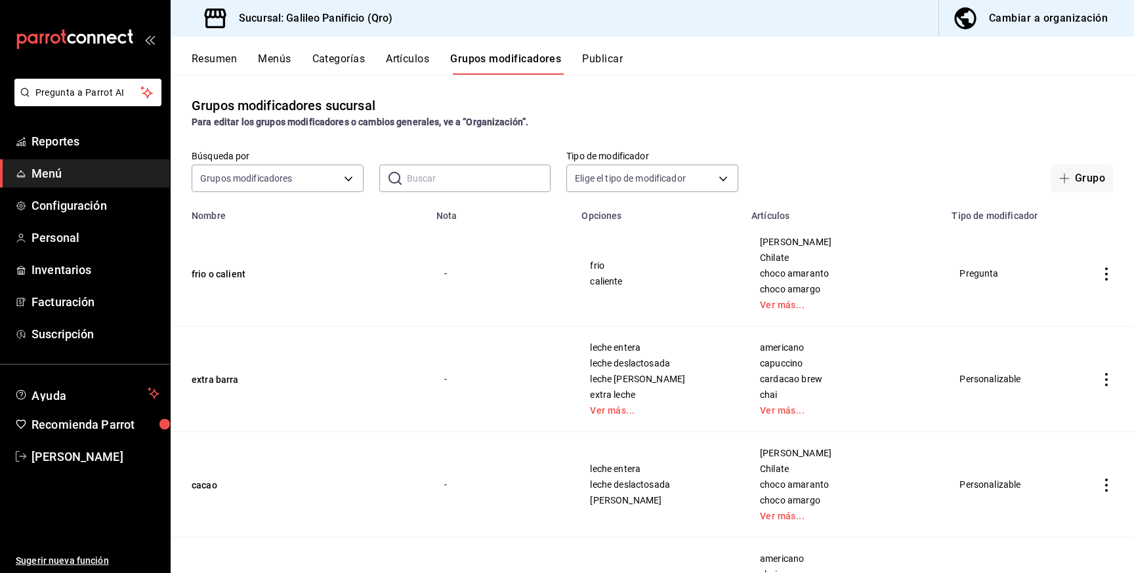
click at [617, 58] on button "Publicar" at bounding box center [602, 63] width 41 height 22
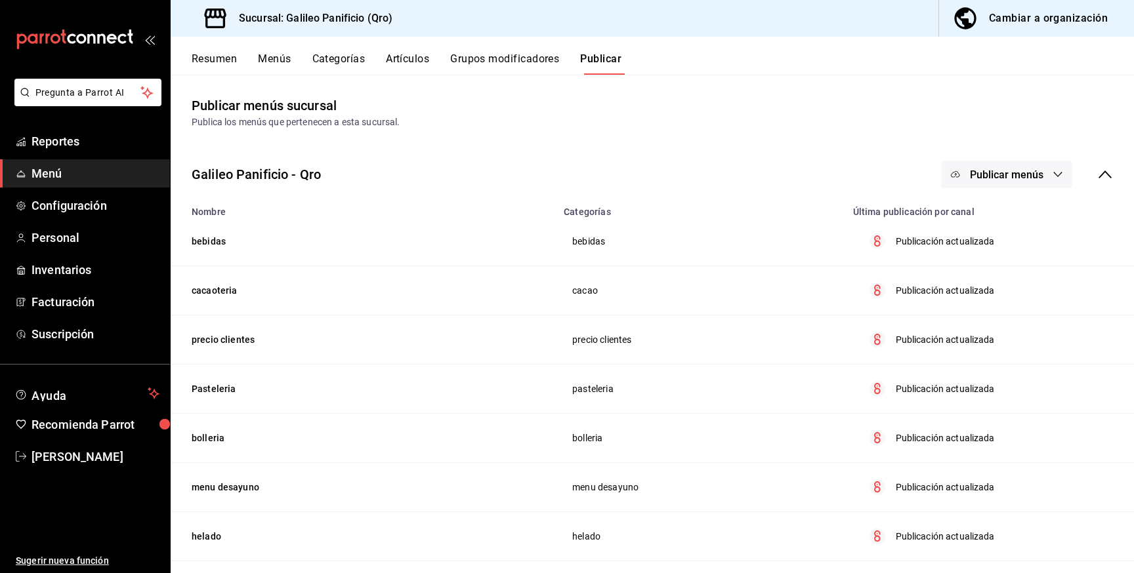
click at [1024, 183] on button "Publicar menús" at bounding box center [1006, 175] width 131 height 28
click at [1024, 211] on span "Punto de venta" at bounding box center [1025, 218] width 63 height 14
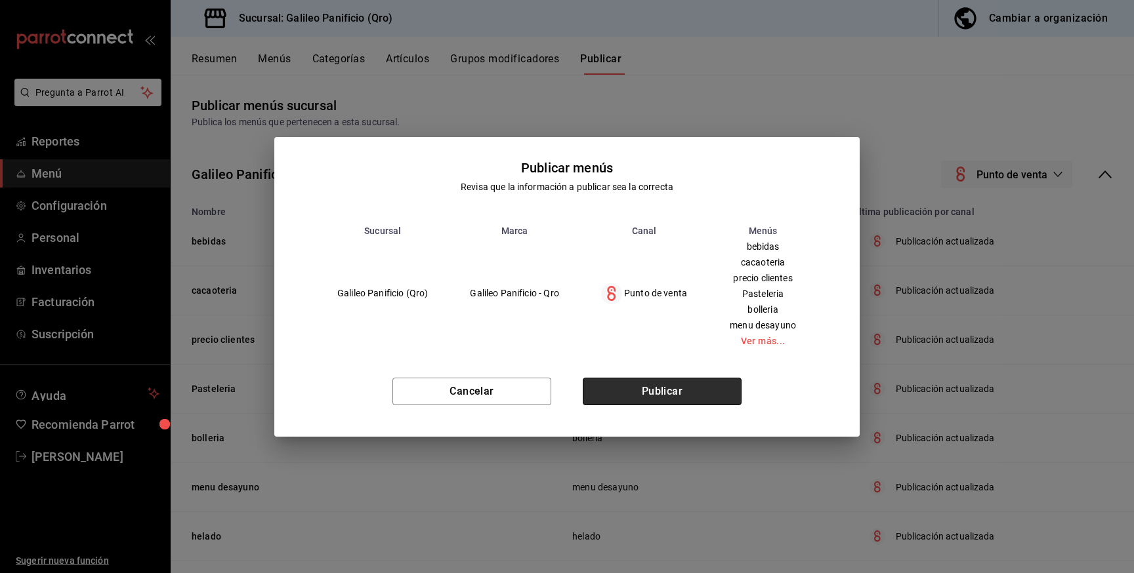
click at [672, 402] on button "Publicar" at bounding box center [662, 392] width 159 height 28
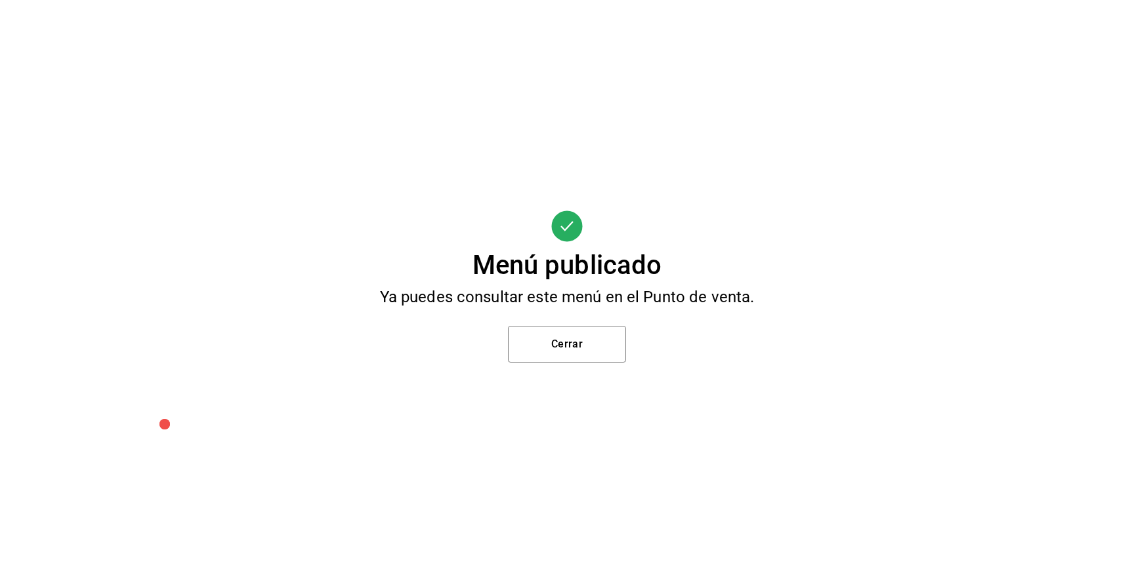
click at [602, 365] on div "Menú publicado Ya puedes consultar este menú en el Punto de venta. Cerrar" at bounding box center [567, 286] width 1134 height 573
click at [597, 350] on button "Cerrar" at bounding box center [567, 344] width 118 height 37
